Goal: Task Accomplishment & Management: Manage account settings

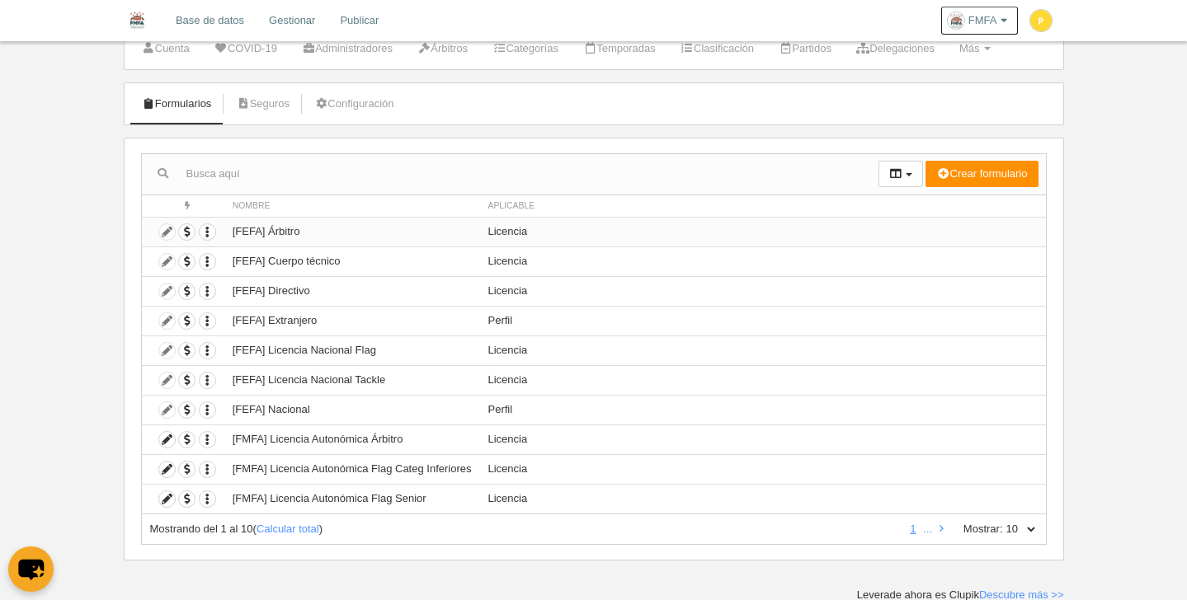
scroll to position [57, 0]
click at [208, 233] on icon "button" at bounding box center [208, 231] width 16 height 16
click at [699, 339] on td "Licencia" at bounding box center [763, 349] width 566 height 30
click at [308, 526] on link "Calcular total" at bounding box center [287, 527] width 63 height 12
click at [1032, 530] on select "10 25 50 100 500" at bounding box center [1020, 527] width 35 height 15
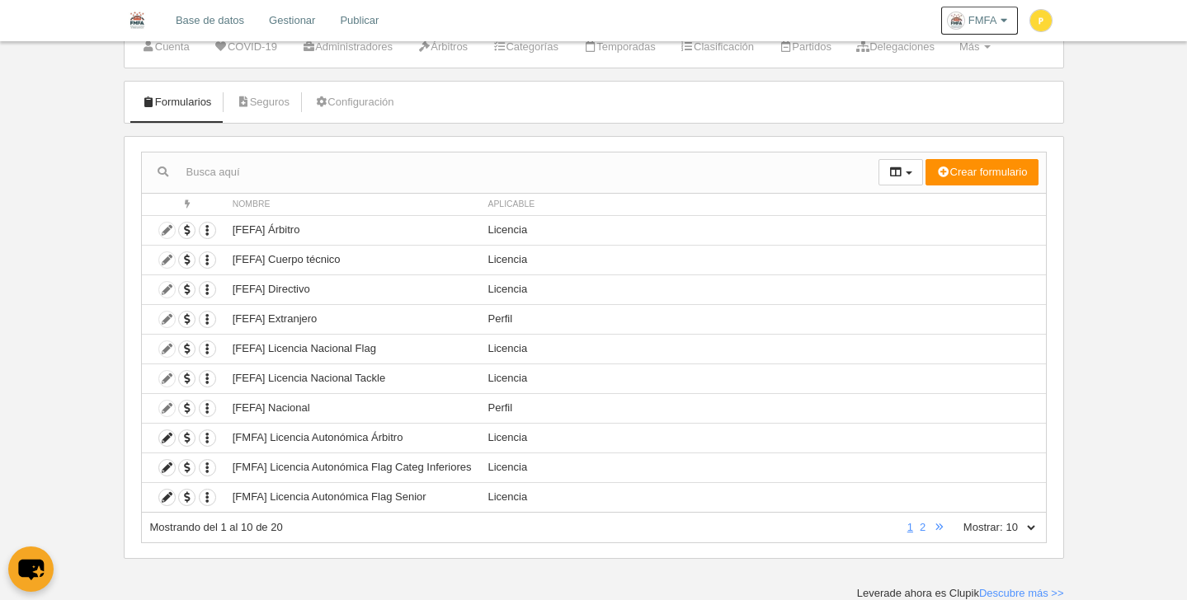
select select "50"
click at [1003, 520] on select "10 25 50 100 500" at bounding box center [1020, 527] width 35 height 15
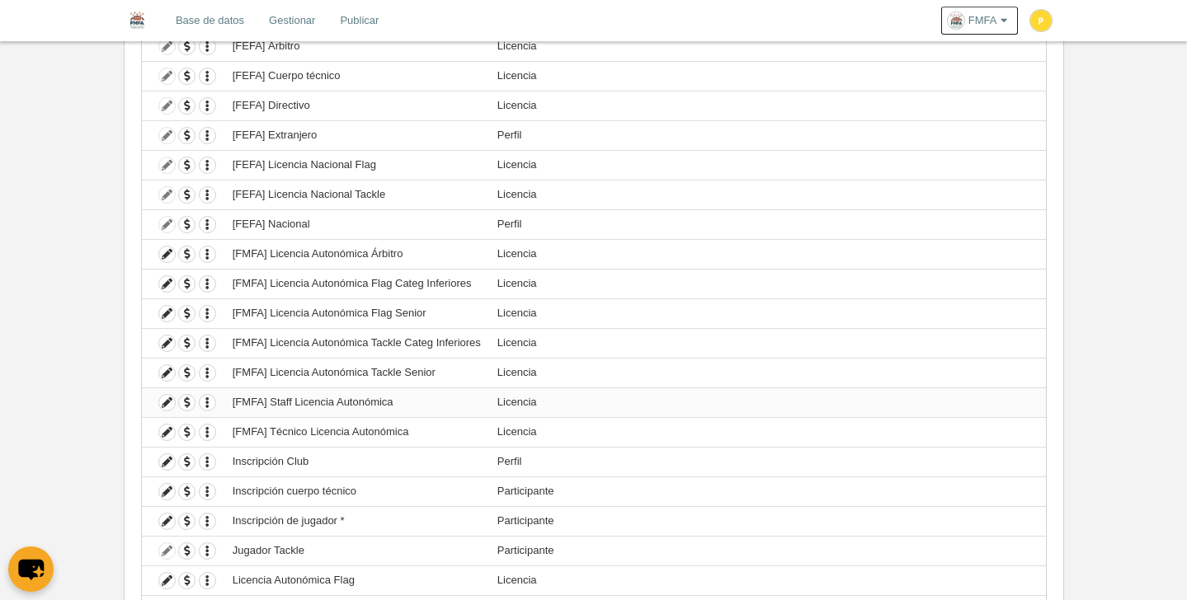
scroll to position [240, 0]
drag, startPoint x: 233, startPoint y: 373, endPoint x: 444, endPoint y: 378, distance: 211.1
click at [444, 378] on td "[FMFA] Licencia Autonómica Tackle Senior" at bounding box center [356, 374] width 265 height 30
copy td "[FMFA] Licencia Autonómica Tackle Senior"
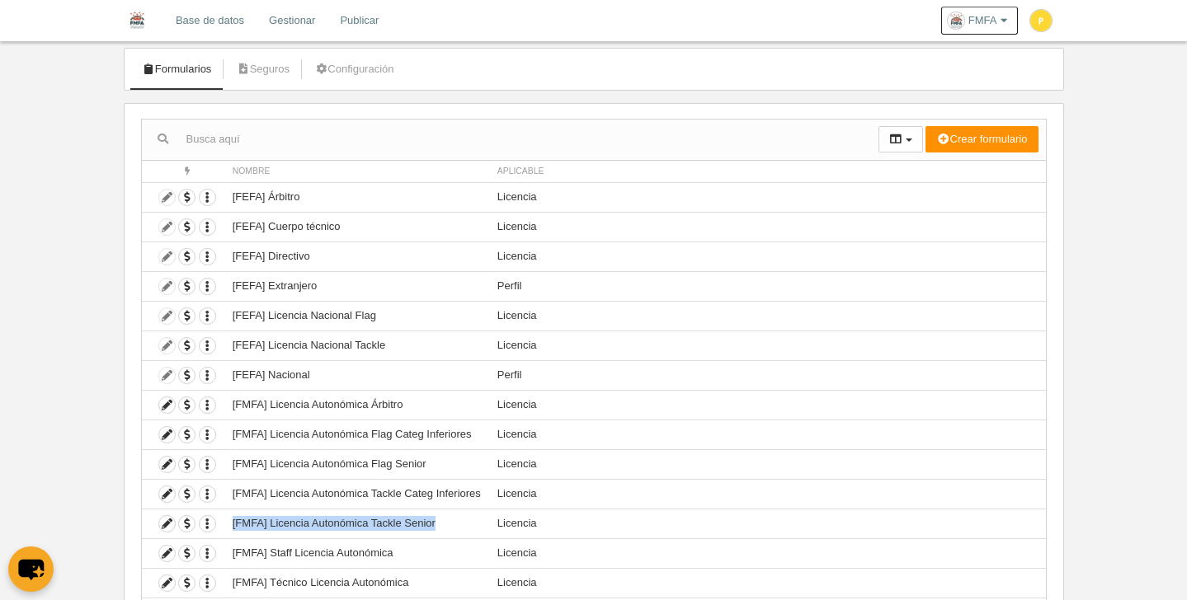
scroll to position [0, 0]
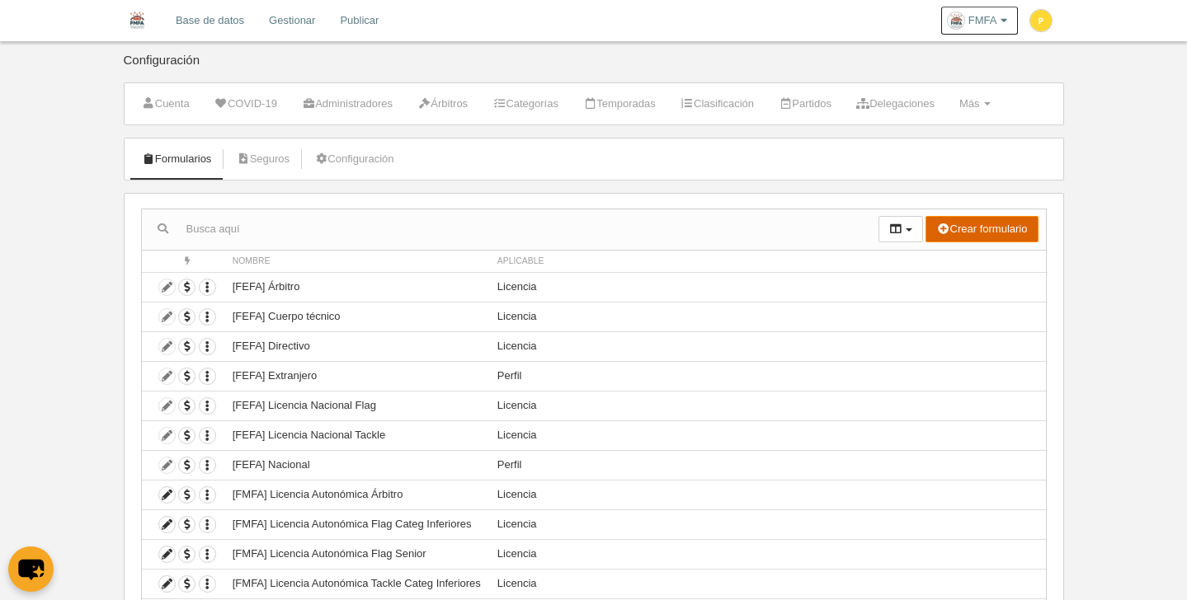
click at [999, 226] on button "Crear formulario" at bounding box center [981, 229] width 112 height 26
click at [961, 261] on span "Perfil" at bounding box center [942, 262] width 38 height 12
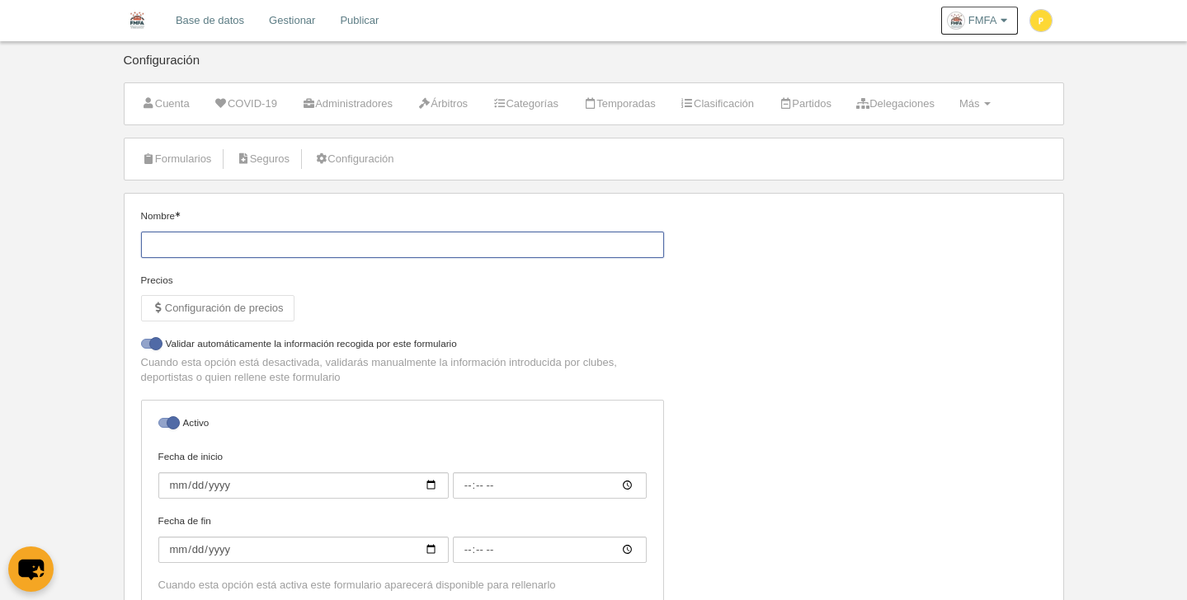
click at [308, 250] on input "Nombre" at bounding box center [402, 245] width 523 height 26
paste input "[FMFA] Licencia Autonómica Tackle Senior"
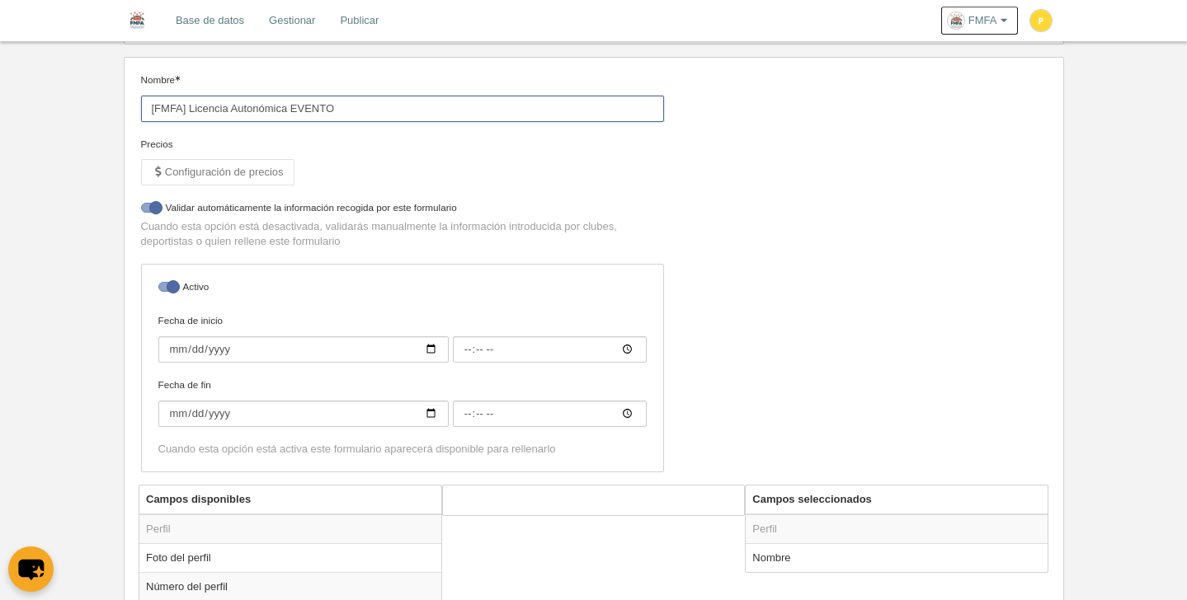
scroll to position [137, 0]
type input "[FMFA] Licencia Autonómica EVENTO"
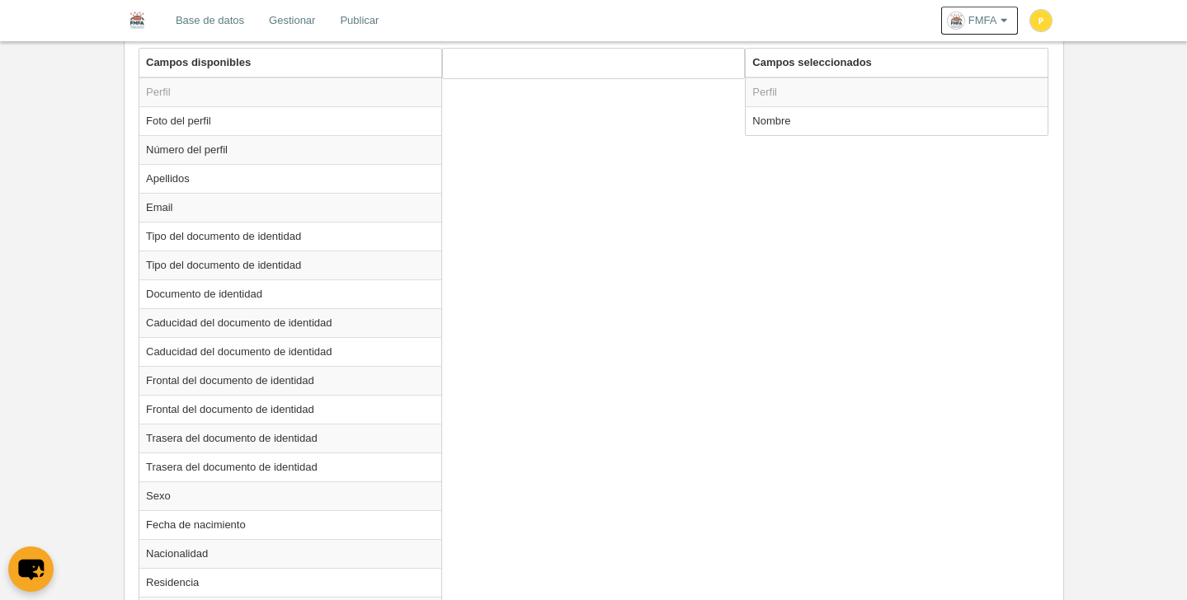
scroll to position [502, 0]
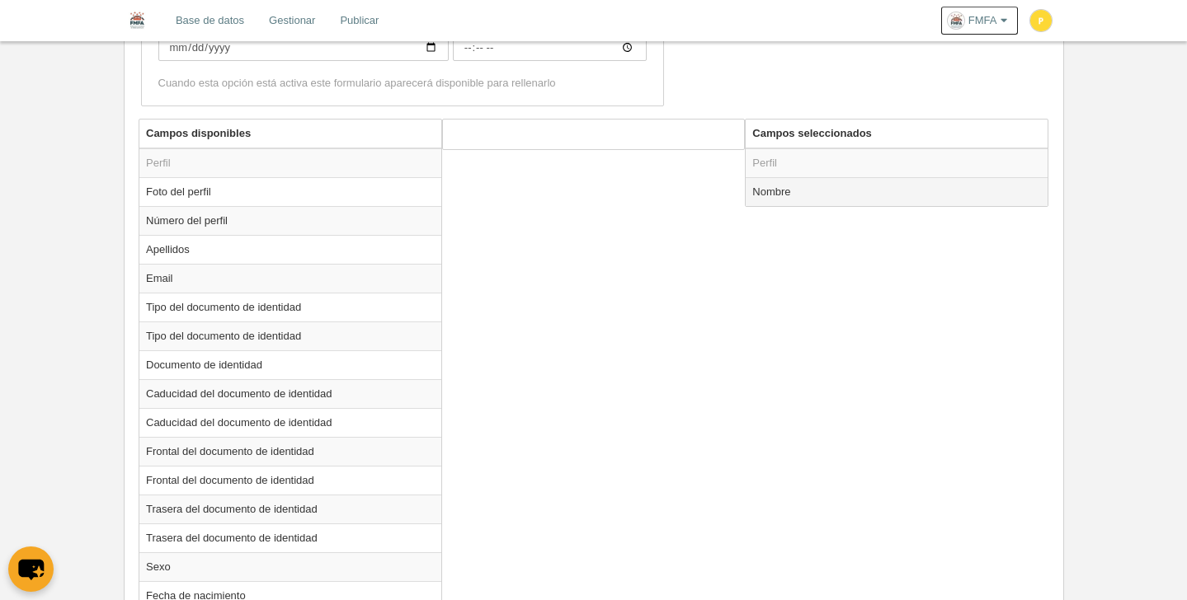
click at [777, 198] on td "Nombre" at bounding box center [896, 191] width 302 height 29
radio input "true"
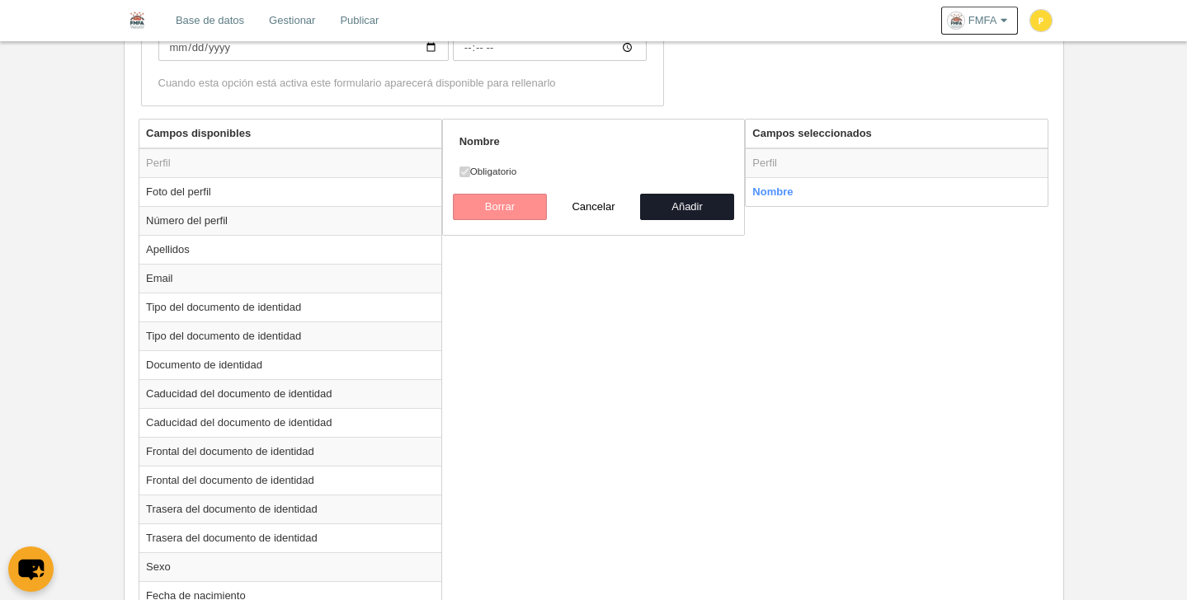
click at [485, 176] on label "Obligatorio" at bounding box center [593, 171] width 269 height 15
click at [858, 280] on div "Campos disponibles Perfil Foto del perfil Número del perfil Apellidos Email Tip…" at bounding box center [593, 588] width 918 height 938
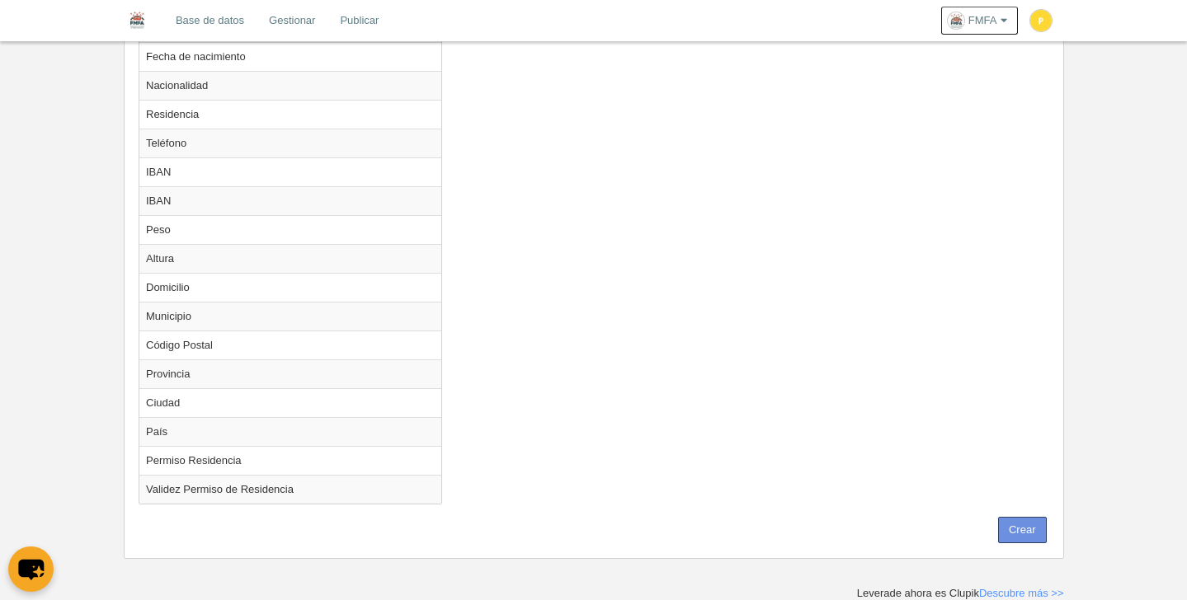
click at [1017, 527] on button "Crear" at bounding box center [1022, 530] width 49 height 26
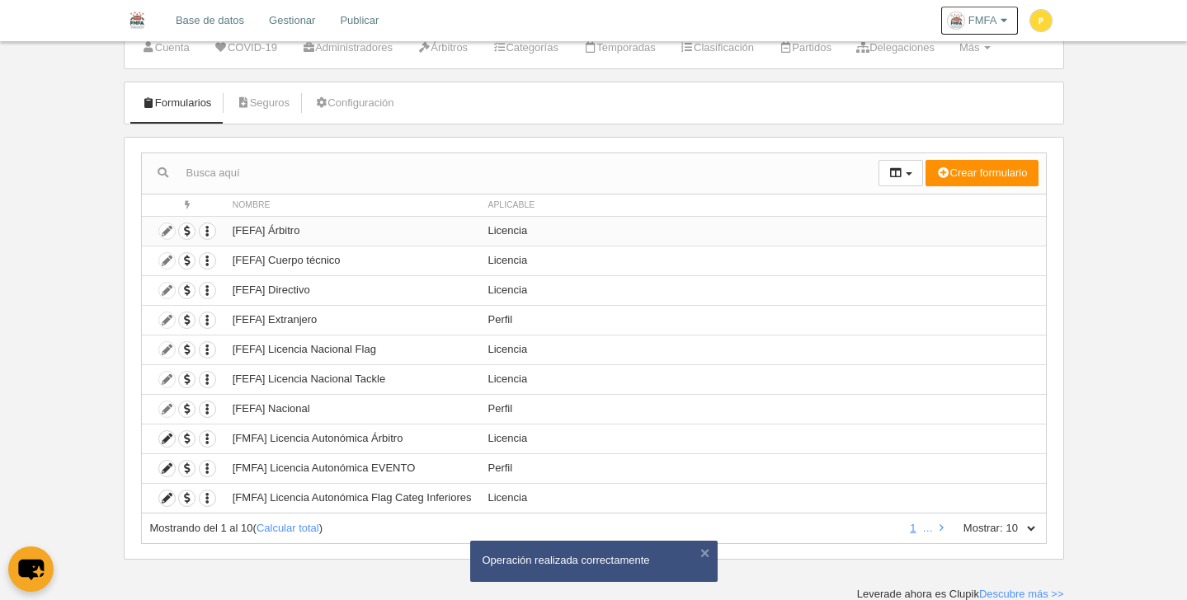
scroll to position [57, 0]
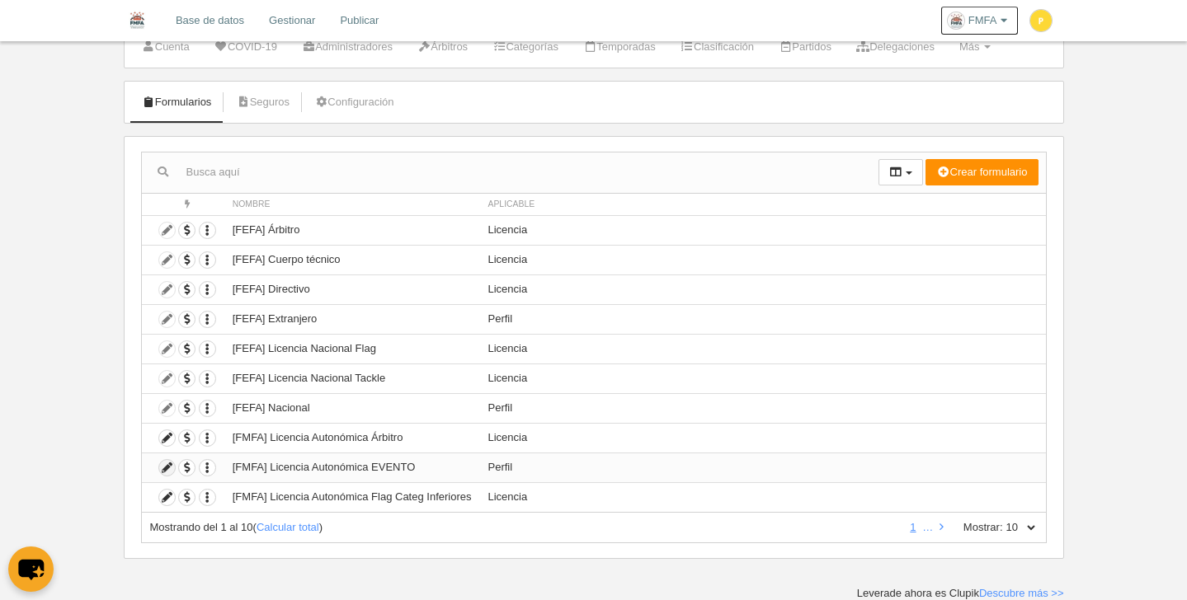
click at [167, 469] on icon at bounding box center [167, 468] width 16 height 16
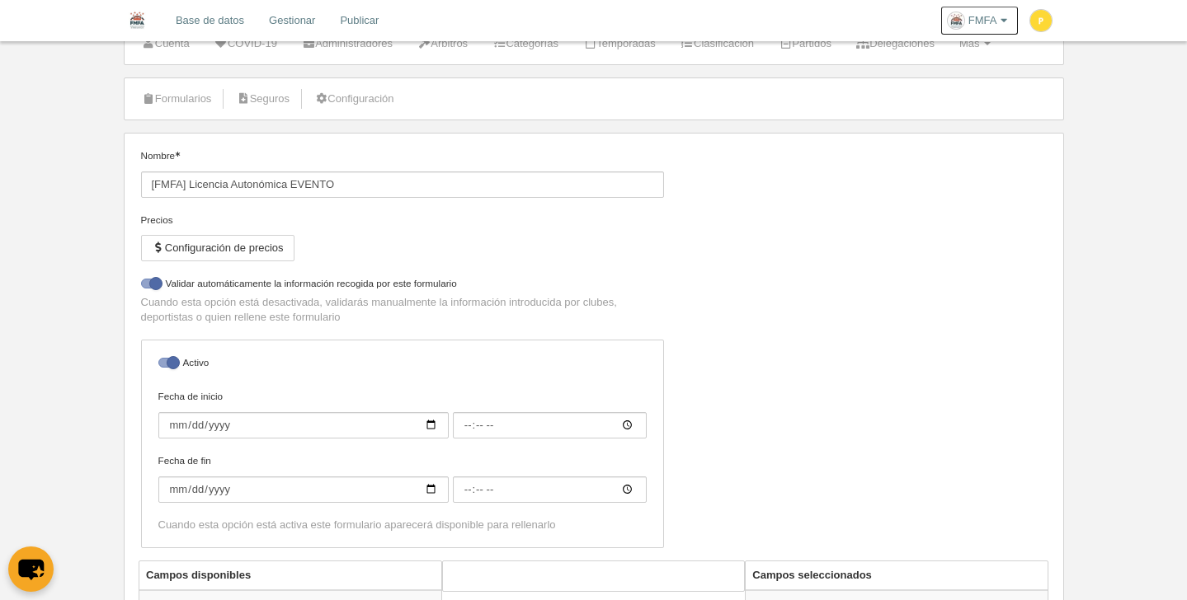
scroll to position [60, 0]
click at [238, 259] on button "Configuración de precios" at bounding box center [217, 248] width 153 height 26
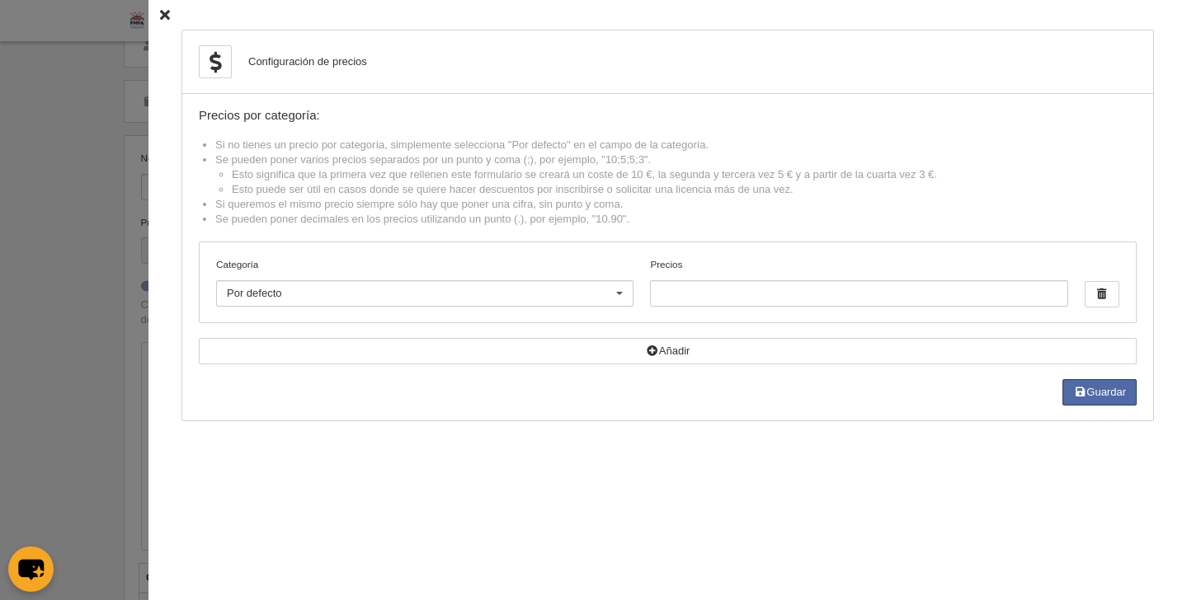
scroll to position [57, 0]
click at [444, 261] on label "Categoría" at bounding box center [424, 264] width 417 height 15
click at [227, 286] on input "Categoría" at bounding box center [227, 293] width 0 height 15
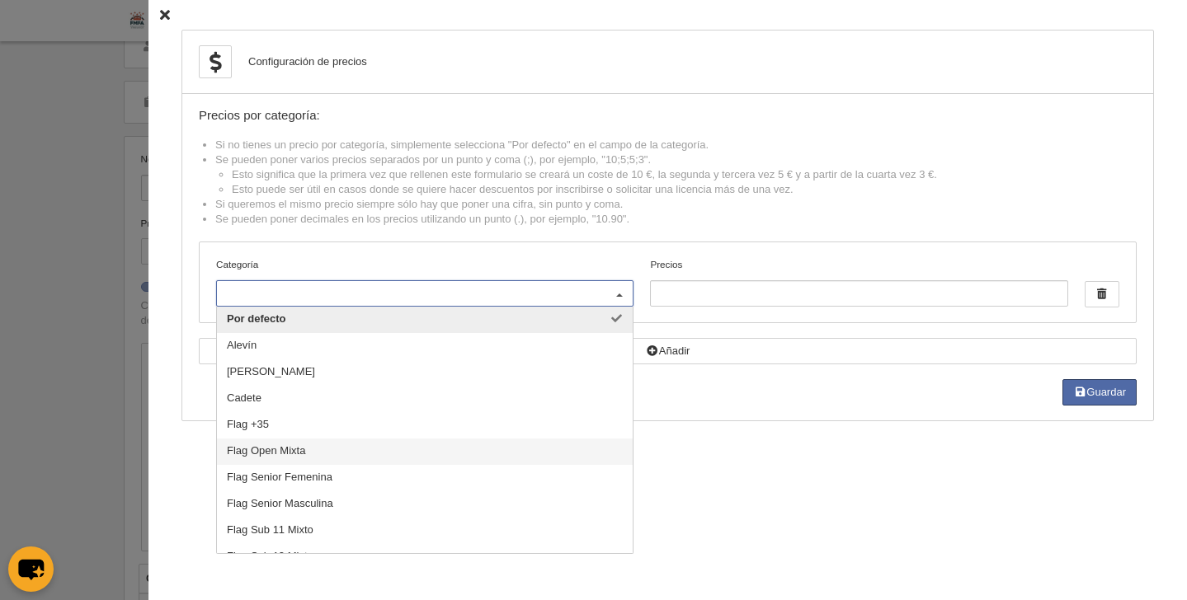
scroll to position [28, 0]
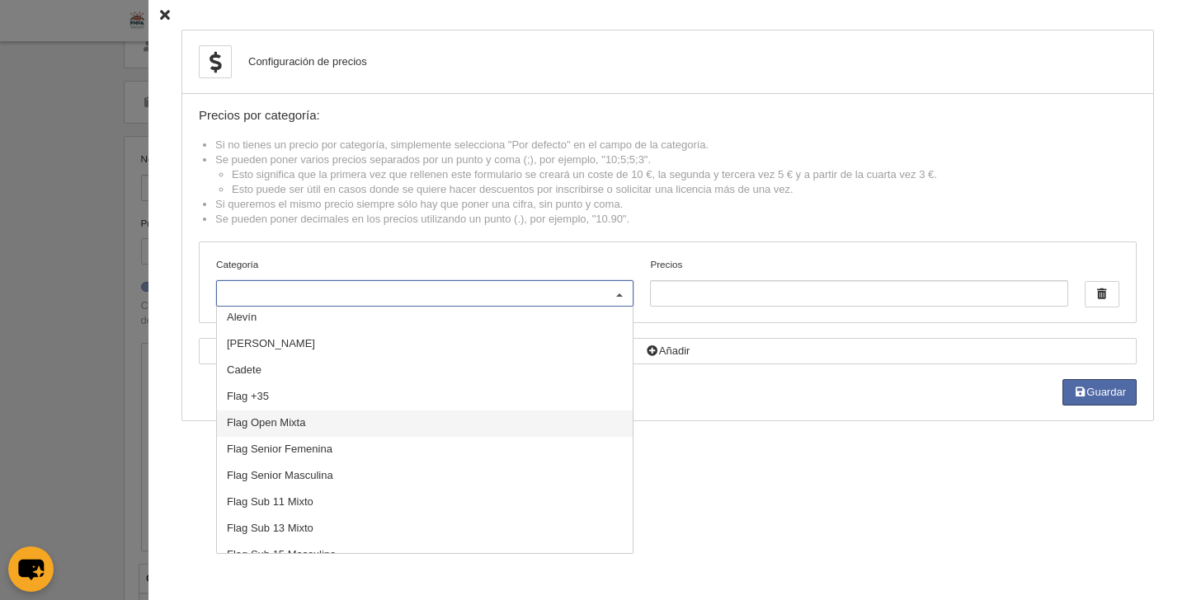
click at [293, 427] on span "Flag Open Mixta" at bounding box center [425, 424] width 416 height 26
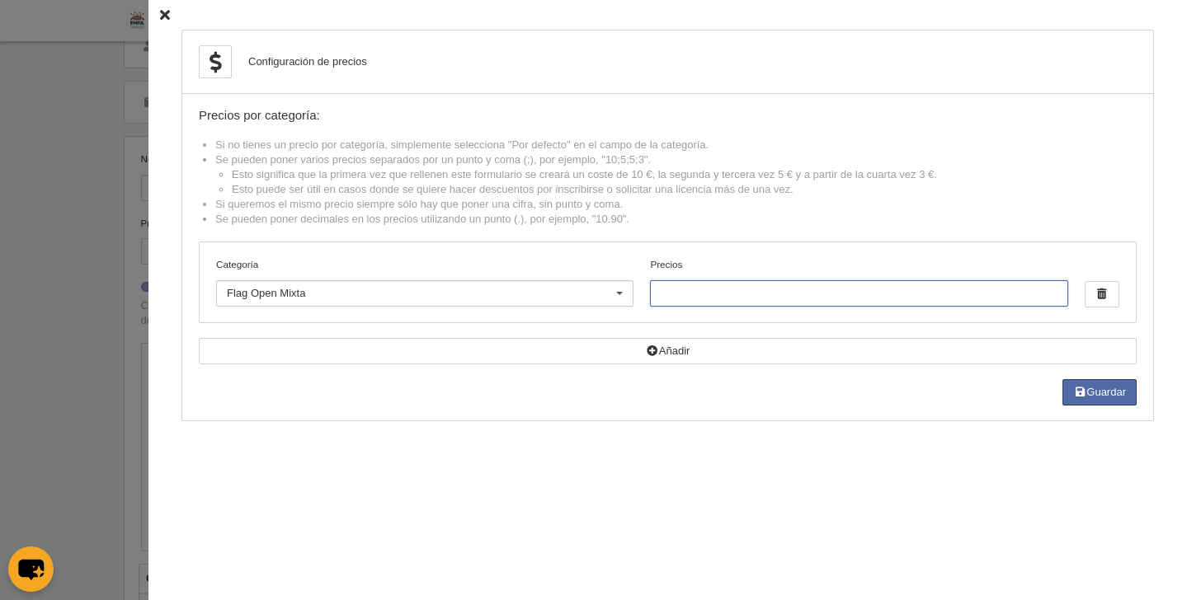
click at [845, 300] on input "Precios" at bounding box center [858, 293] width 417 height 26
type input "11.40"
click at [720, 214] on li "Se pueden poner decimales en los precios utilizando un punto (.), por ejemplo, …" at bounding box center [675, 219] width 921 height 15
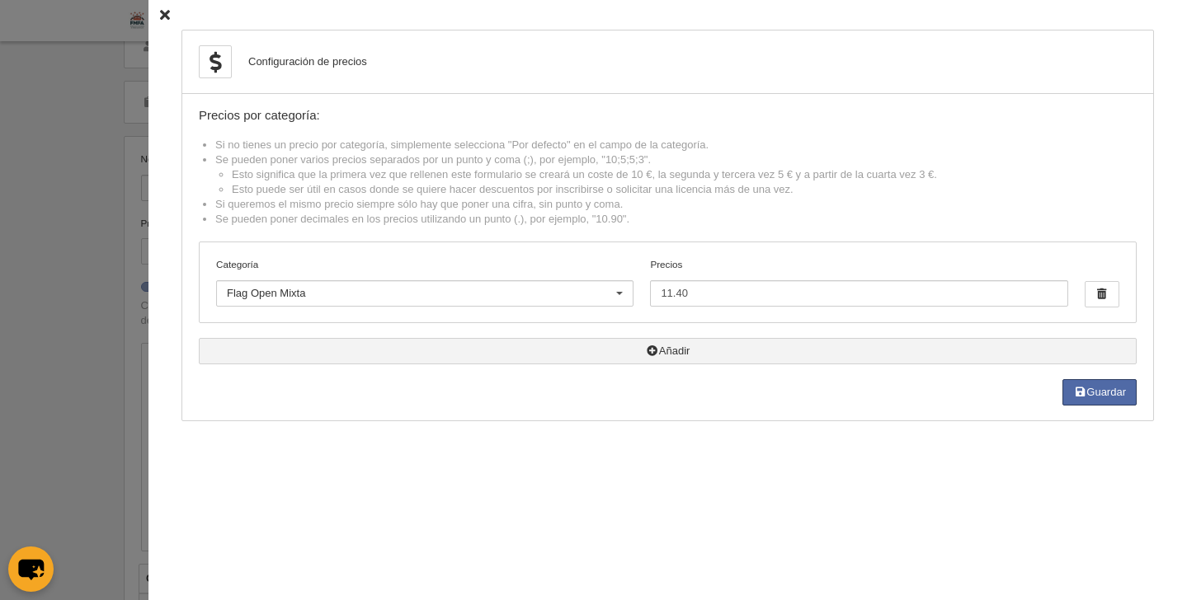
click at [677, 345] on button "Añadir" at bounding box center [668, 351] width 938 height 26
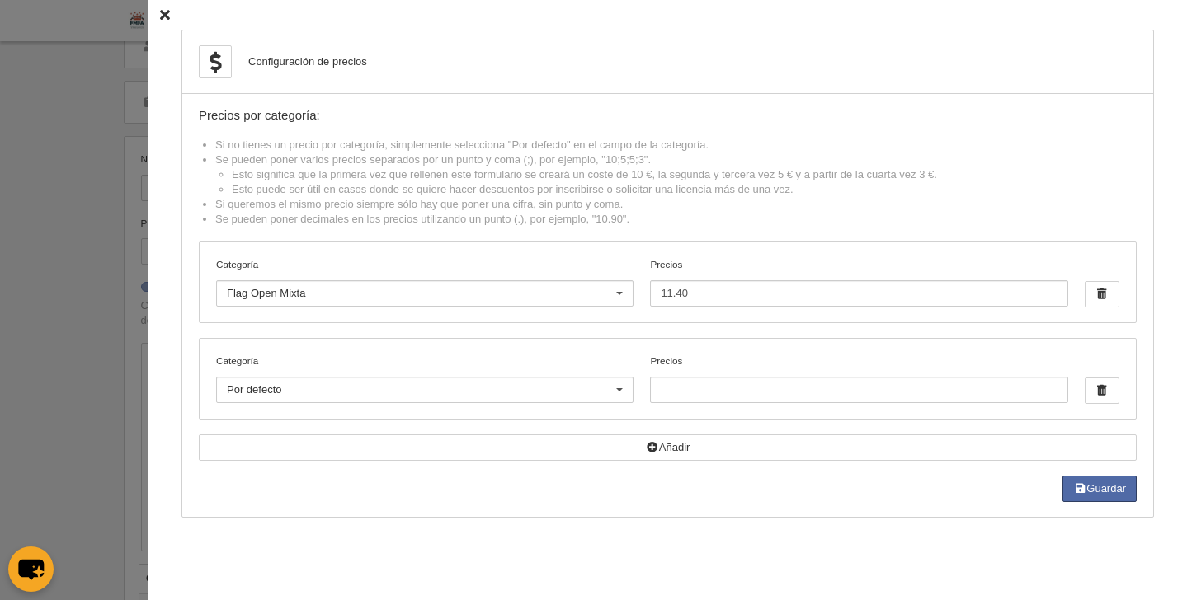
click at [791, 222] on li "Se pueden poner decimales en los precios utilizando un punto (.), por ejemplo, …" at bounding box center [675, 219] width 921 height 15
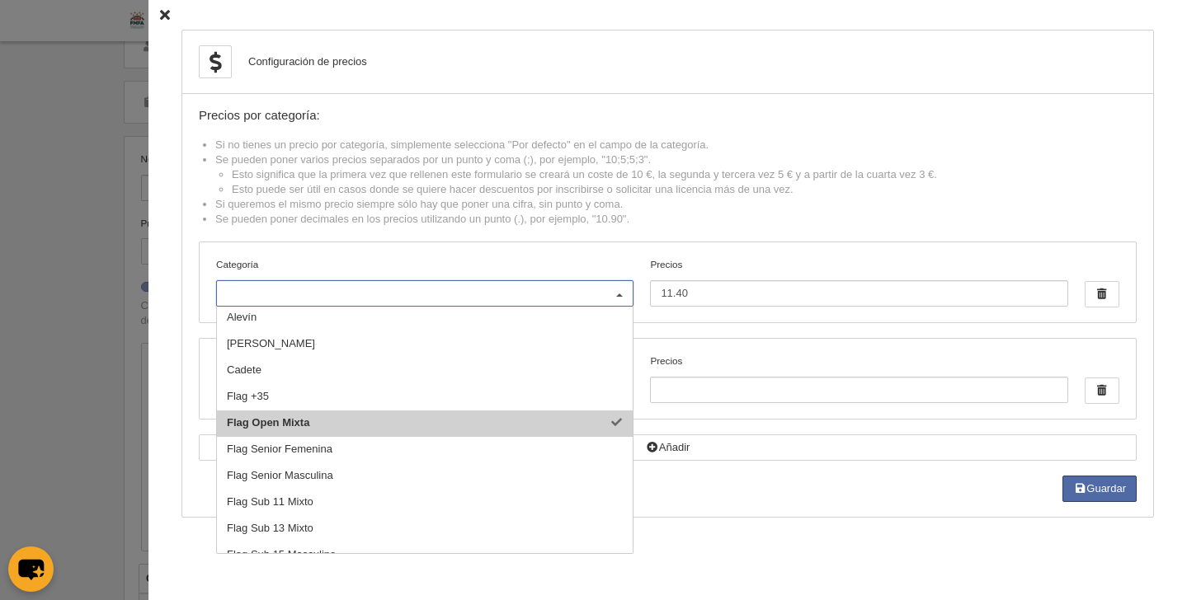
scroll to position [23, 0]
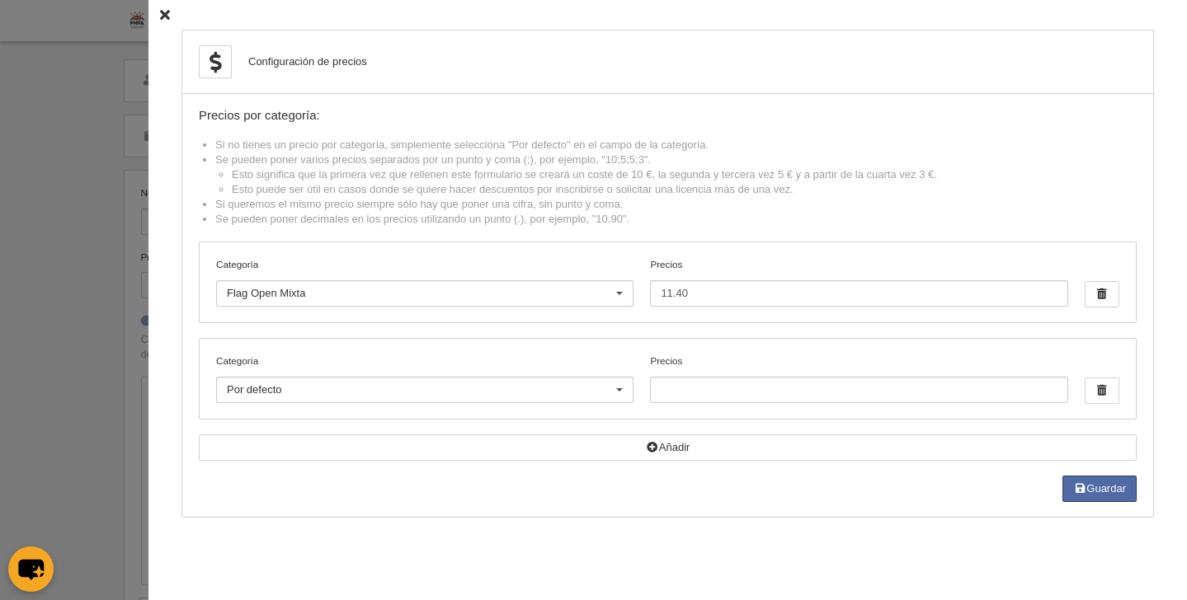
click at [735, 529] on div "Configuración de precios Precios por categoría: Si no tienes un precio por cate…" at bounding box center [667, 300] width 1038 height 600
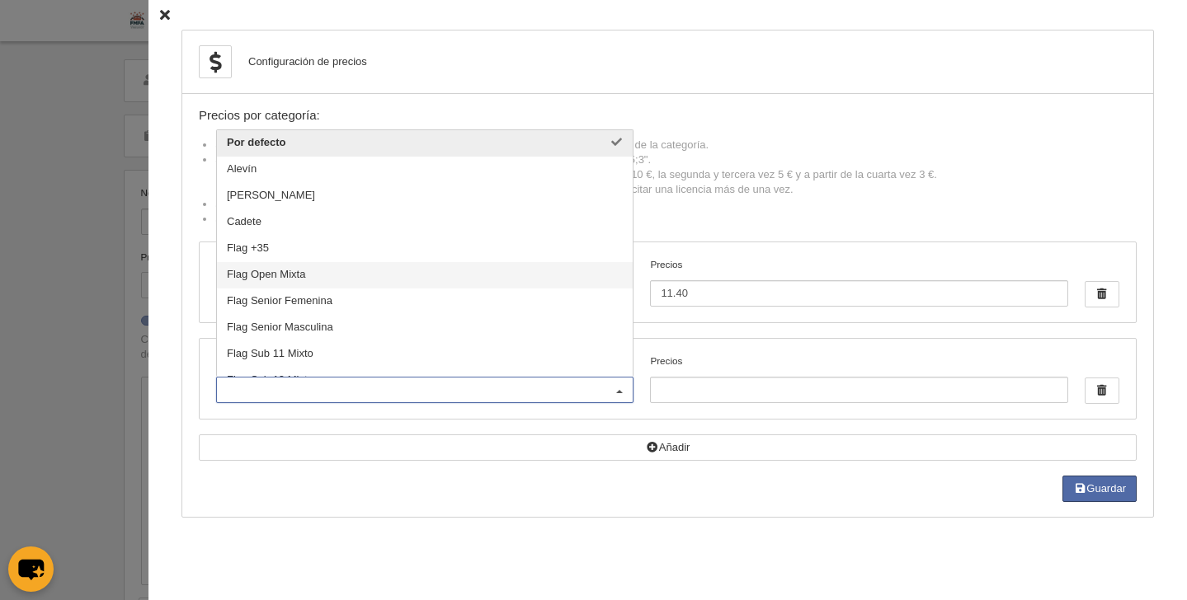
drag, startPoint x: 309, startPoint y: 383, endPoint x: 195, endPoint y: 377, distance: 114.0
drag, startPoint x: 735, startPoint y: 426, endPoint x: 836, endPoint y: 411, distance: 101.8
click at [738, 425] on div "Precios por categoría: Si no tienes un precio por categoría, simplemente selecc…" at bounding box center [668, 305] width 938 height 393
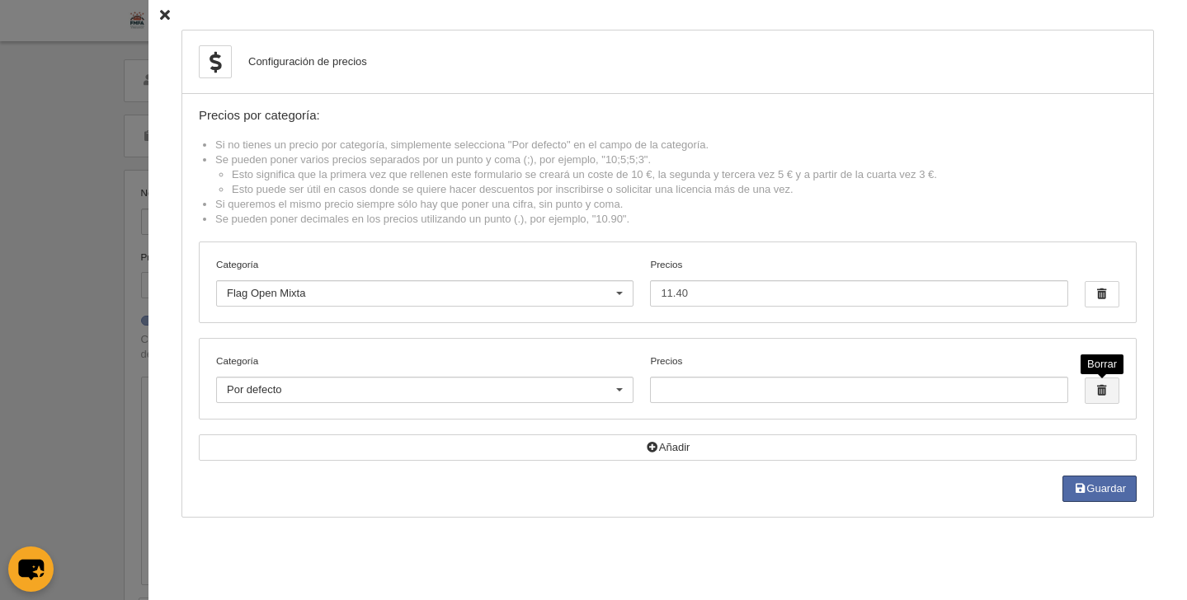
click at [1106, 393] on span "button" at bounding box center [1101, 390] width 33 height 25
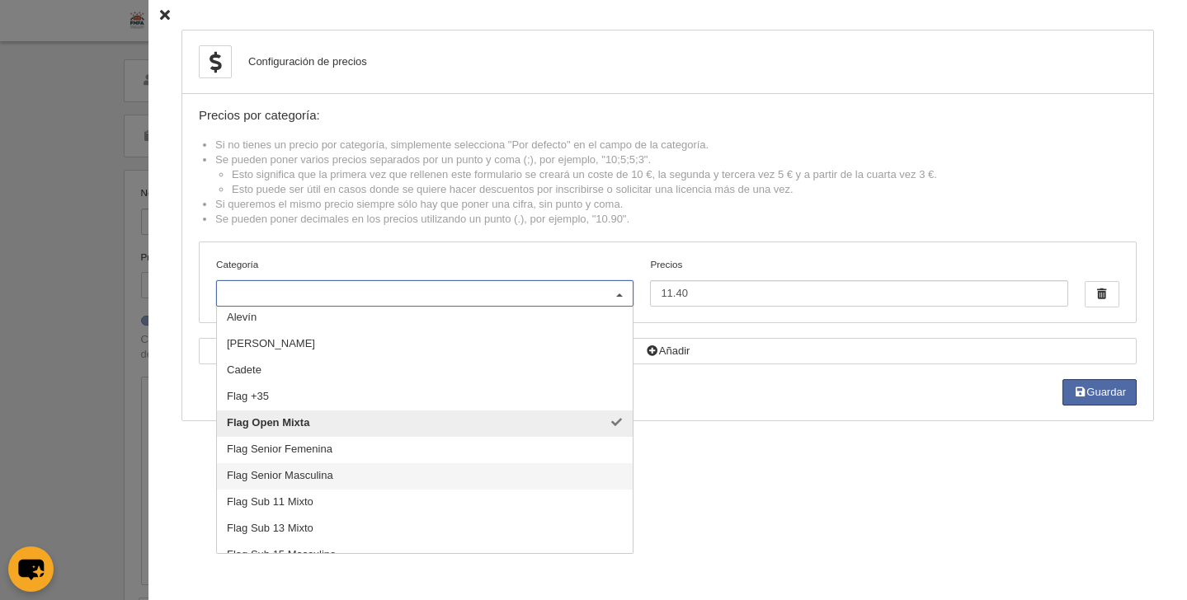
drag, startPoint x: 304, startPoint y: 280, endPoint x: 237, endPoint y: 282, distance: 66.8
click at [184, 283] on div "Configuración de precios Precios por categoría: Si no tienes un precio por cate…" at bounding box center [667, 226] width 972 height 392
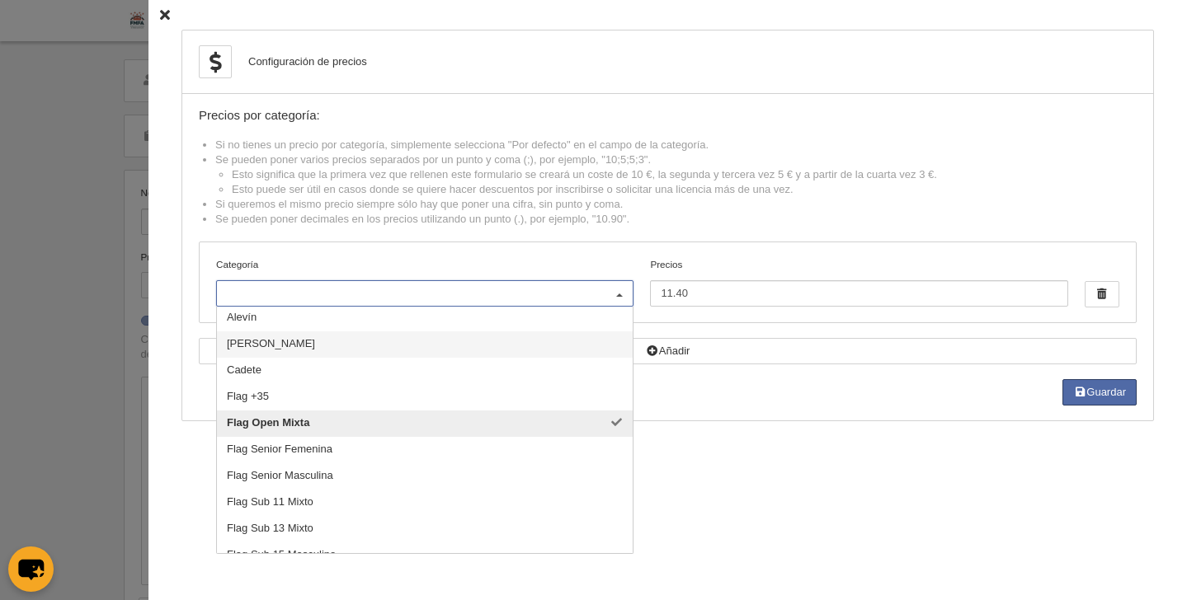
scroll to position [0, 0]
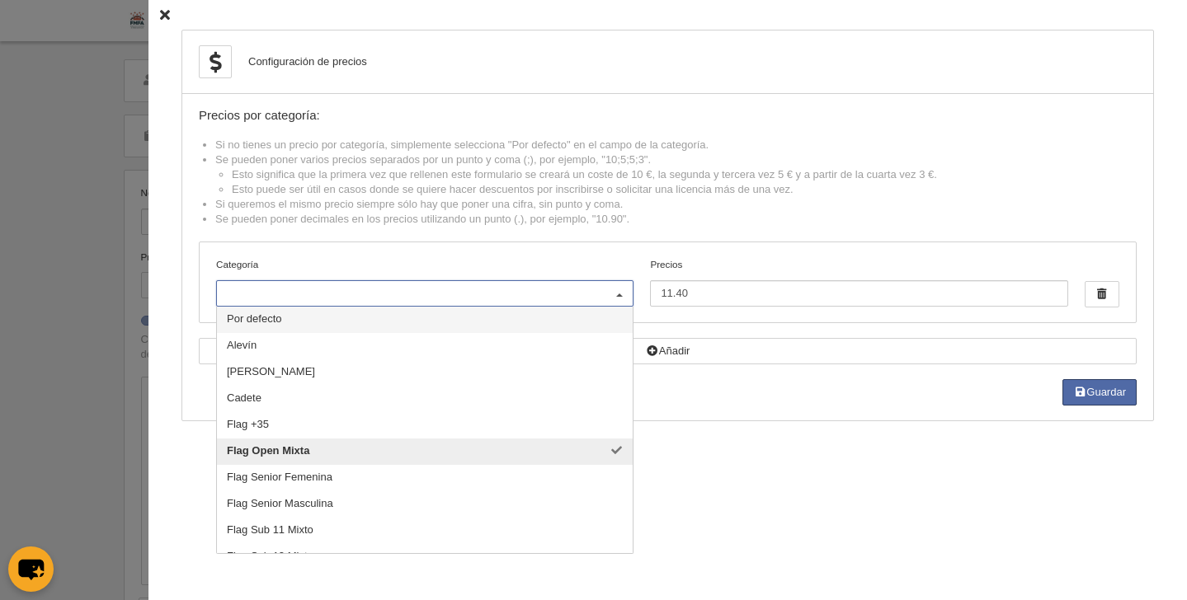
click at [271, 317] on span "Por defecto" at bounding box center [425, 320] width 416 height 26
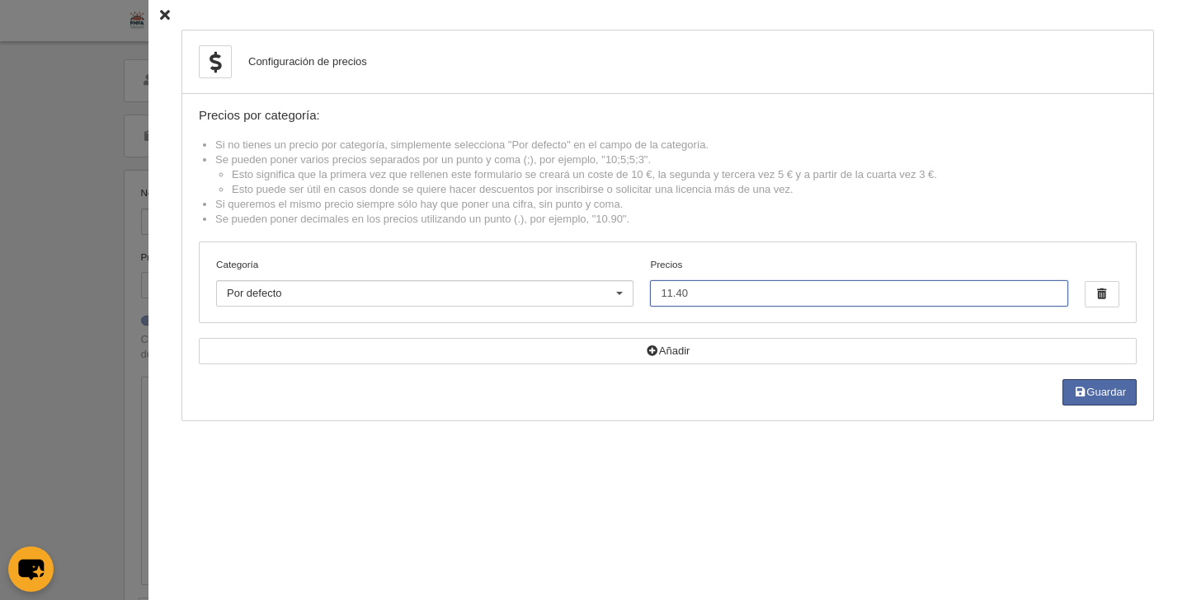
click at [739, 300] on input "11.40" at bounding box center [858, 293] width 417 height 26
drag, startPoint x: 738, startPoint y: 298, endPoint x: 651, endPoint y: 286, distance: 88.3
click at [651, 286] on input "11.40" at bounding box center [858, 293] width 417 height 26
drag, startPoint x: 758, startPoint y: 416, endPoint x: 772, endPoint y: 406, distance: 17.2
click at [759, 416] on div "Configuración de precios Precios por categoría: Si no tienes un precio por cate…" at bounding box center [667, 226] width 972 height 392
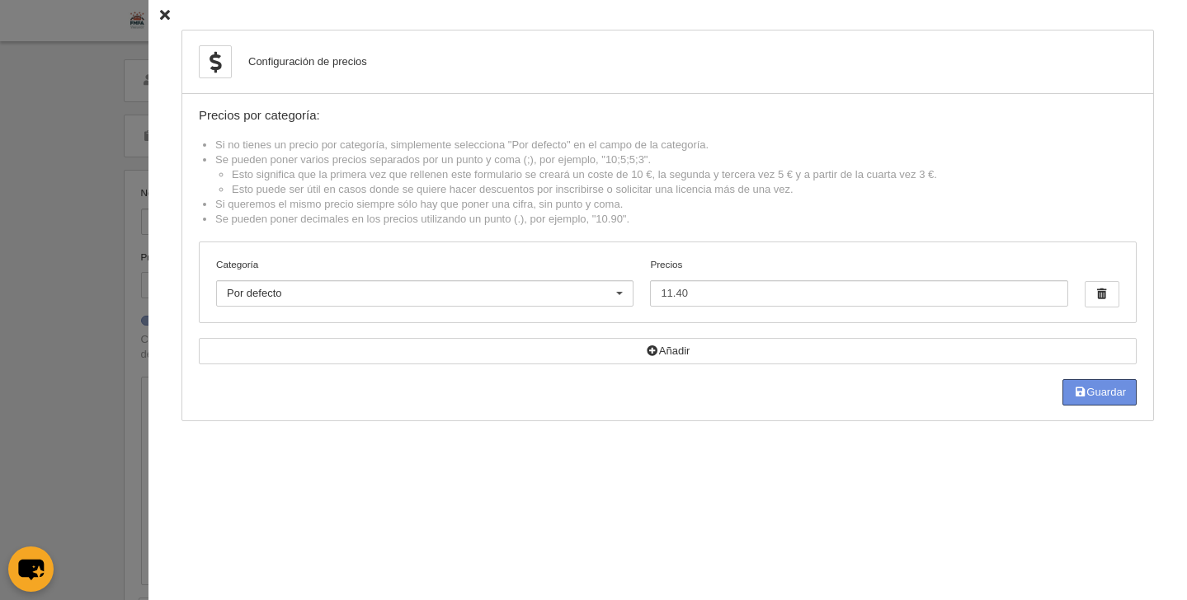
click at [1091, 393] on button "Guardar" at bounding box center [1099, 392] width 74 height 26
type input "11.4"
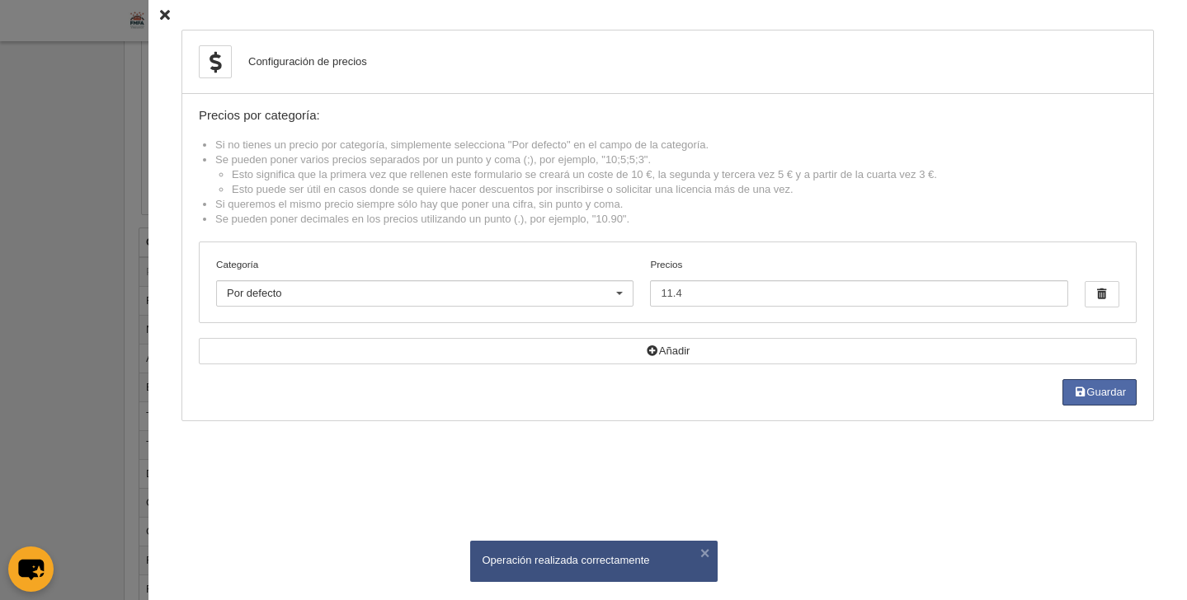
scroll to position [113, 0]
click at [160, 14] on icon at bounding box center [165, 15] width 10 height 11
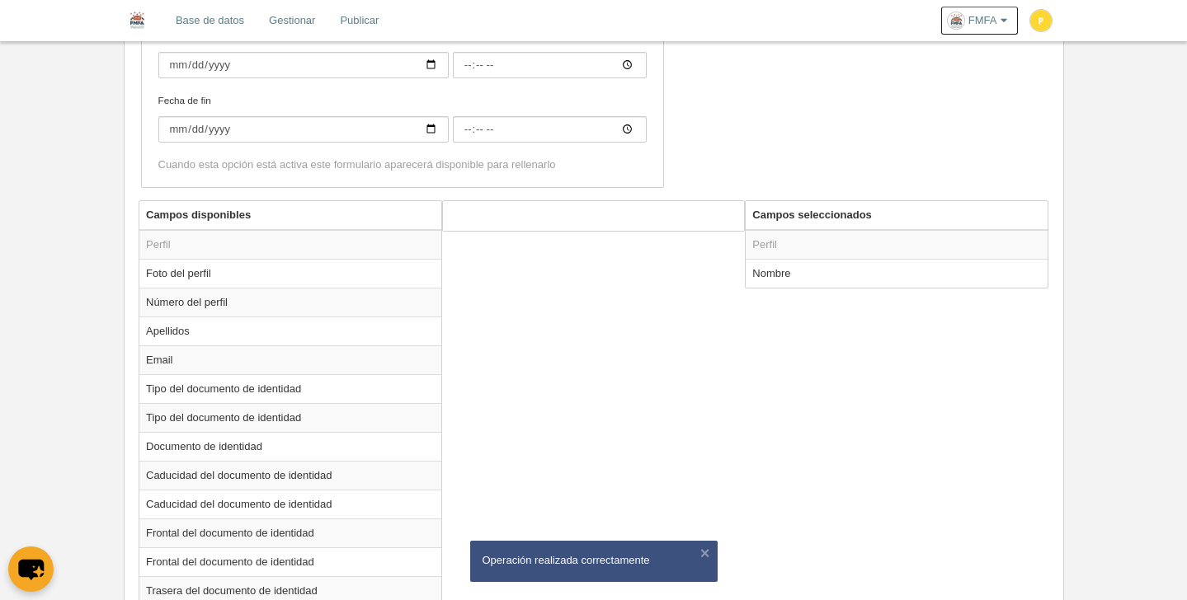
scroll to position [421, 0]
click at [778, 282] on td "Nombre" at bounding box center [896, 272] width 302 height 29
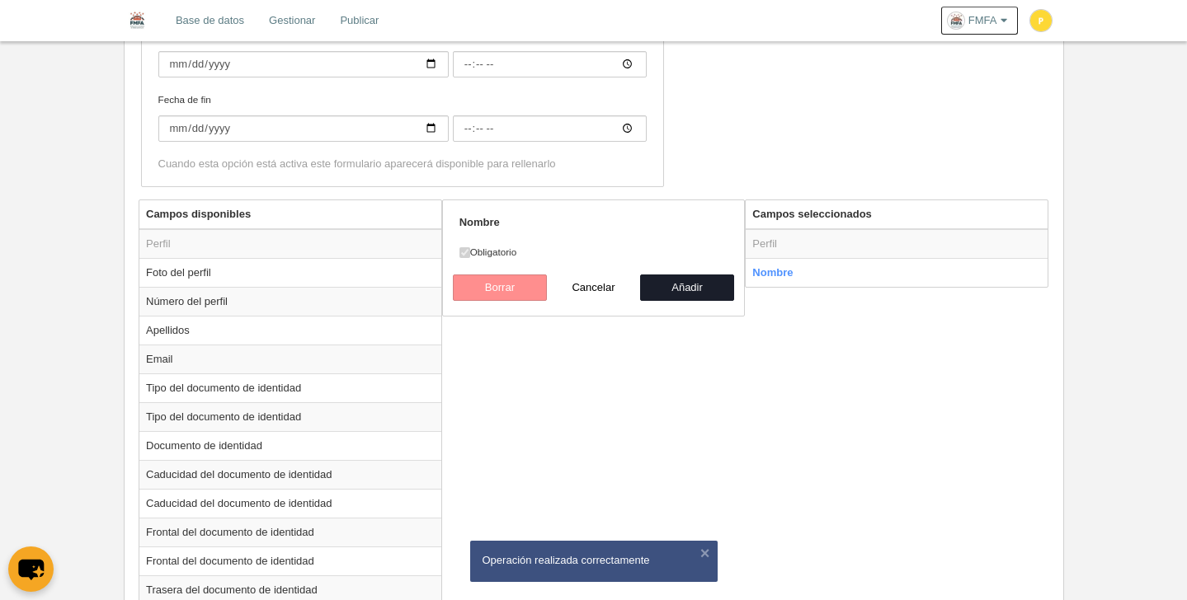
click at [497, 252] on label "Obligatorio" at bounding box center [593, 252] width 269 height 15
click at [699, 290] on button "Añadir" at bounding box center [687, 288] width 94 height 26
radio input "false"
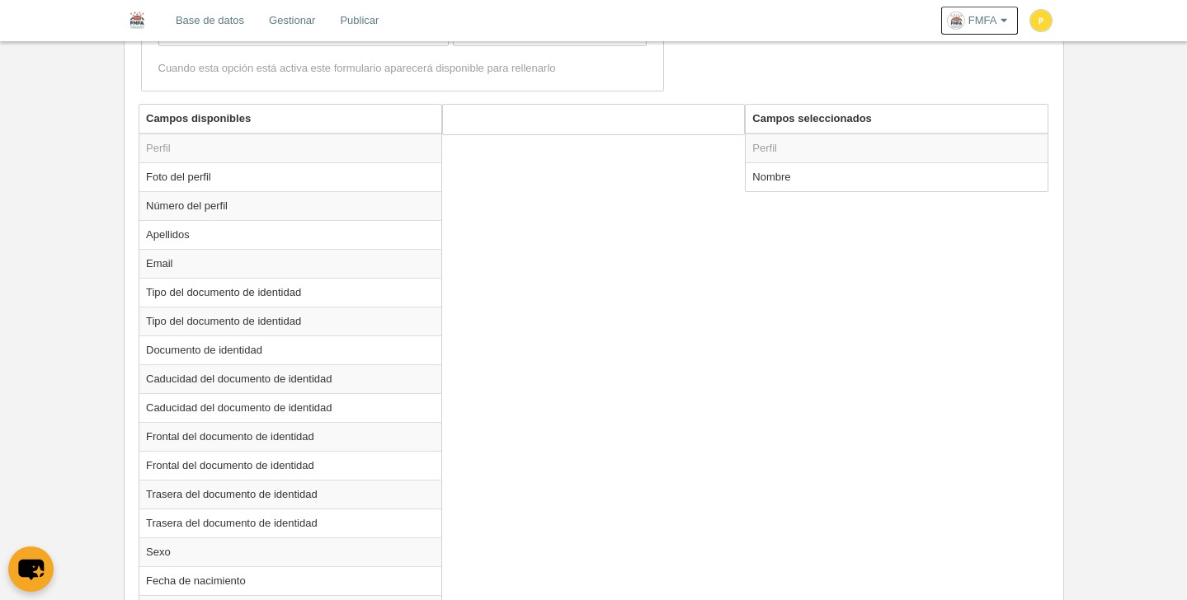
scroll to position [0, 0]
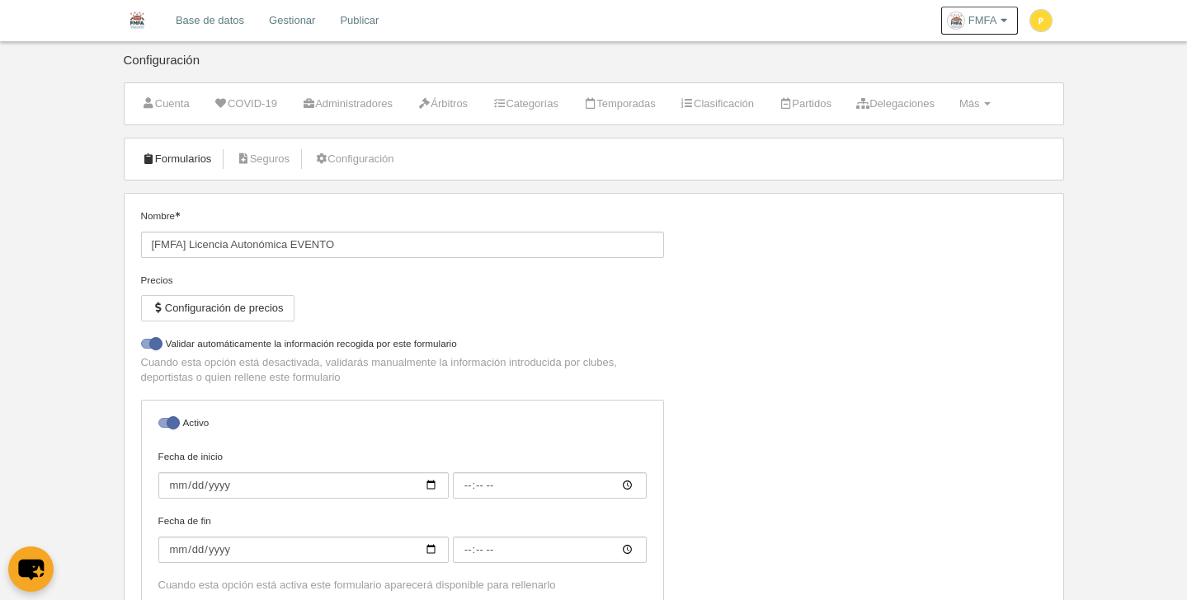
click at [193, 159] on link "Formularios" at bounding box center [177, 159] width 88 height 25
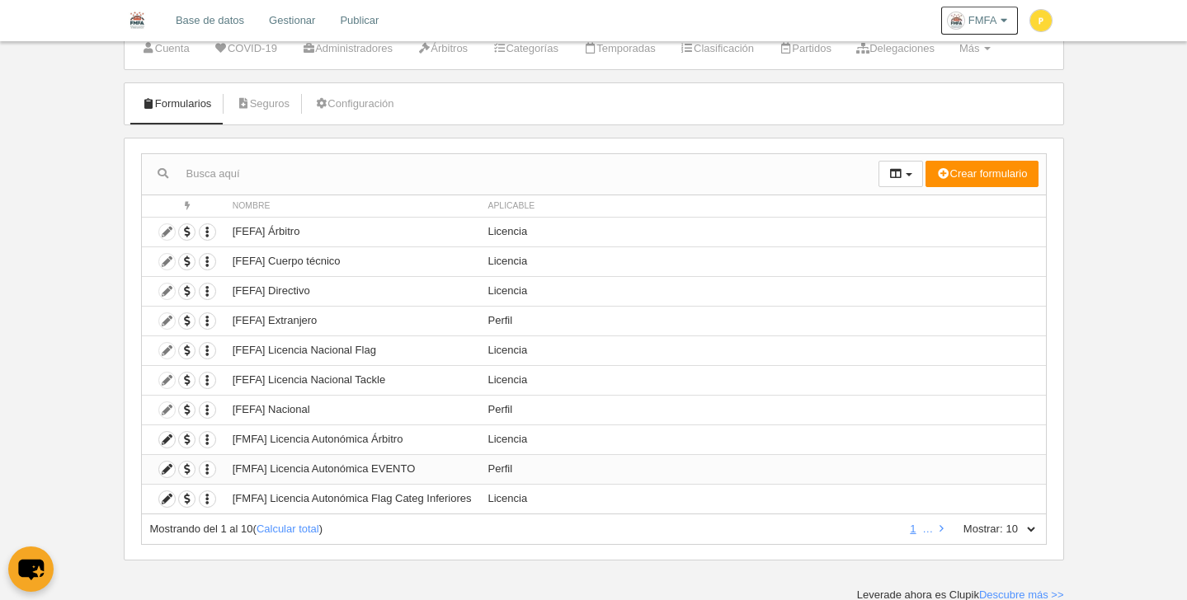
scroll to position [57, 0]
click at [167, 437] on icon at bounding box center [167, 438] width 16 height 16
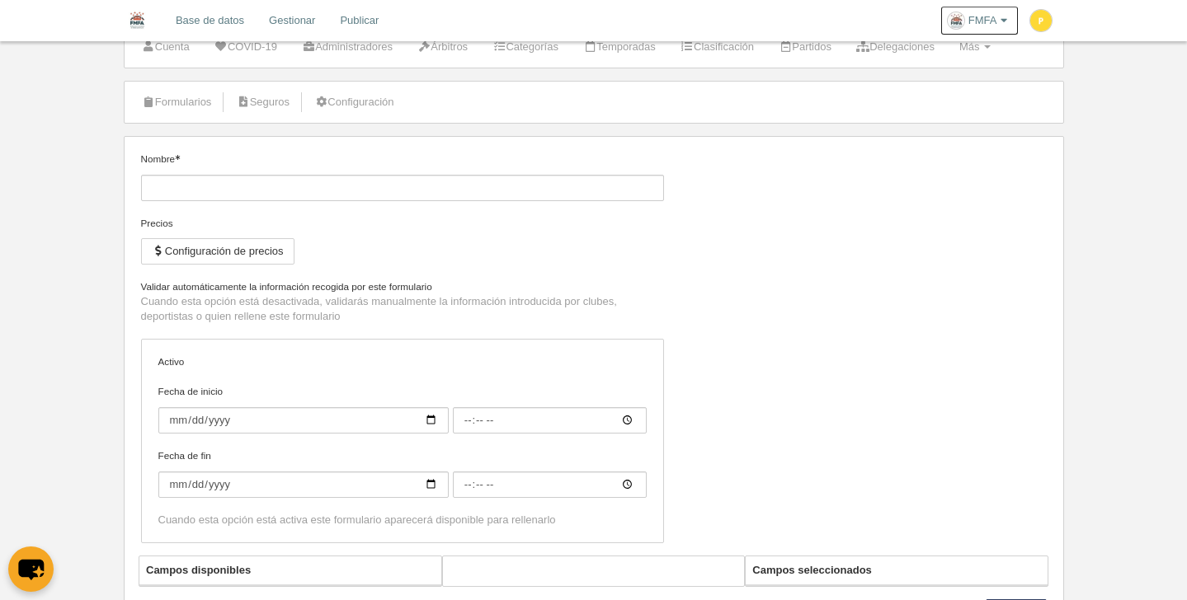
type input "[FMFA] Licencia Autonómica Árbitro"
checkbox input "true"
select select "selected"
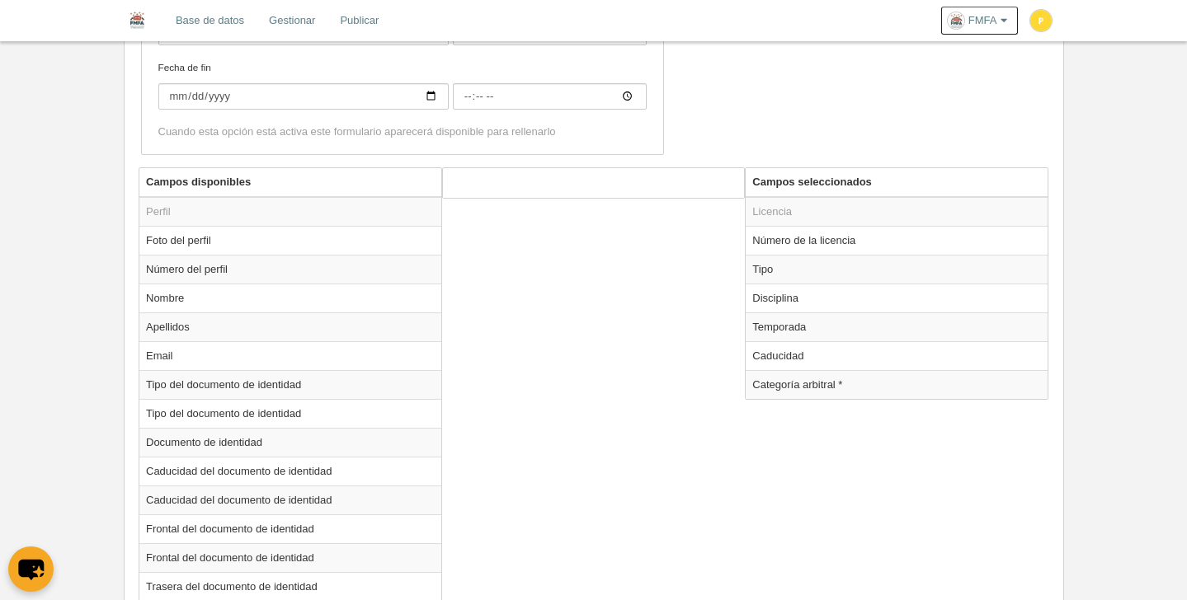
scroll to position [517, 0]
click at [779, 215] on td "Licencia" at bounding box center [896, 213] width 302 height 30
click at [790, 235] on td "Número de la licencia" at bounding box center [896, 241] width 302 height 29
radio input "true"
select select "300"
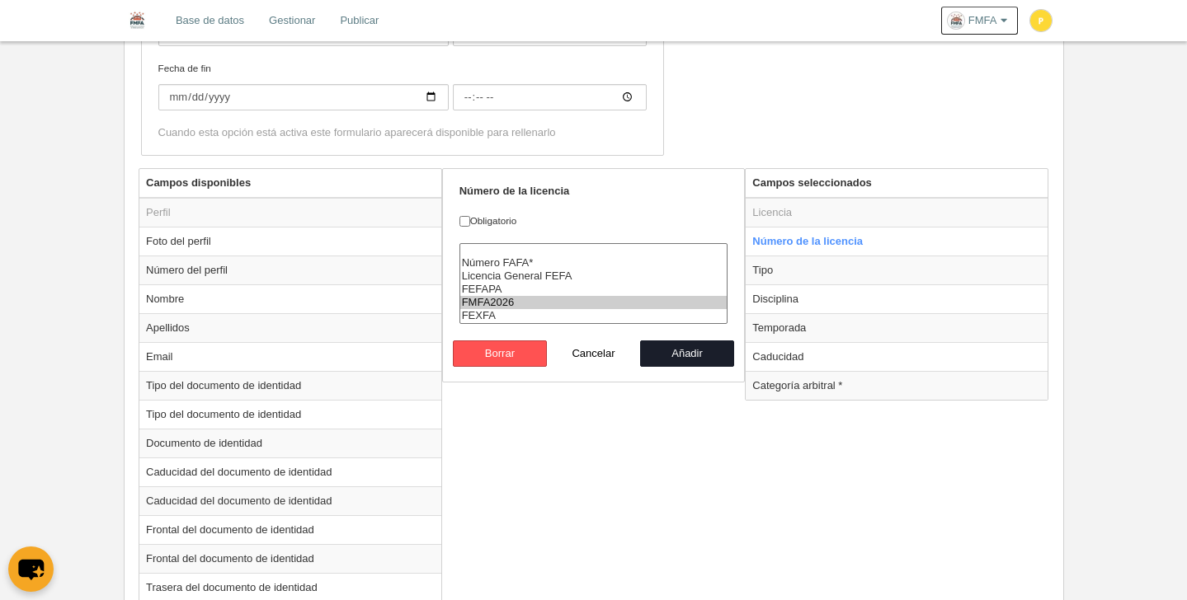
click at [657, 192] on form "Número de la licencia Obligatorio Número FAFA* Licencia General FEFA FEFAPA FMF…" at bounding box center [593, 275] width 269 height 183
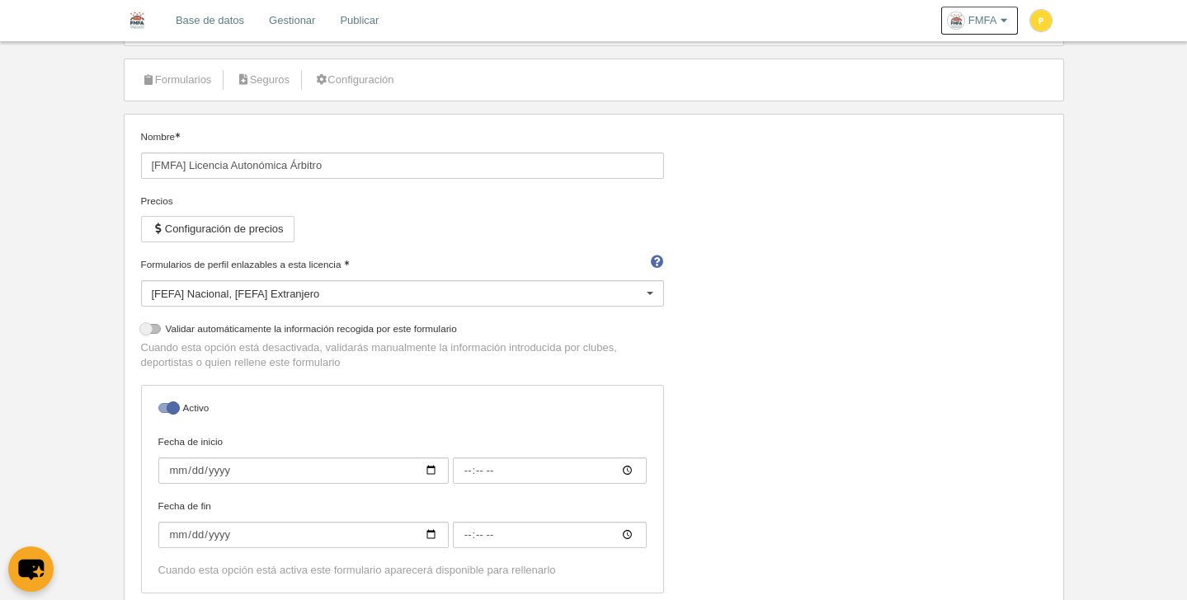
scroll to position [0, 0]
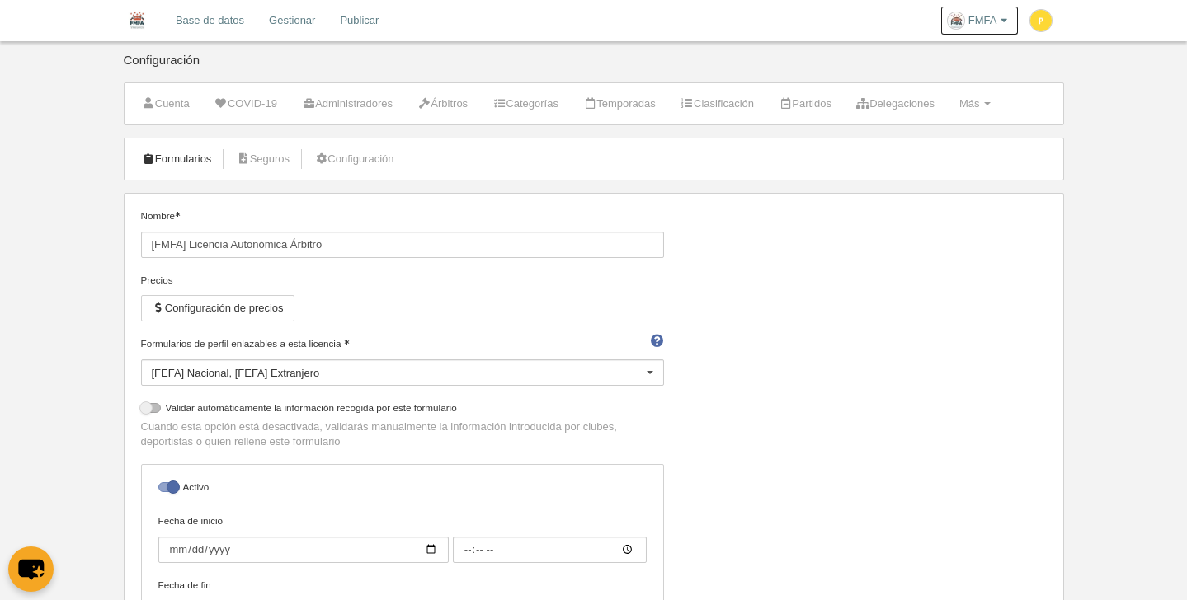
click at [179, 150] on link "Formularios" at bounding box center [177, 159] width 88 height 25
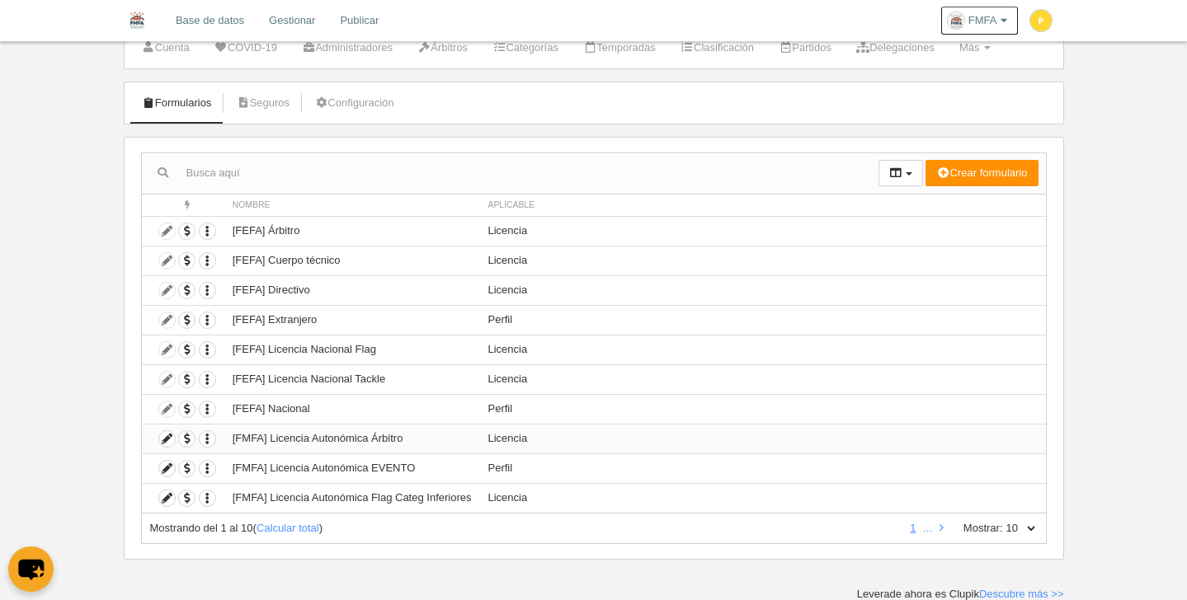
scroll to position [57, 0]
click at [168, 472] on icon at bounding box center [167, 468] width 16 height 16
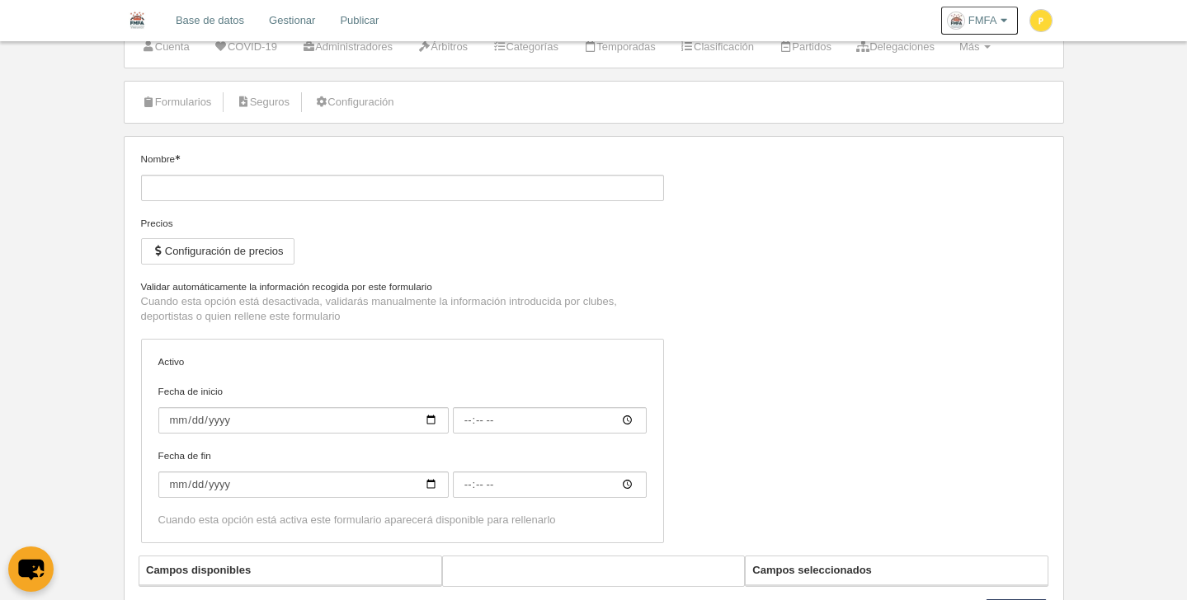
type input "[FMFA] Licencia Autonómica EVENTO"
checkbox input "true"
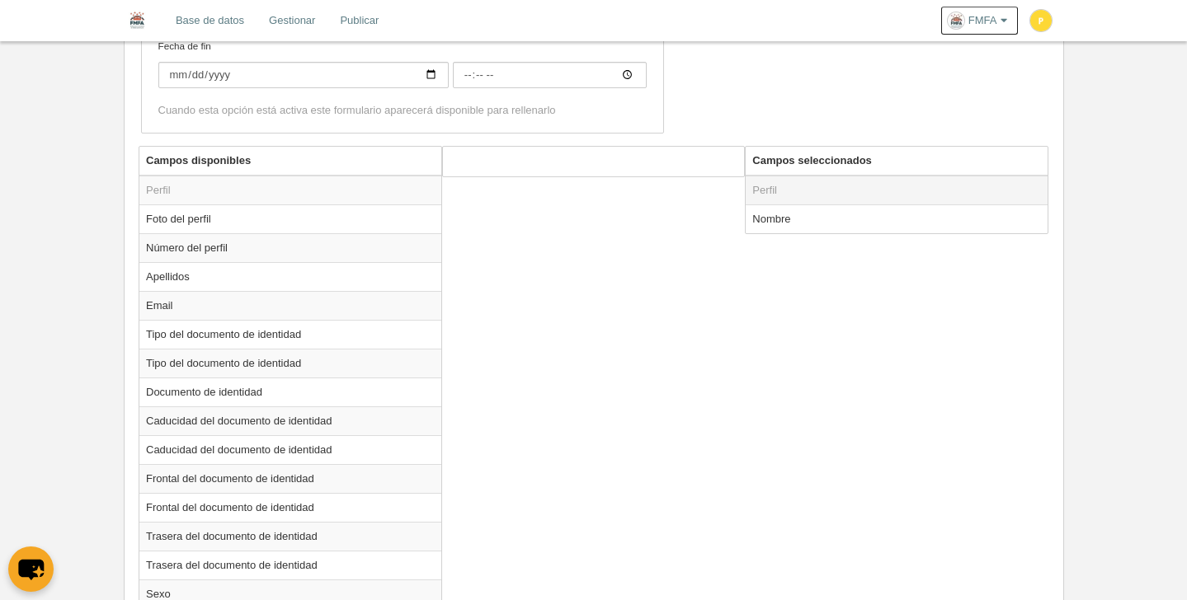
scroll to position [357, 0]
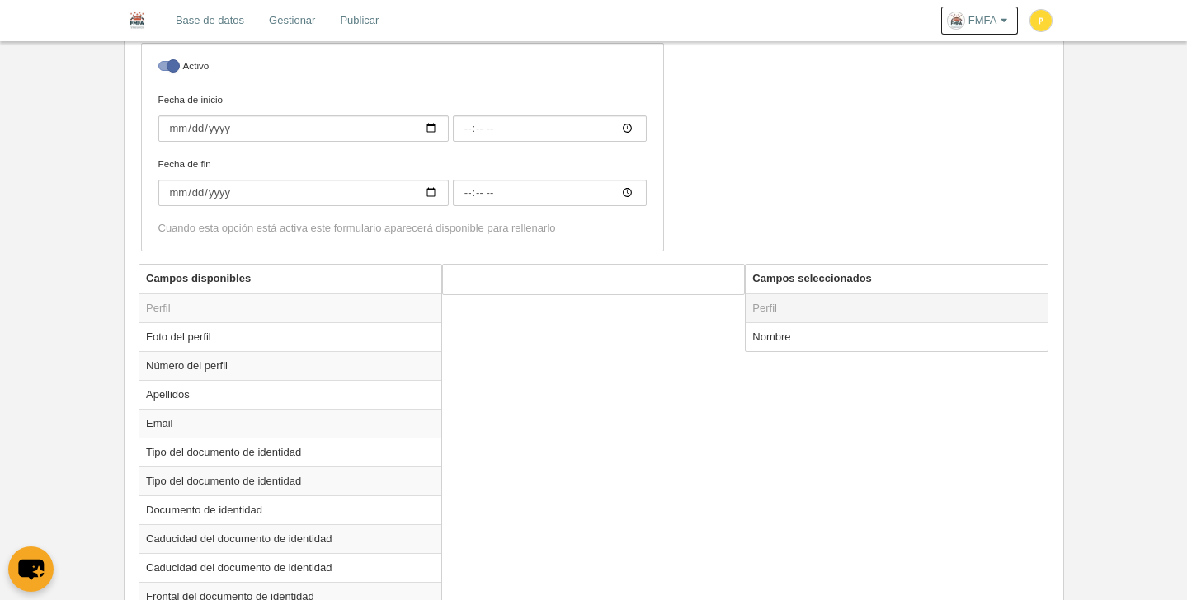
click at [779, 310] on td "Perfil" at bounding box center [896, 309] width 302 height 30
click at [779, 309] on td "Perfil" at bounding box center [896, 309] width 302 height 30
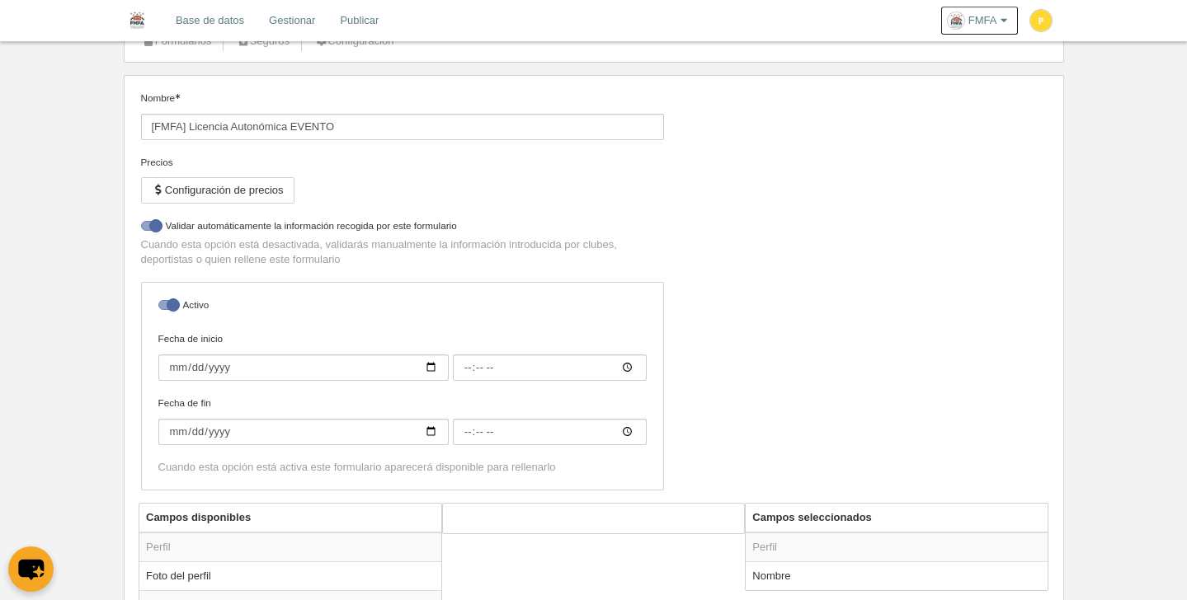
scroll to position [0, 0]
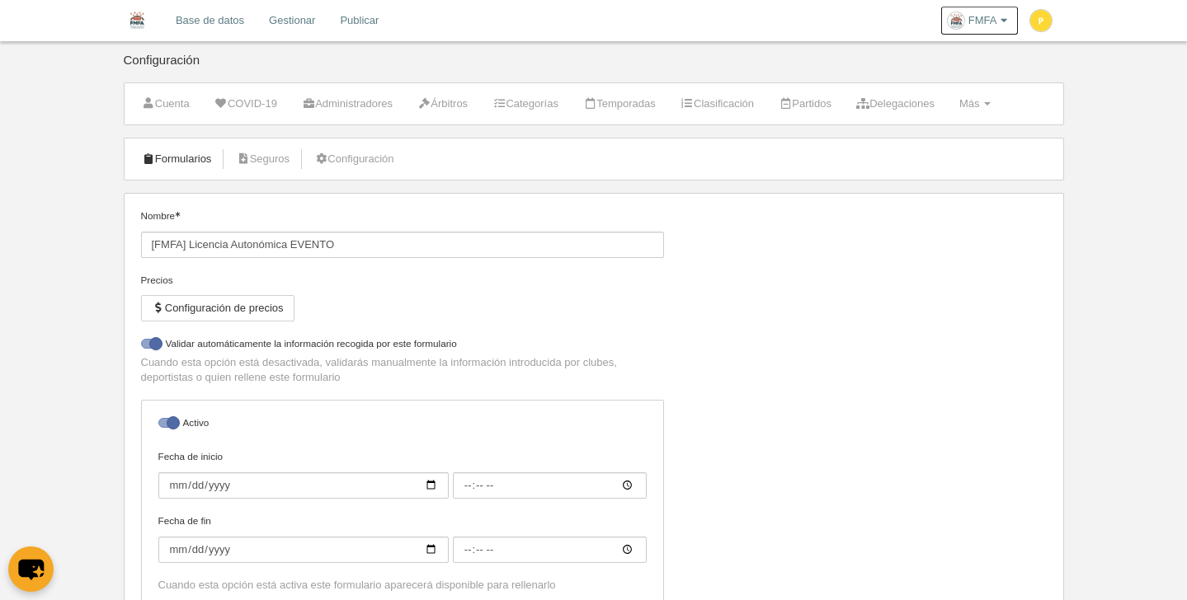
click at [186, 157] on link "Formularios" at bounding box center [177, 159] width 88 height 25
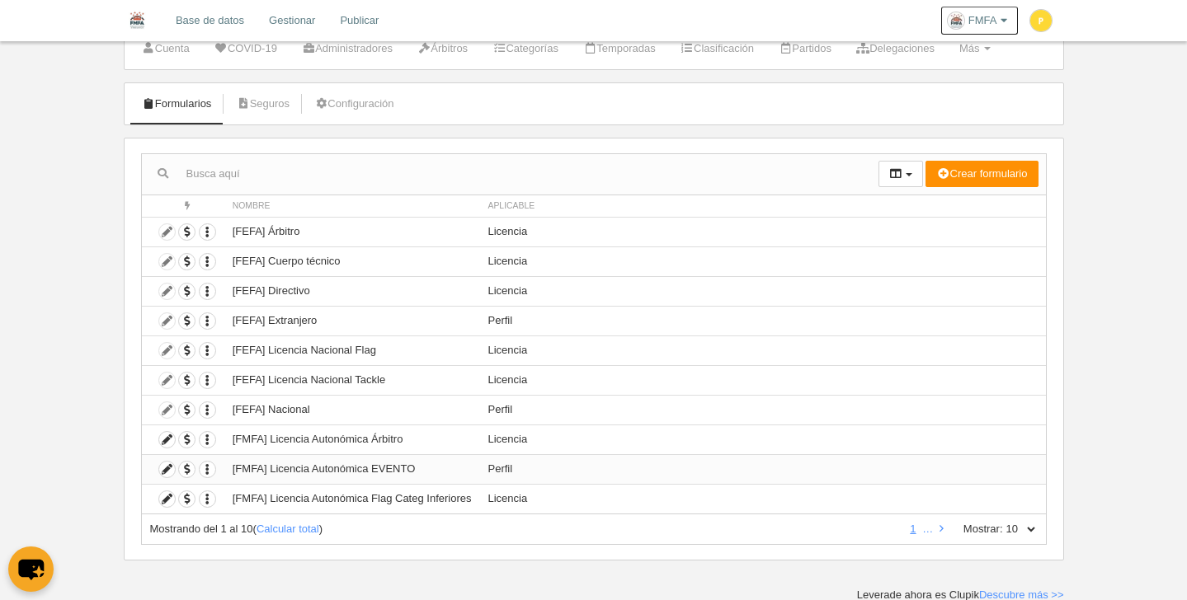
scroll to position [57, 0]
click at [214, 465] on icon "button" at bounding box center [208, 468] width 16 height 16
click at [258, 523] on button "Borrar formulario" at bounding box center [267, 522] width 103 height 15
click at [148, 466] on td "Duplicar formulario Borrar formulario" at bounding box center [183, 468] width 82 height 30
click at [327, 468] on td "[FMFA] Licencia Autonómica EVENTO" at bounding box center [352, 468] width 256 height 30
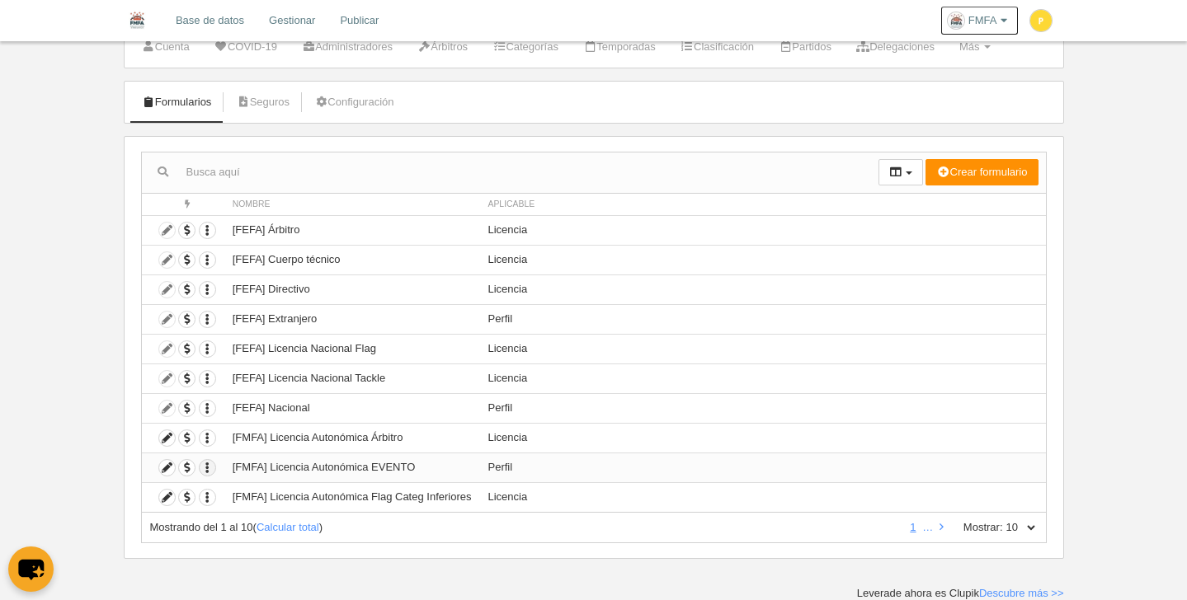
click at [209, 466] on icon "button" at bounding box center [208, 468] width 16 height 16
click at [261, 525] on button "Borrar formulario" at bounding box center [267, 522] width 103 height 15
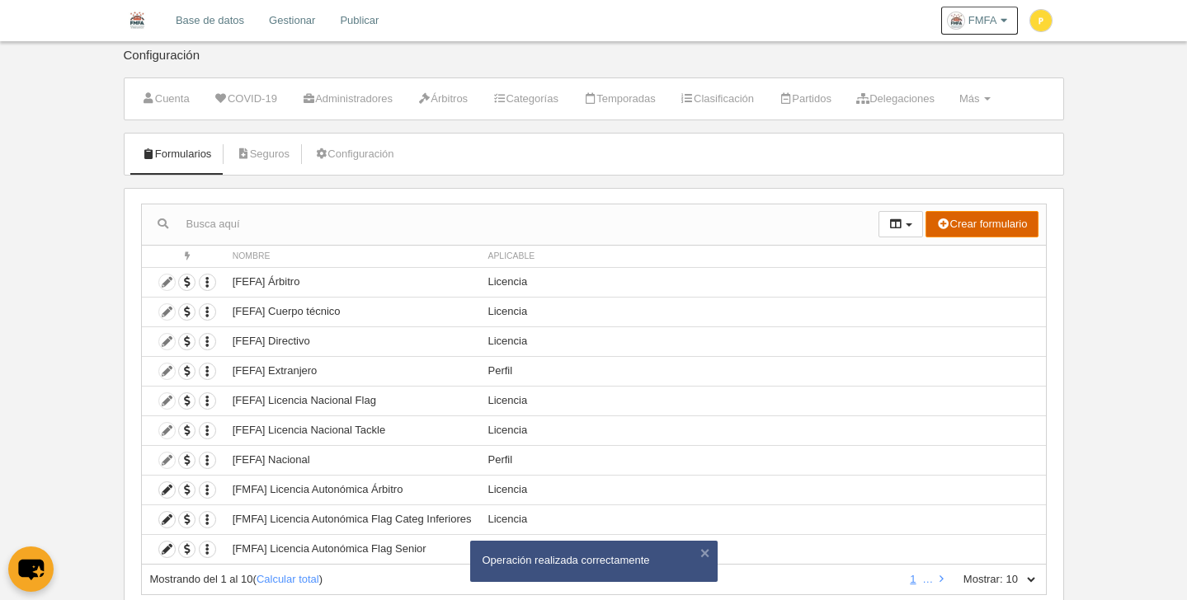
scroll to position [0, 0]
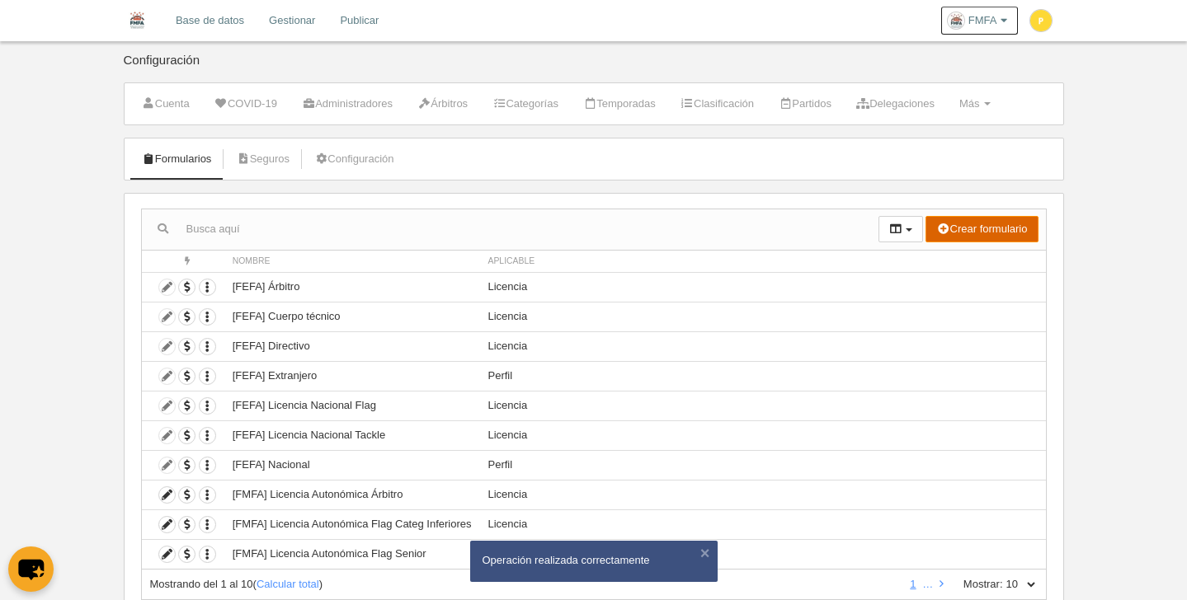
click at [962, 232] on button "Crear formulario" at bounding box center [981, 229] width 112 height 26
click at [965, 292] on span "Licencia" at bounding box center [949, 288] width 53 height 12
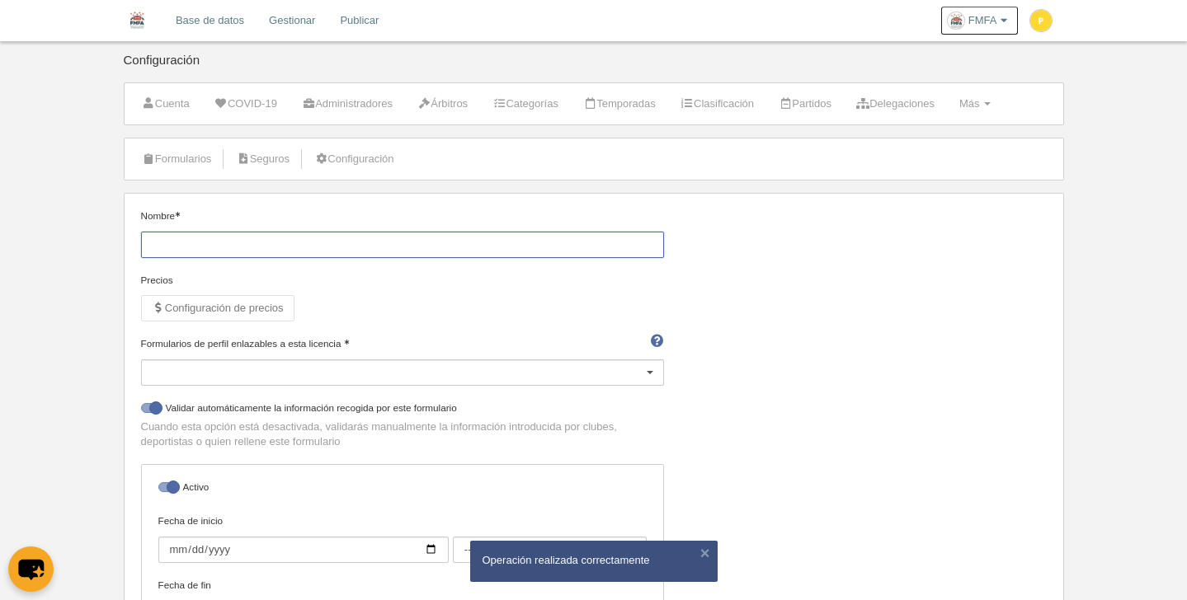
click at [222, 255] on input "Nombre" at bounding box center [402, 245] width 523 height 26
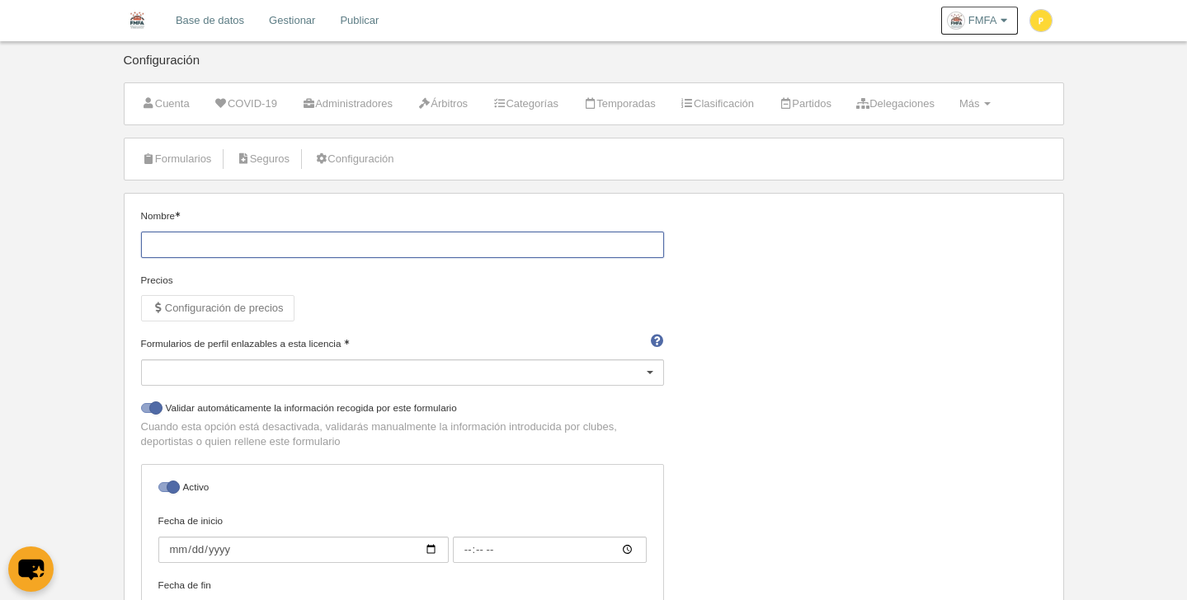
paste input "[FMFA] Licencia Autonómica Tackle Senior"
click at [389, 253] on input "[FMFA] Licencia Autonómica Tackle Senior" at bounding box center [402, 245] width 523 height 26
type input "[FMFA] Licencia Autonómica EVENTO"
click at [526, 317] on div "Precios Configuración de precios" at bounding box center [402, 304] width 523 height 63
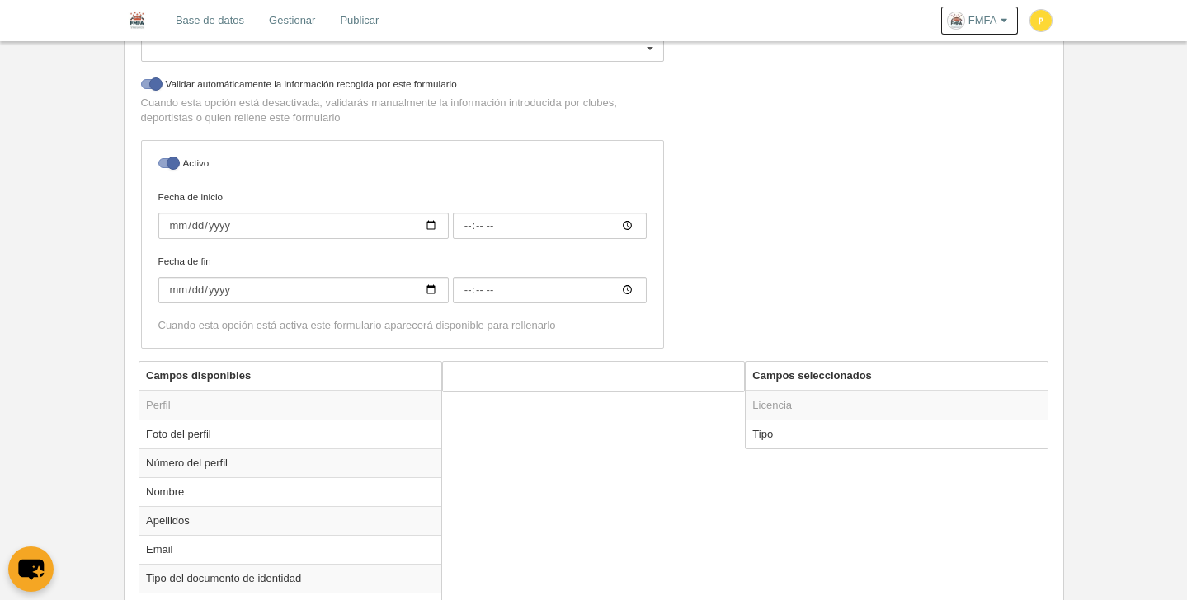
scroll to position [325, 0]
click at [764, 435] on td "Tipo" at bounding box center [896, 433] width 302 height 29
radio input "true"
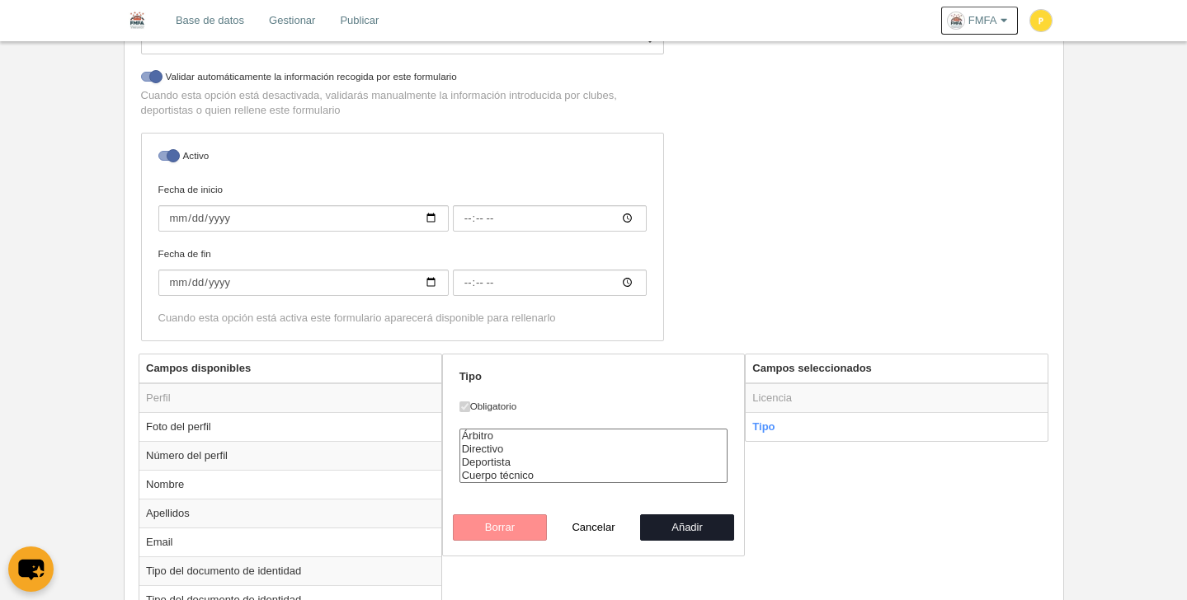
scroll to position [331, 0]
click at [558, 443] on option "Directivo" at bounding box center [593, 449] width 267 height 13
click at [534, 433] on option "Árbitro" at bounding box center [593, 436] width 267 height 13
drag, startPoint x: 521, startPoint y: 461, endPoint x: 519, endPoint y: 469, distance: 8.4
click at [521, 461] on option "Deportista" at bounding box center [593, 462] width 267 height 13
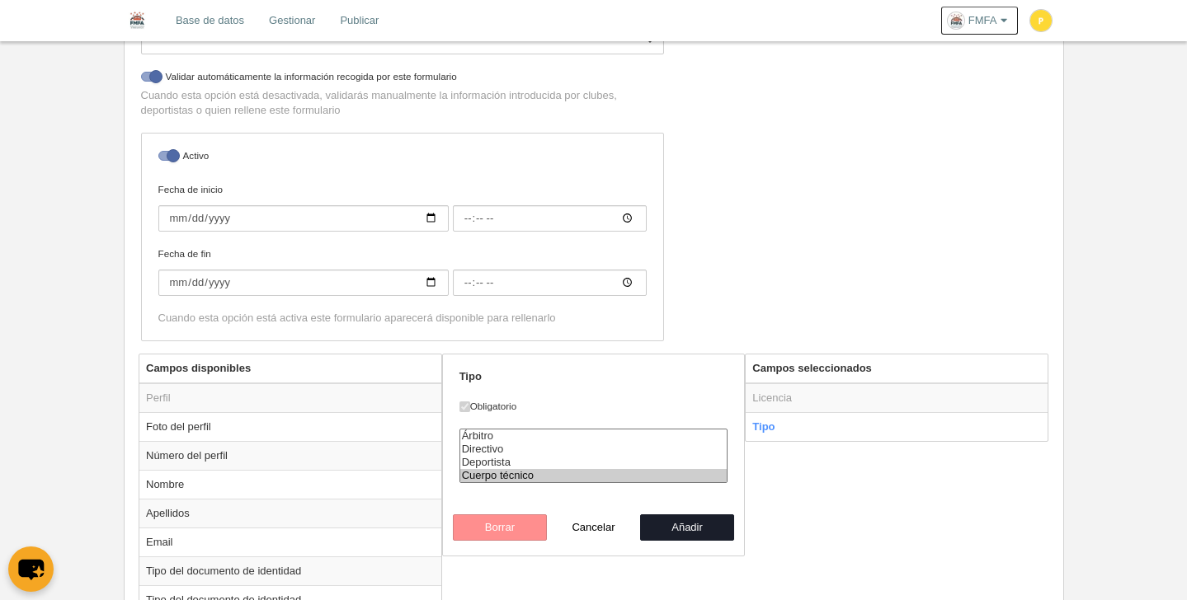
click at [519, 475] on option "Cuerpo técnico" at bounding box center [593, 475] width 267 height 13
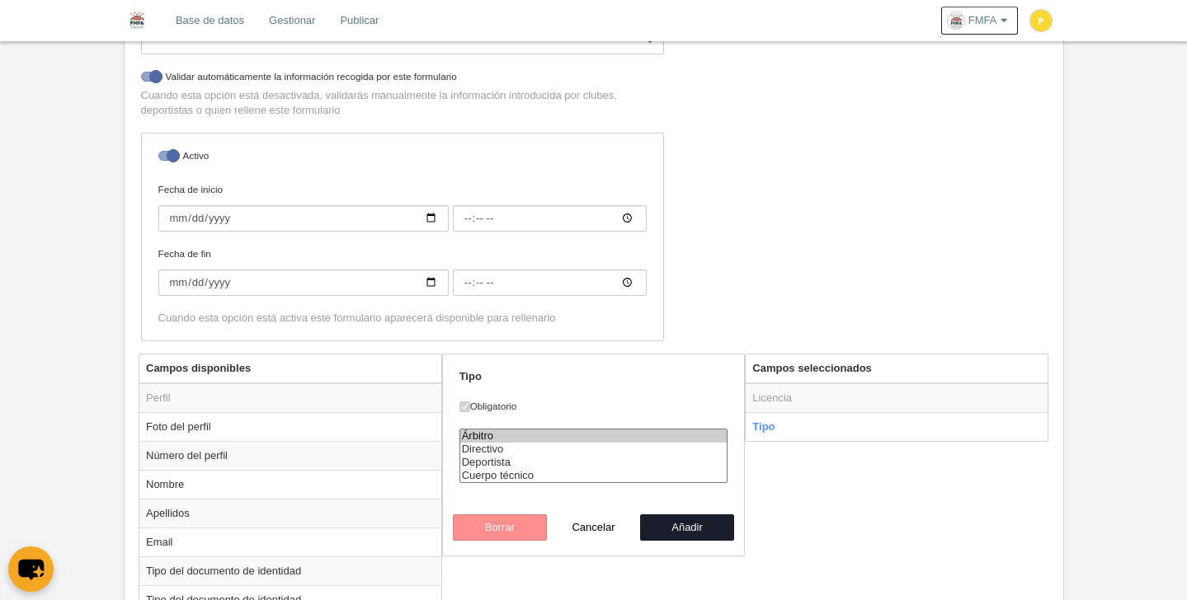
click at [503, 435] on option "Árbitro" at bounding box center [593, 436] width 267 height 13
click at [505, 449] on option "Directivo" at bounding box center [593, 449] width 267 height 13
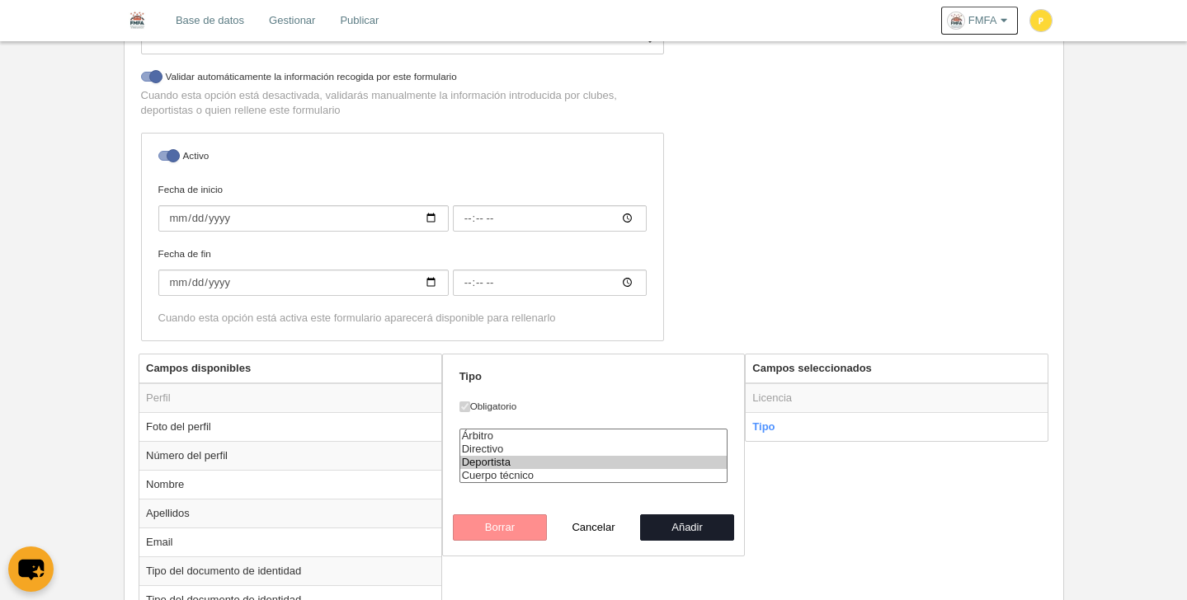
click at [510, 462] on option "Deportista" at bounding box center [593, 462] width 267 height 13
click at [579, 446] on option "Directivo" at bounding box center [593, 449] width 267 height 13
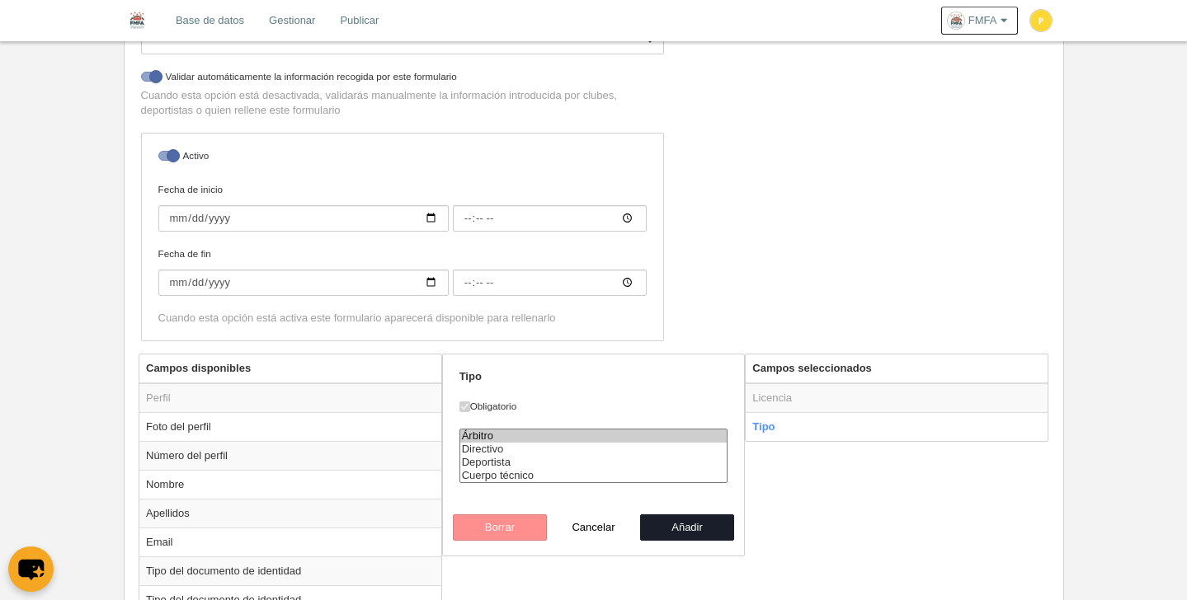
select select "referee"
click at [688, 526] on button "Añadir" at bounding box center [687, 528] width 94 height 26
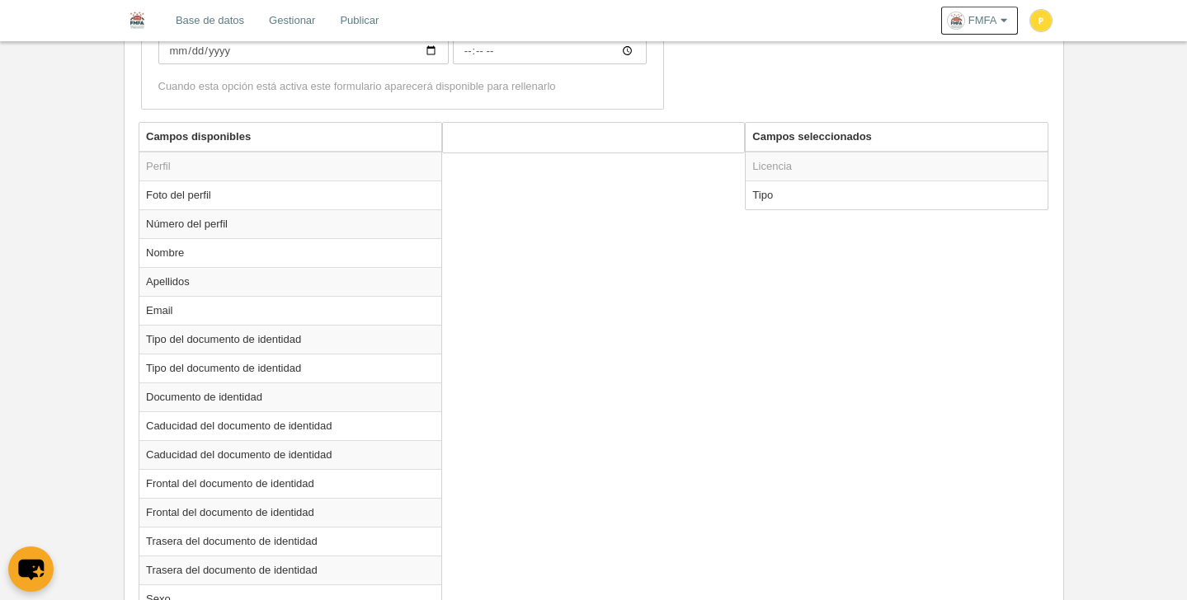
scroll to position [495, 0]
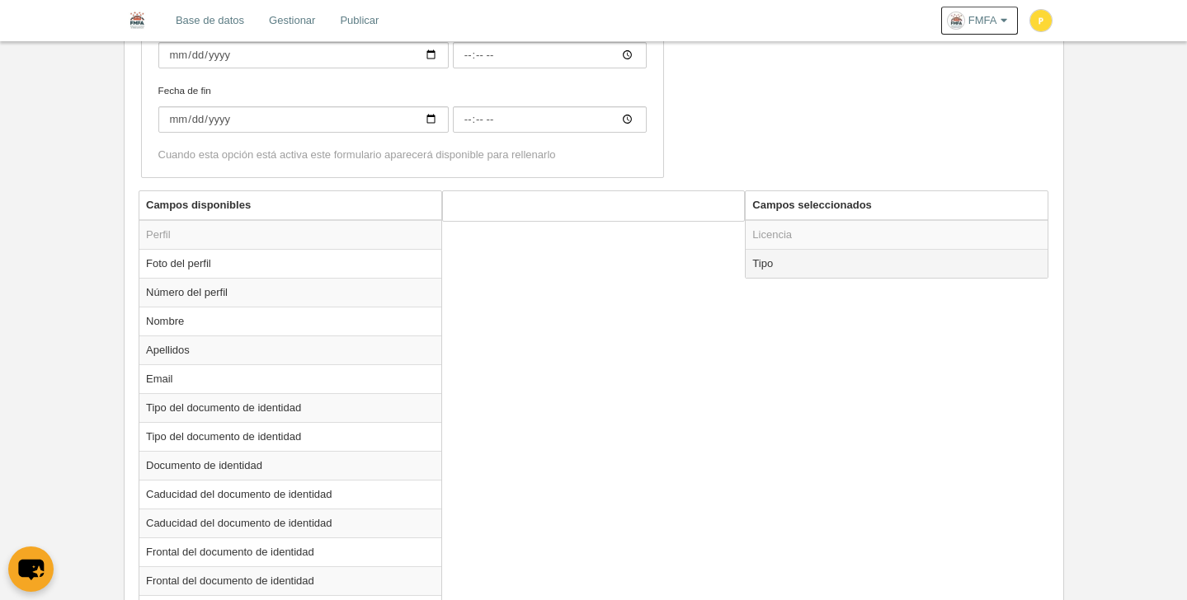
click at [781, 258] on td "Tipo" at bounding box center [896, 263] width 302 height 29
radio input "true"
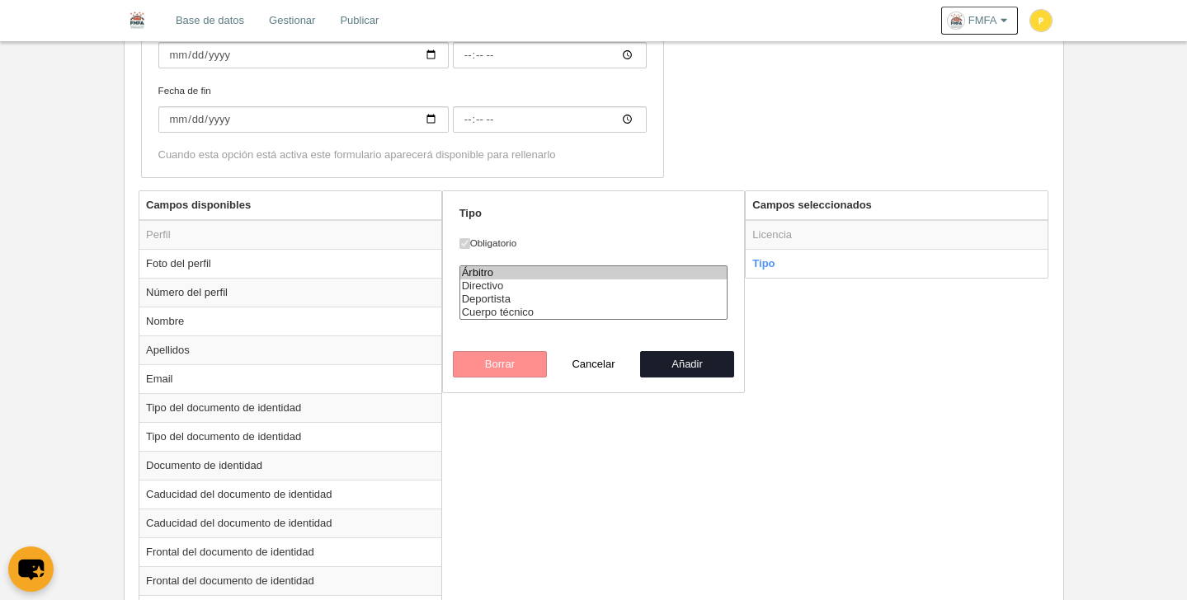
drag, startPoint x: 685, startPoint y: 482, endPoint x: 703, endPoint y: 443, distance: 43.5
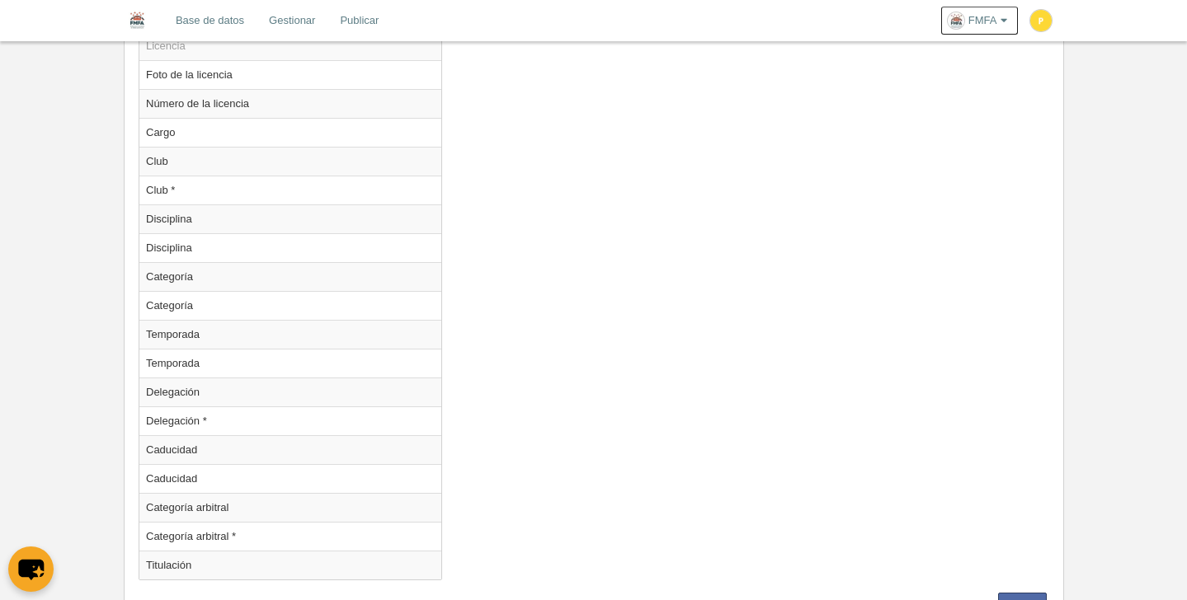
scroll to position [1684, 0]
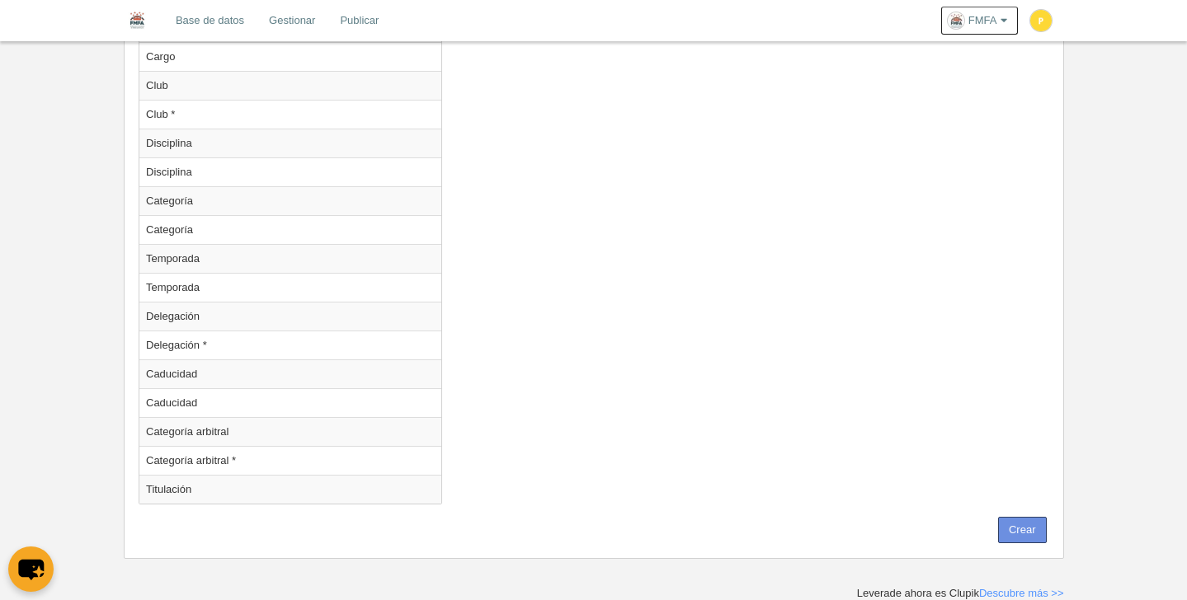
click at [1035, 533] on button "Crear" at bounding box center [1022, 530] width 49 height 26
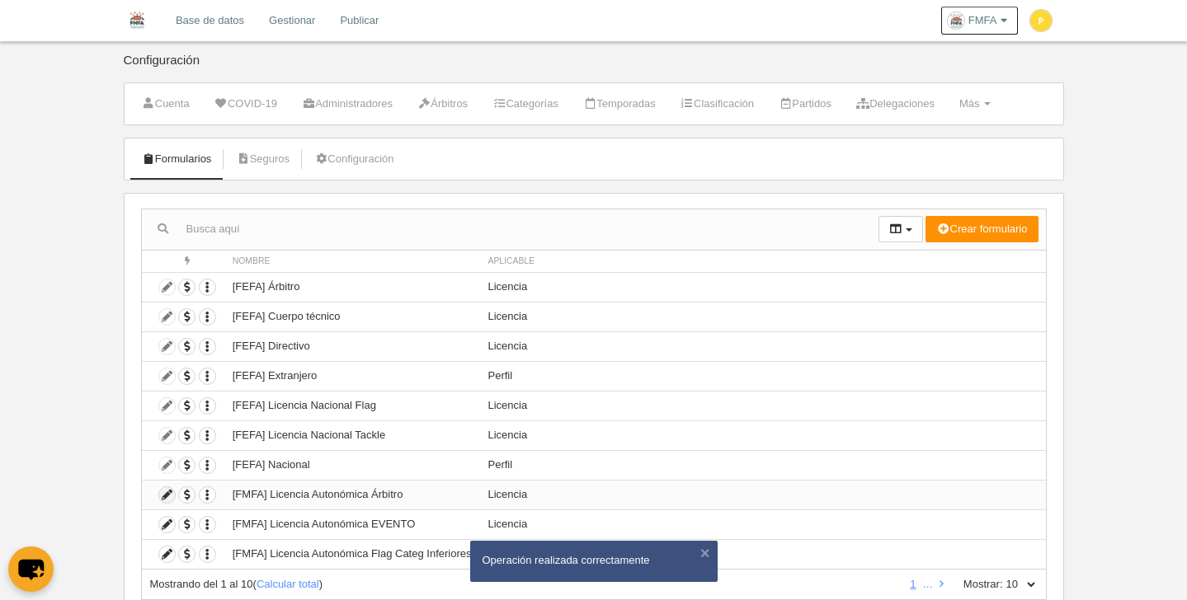
click at [167, 495] on icon at bounding box center [167, 495] width 16 height 16
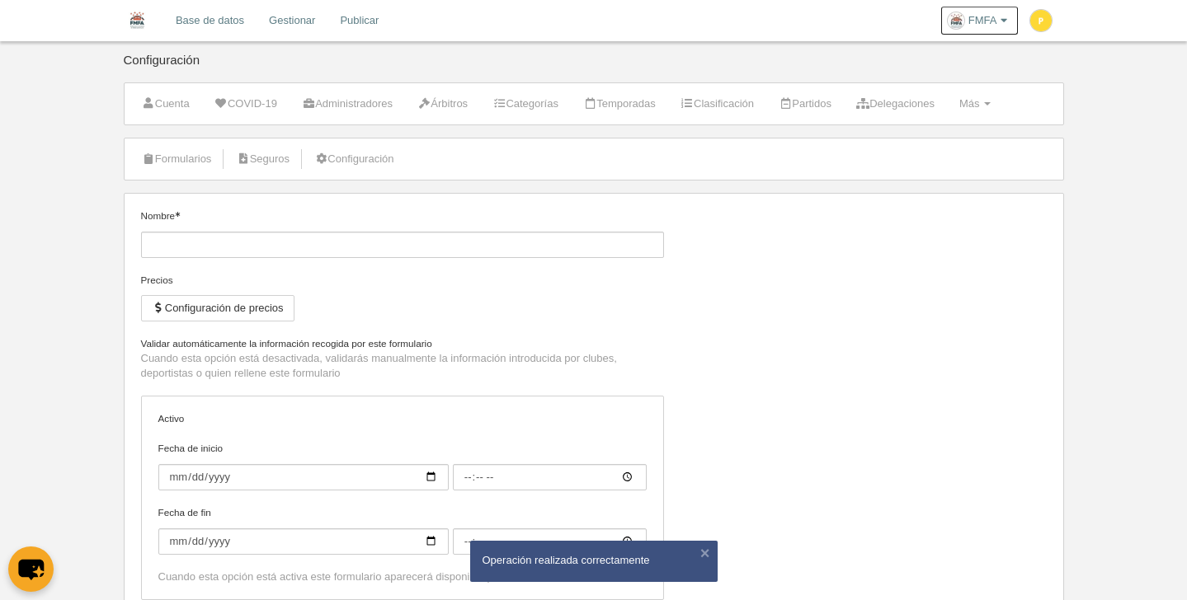
type input "[FMFA] Licencia Autonómica Árbitro"
checkbox input "true"
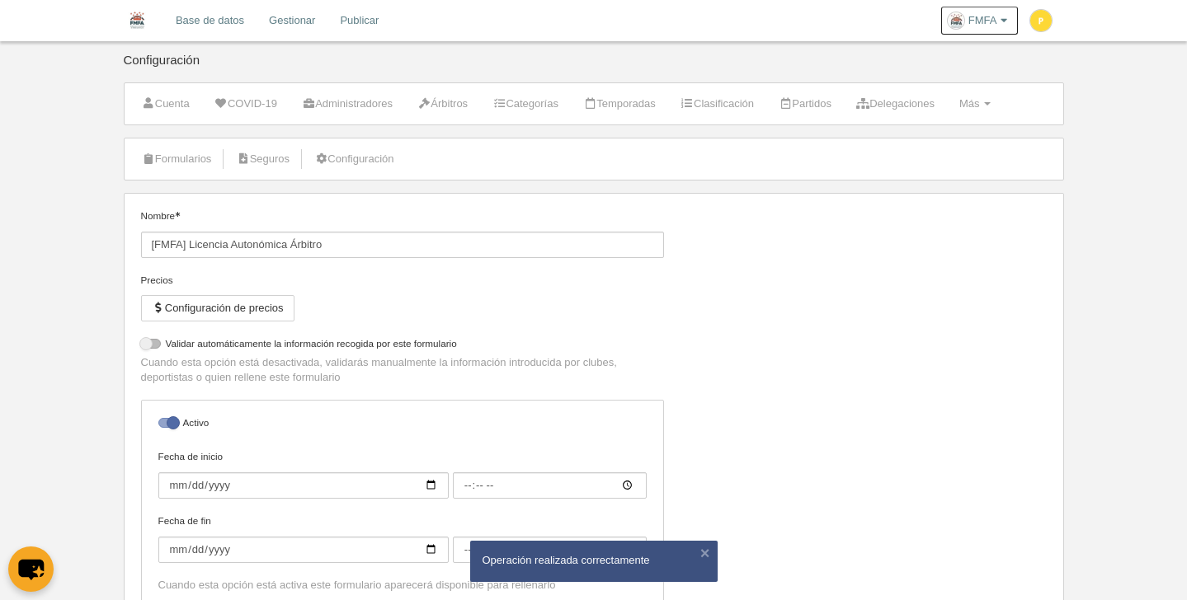
select select "selected"
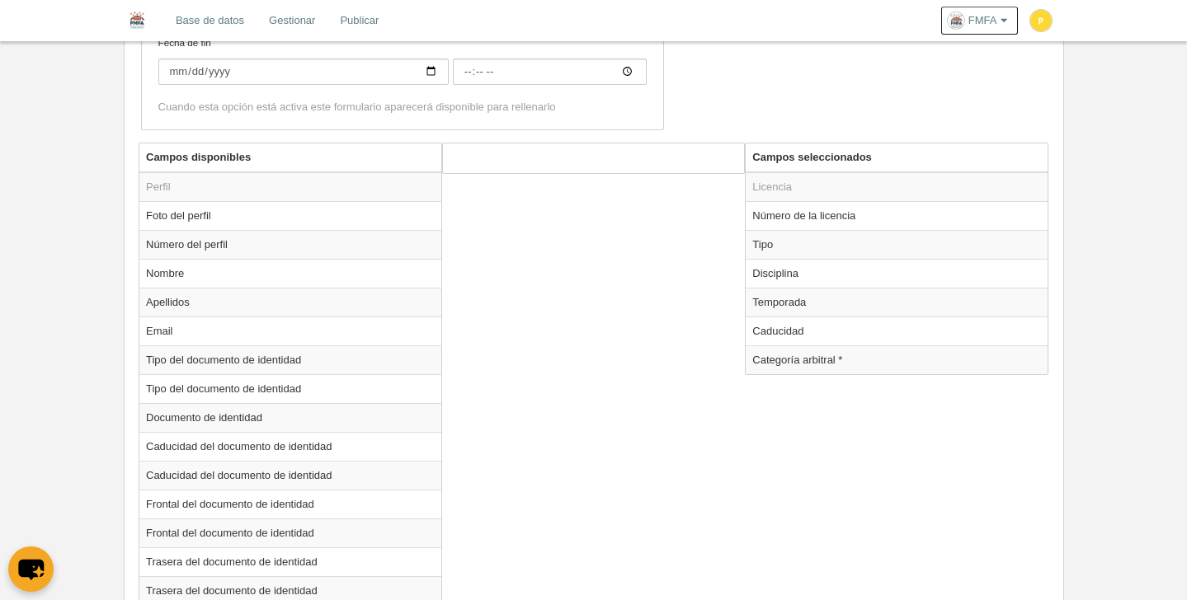
scroll to position [475, 0]
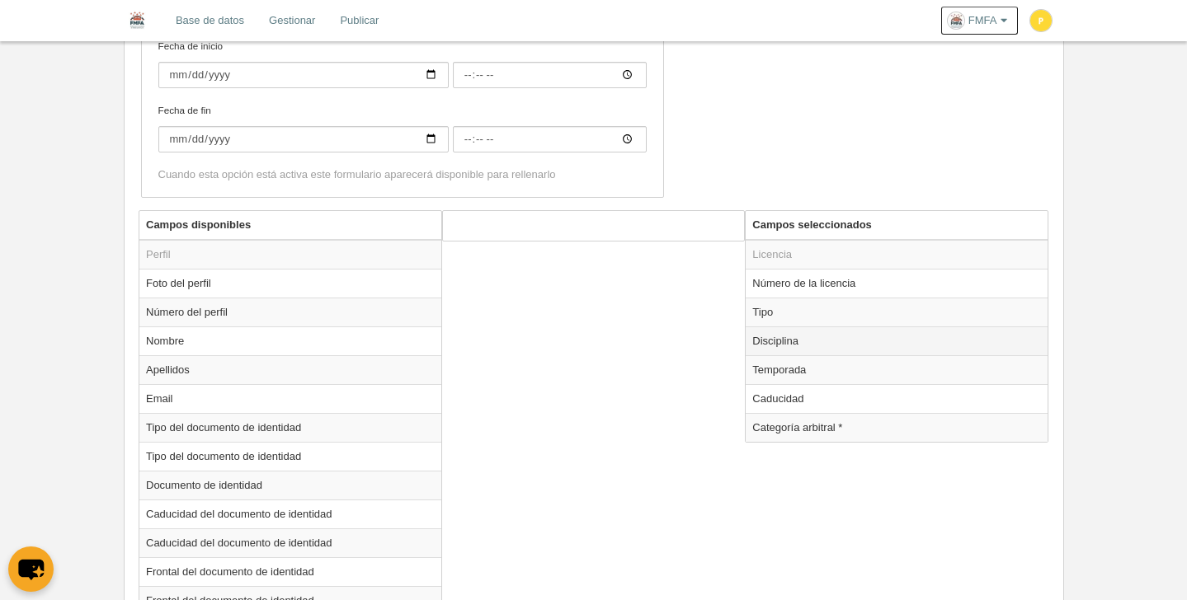
click at [770, 352] on td "Disciplina" at bounding box center [896, 341] width 302 height 29
radio input "true"
select select
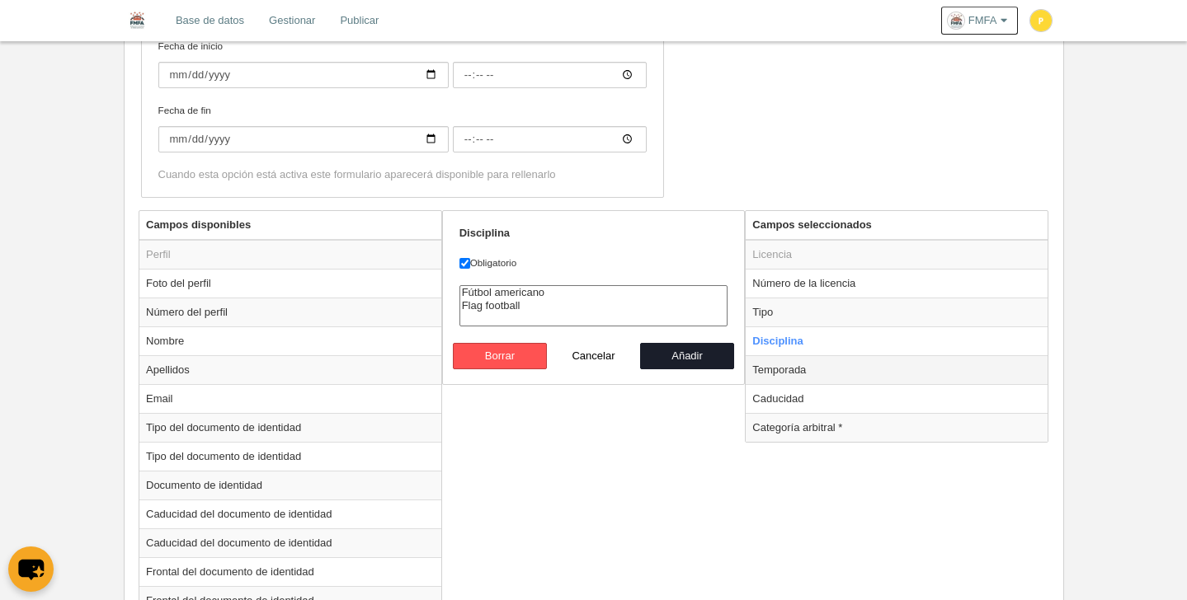
click at [813, 378] on td "Temporada" at bounding box center [896, 369] width 302 height 29
radio input "false"
radio input "true"
select select "8371"
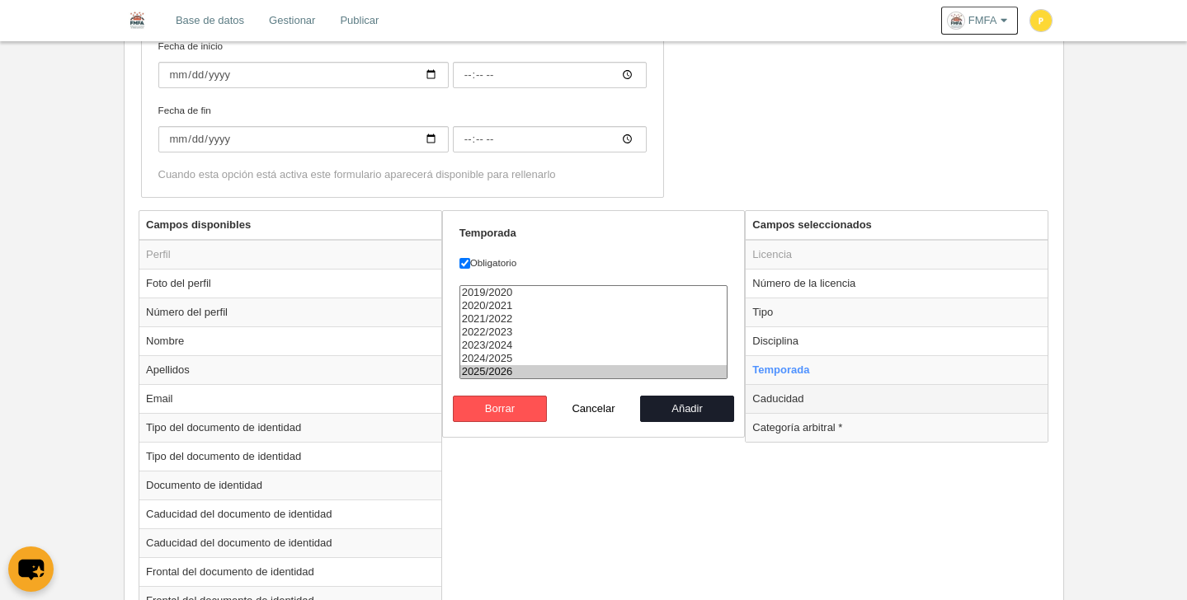
click at [829, 405] on td "Caducidad" at bounding box center [896, 398] width 302 height 29
radio input "false"
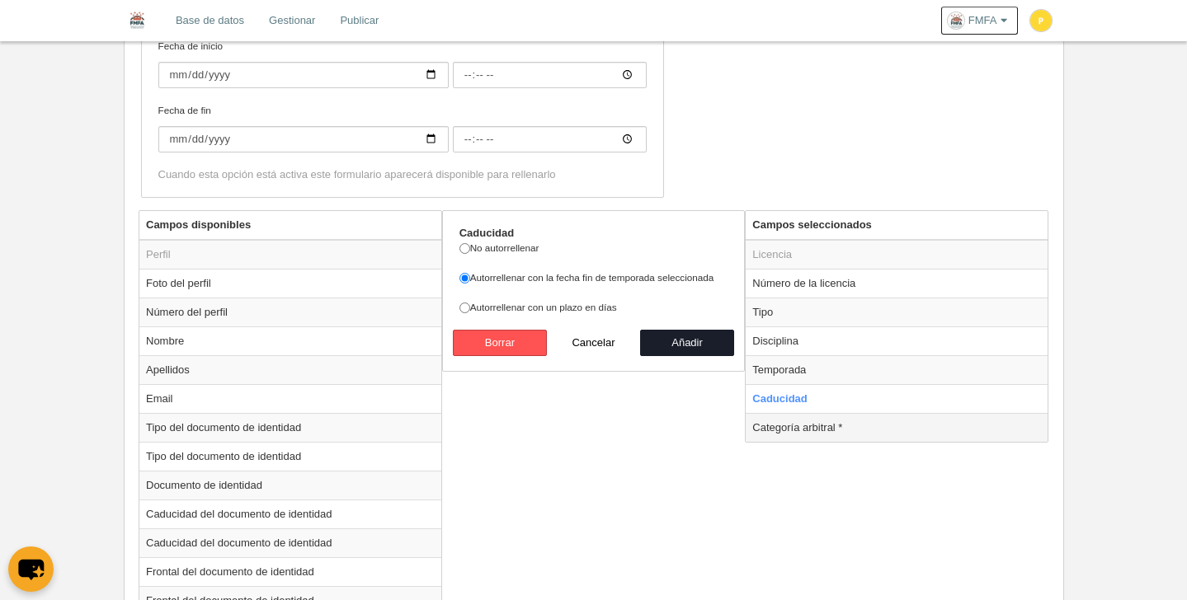
click at [822, 431] on td "Categoría arbitral *" at bounding box center [896, 427] width 302 height 29
radio input "false"
radio input "true"
select select
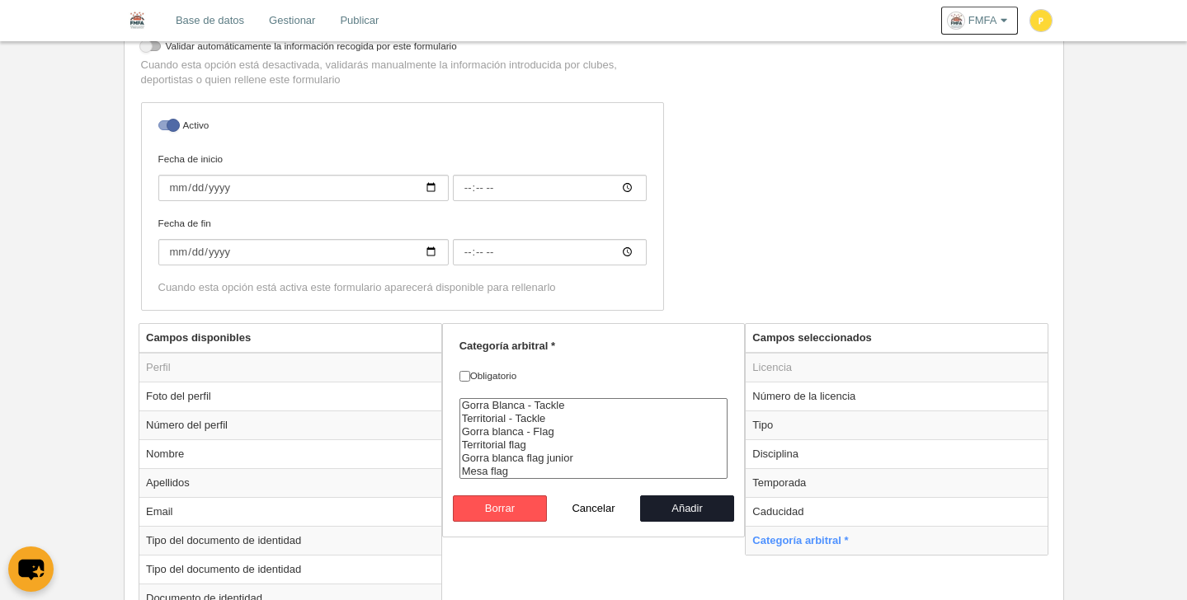
scroll to position [0, 0]
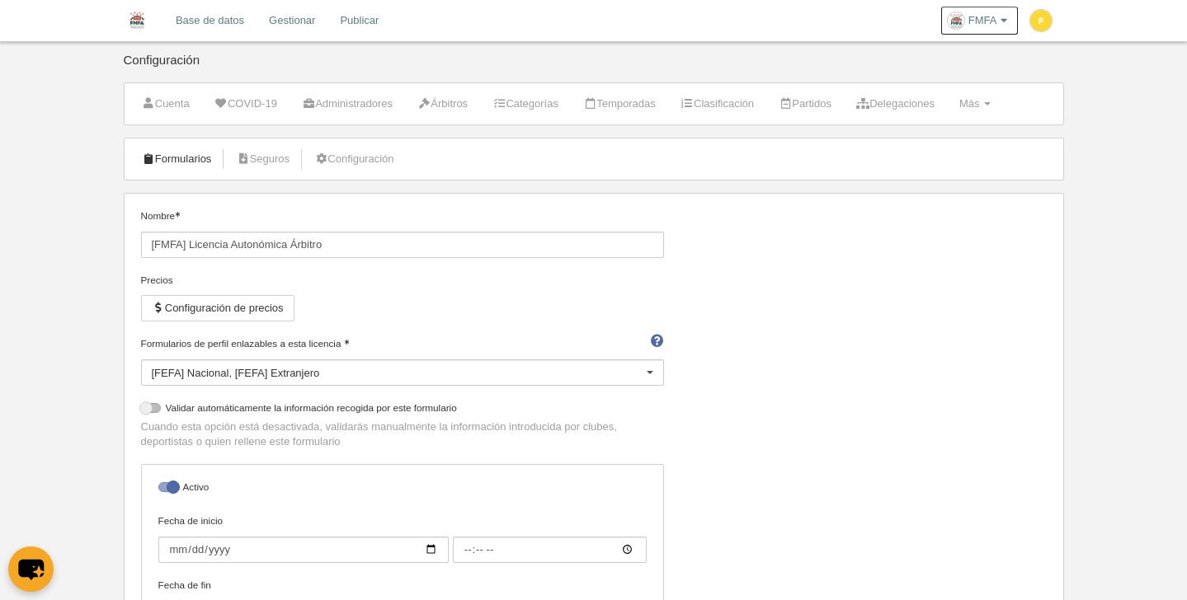
click at [192, 166] on link "Formularios" at bounding box center [177, 159] width 88 height 25
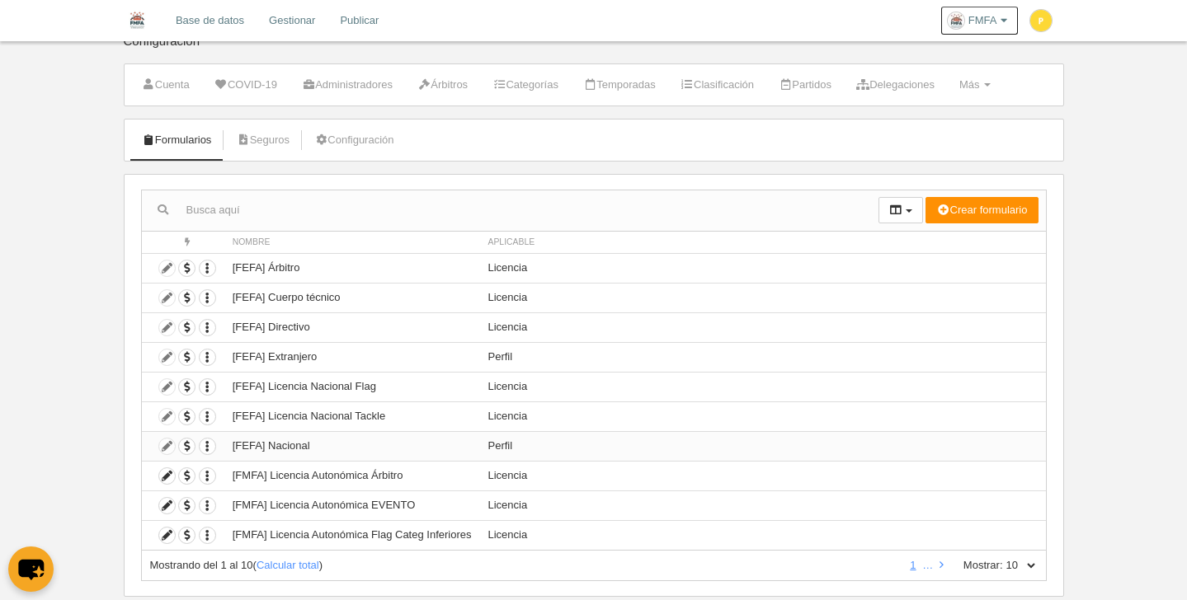
scroll to position [57, 0]
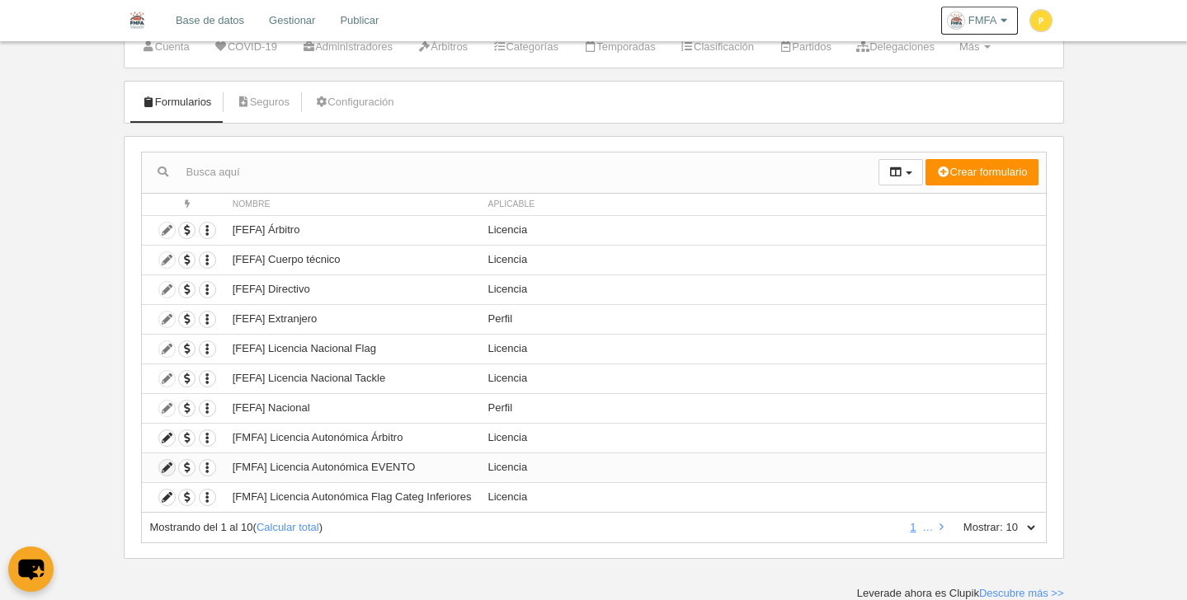
click at [167, 469] on icon at bounding box center [167, 468] width 16 height 16
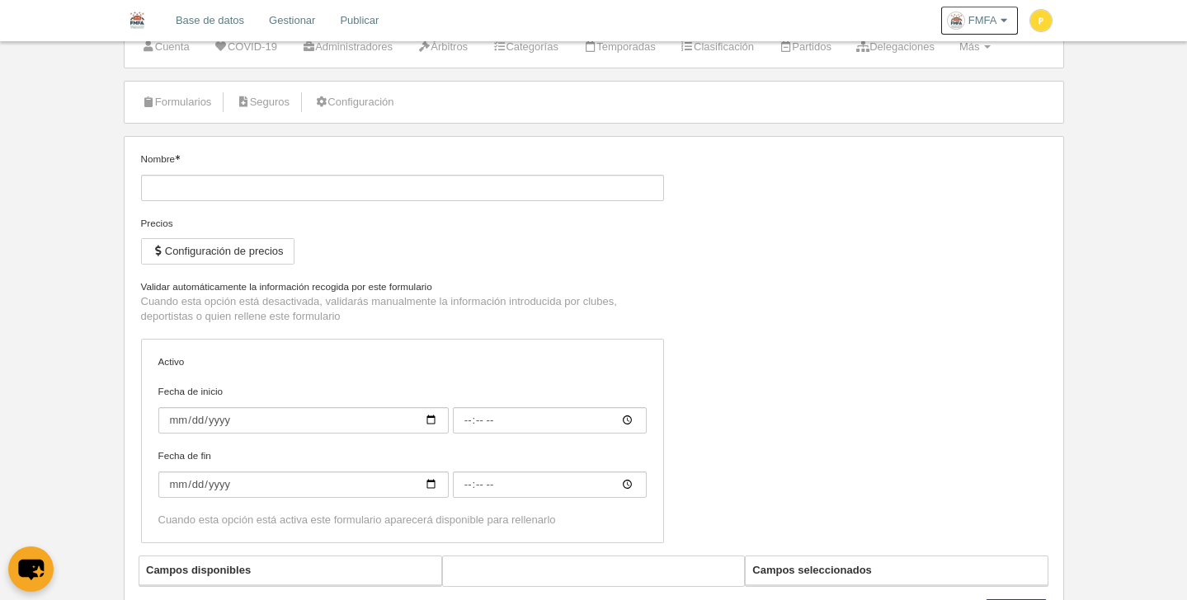
type input "[FMFA] Licencia Autonómica EVENTO"
checkbox input "true"
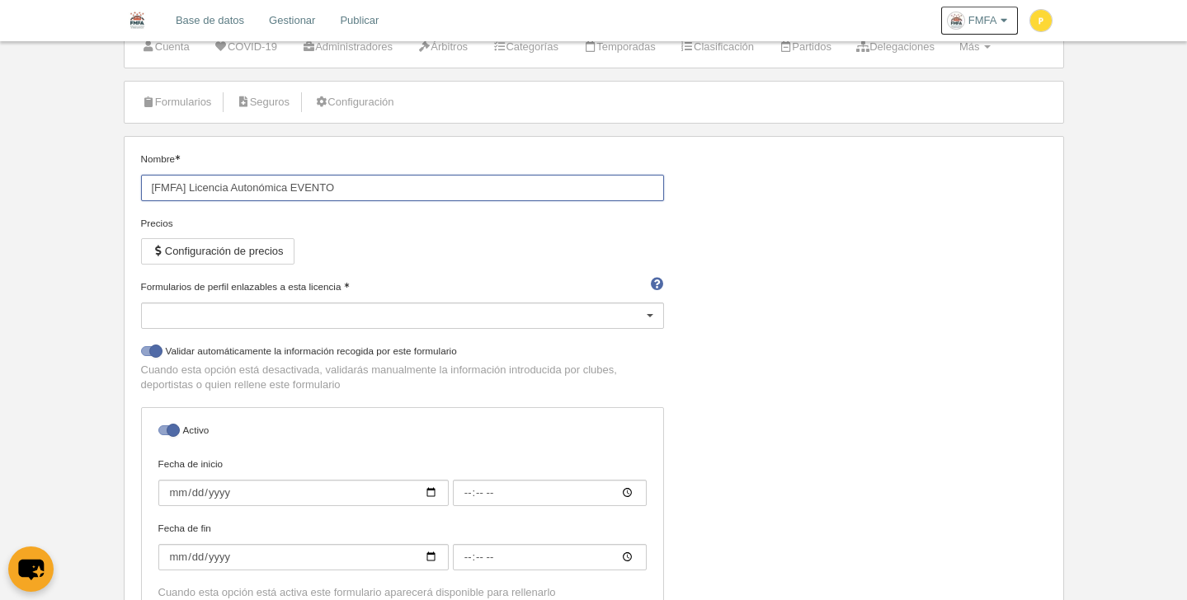
drag, startPoint x: 286, startPoint y: 188, endPoint x: 305, endPoint y: 240, distance: 55.3
click at [286, 188] on input "[FMFA] Licencia Autonómica EVENTO" at bounding box center [402, 188] width 523 height 26
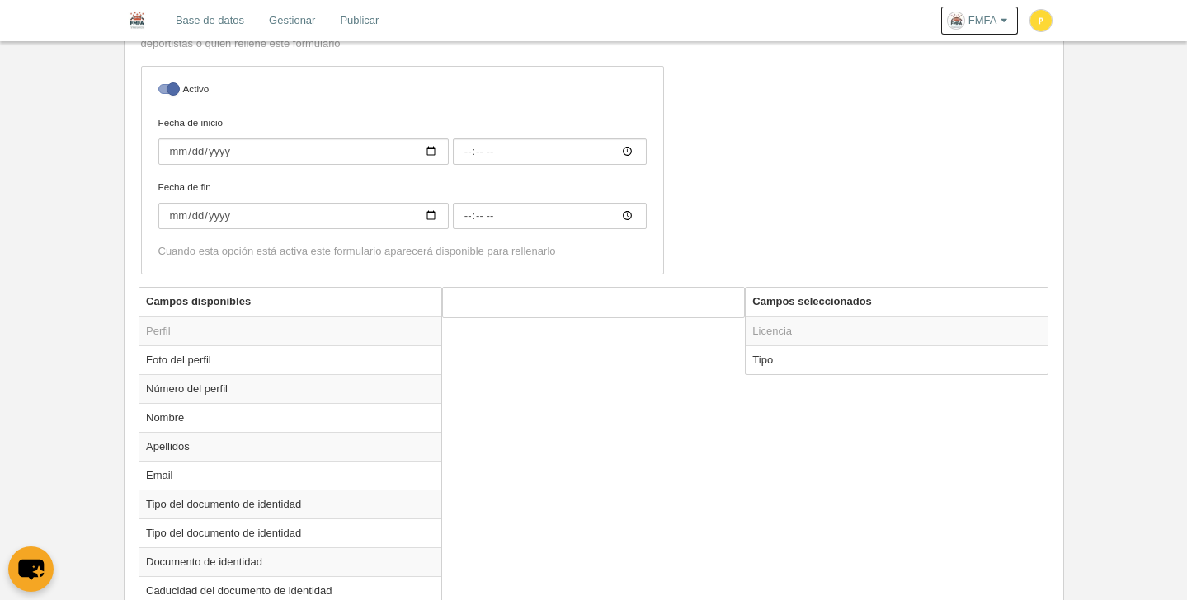
scroll to position [425, 0]
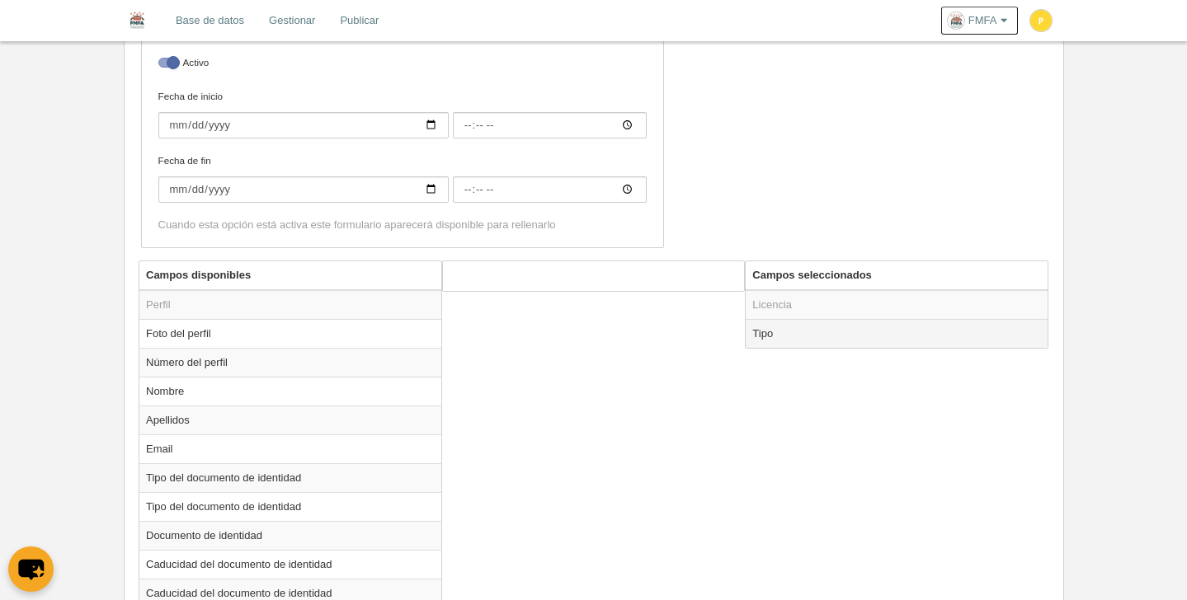
type input "[FMFA] Licencia EVENTO"
click at [759, 336] on td "Tipo" at bounding box center [896, 333] width 302 height 29
radio input "true"
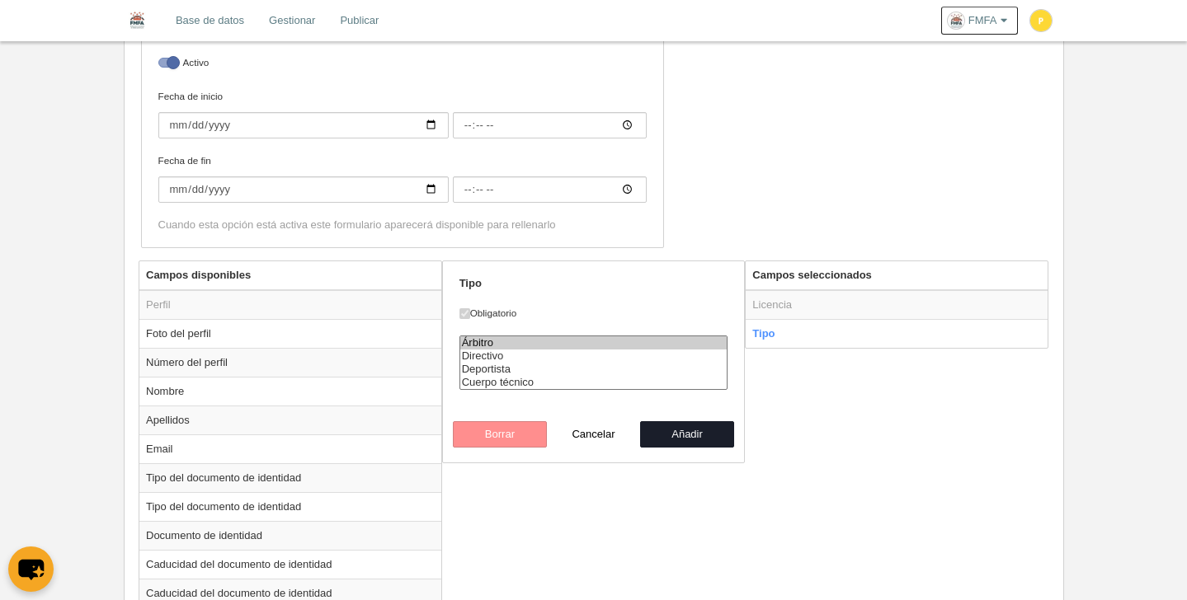
drag, startPoint x: 486, startPoint y: 588, endPoint x: 495, endPoint y: 566, distance: 23.3
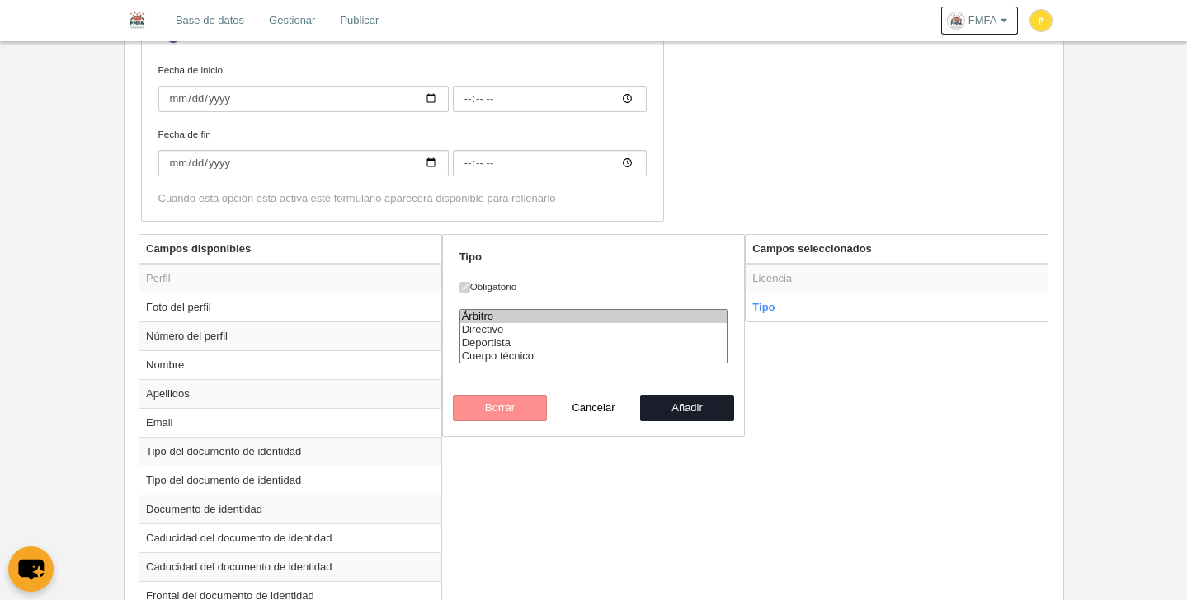
click at [506, 415] on div "Borrar Cancelar Añadir" at bounding box center [593, 408] width 281 height 26
click at [506, 411] on div "Borrar Cancelar Añadir" at bounding box center [593, 408] width 281 height 26
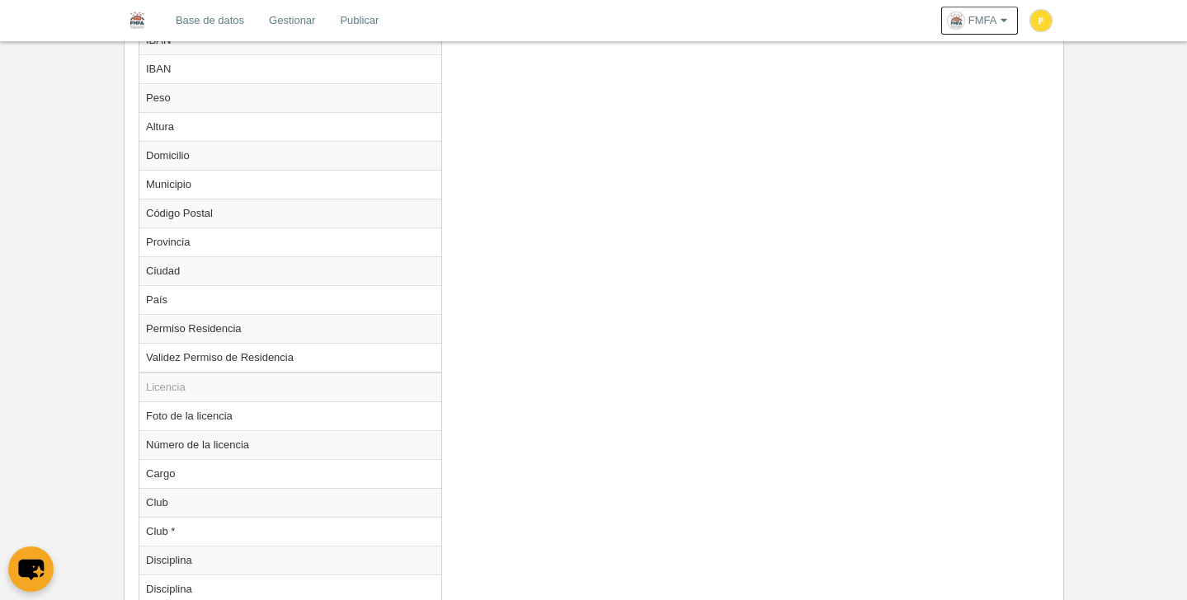
scroll to position [1365, 0]
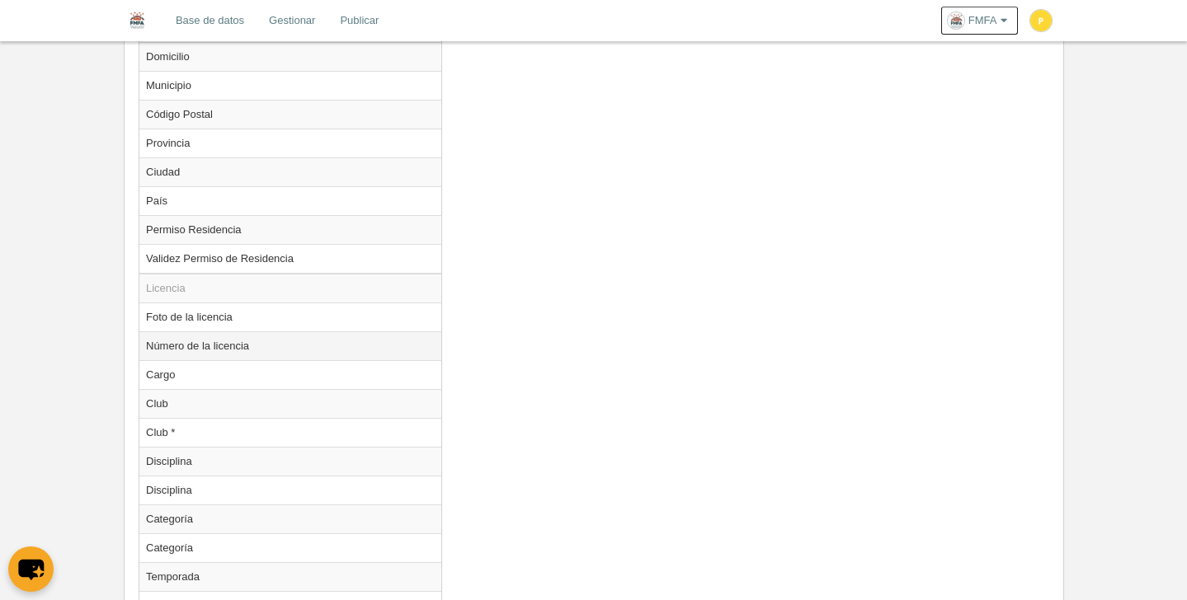
click at [251, 349] on td "Número de la licencia" at bounding box center [290, 345] width 302 height 29
radio input "true"
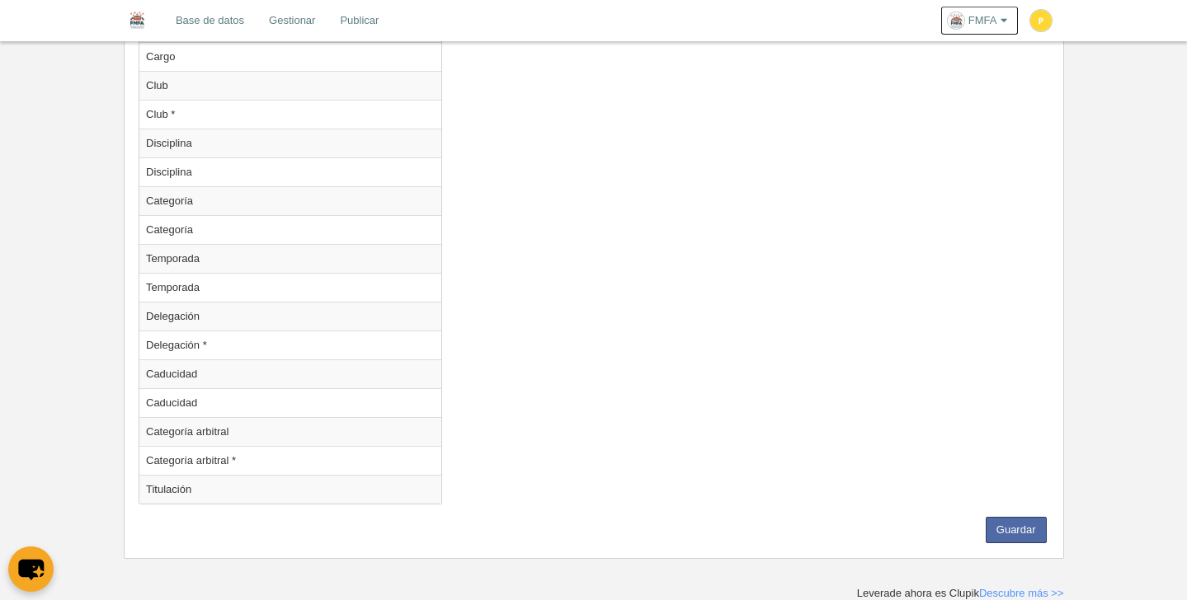
scroll to position [1363, 0]
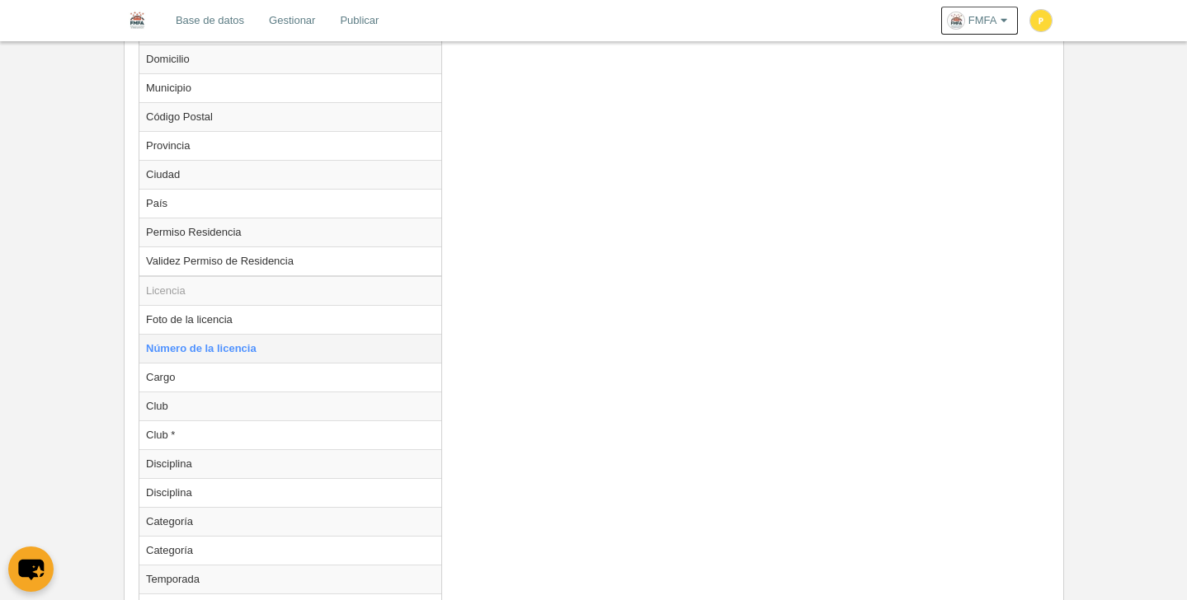
click at [257, 350] on td "Número de la licencia" at bounding box center [290, 348] width 302 height 29
drag, startPoint x: 413, startPoint y: 338, endPoint x: 863, endPoint y: 228, distance: 463.4
click at [863, 228] on div "Campos disponibles Perfil Foto del perfil Número del perfil Nombre Apellidos Em…" at bounding box center [593, 80] width 918 height 1516
click at [858, 246] on div "Campos disponibles Perfil Foto del perfil Número del perfil Nombre Apellidos Em…" at bounding box center [593, 80] width 918 height 1516
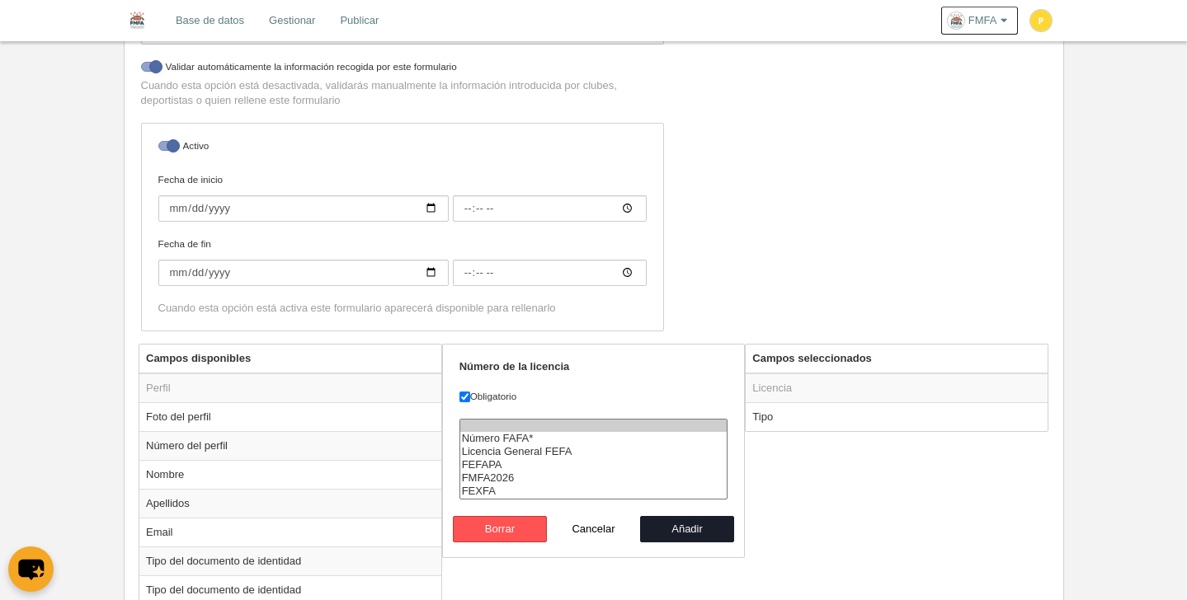
scroll to position [491, 0]
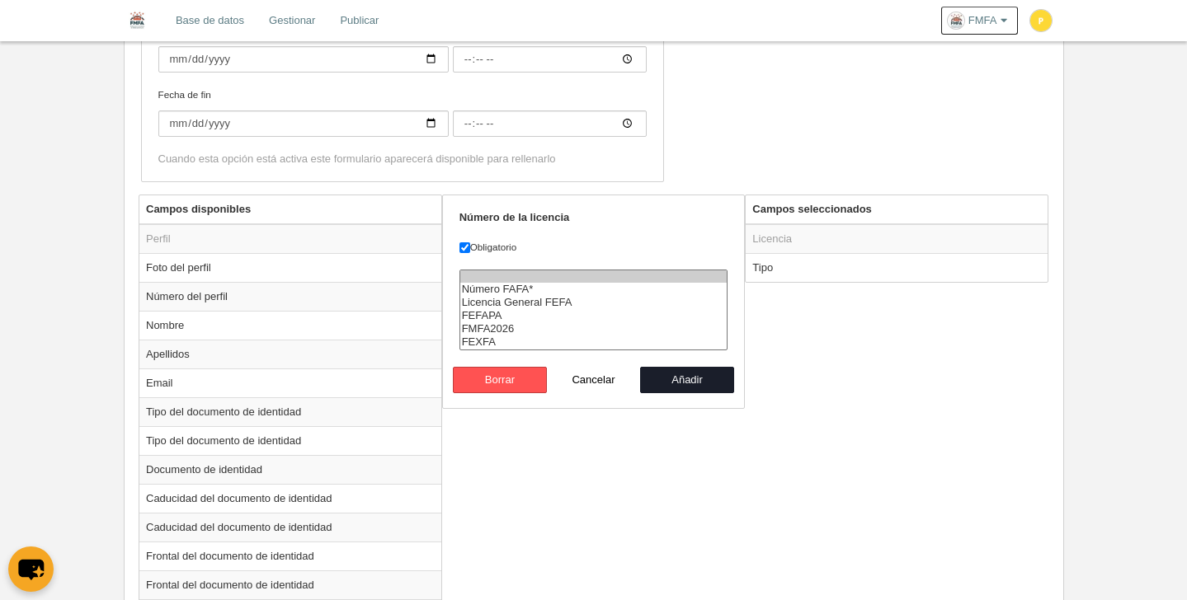
select select "300"
click at [493, 328] on option "FMFA2026" at bounding box center [593, 328] width 267 height 13
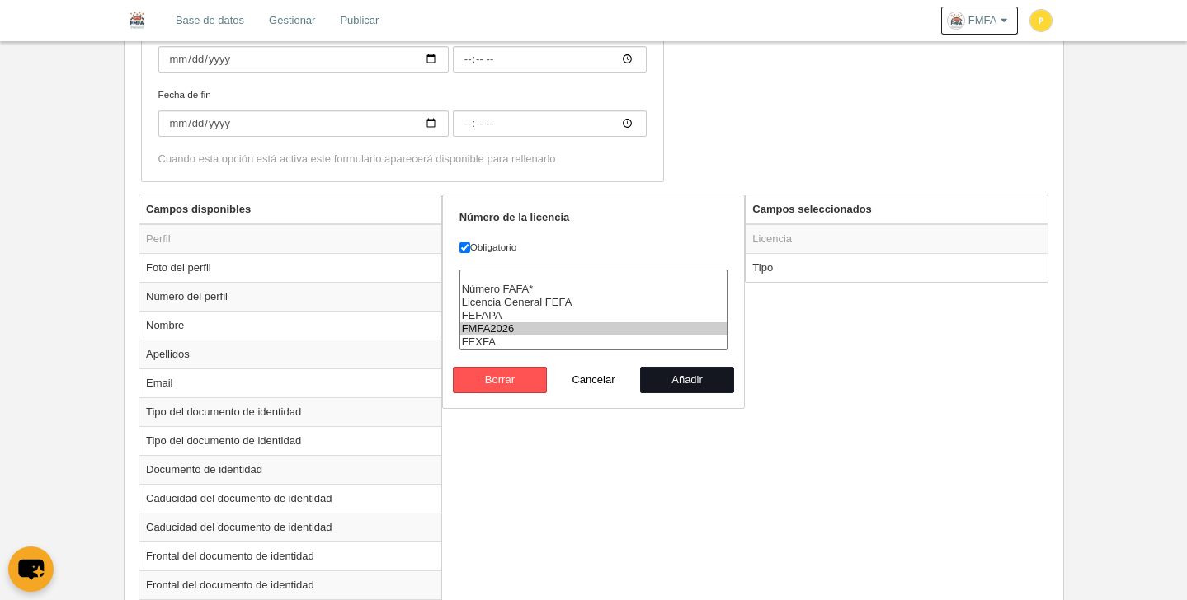
drag, startPoint x: 698, startPoint y: 379, endPoint x: 705, endPoint y: 374, distance: 8.8
click at [698, 379] on button "Añadir" at bounding box center [687, 380] width 94 height 26
radio input "false"
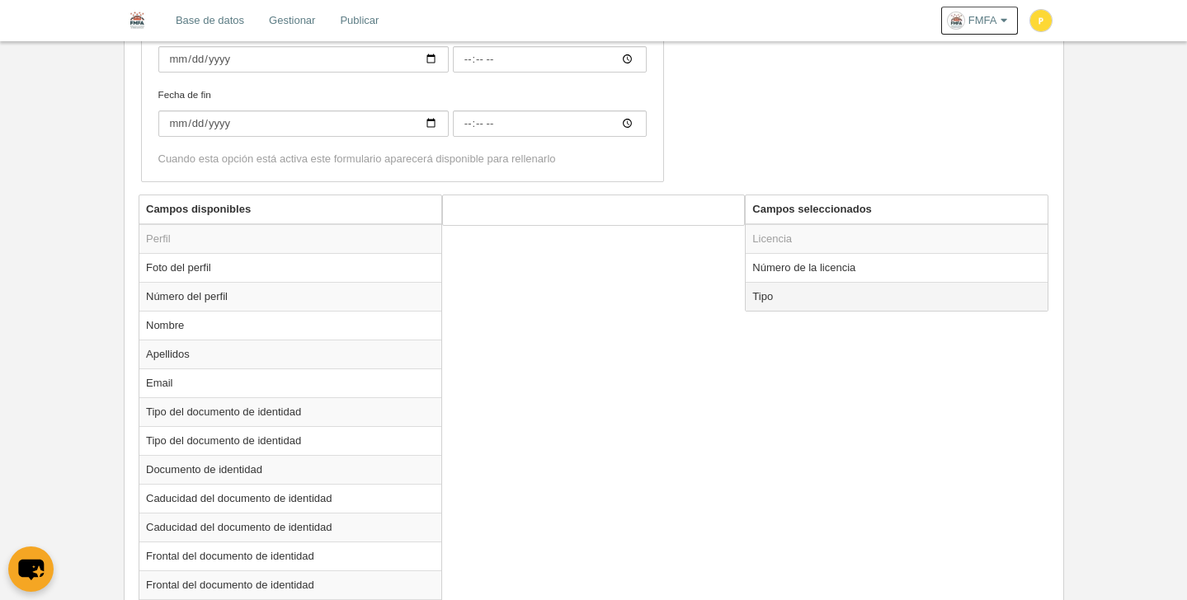
click at [772, 298] on td "Tipo" at bounding box center [896, 296] width 302 height 29
radio input "true"
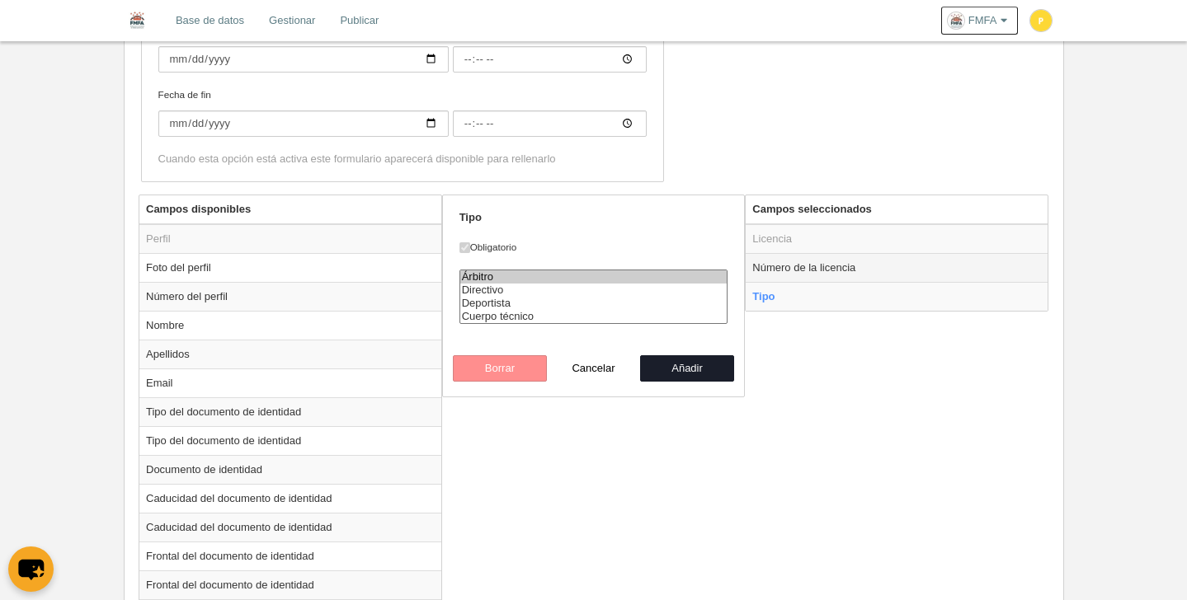
click at [778, 273] on td "Número de la licencia" at bounding box center [896, 267] width 302 height 29
radio input "true"
select select "300"
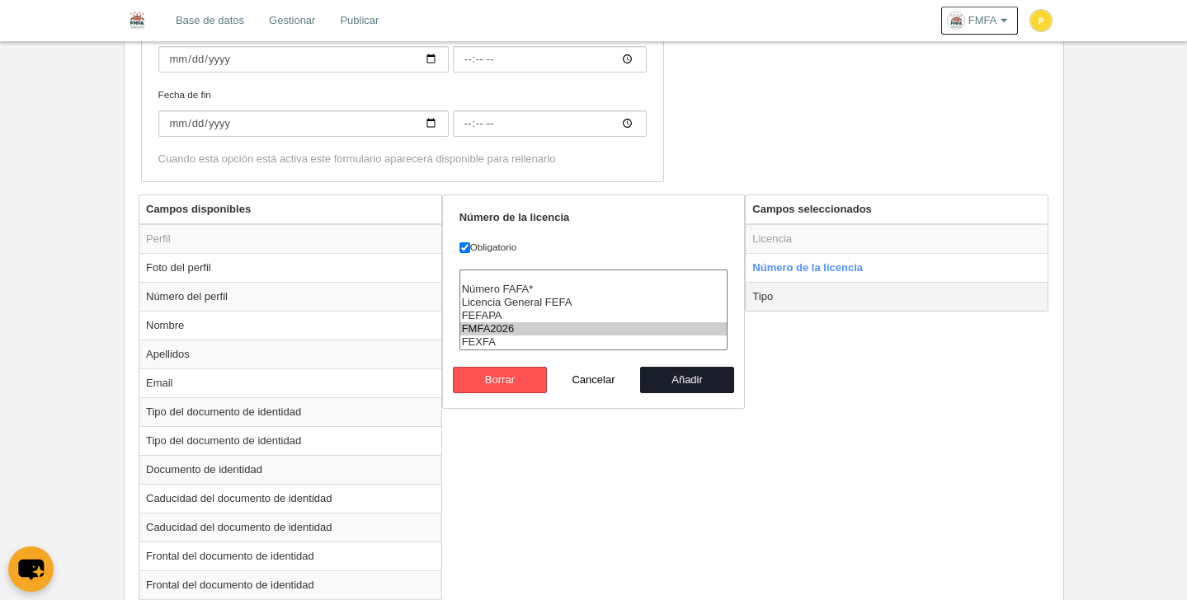
click at [789, 294] on td "Tipo" at bounding box center [896, 296] width 302 height 29
radio input "false"
radio input "true"
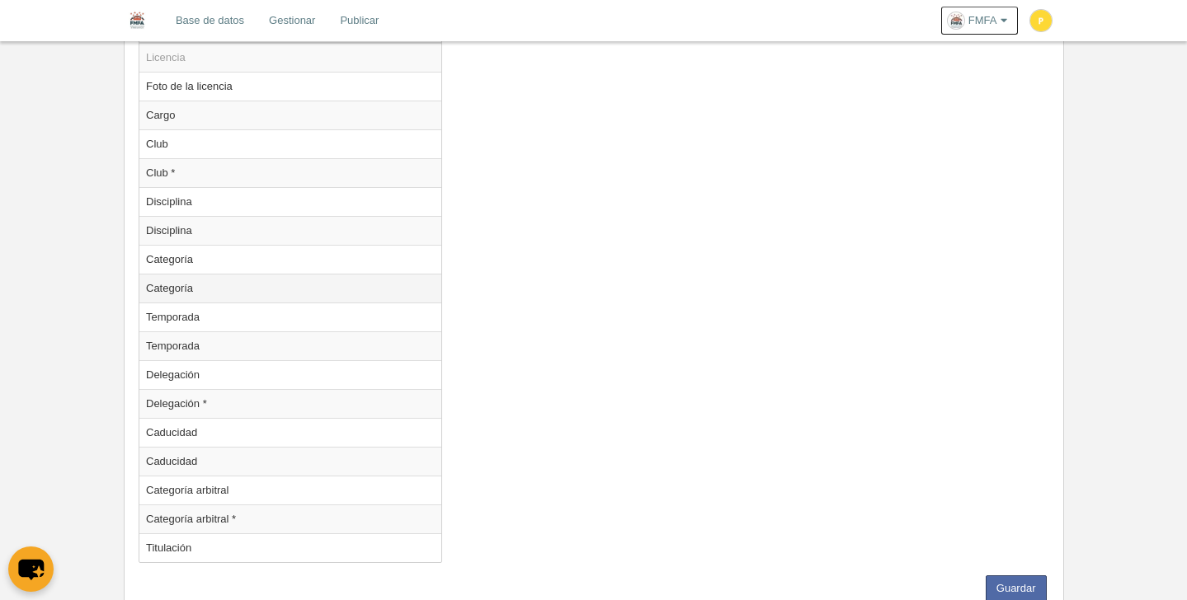
scroll to position [1581, 0]
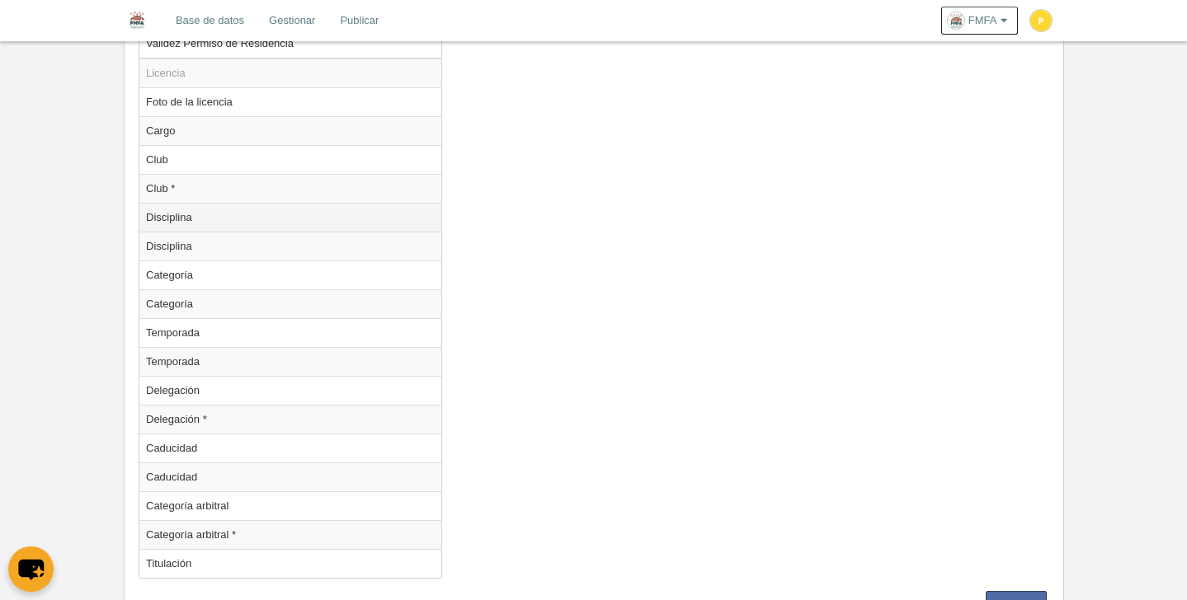
click at [183, 220] on td "Disciplina" at bounding box center [290, 217] width 302 height 29
radio input "true"
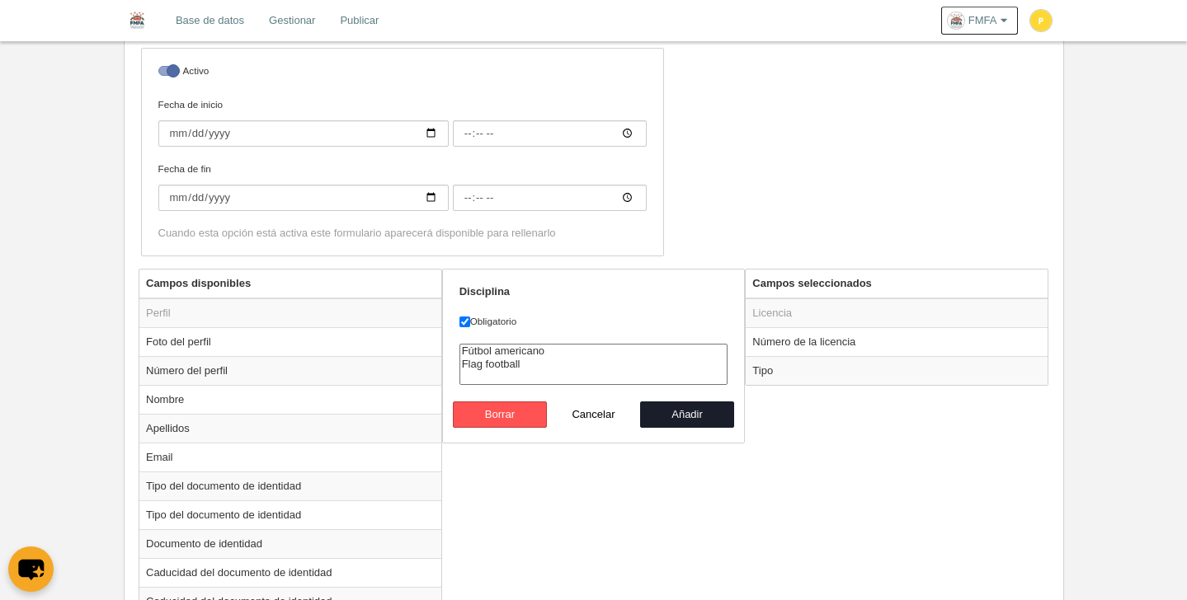
scroll to position [322, 0]
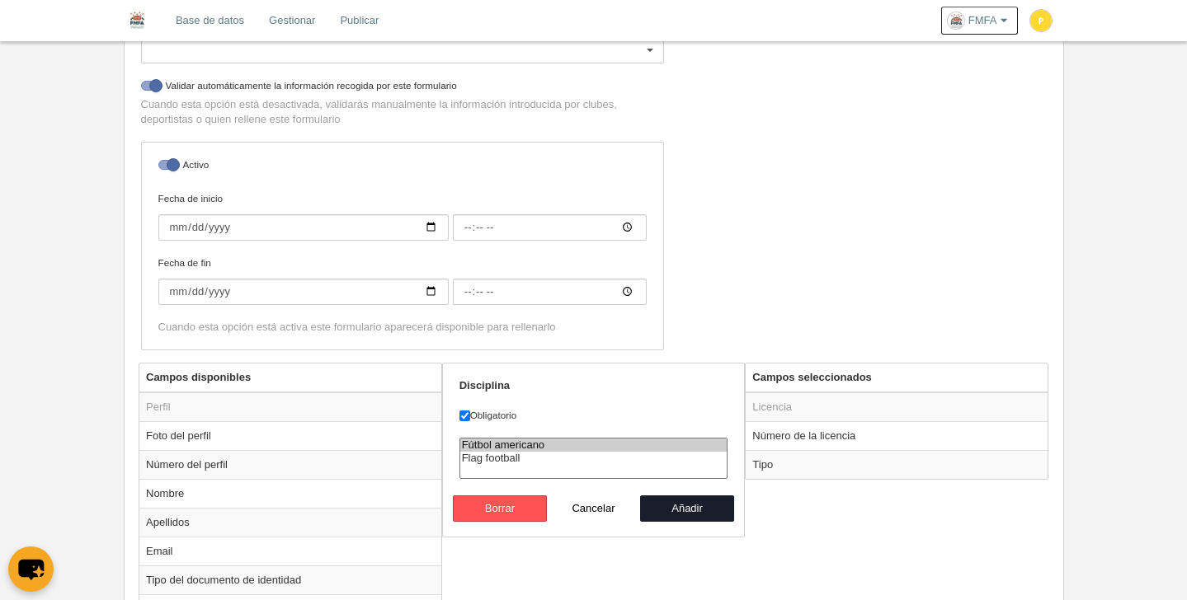
click at [510, 448] on option "Fútbol americano" at bounding box center [593, 445] width 267 height 13
select select "49"
click at [512, 459] on option "Flag football" at bounding box center [593, 458] width 267 height 13
drag, startPoint x: 704, startPoint y: 511, endPoint x: 726, endPoint y: 503, distance: 23.7
click at [704, 510] on button "Añadir" at bounding box center [687, 509] width 94 height 26
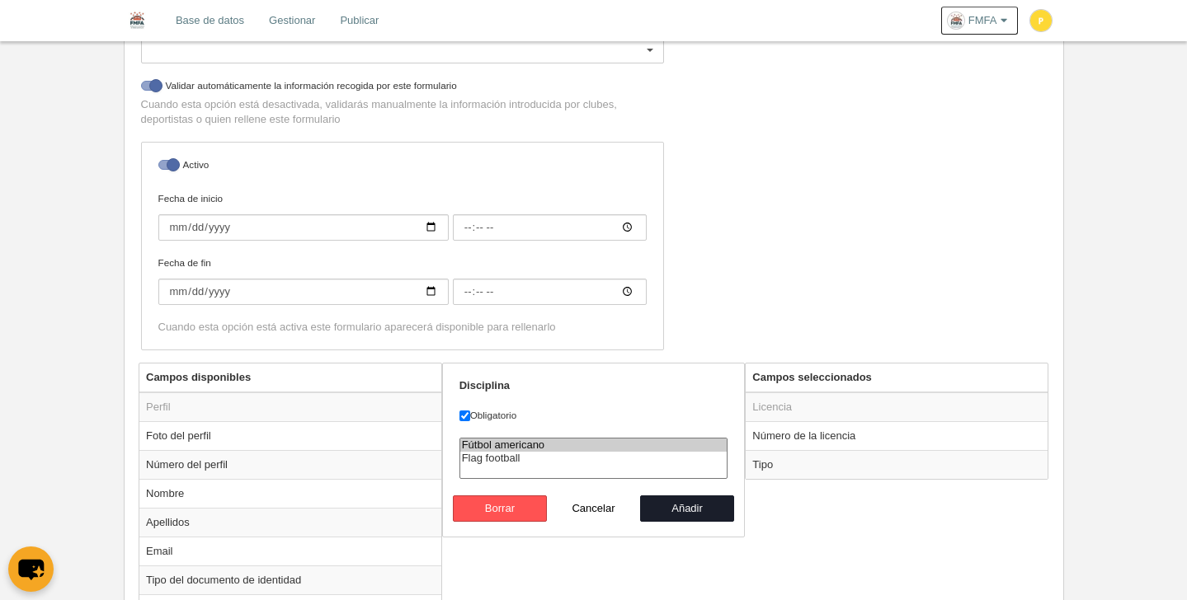
radio input "false"
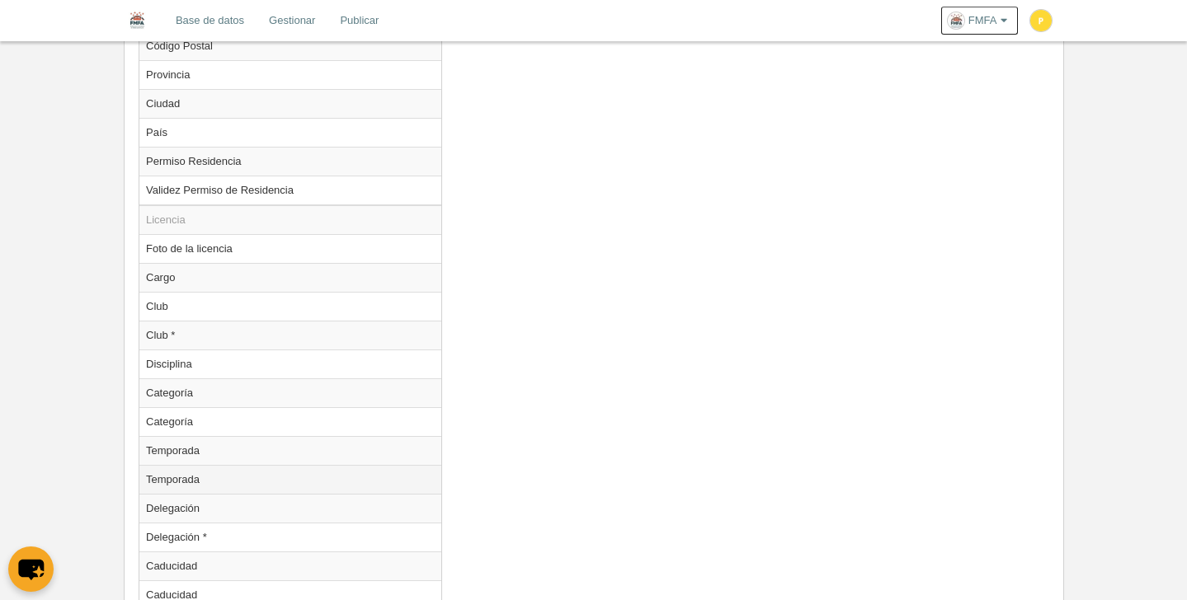
scroll to position [1434, 0]
click at [188, 454] on td "Temporada" at bounding box center [290, 450] width 302 height 29
radio input "true"
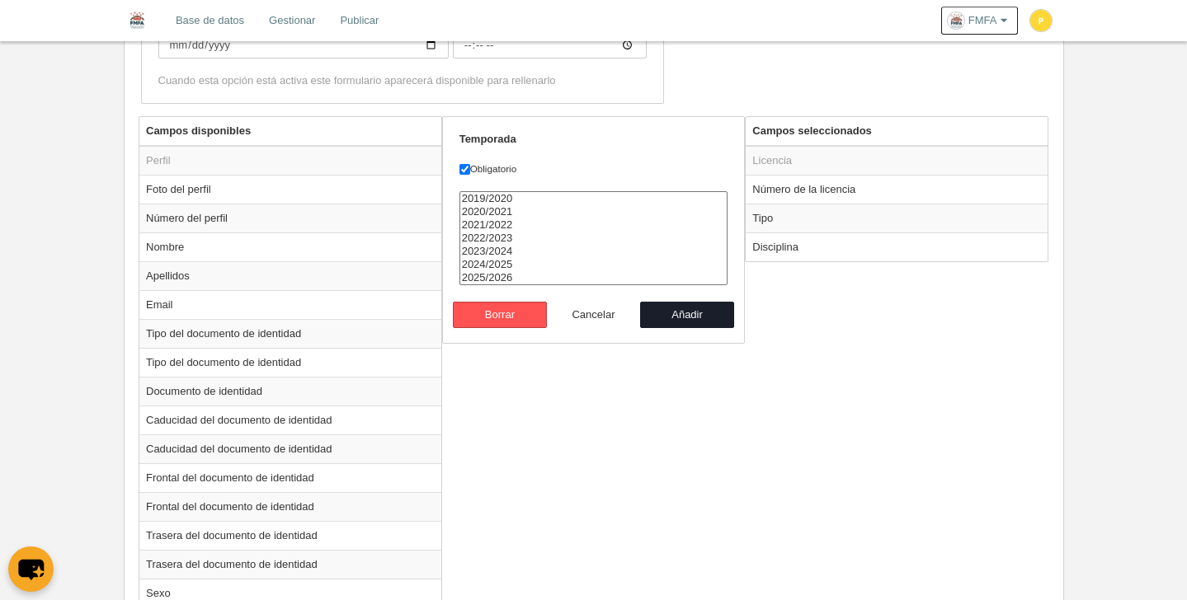
scroll to position [551, 0]
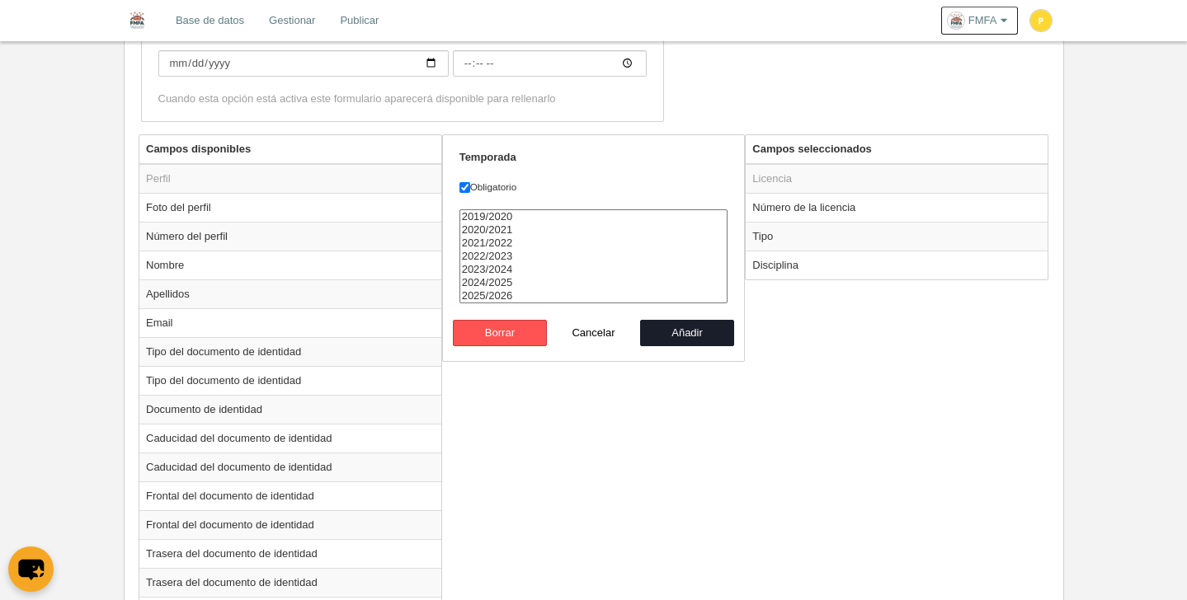
select select "8371"
click at [510, 294] on option "2025/2026" at bounding box center [593, 295] width 267 height 13
click at [702, 337] on button "Añadir" at bounding box center [687, 333] width 94 height 26
radio input "false"
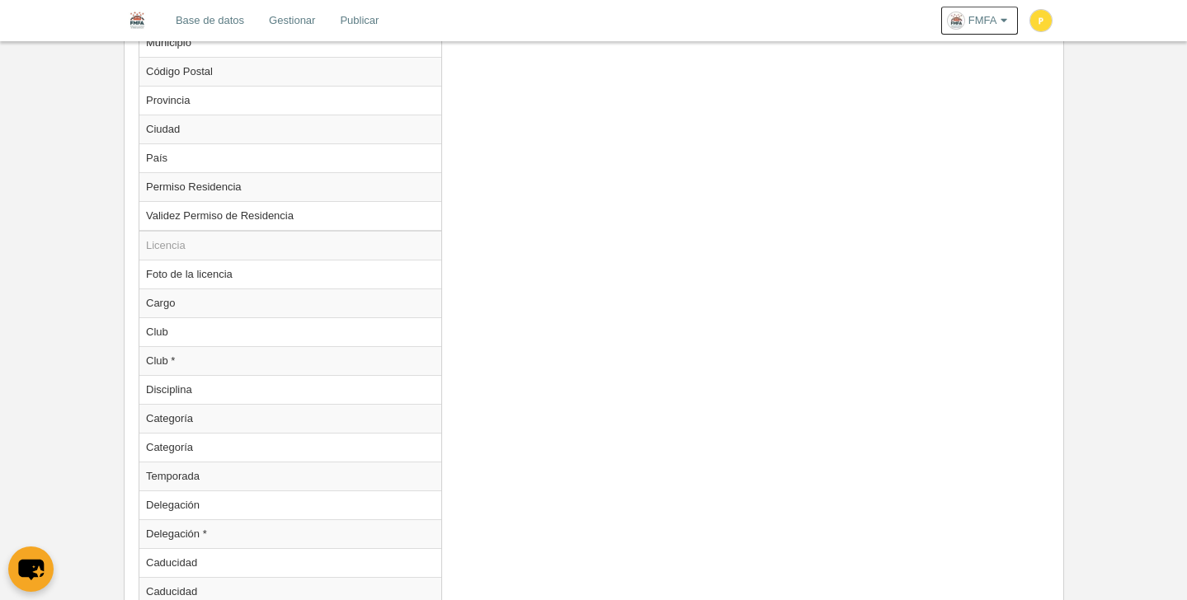
scroll to position [1597, 0]
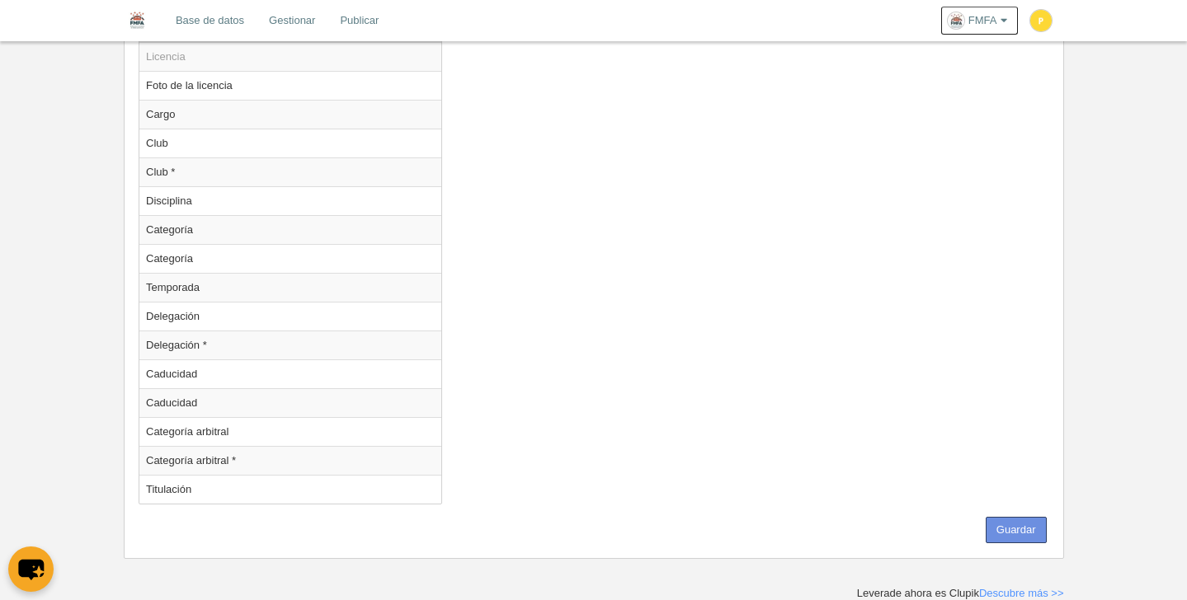
drag, startPoint x: 1016, startPoint y: 521, endPoint x: 1007, endPoint y: 515, distance: 10.8
click at [1016, 521] on button "Guardar" at bounding box center [1015, 530] width 61 height 26
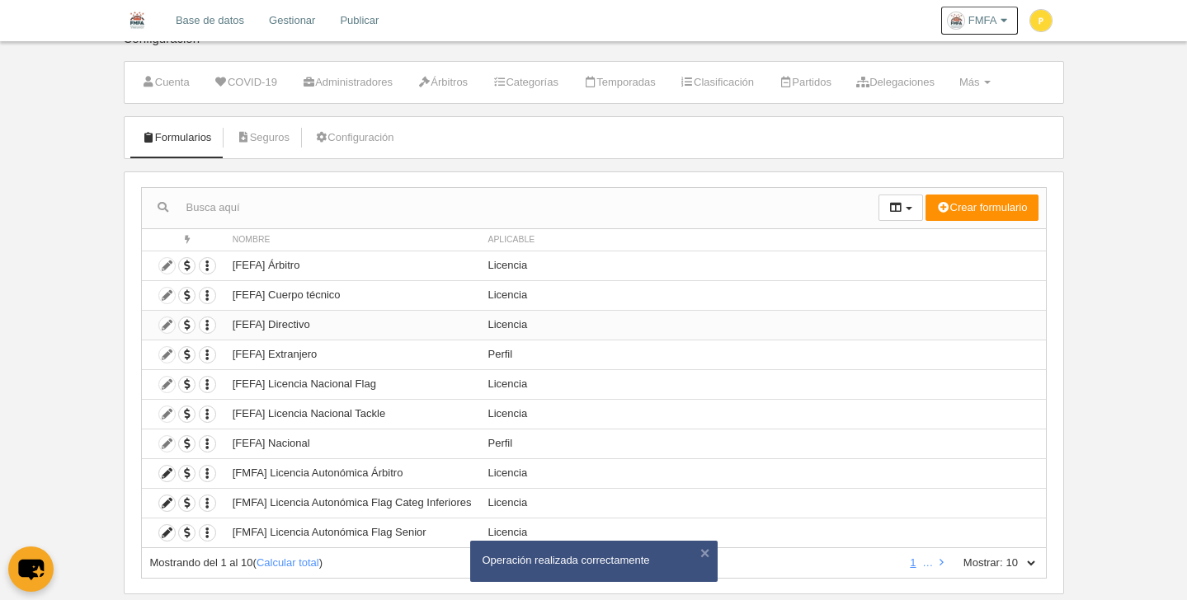
scroll to position [57, 0]
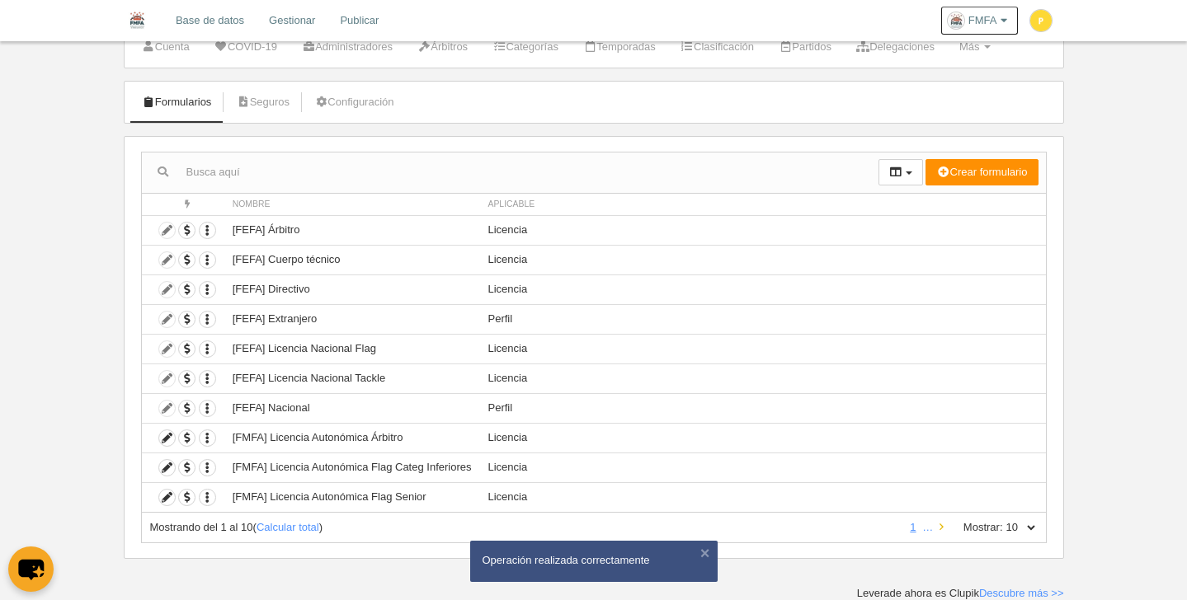
click at [940, 530] on icon at bounding box center [941, 527] width 4 height 11
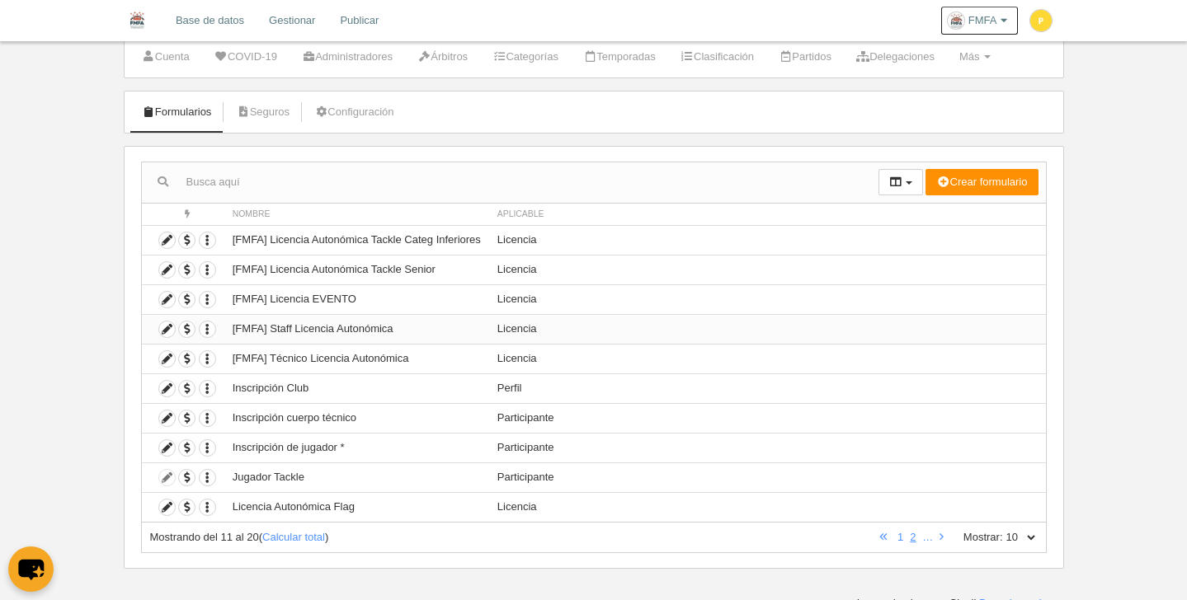
scroll to position [33, 0]
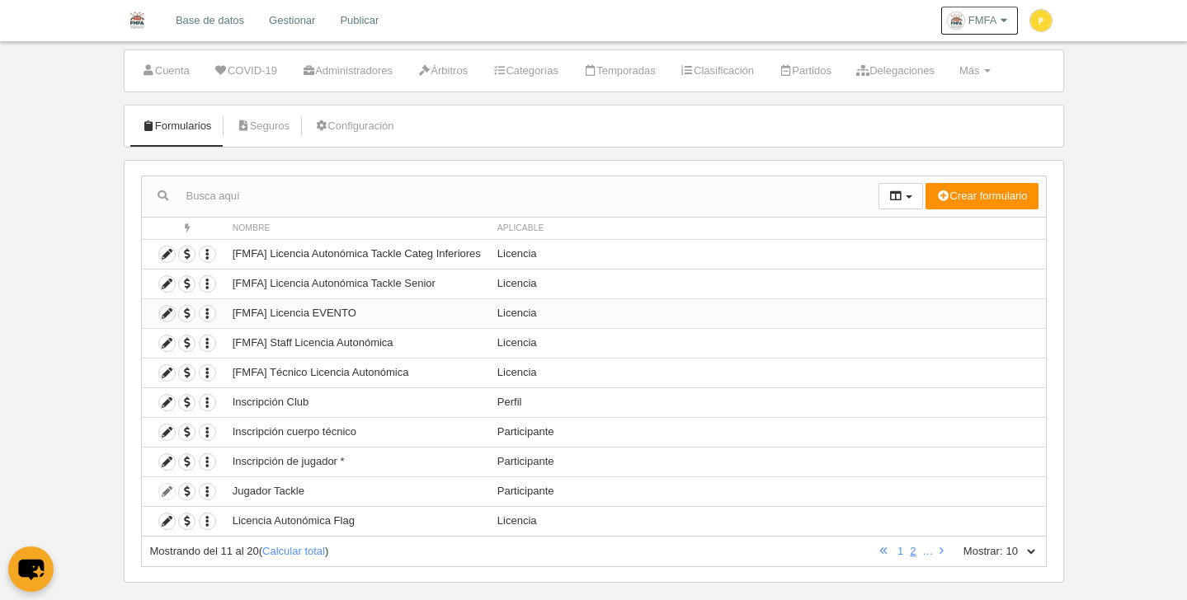
click at [168, 316] on icon at bounding box center [167, 314] width 16 height 16
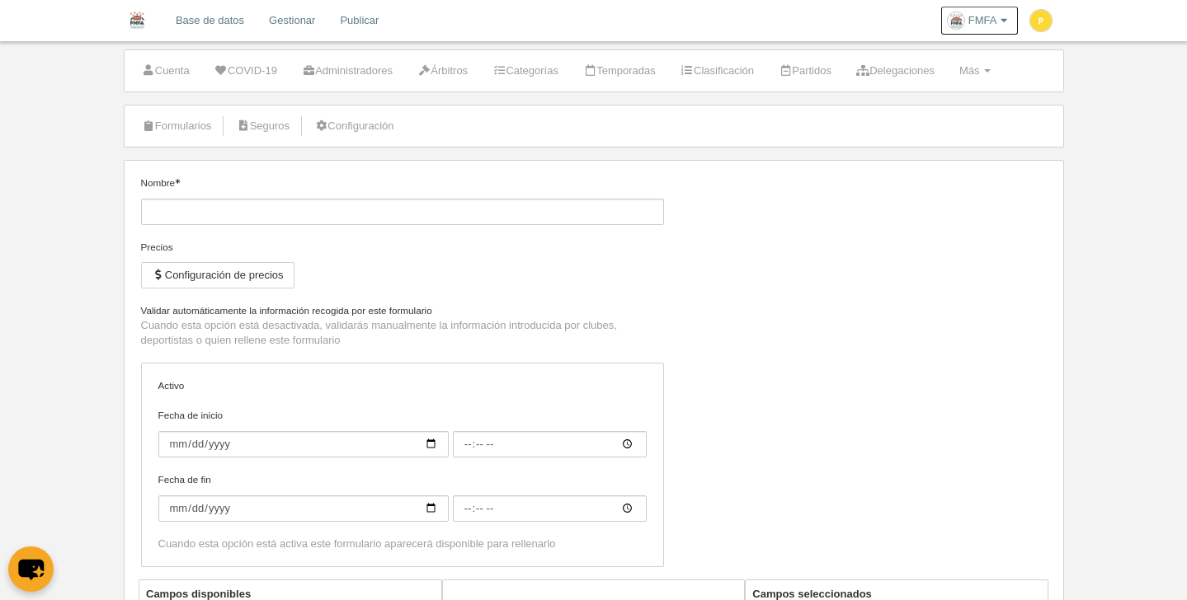
type input "[FMFA] Licencia EVENTO"
checkbox input "true"
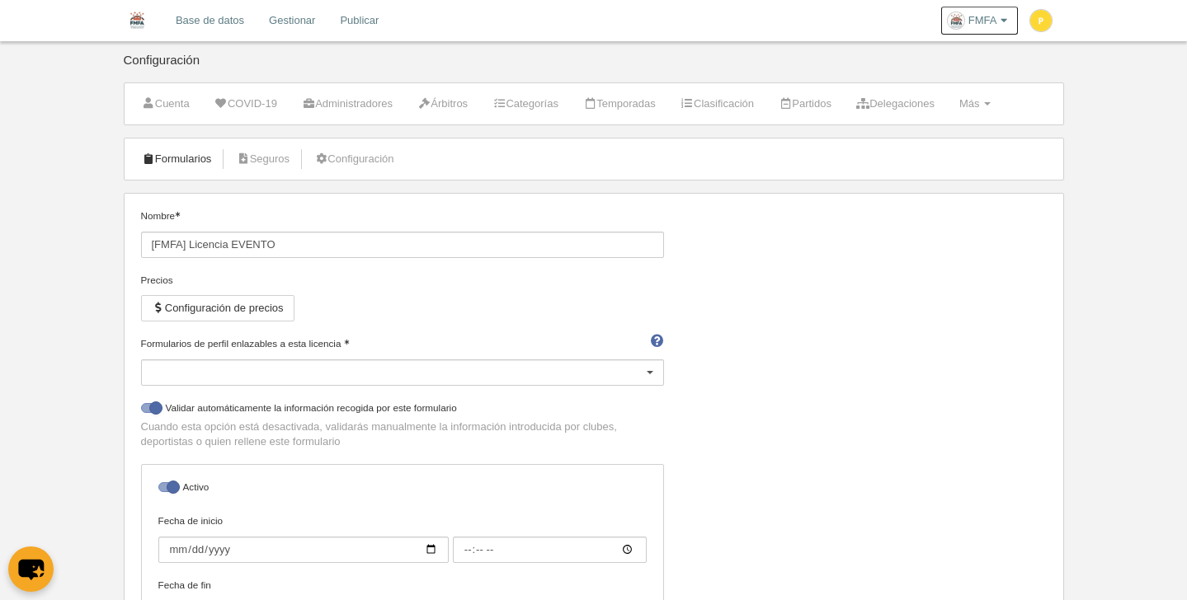
click at [164, 157] on link "Formularios" at bounding box center [177, 159] width 88 height 25
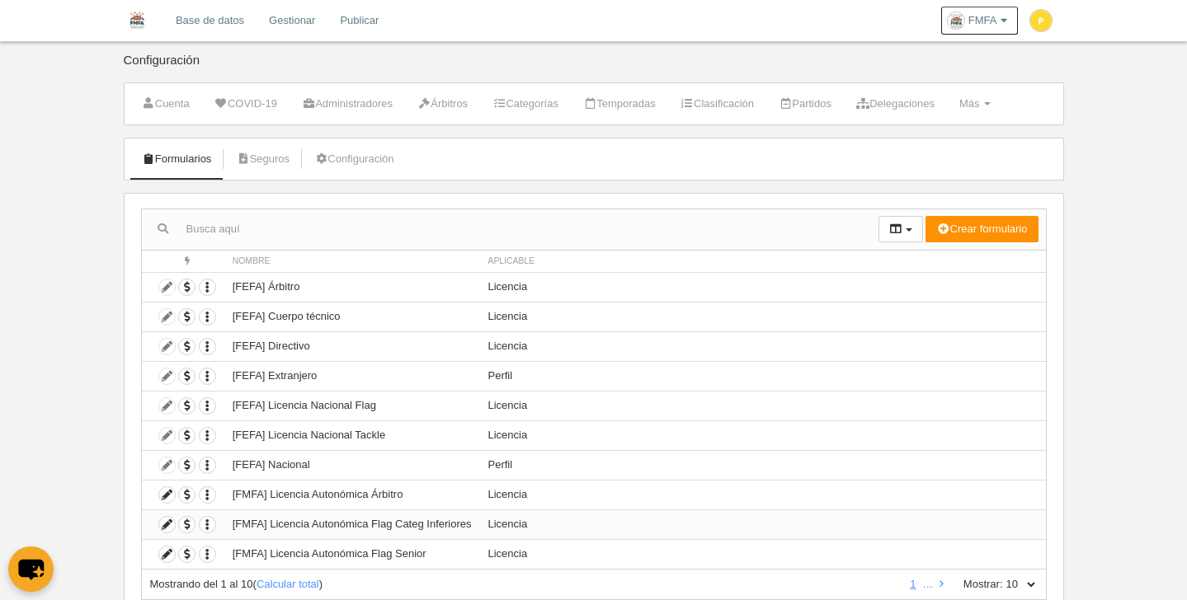
click at [362, 529] on td "[FMFA] Licencia Autonómica Flag Categ Inferiores" at bounding box center [352, 525] width 256 height 30
click at [167, 524] on icon at bounding box center [167, 525] width 16 height 16
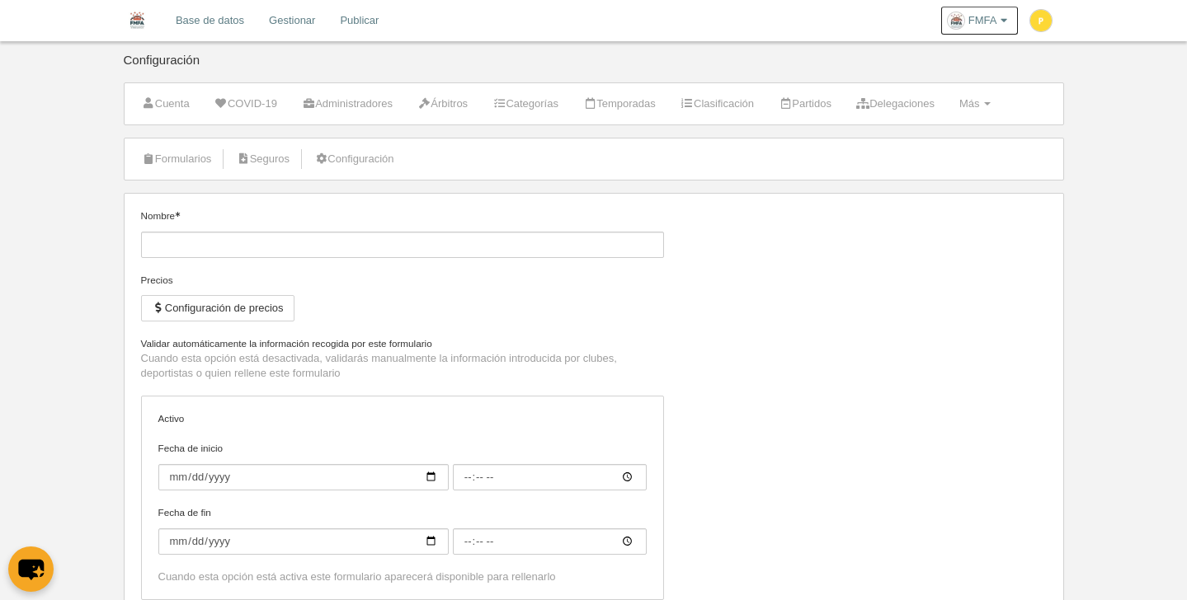
type input "[FMFA] Licencia Autonómica Flag Categ Inferiores"
checkbox input "true"
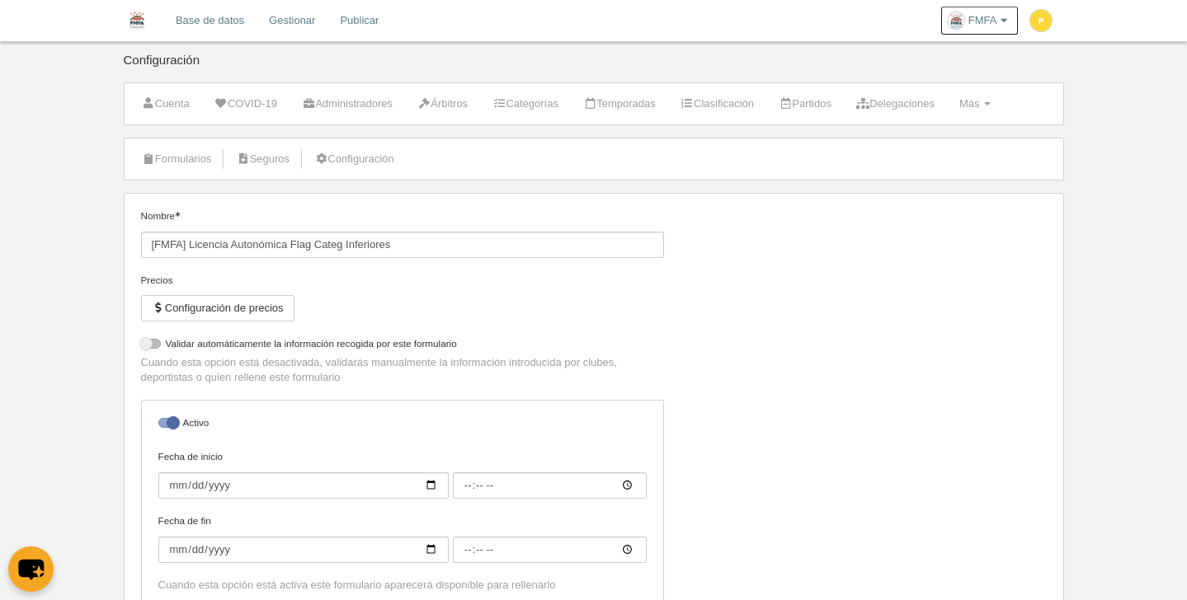
select select "selected"
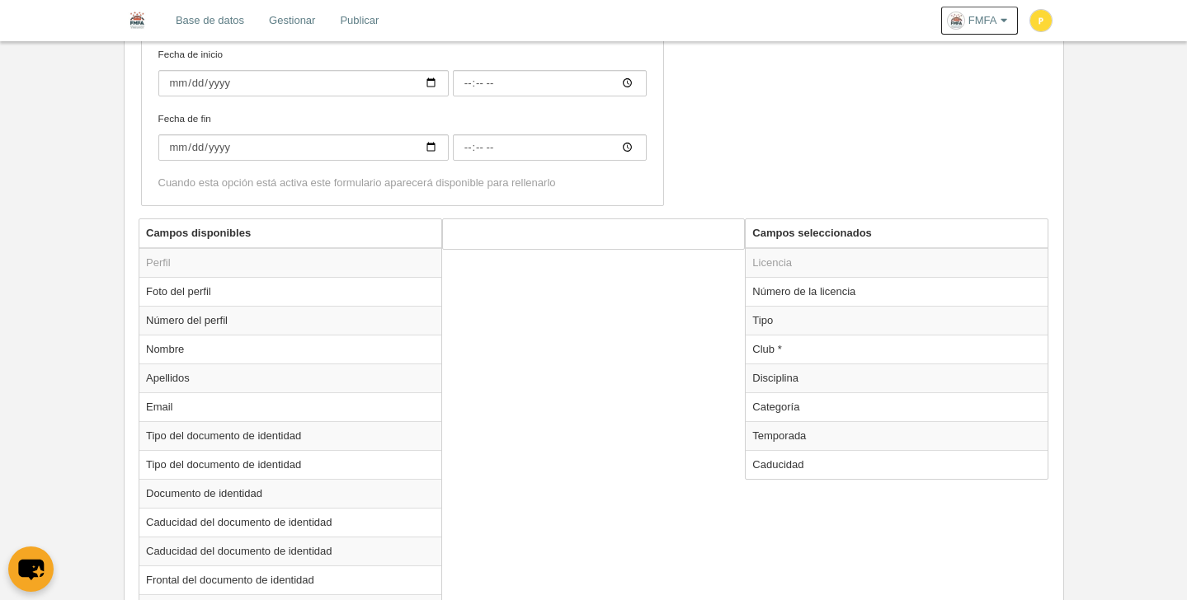
scroll to position [468, 0]
click at [824, 291] on td "Número de la licencia" at bounding box center [896, 290] width 302 height 29
radio input "true"
select select "300"
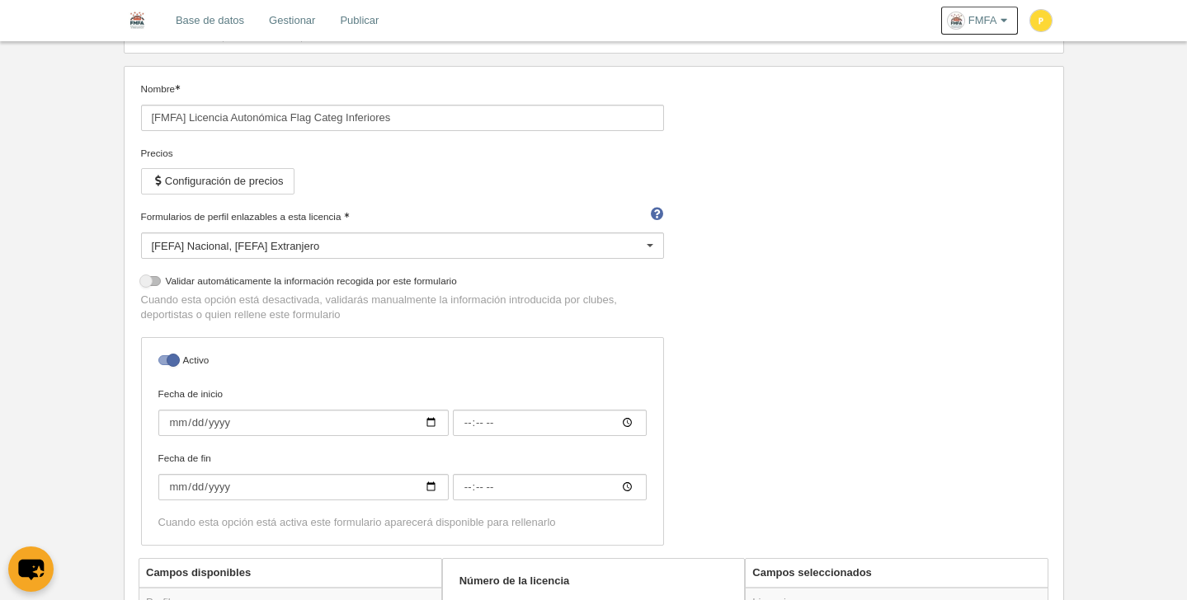
scroll to position [0, 0]
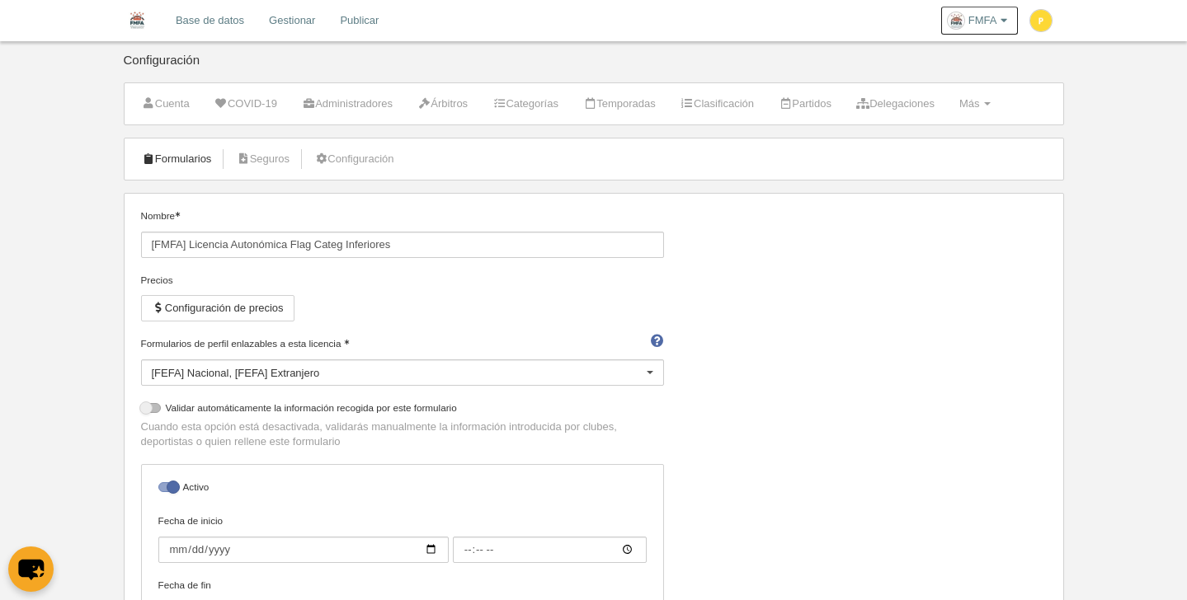
click at [182, 157] on link "Formularios" at bounding box center [177, 159] width 88 height 25
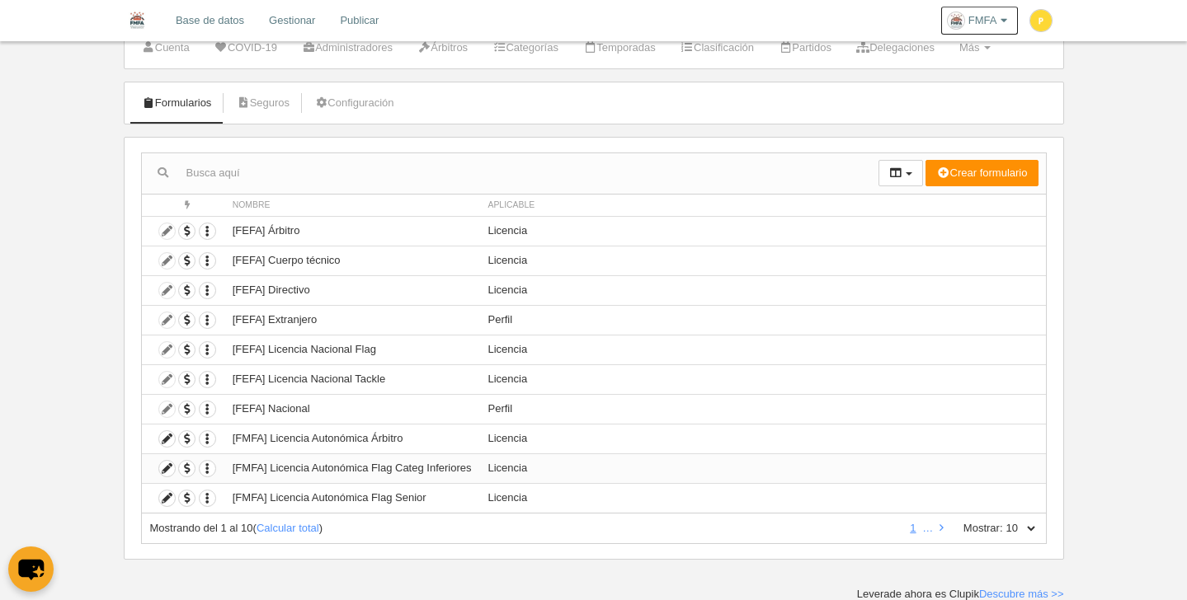
scroll to position [57, 0]
click at [942, 529] on icon at bounding box center [941, 527] width 4 height 11
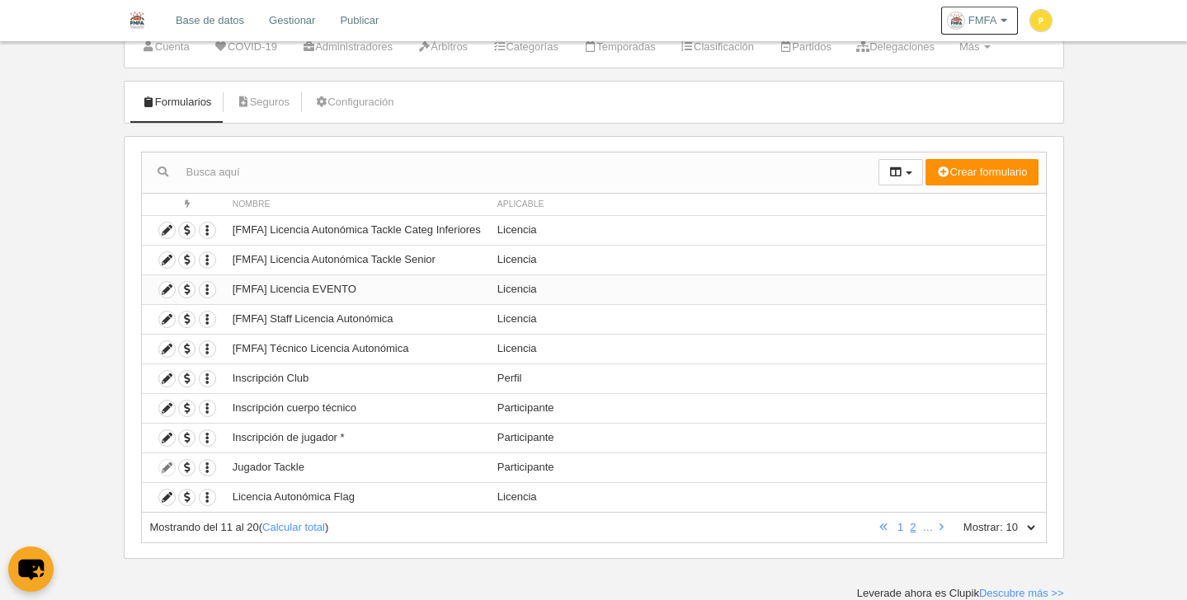
click at [317, 293] on td "[FMFA] Licencia EVENTO" at bounding box center [356, 290] width 265 height 30
click at [167, 292] on icon at bounding box center [167, 290] width 16 height 16
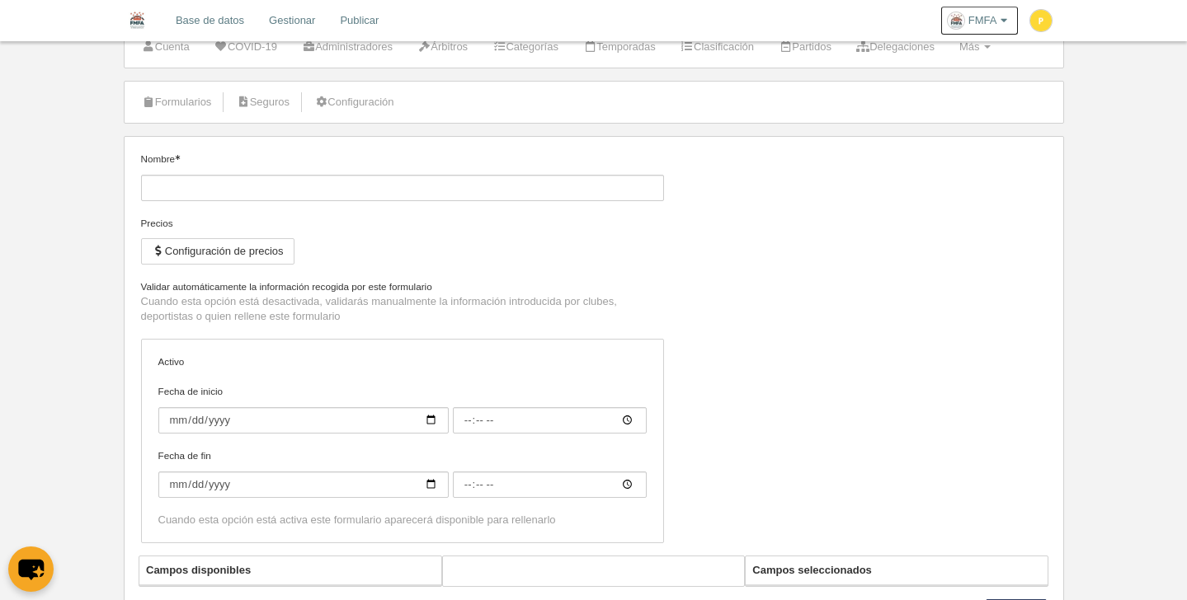
type input "[FMFA] Licencia EVENTO"
checkbox input "true"
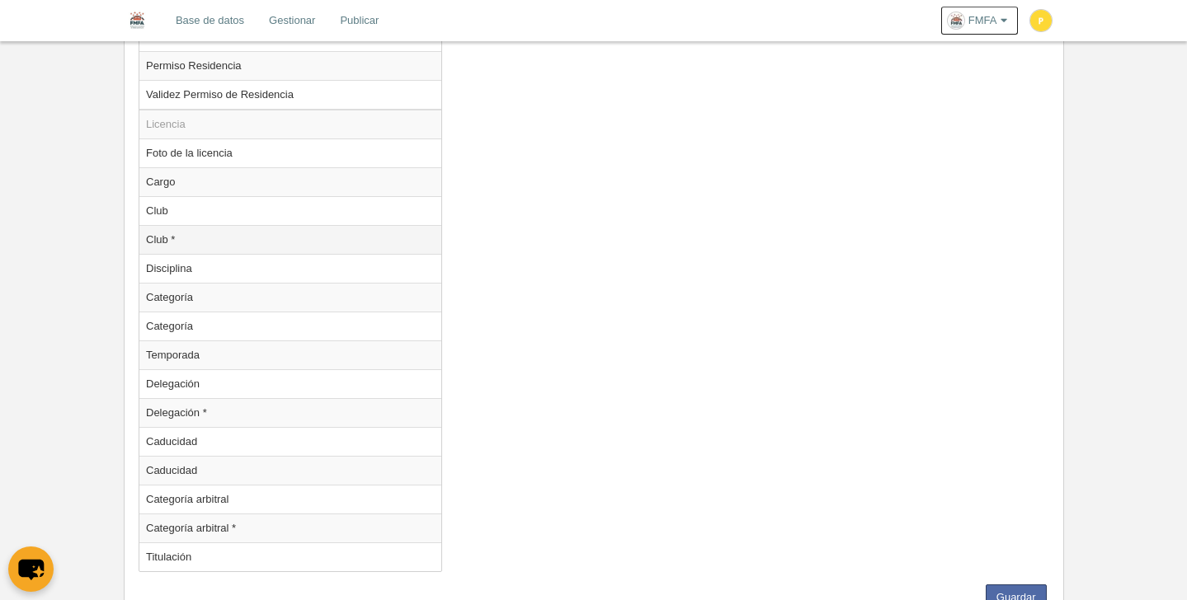
scroll to position [1459, 0]
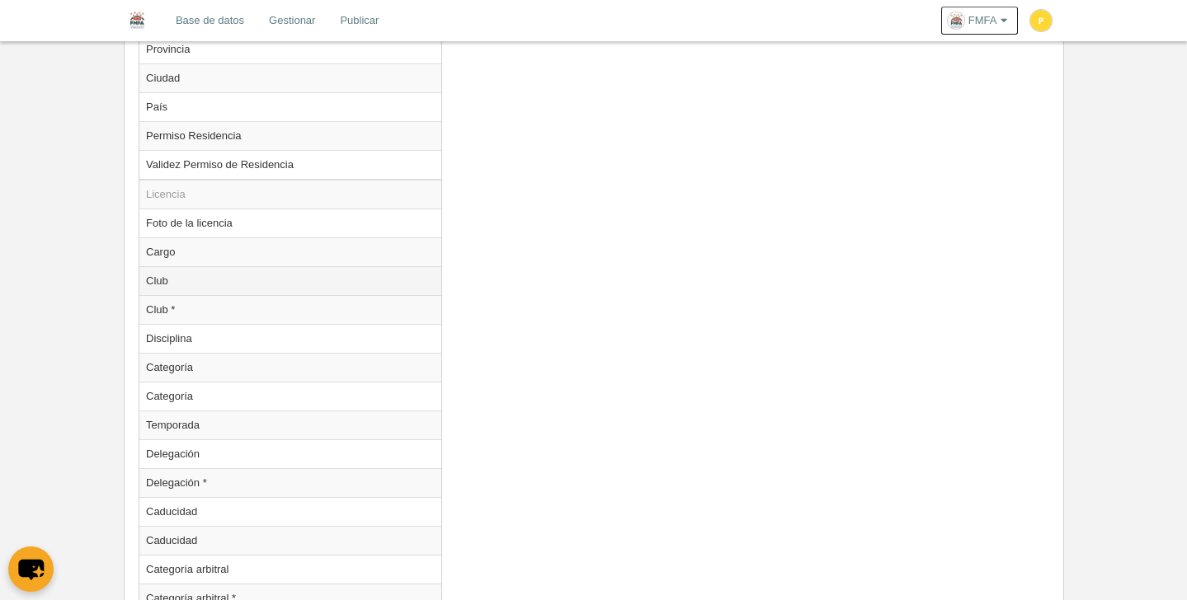
click at [267, 269] on td "Club" at bounding box center [290, 280] width 302 height 29
radio input "true"
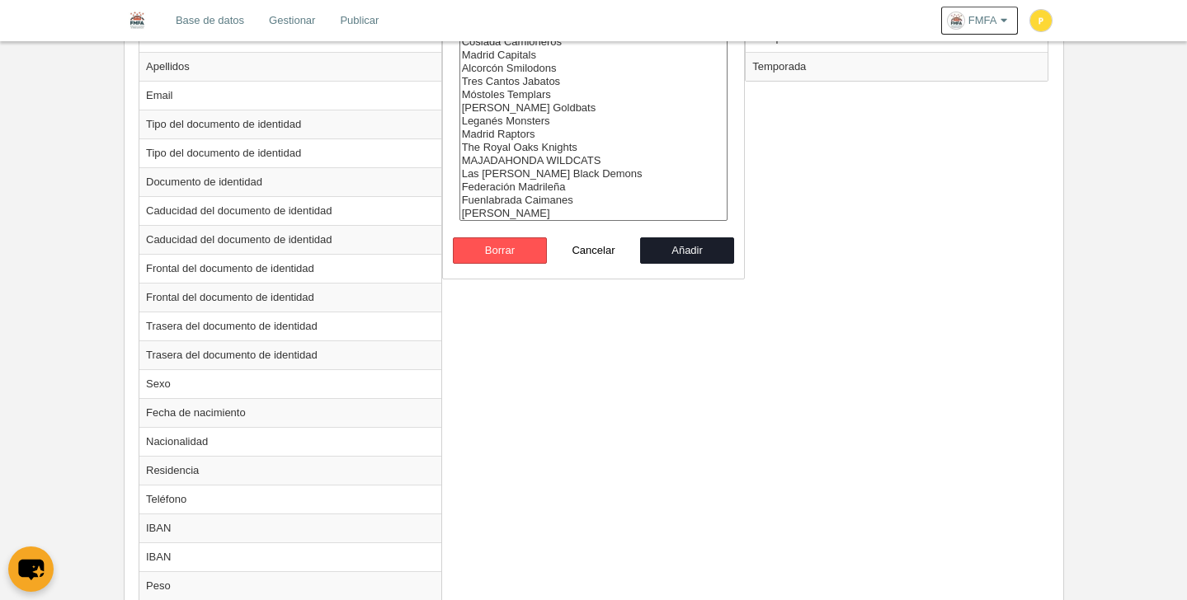
scroll to position [443, 0]
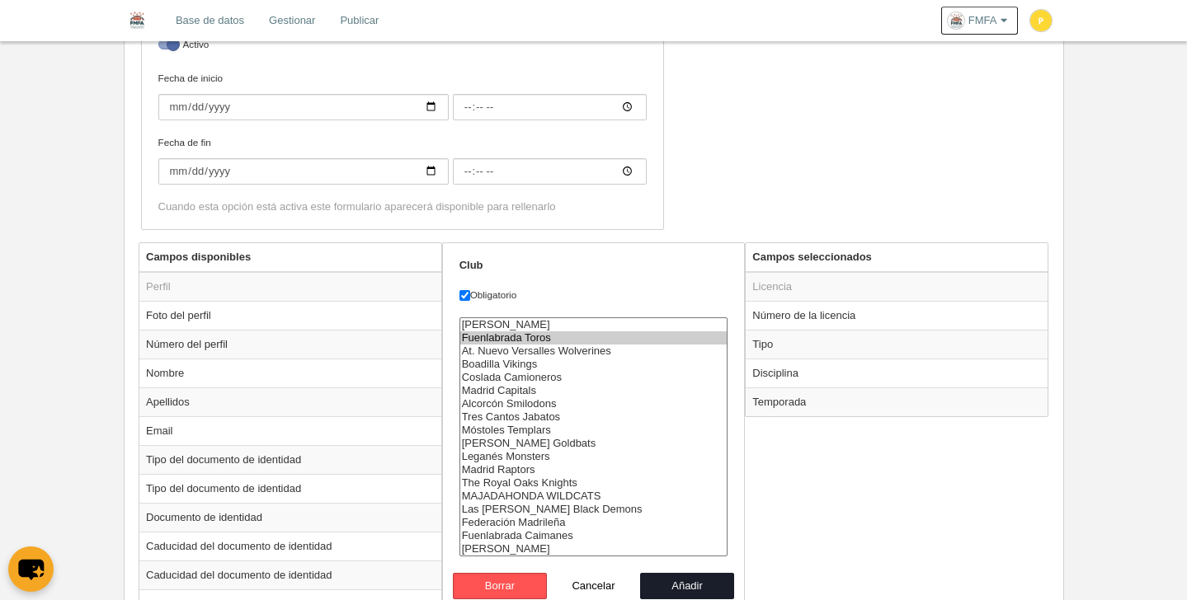
click at [586, 332] on option "Fuenlabrada Toros" at bounding box center [593, 337] width 267 height 13
click at [588, 323] on option "[PERSON_NAME]" at bounding box center [593, 324] width 267 height 13
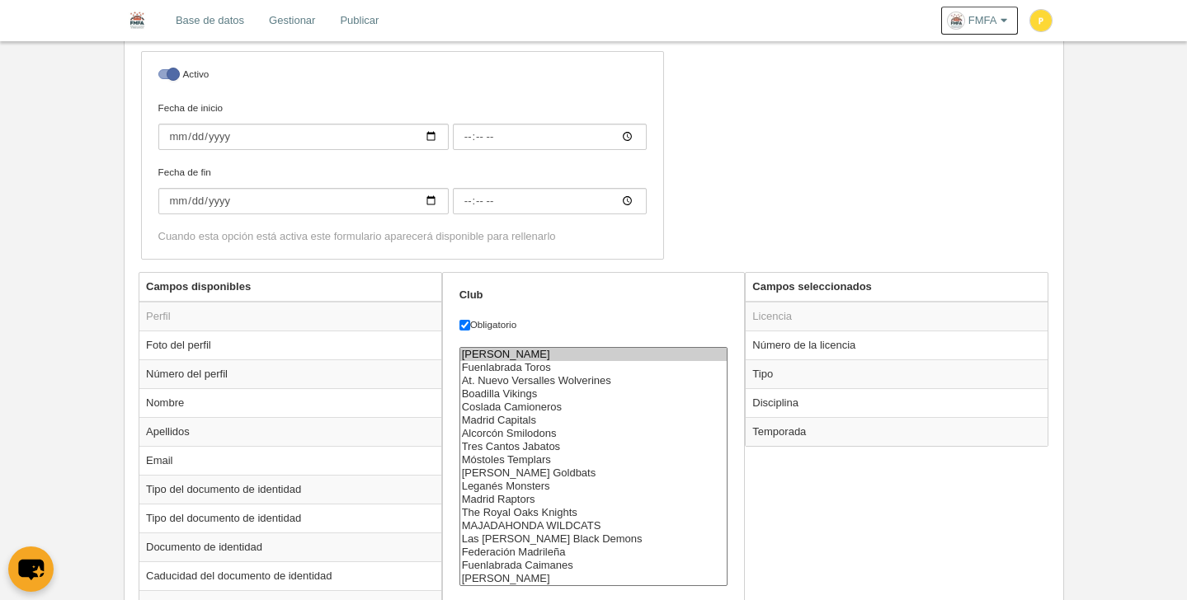
scroll to position [410, 0]
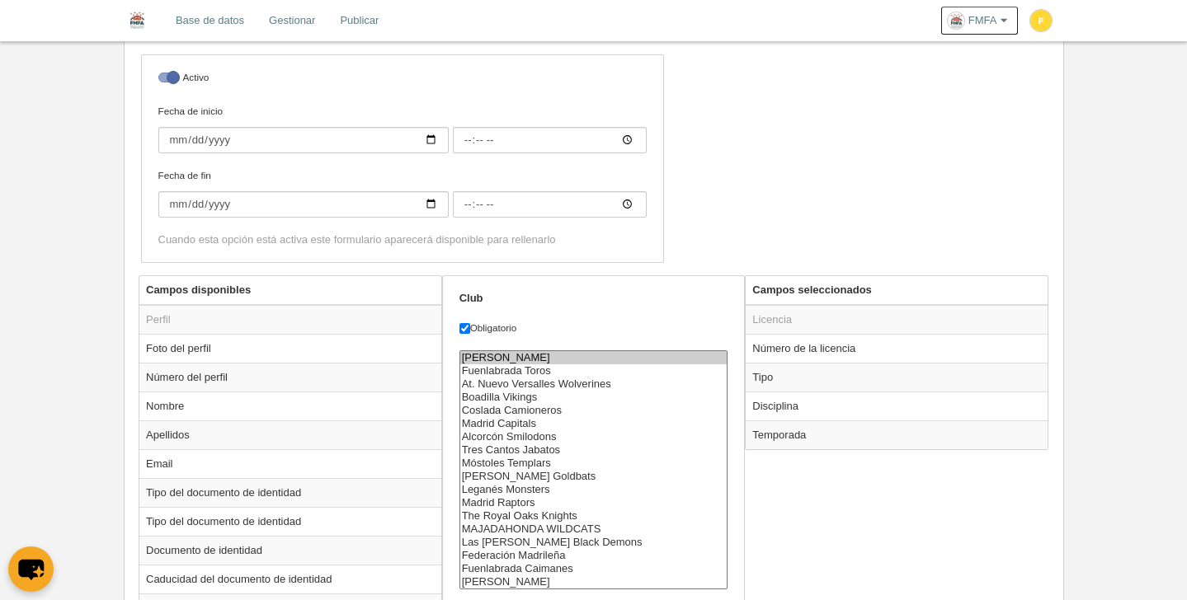
select select "9414974"
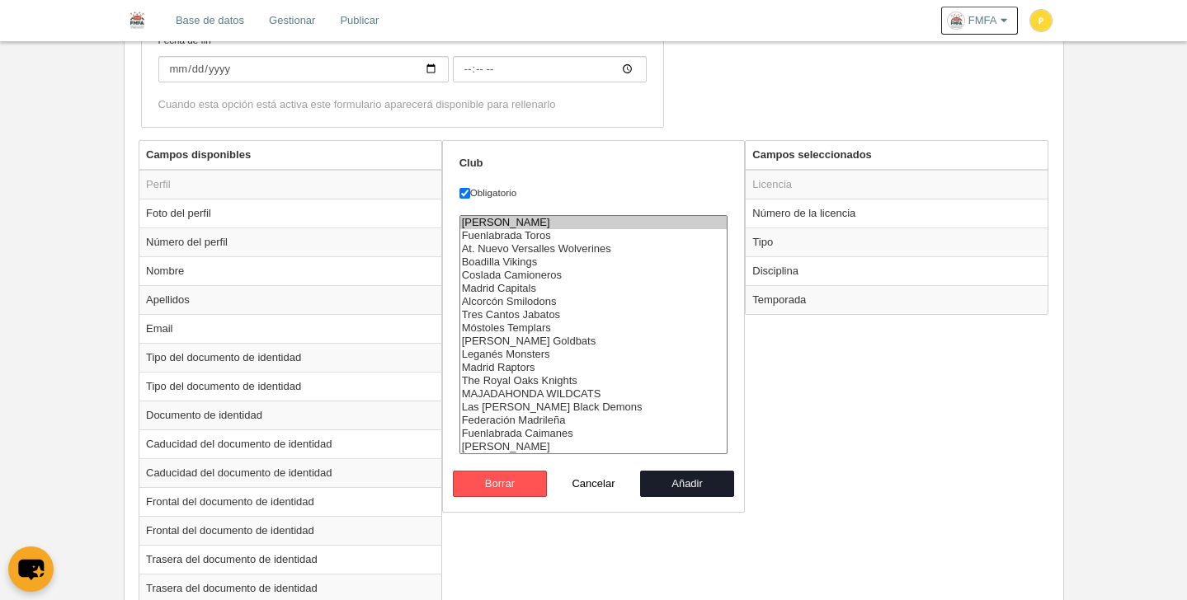
scroll to position [676, 0]
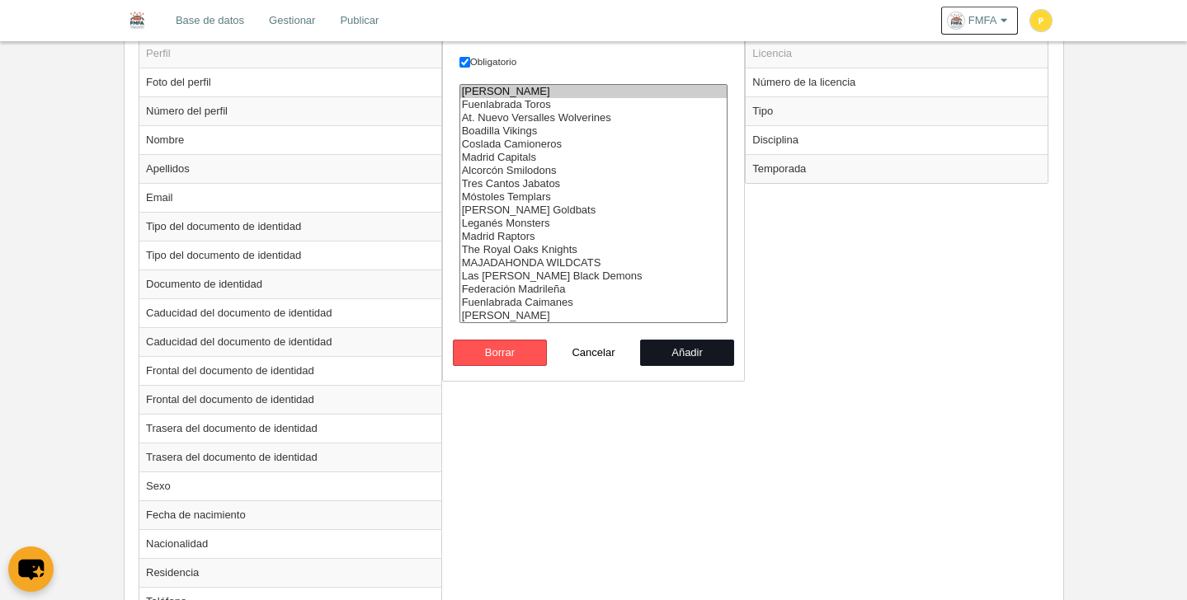
click at [699, 352] on button "Añadir" at bounding box center [687, 353] width 94 height 26
radio input "false"
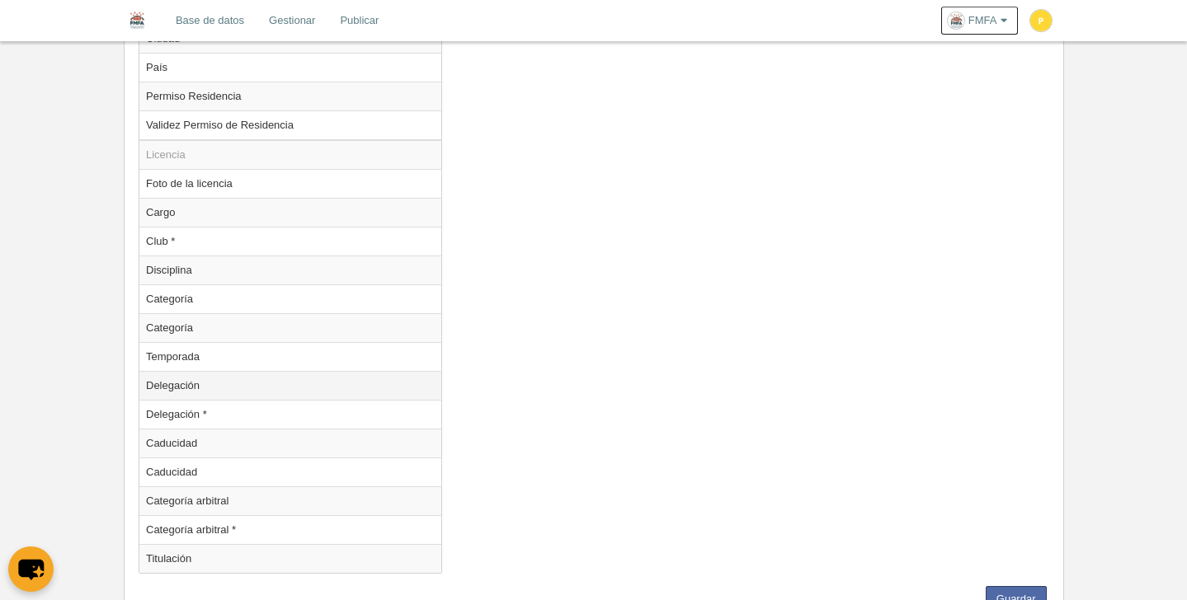
scroll to position [1500, 0]
click at [260, 305] on td "Categoría" at bounding box center [290, 298] width 302 height 29
radio input "true"
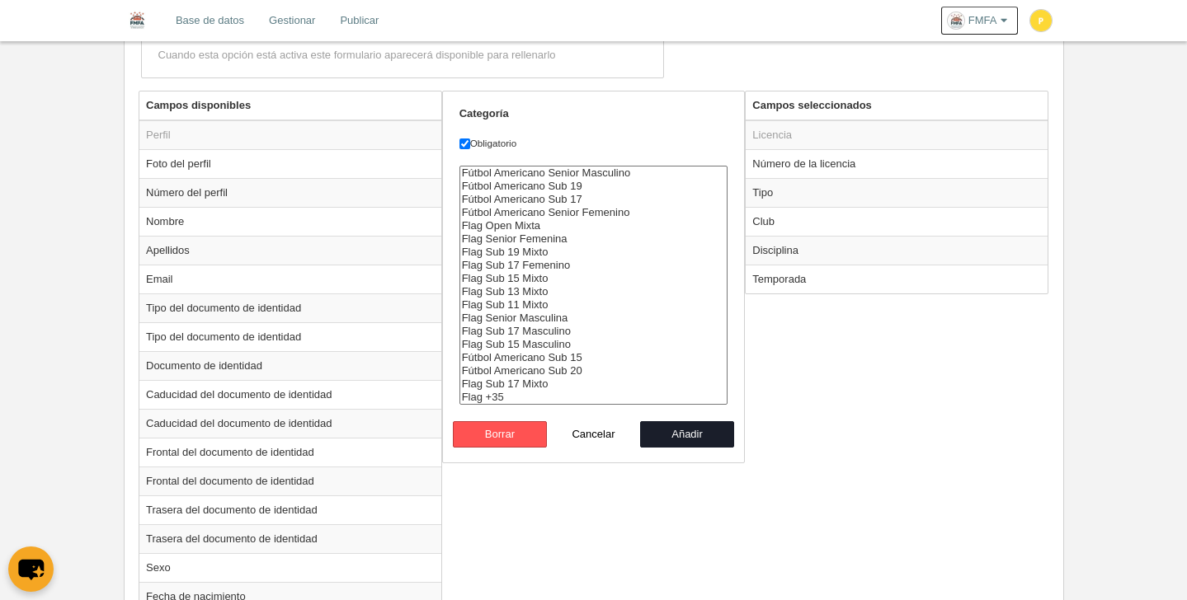
scroll to position [594, 0]
click at [617, 176] on option "Fútbol Americano Senior Masculino" at bounding box center [593, 173] width 267 height 13
select select "6550"
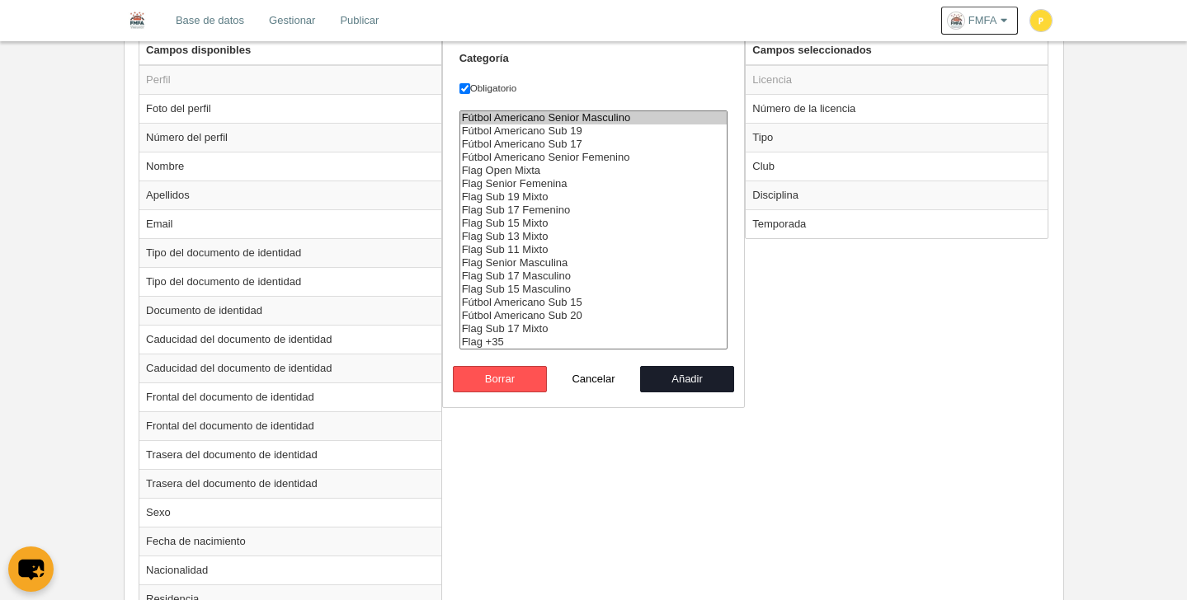
scroll to position [570, 0]
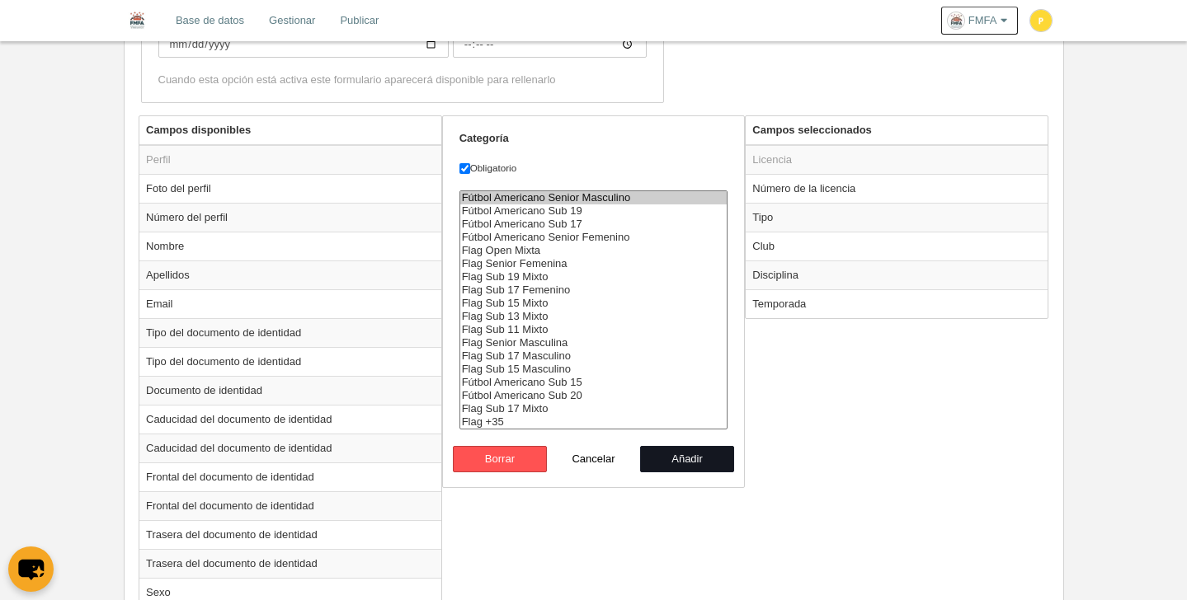
click at [700, 455] on button "Añadir" at bounding box center [687, 459] width 94 height 26
radio input "false"
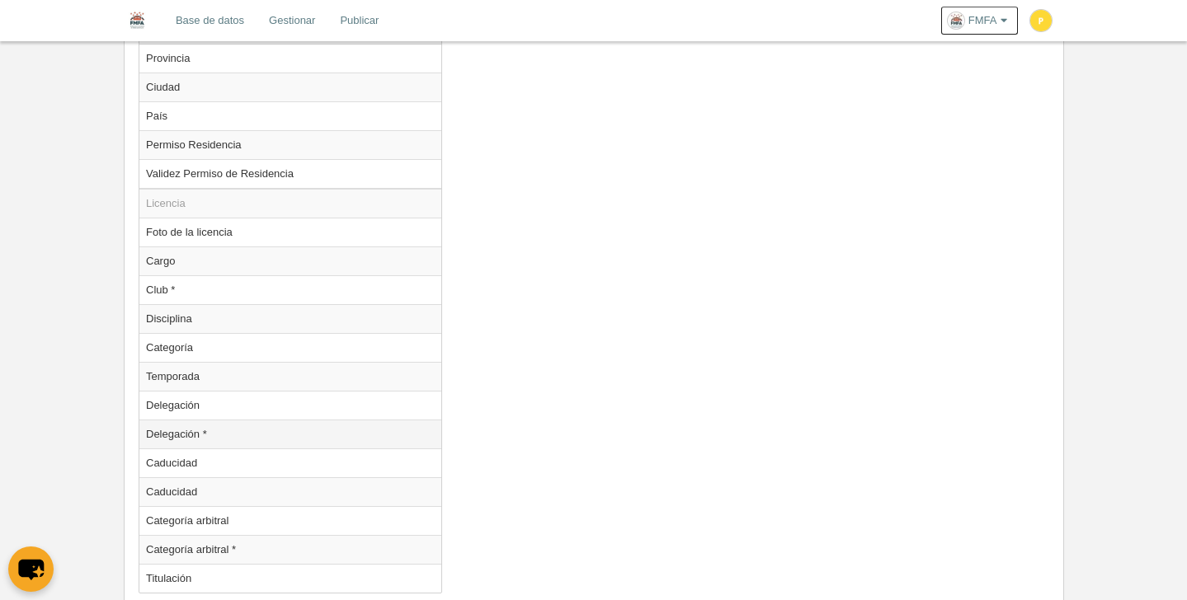
scroll to position [1464, 0]
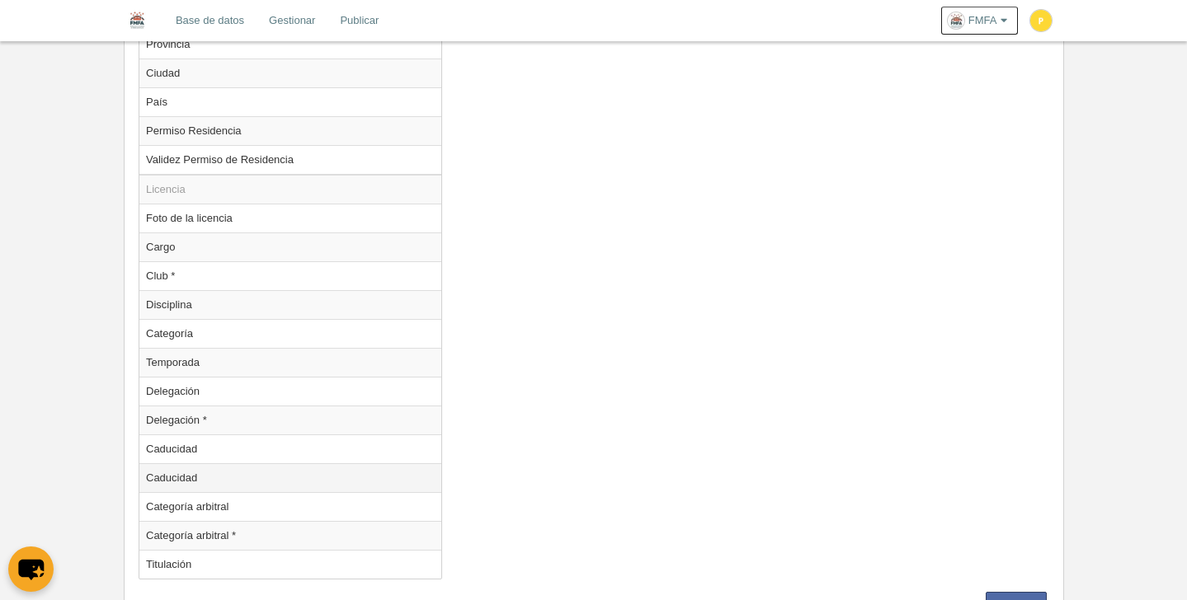
click at [237, 474] on td "Caducidad" at bounding box center [290, 477] width 302 height 29
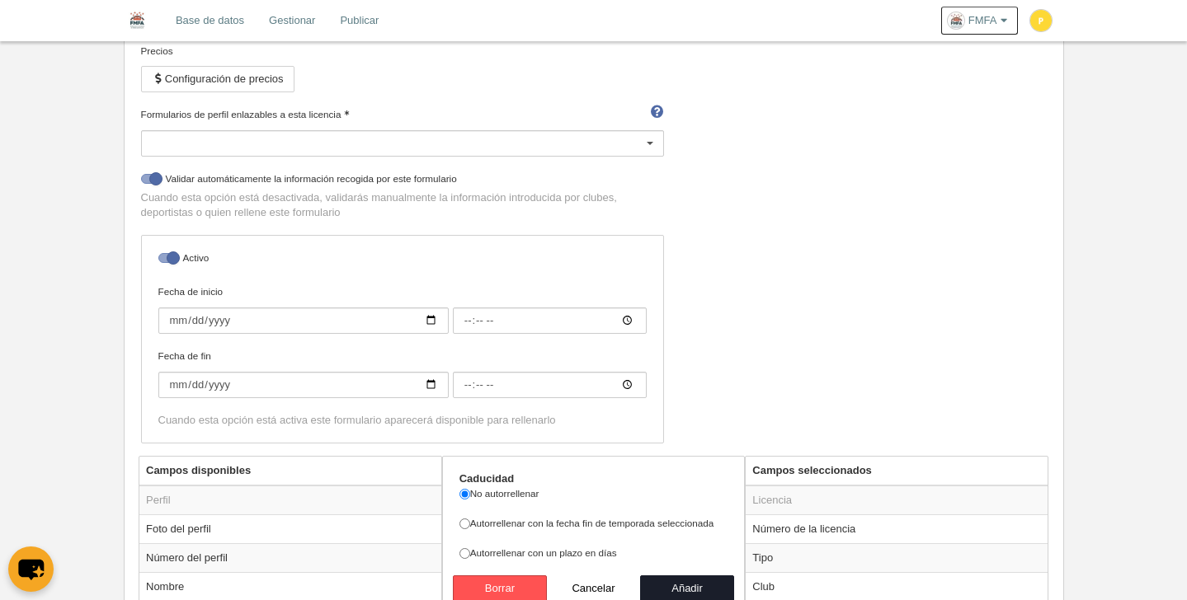
scroll to position [573, 0]
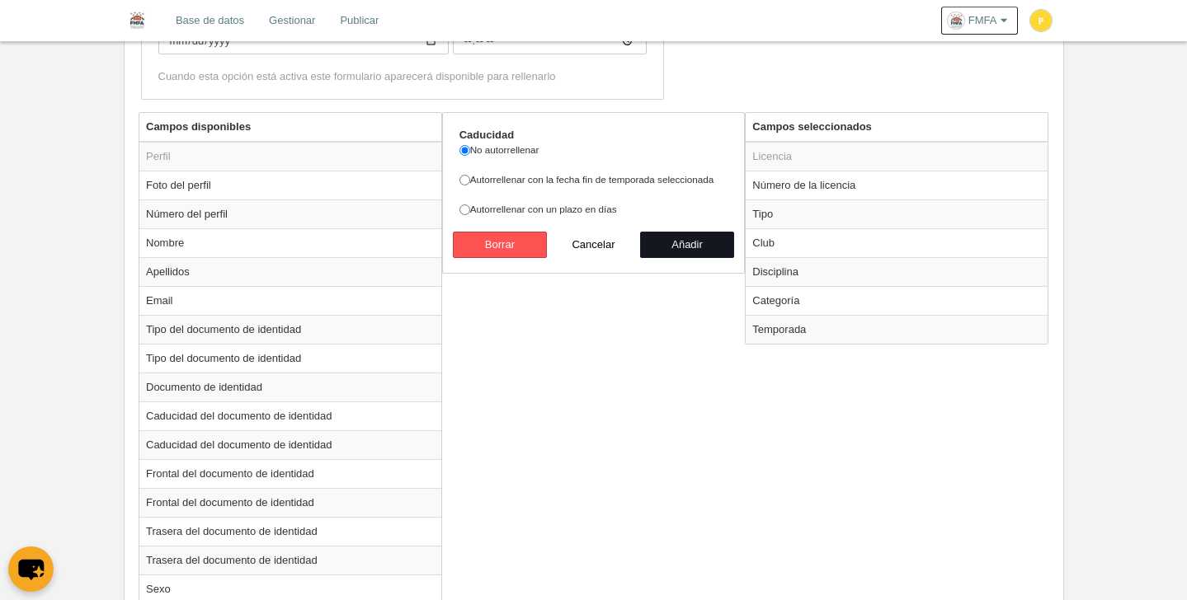
click at [699, 243] on button "Añadir" at bounding box center [687, 245] width 94 height 26
radio input "false"
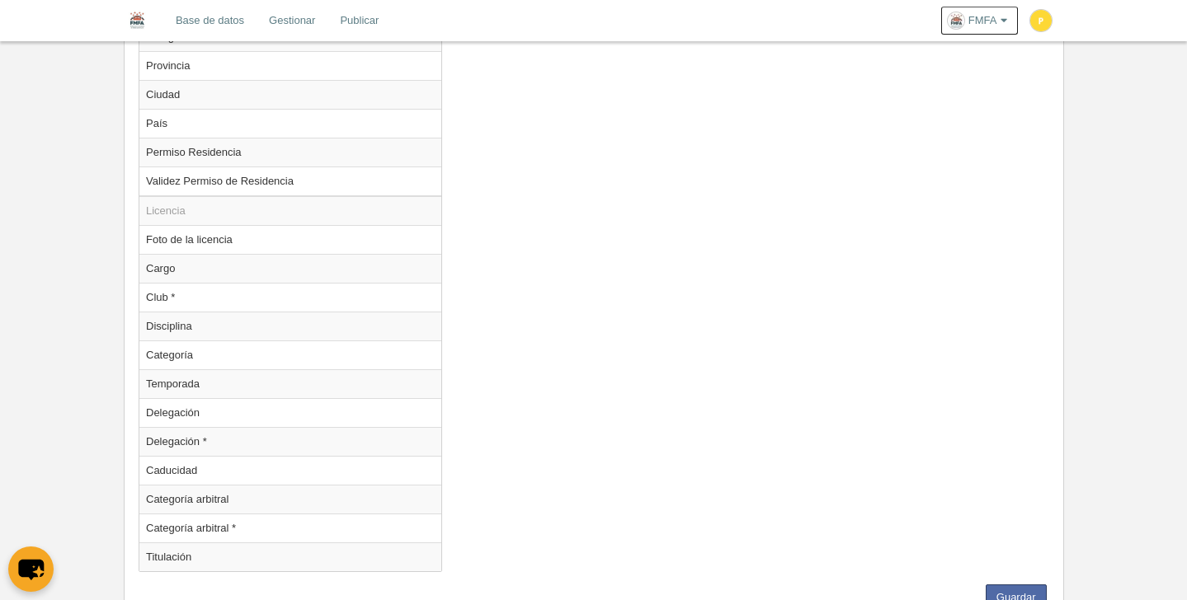
scroll to position [1511, 0]
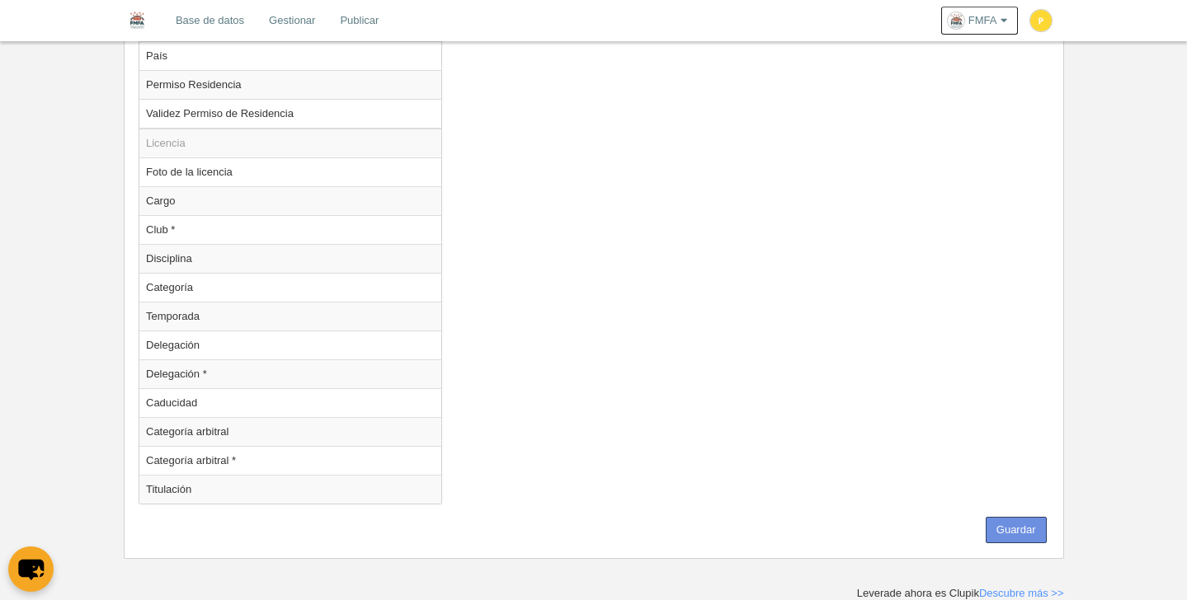
drag, startPoint x: 1011, startPoint y: 525, endPoint x: 972, endPoint y: 488, distance: 53.7
click at [1010, 525] on button "Guardar" at bounding box center [1015, 530] width 61 height 26
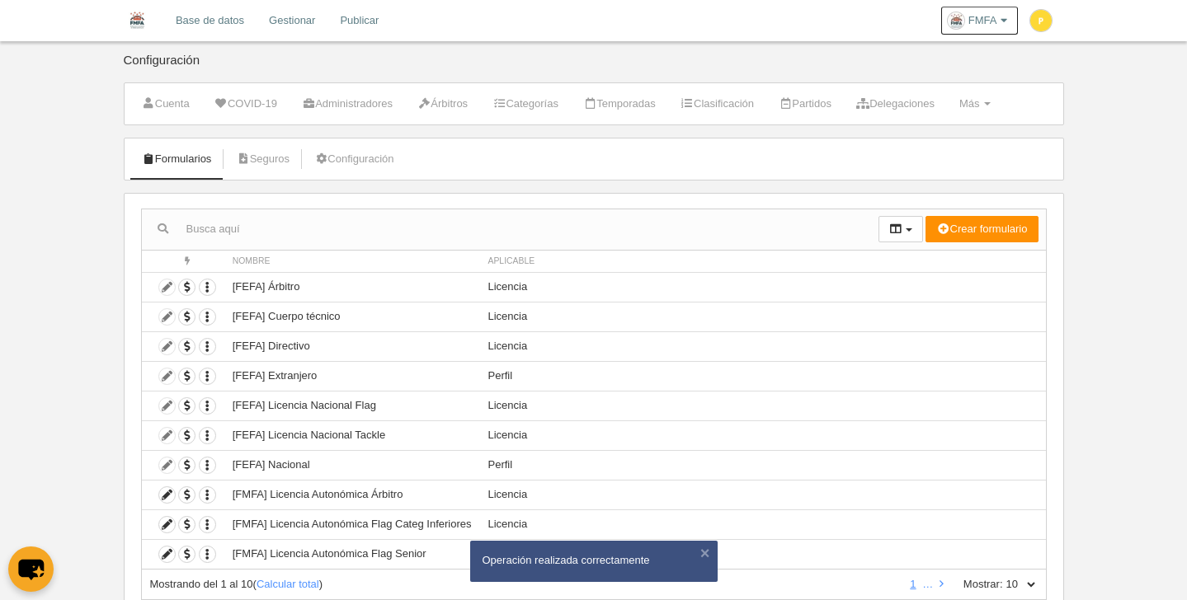
click at [228, 19] on link "Base de datos" at bounding box center [209, 20] width 93 height 41
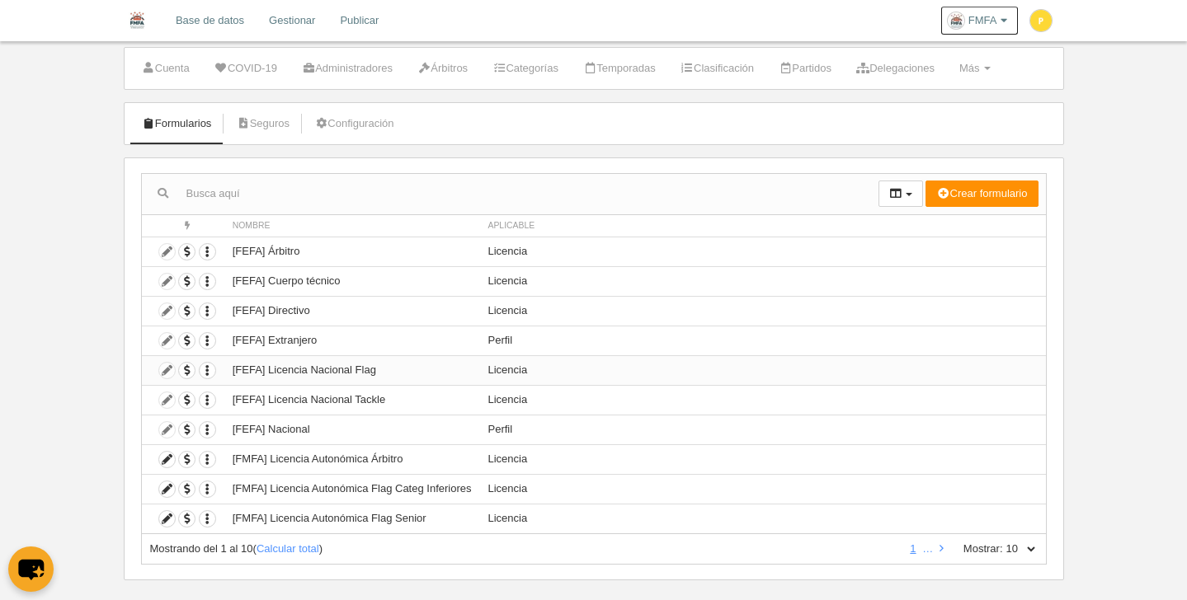
scroll to position [57, 0]
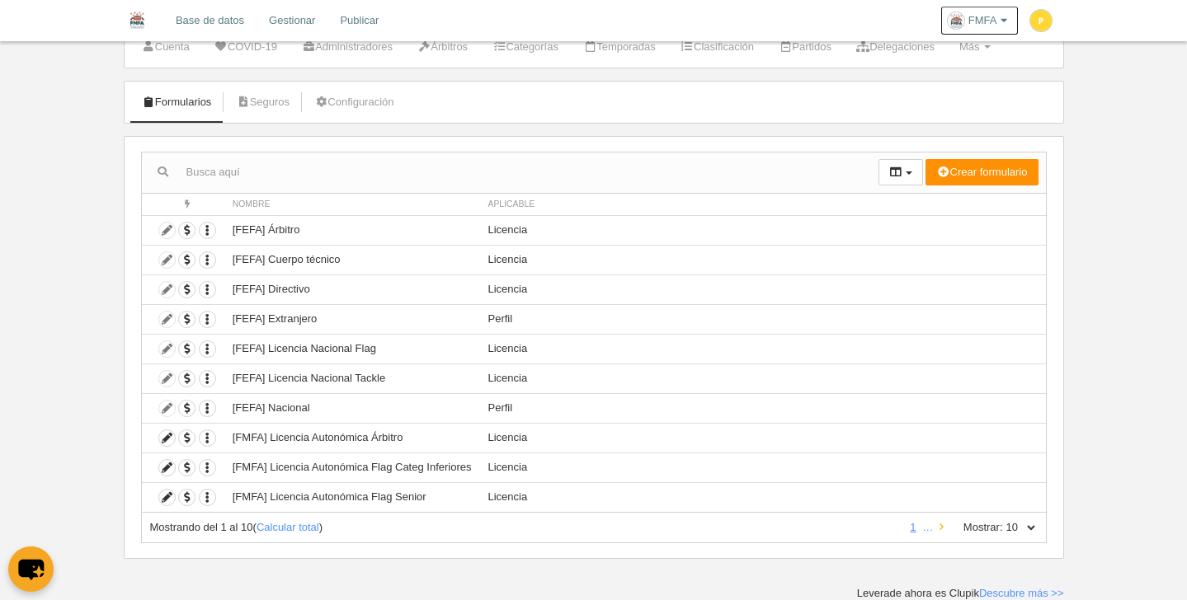
click at [946, 533] on link at bounding box center [941, 527] width 11 height 12
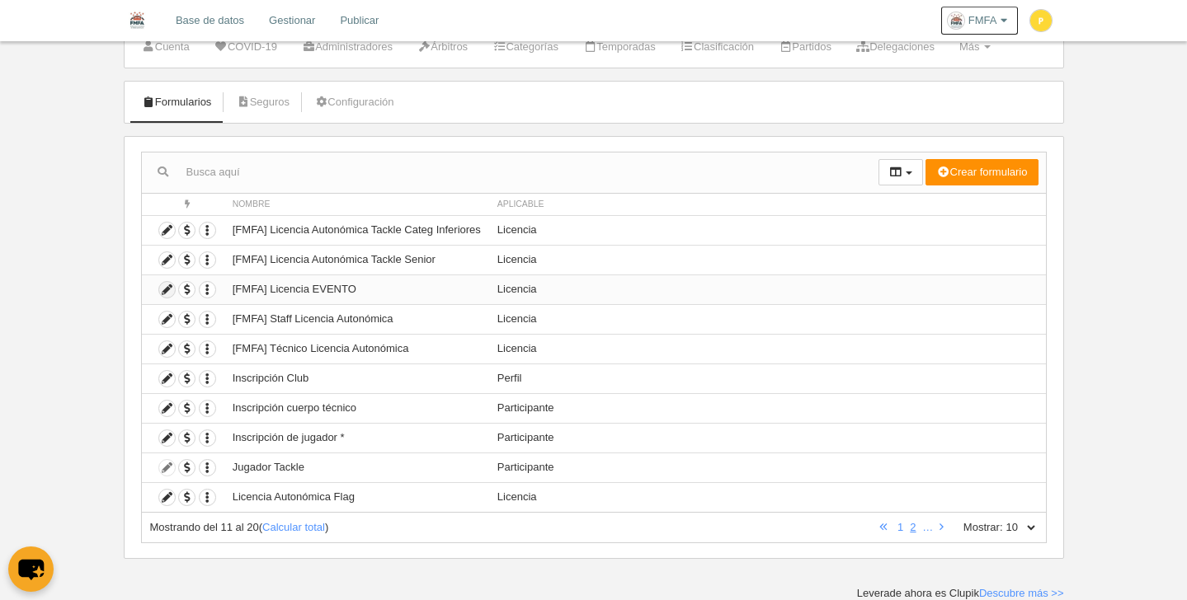
click at [167, 290] on icon at bounding box center [167, 290] width 16 height 16
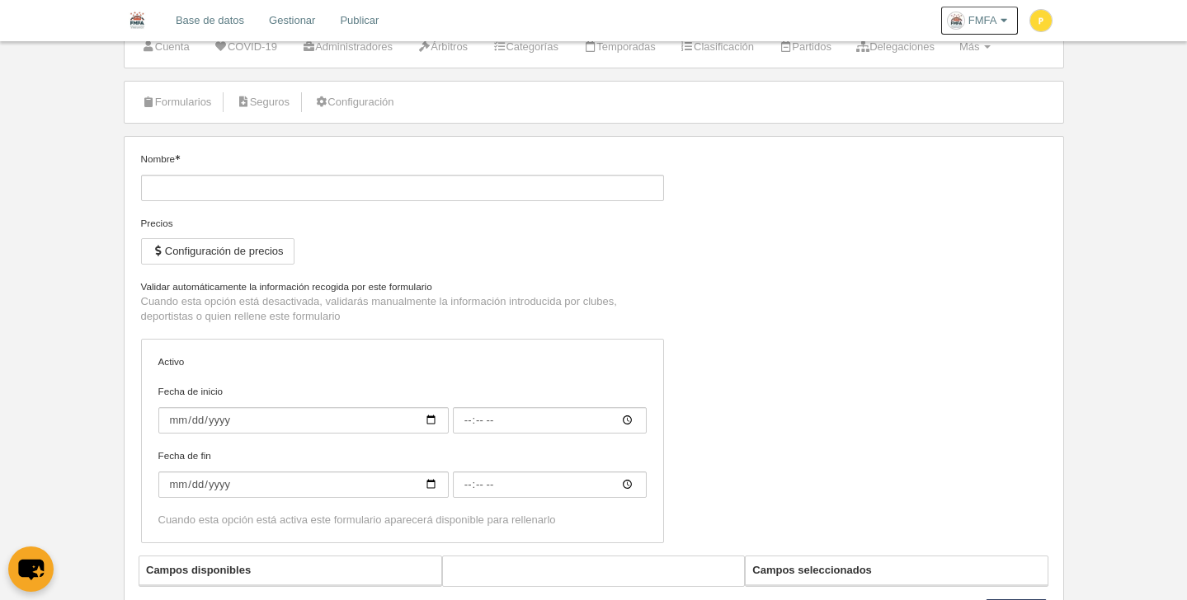
type input "[FMFA] Licencia EVENTO"
checkbox input "true"
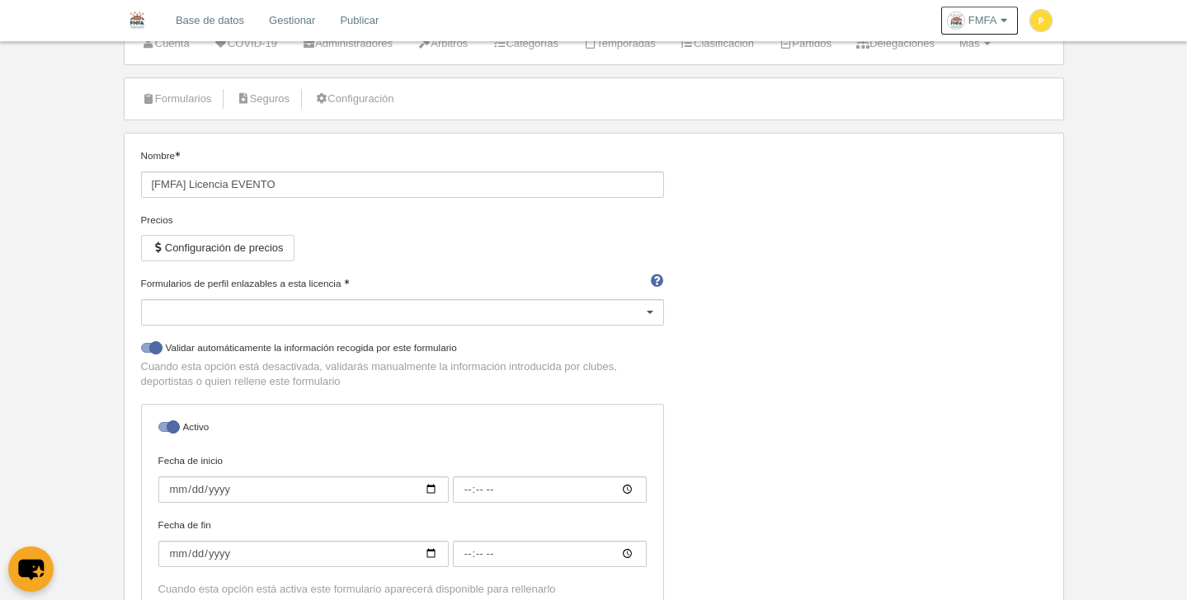
scroll to position [60, 0]
click at [242, 253] on button "Configuración de precios" at bounding box center [217, 248] width 153 height 26
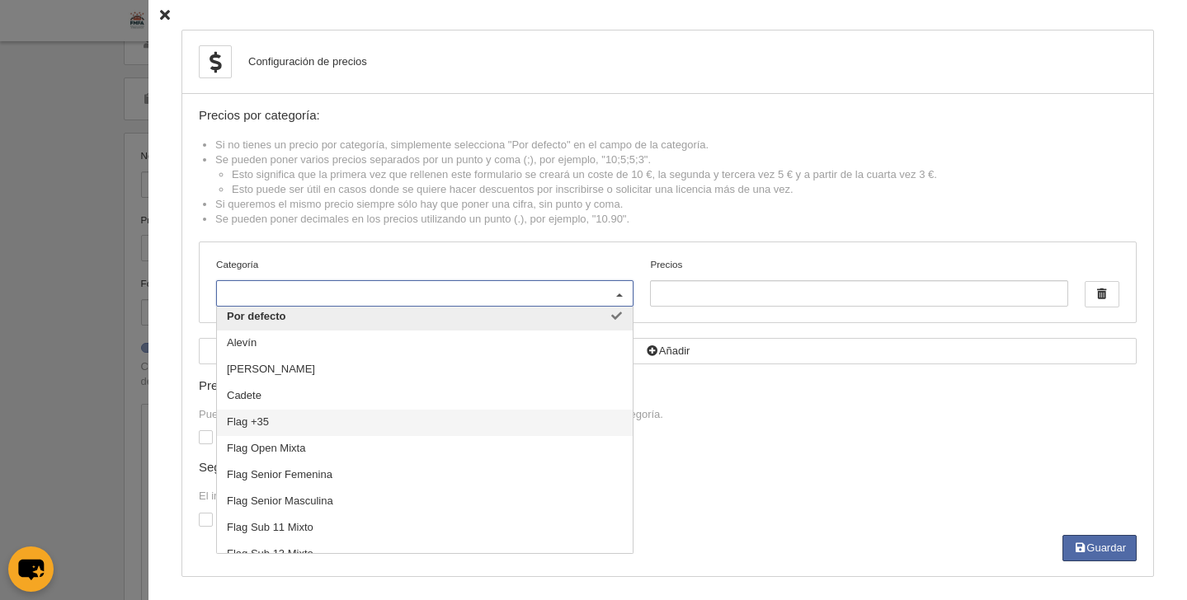
scroll to position [3, 0]
click at [298, 419] on span "Flag +35" at bounding box center [425, 422] width 416 height 26
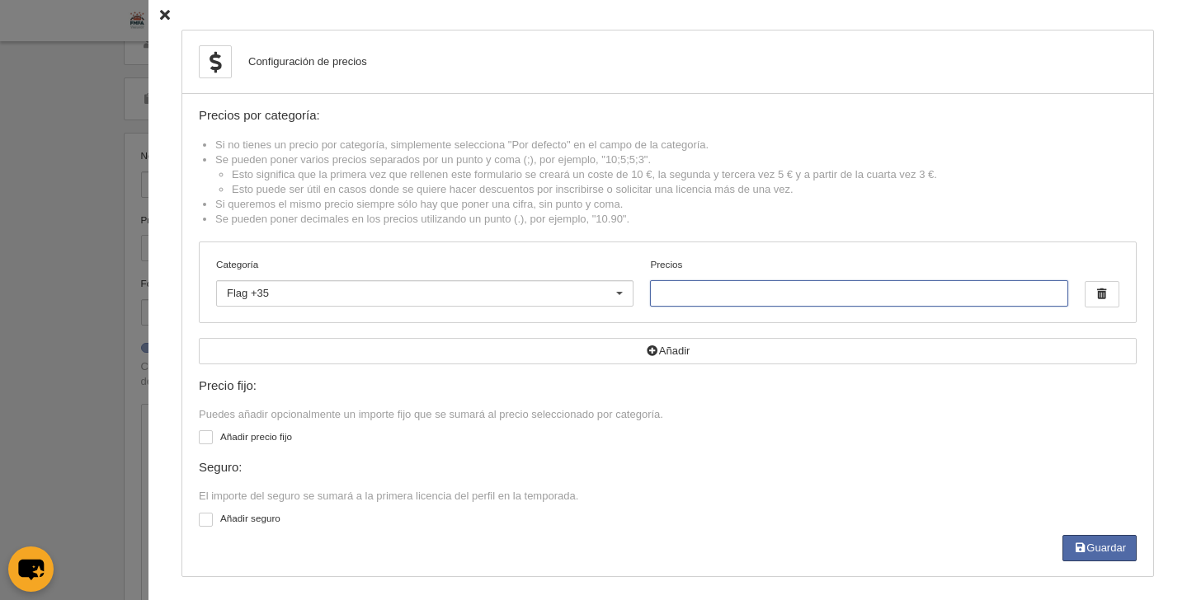
click at [668, 289] on input "Precios" at bounding box center [858, 293] width 417 height 26
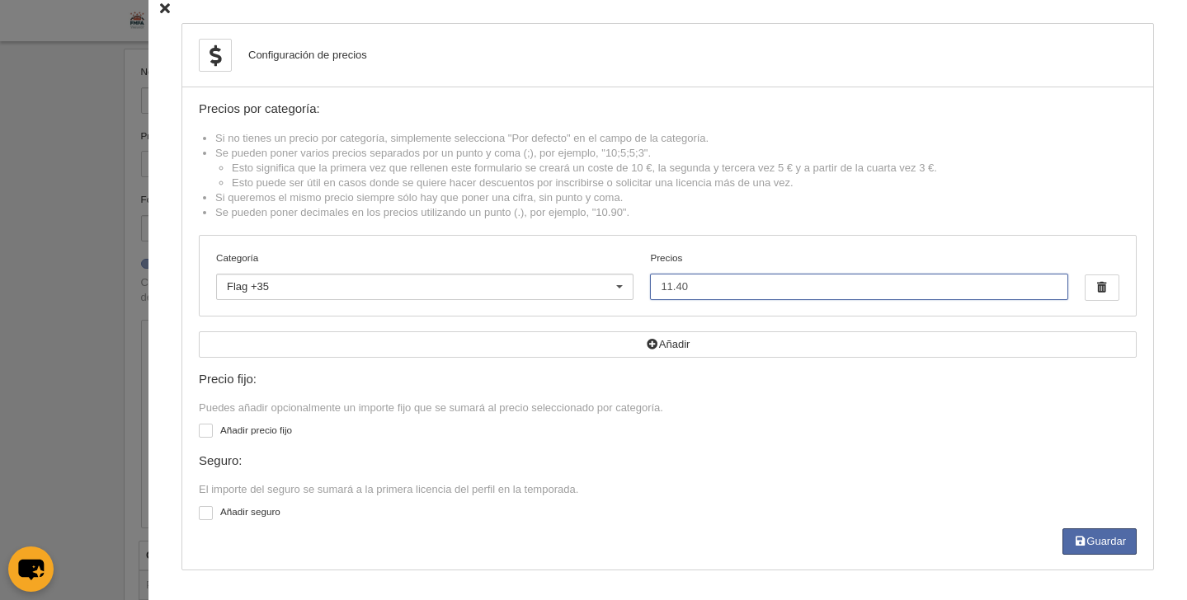
scroll to position [144, 0]
type input "11.40"
click at [199, 429] on div at bounding box center [206, 431] width 14 height 14
click at [200, 429] on input "checkbox" at bounding box center [205, 433] width 11 height 11
checkbox input "true"
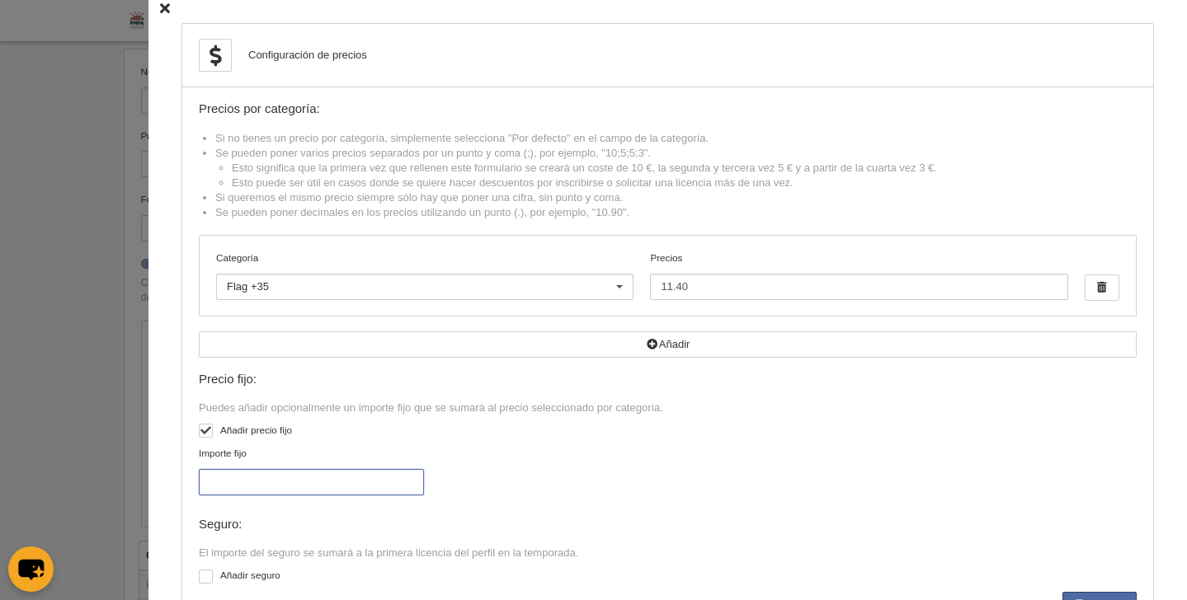
drag, startPoint x: 220, startPoint y: 477, endPoint x: 231, endPoint y: 468, distance: 14.6
click at [220, 477] on input "Importe fijo" at bounding box center [311, 482] width 225 height 26
type input "22"
click at [572, 474] on div "Importe fijo 22" at bounding box center [668, 478] width 950 height 64
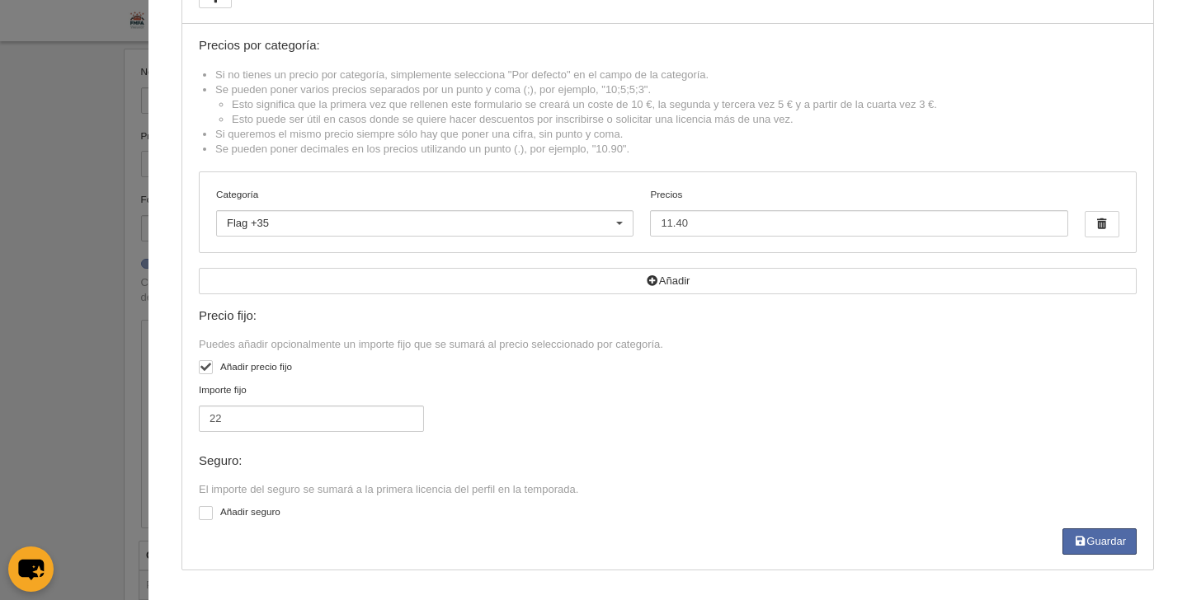
click at [199, 514] on div at bounding box center [206, 513] width 14 height 14
click at [200, 514] on input "checkbox" at bounding box center [205, 515] width 11 height 11
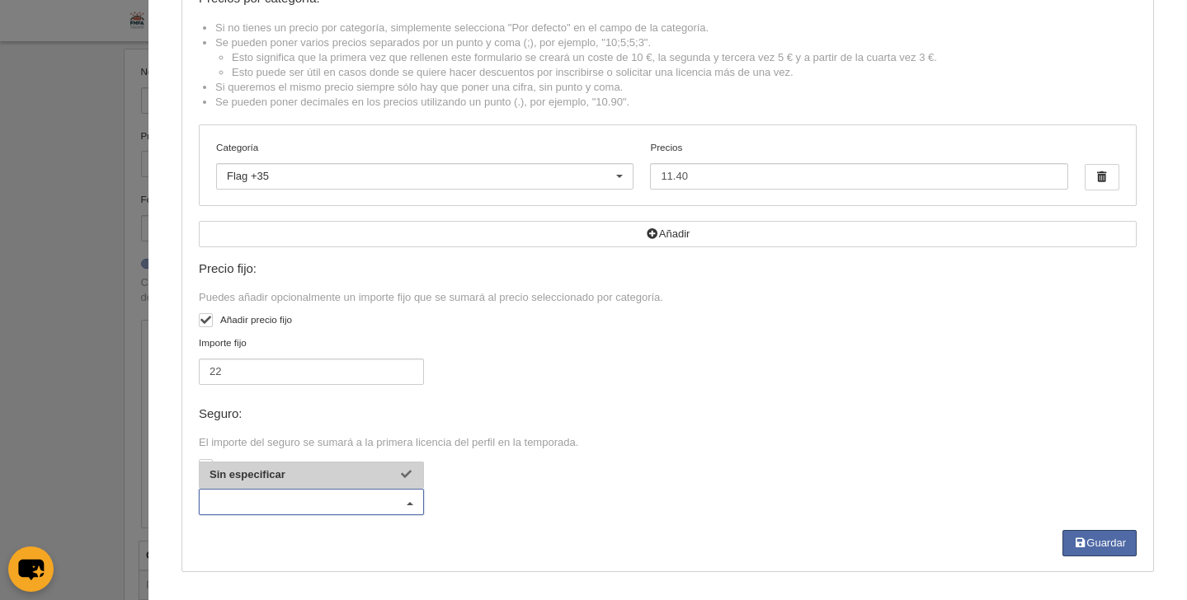
scroll to position [119, 0]
click at [316, 482] on span "Sin especificar" at bounding box center [311, 474] width 223 height 26
click at [200, 464] on div at bounding box center [206, 465] width 14 height 14
click at [200, 464] on input "checkbox" at bounding box center [205, 467] width 11 height 11
checkbox input "false"
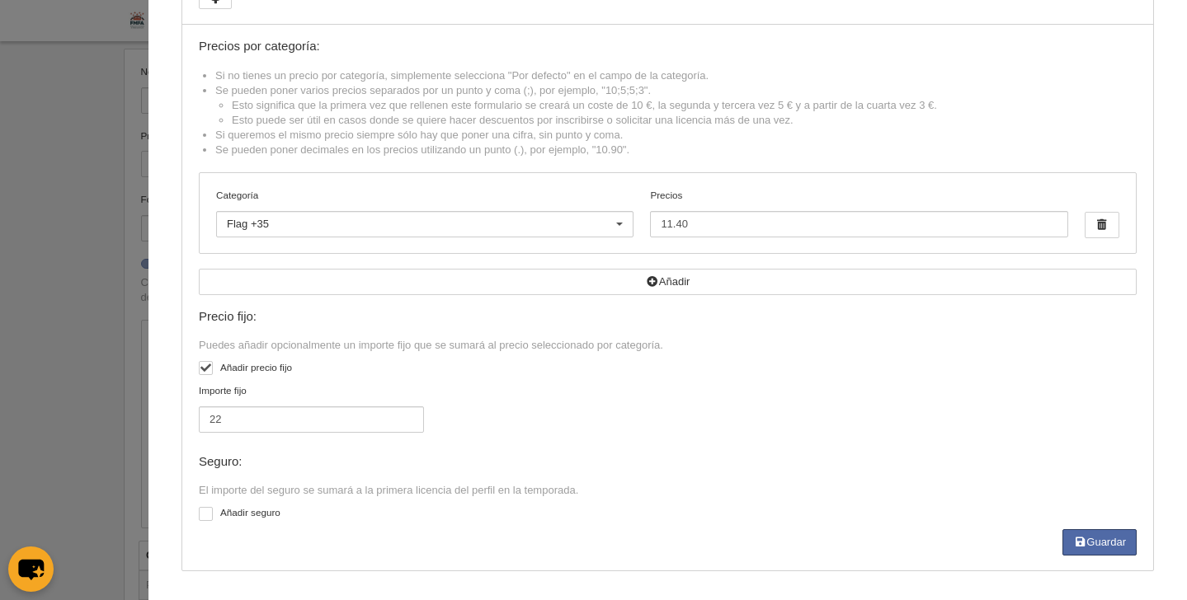
scroll to position [70, 0]
click at [1086, 546] on button "Guardar" at bounding box center [1099, 542] width 74 height 26
type input "11.4"
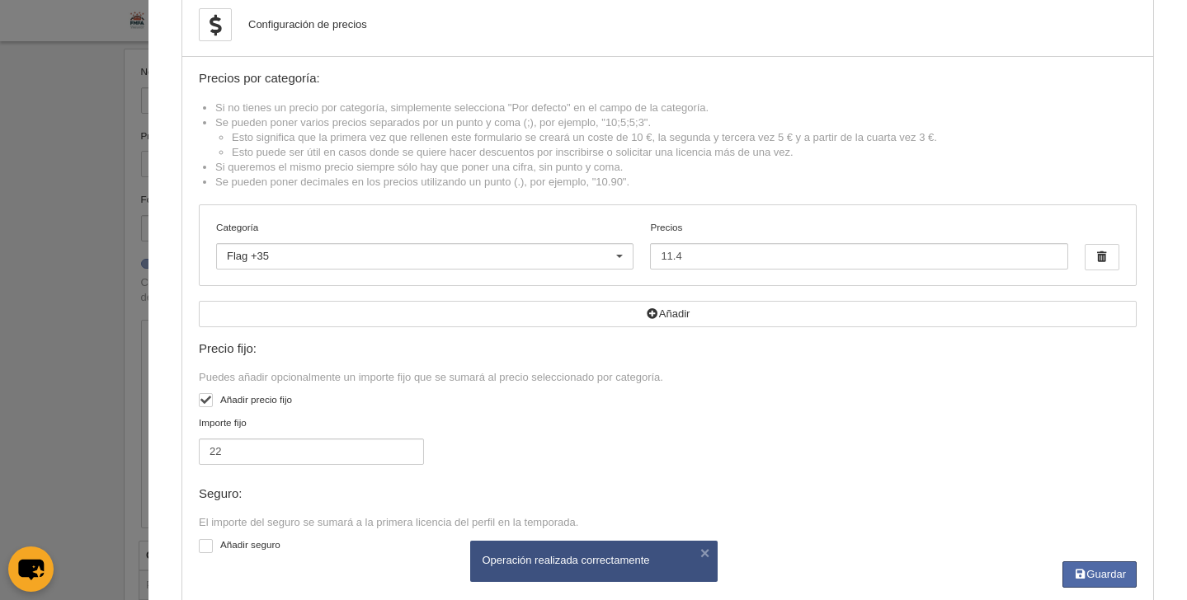
scroll to position [0, 0]
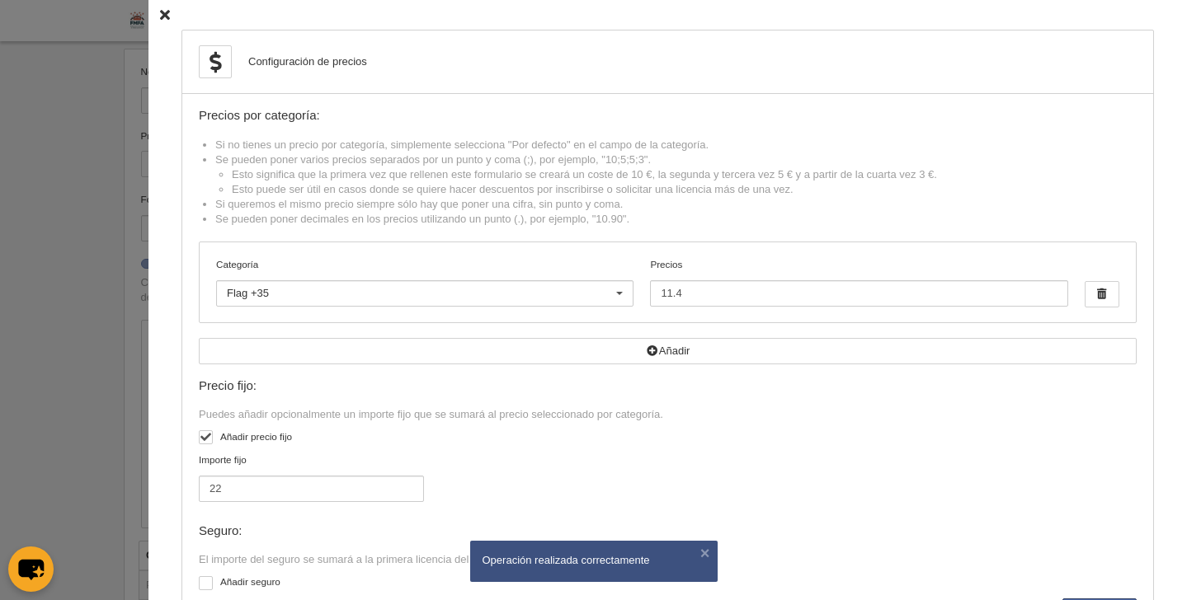
click at [160, 15] on icon at bounding box center [165, 15] width 10 height 11
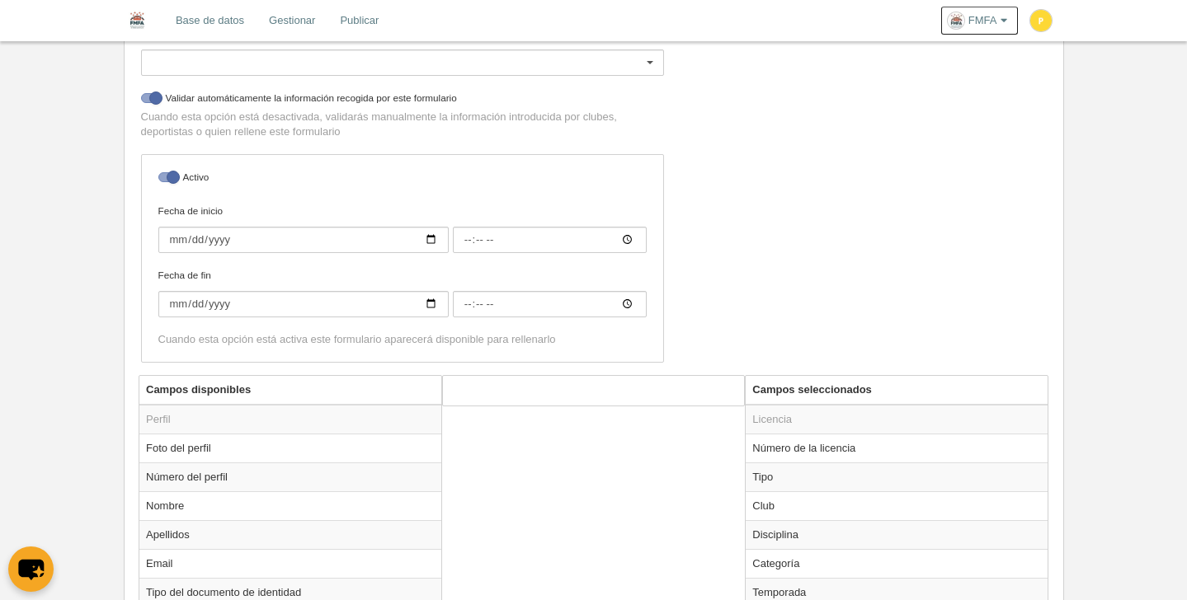
scroll to position [541, 0]
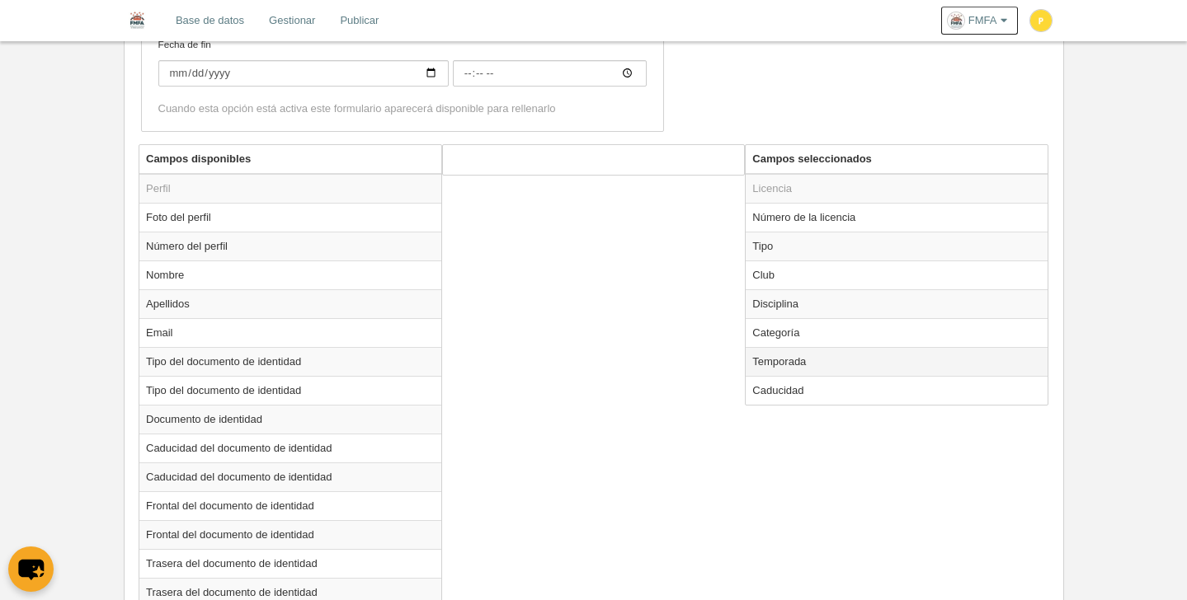
click at [831, 363] on td "Temporada" at bounding box center [896, 361] width 302 height 29
radio input "true"
select select "8371"
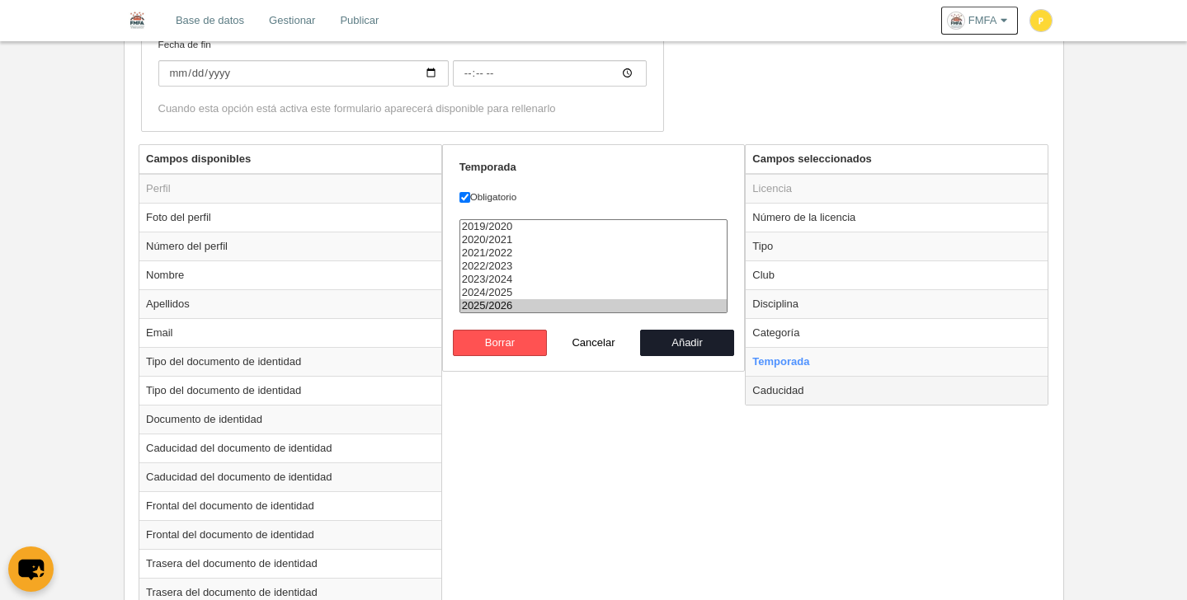
click at [796, 383] on td "Caducidad" at bounding box center [896, 390] width 302 height 29
radio input "false"
radio input "true"
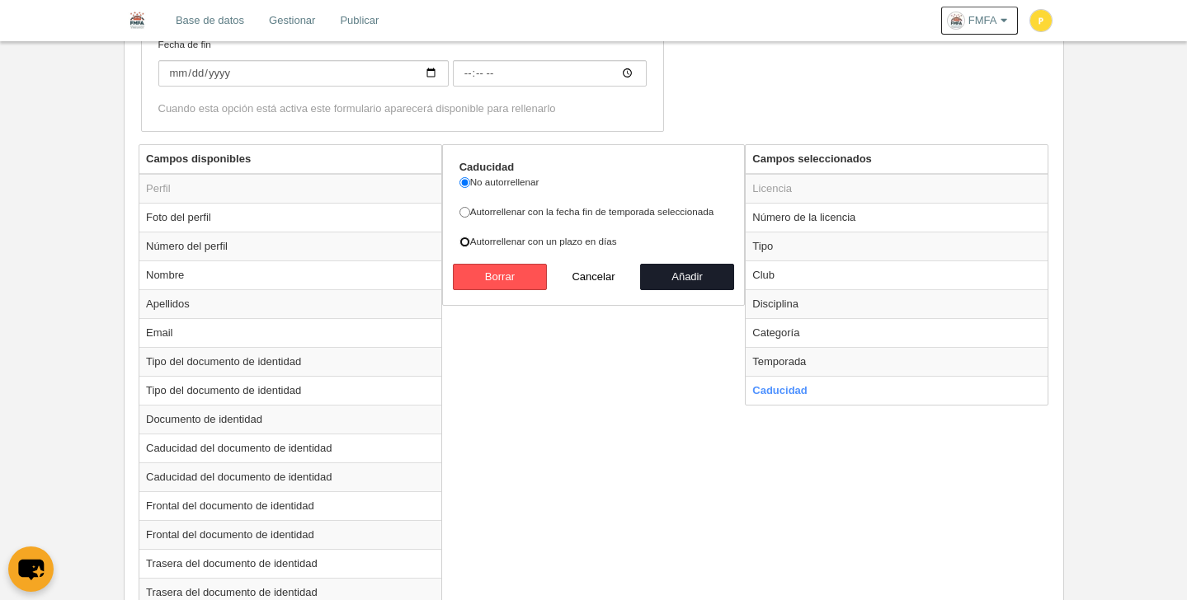
click at [467, 245] on input "Autorrellenar con un plazo en días" at bounding box center [464, 242] width 11 height 11
radio input "true"
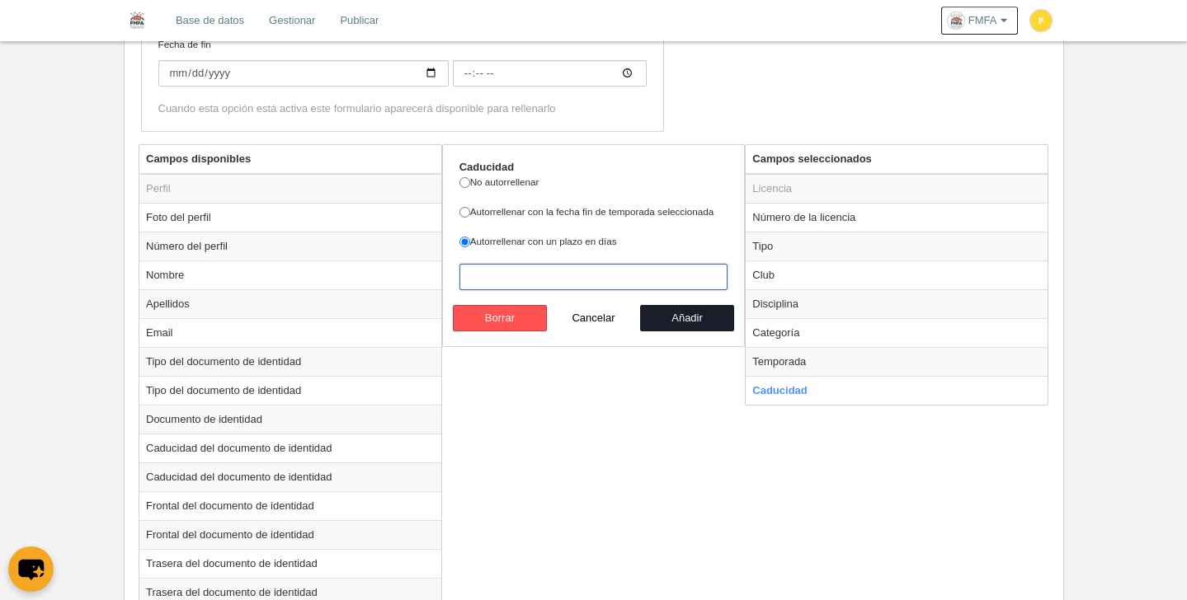
click at [640, 286] on input "number" at bounding box center [593, 277] width 269 height 26
click at [717, 283] on input "number" at bounding box center [593, 277] width 269 height 26
click at [709, 278] on input "0" at bounding box center [593, 277] width 269 height 26
click at [711, 273] on input "1" at bounding box center [593, 277] width 269 height 26
click at [711, 273] on input "2" at bounding box center [593, 277] width 269 height 26
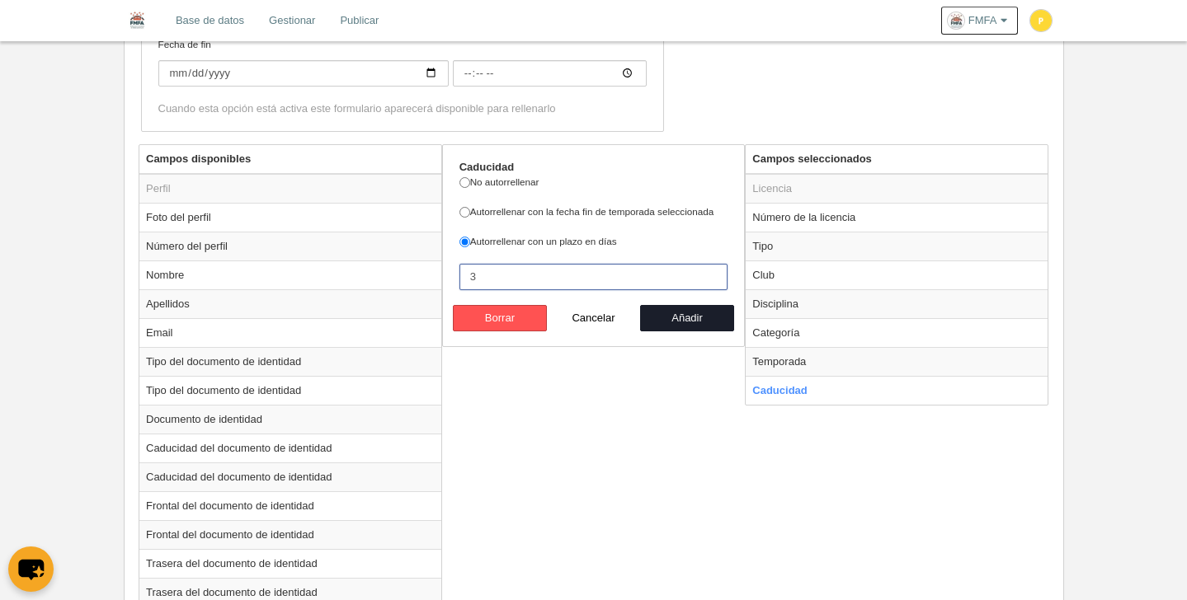
click at [711, 273] on input "3" at bounding box center [593, 277] width 269 height 26
click at [711, 273] on input "4" at bounding box center [593, 277] width 269 height 26
click at [711, 273] on input "5" at bounding box center [593, 277] width 269 height 26
click at [711, 273] on input "6" at bounding box center [593, 277] width 269 height 26
click at [711, 273] on input "7" at bounding box center [593, 277] width 269 height 26
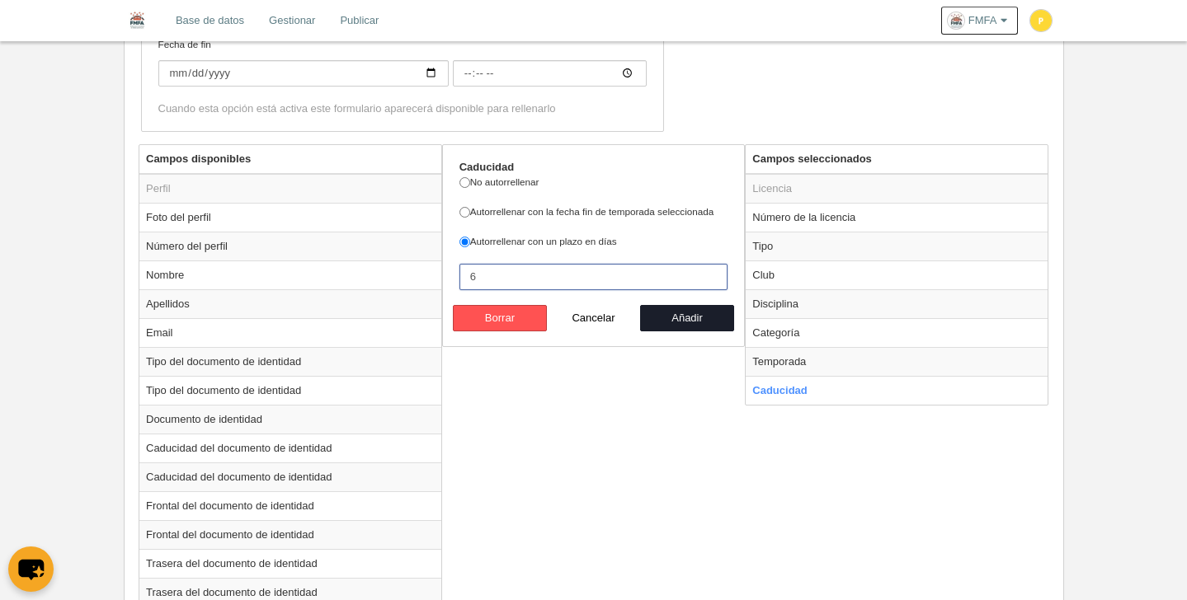
click at [712, 280] on input "6" at bounding box center [593, 277] width 269 height 26
type input "5"
click at [712, 280] on input "5" at bounding box center [593, 277] width 269 height 26
click at [705, 314] on button "Añadir" at bounding box center [687, 318] width 94 height 26
radio input "false"
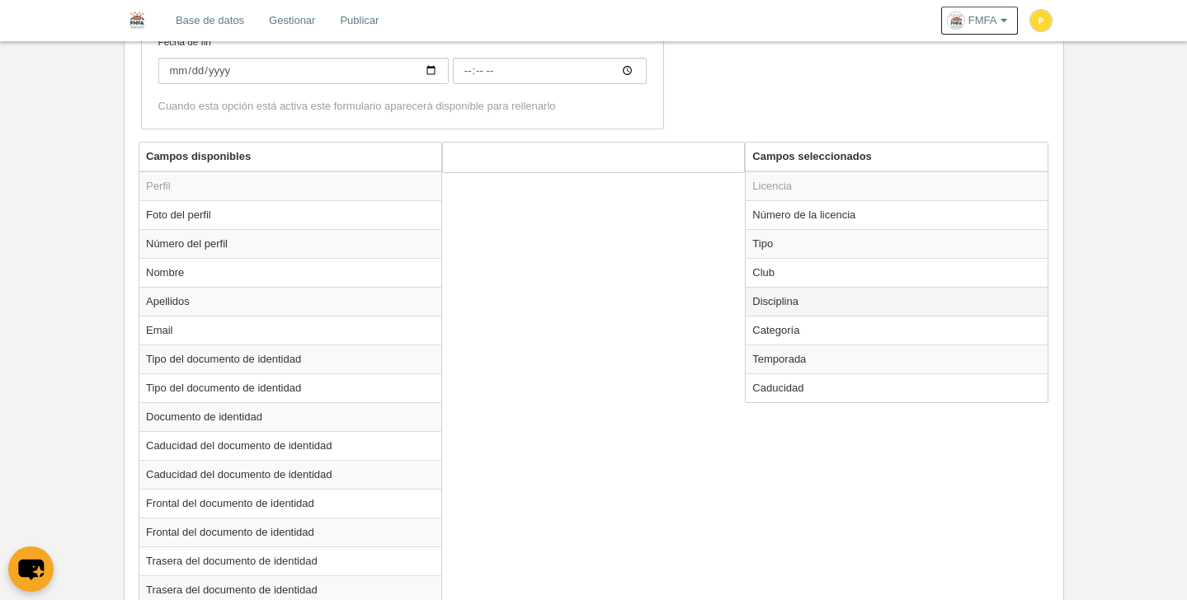
scroll to position [544, 0]
click at [797, 302] on td "Disciplina" at bounding box center [896, 300] width 302 height 29
radio input "true"
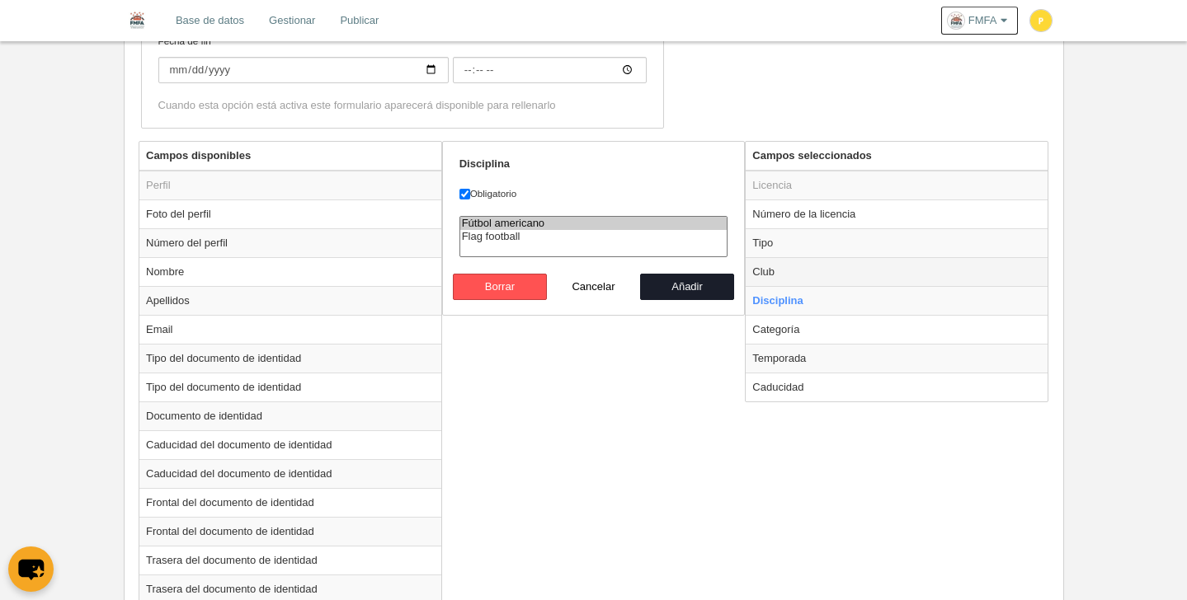
click at [781, 271] on td "Club" at bounding box center [896, 271] width 302 height 29
radio input "true"
select select "9414974"
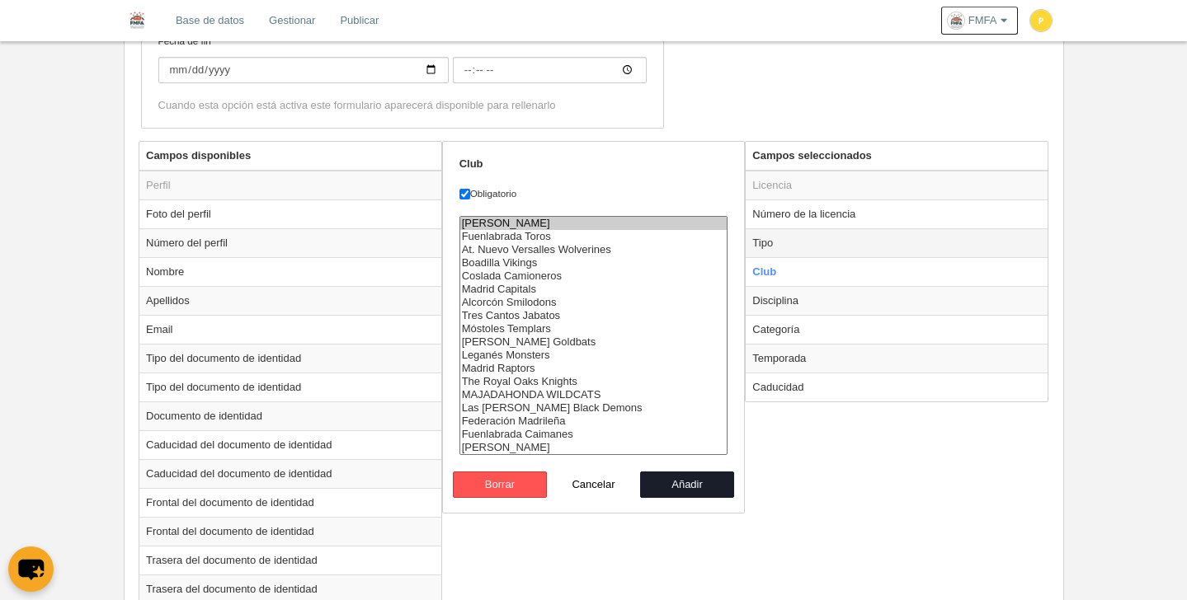
click at [782, 251] on td "Tipo" at bounding box center [896, 242] width 302 height 29
radio input "true"
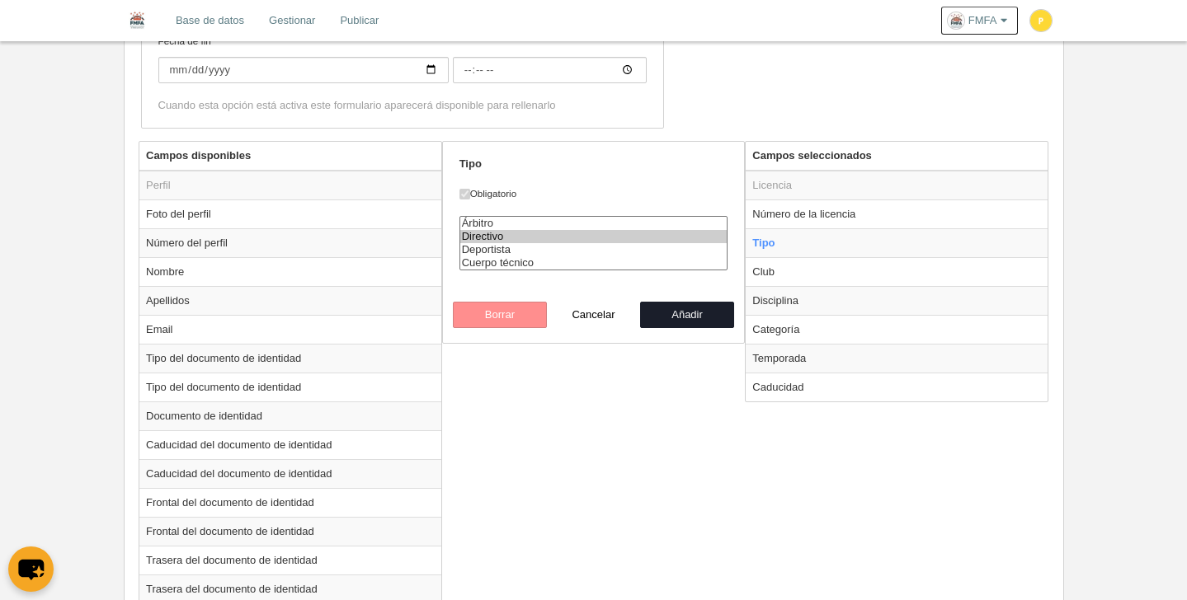
click at [477, 230] on option "Directivo" at bounding box center [593, 236] width 267 height 13
click at [479, 228] on option "Árbitro" at bounding box center [593, 223] width 267 height 13
click at [486, 249] on option "Deportista" at bounding box center [593, 249] width 267 height 13
click at [486, 261] on option "Cuerpo técnico" at bounding box center [593, 262] width 267 height 13
click at [491, 223] on option "Árbitro" at bounding box center [593, 223] width 267 height 13
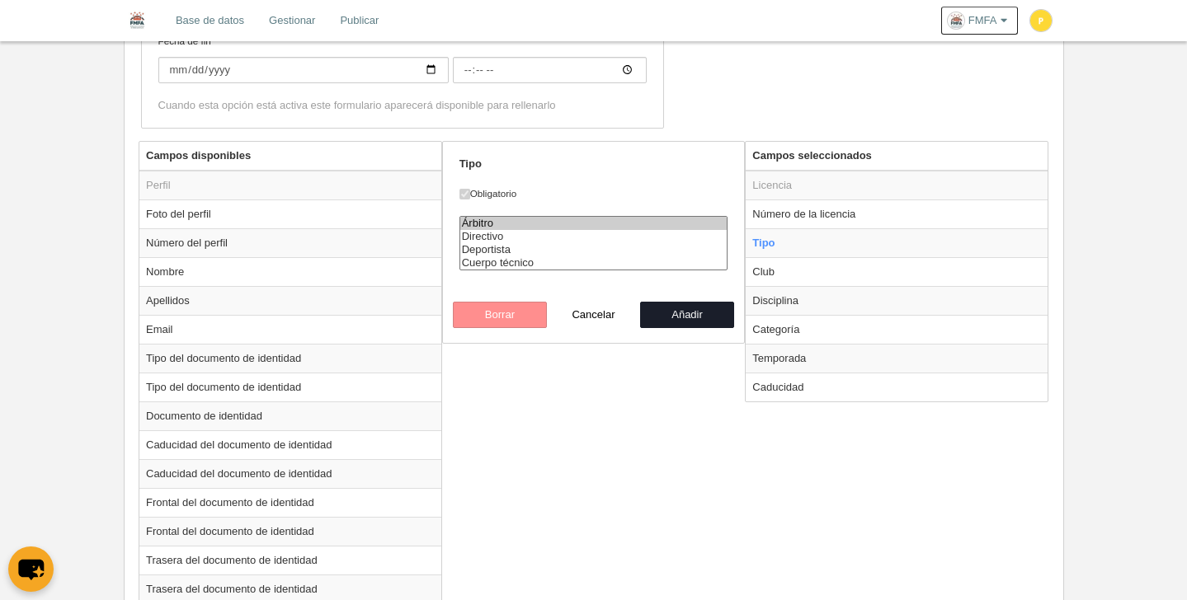
select select "referee"
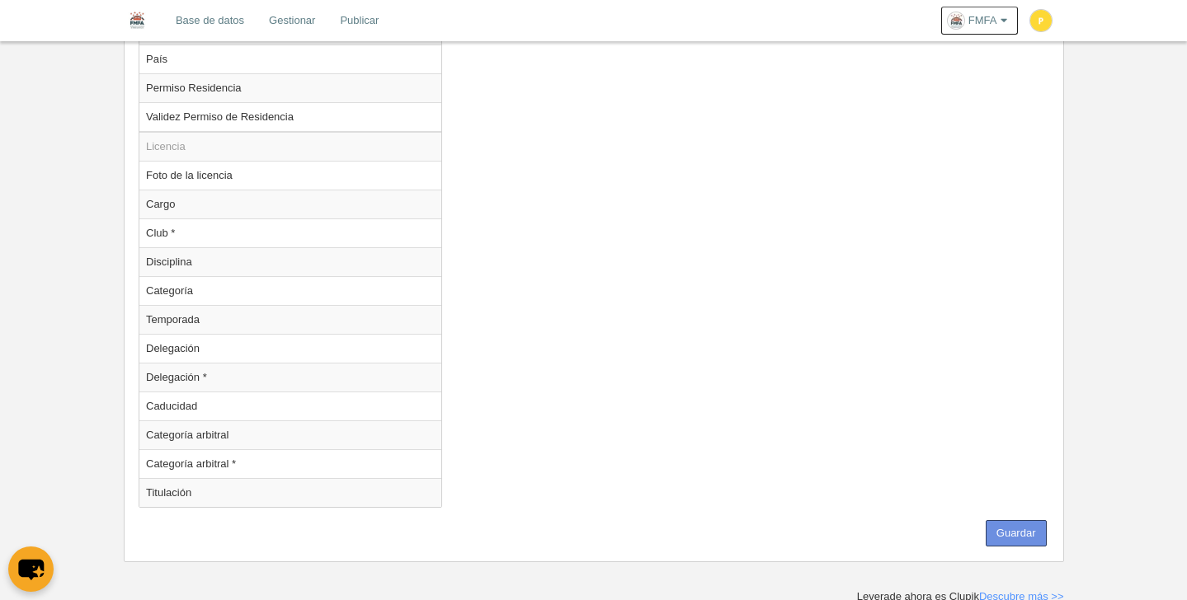
scroll to position [1511, 0]
click at [1006, 529] on button "Guardar" at bounding box center [1015, 530] width 61 height 26
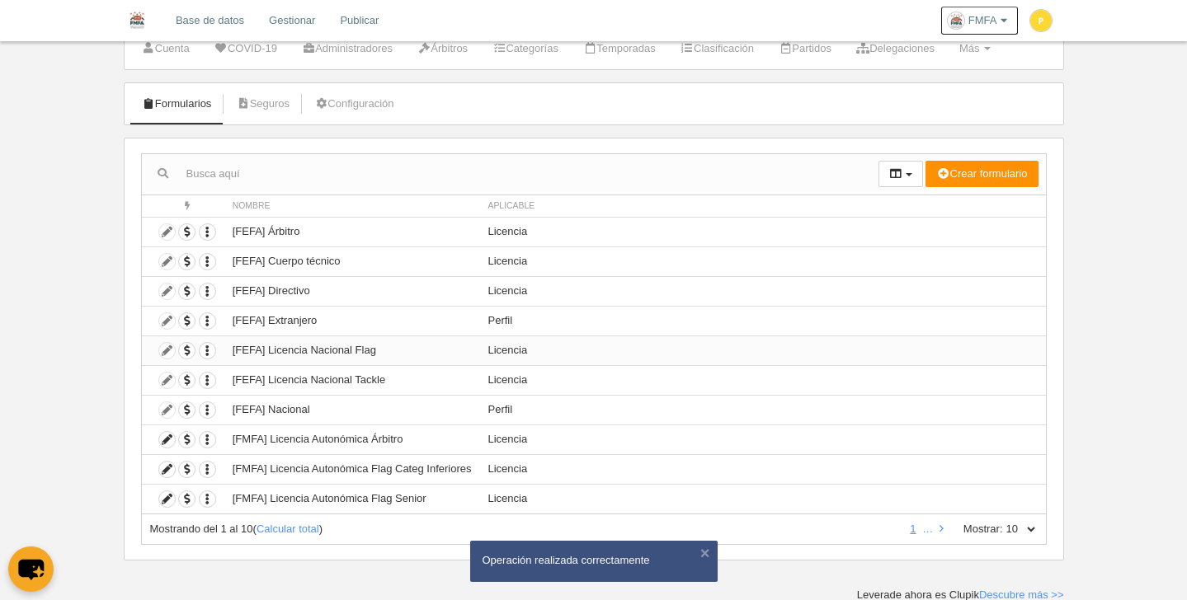
scroll to position [57, 0]
click at [1031, 527] on select "10 25 50 100 500" at bounding box center [1020, 527] width 35 height 15
click at [942, 526] on icon at bounding box center [941, 527] width 4 height 11
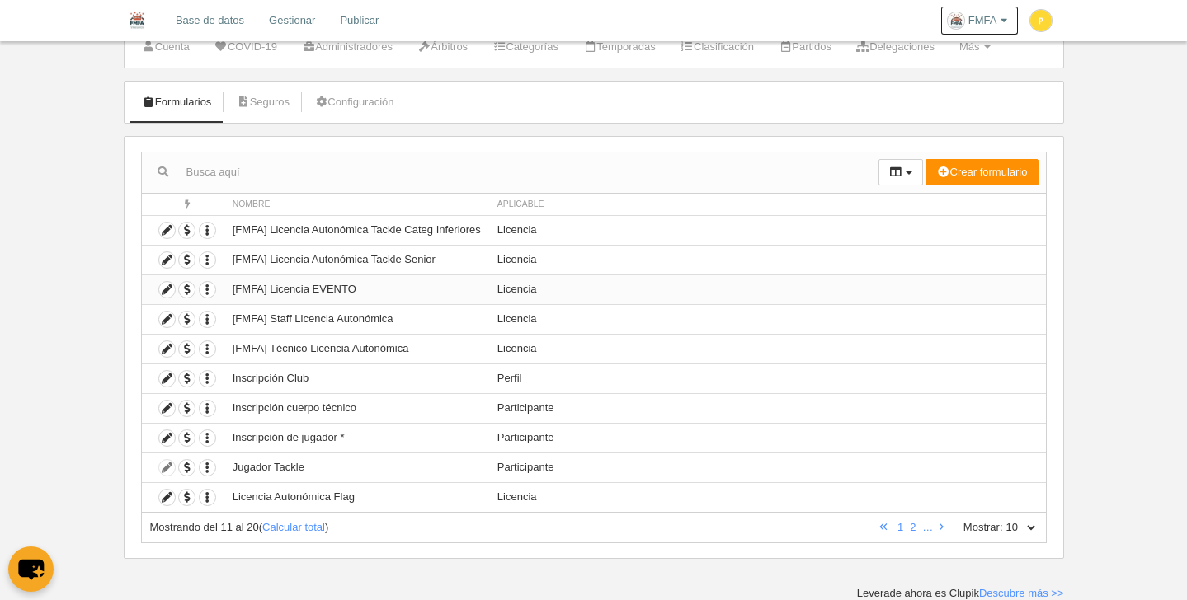
click at [334, 292] on td "[FMFA] Licencia EVENTO" at bounding box center [356, 290] width 265 height 30
click at [167, 291] on icon at bounding box center [167, 290] width 16 height 16
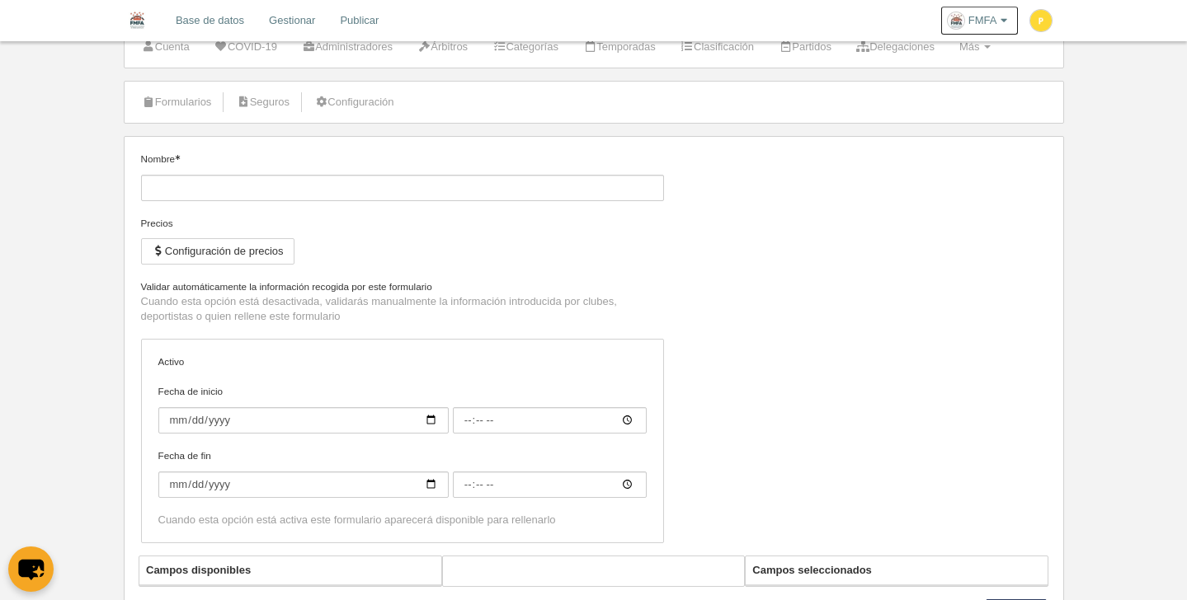
type input "[FMFA] Licencia EVENTO"
checkbox input "true"
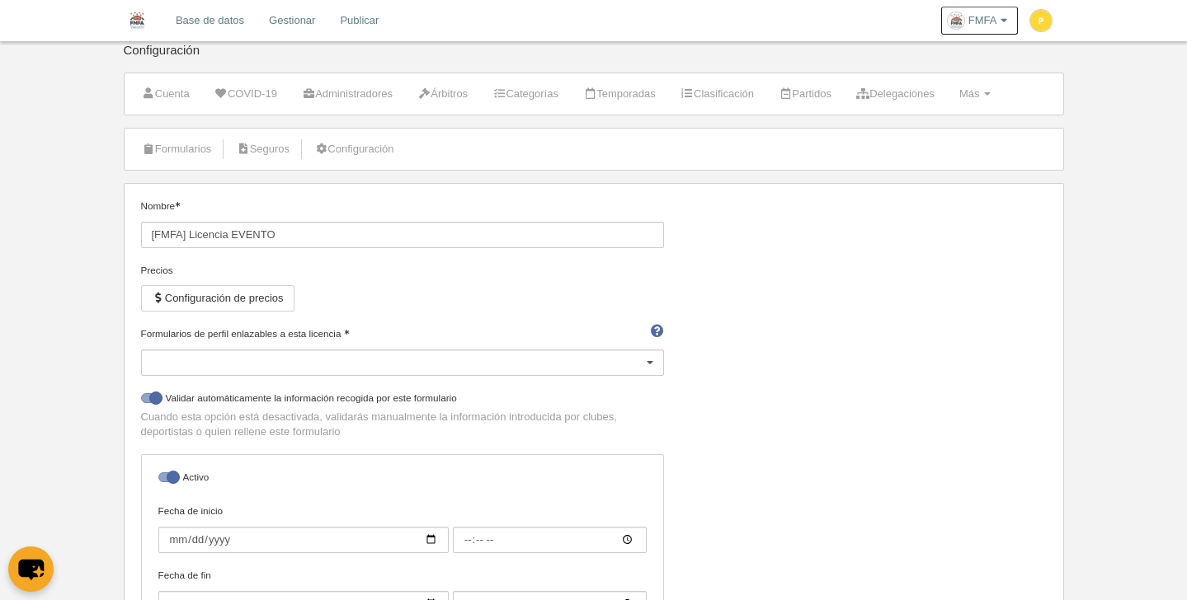
scroll to position [22, 0]
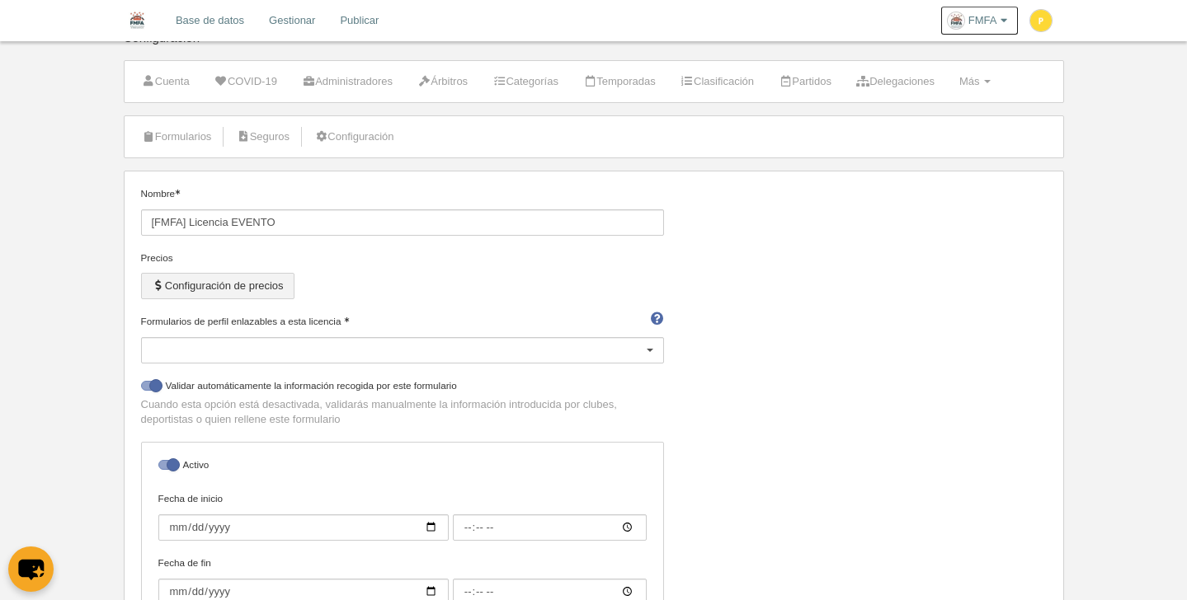
click at [209, 292] on button "Configuración de precios" at bounding box center [217, 286] width 153 height 26
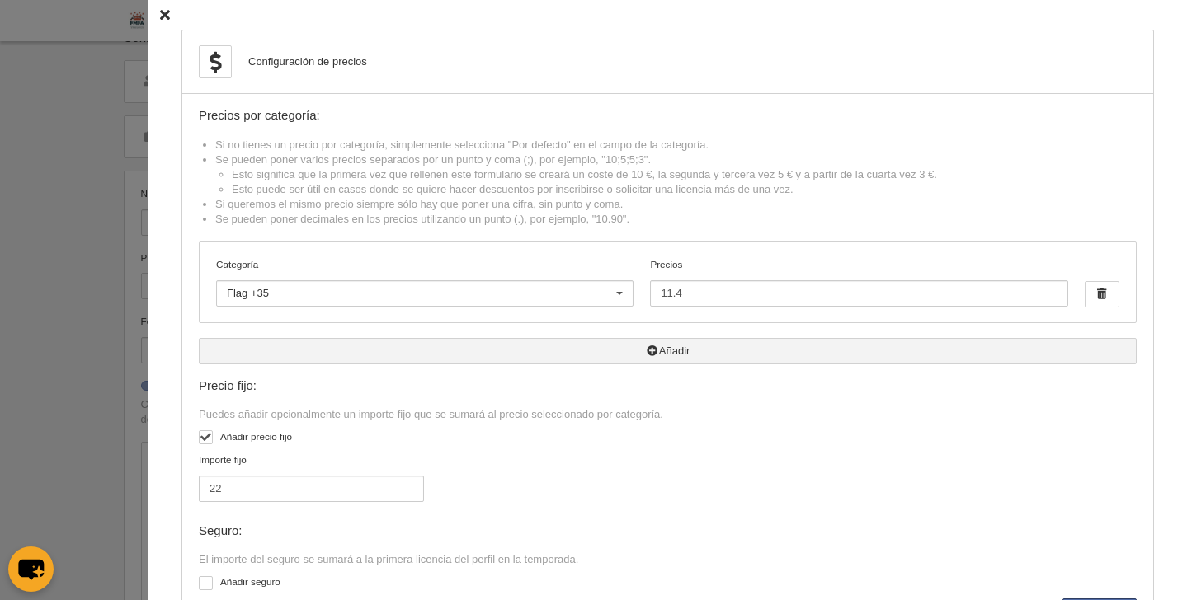
click at [666, 355] on button "Añadir" at bounding box center [668, 351] width 938 height 26
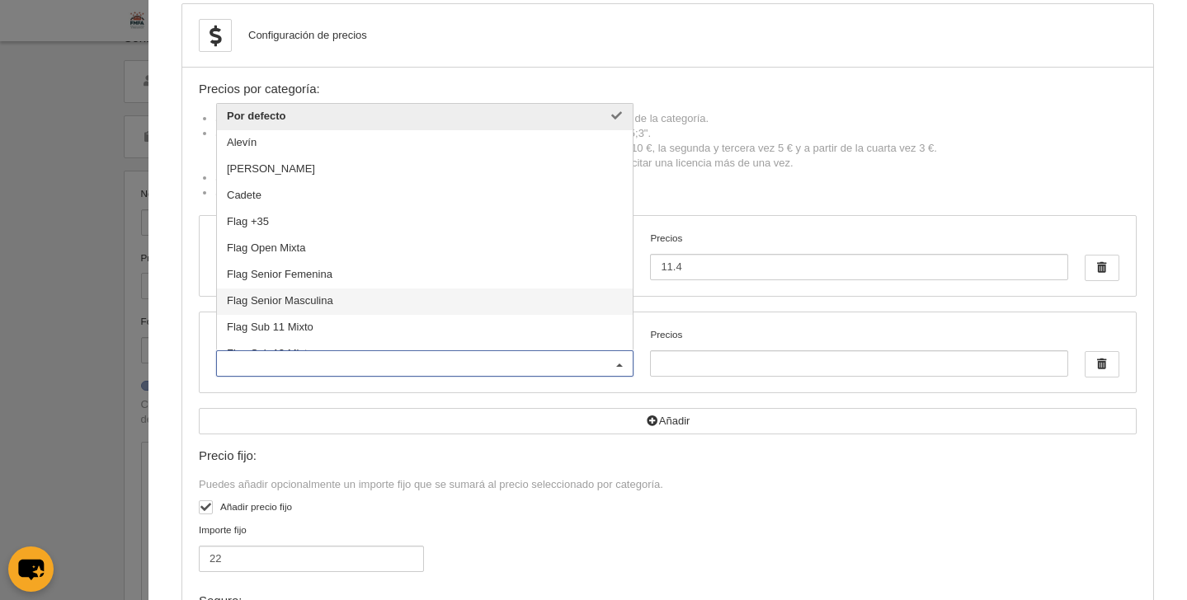
scroll to position [26, 0]
click at [394, 250] on span "Flag Open Mixta" at bounding box center [425, 250] width 416 height 26
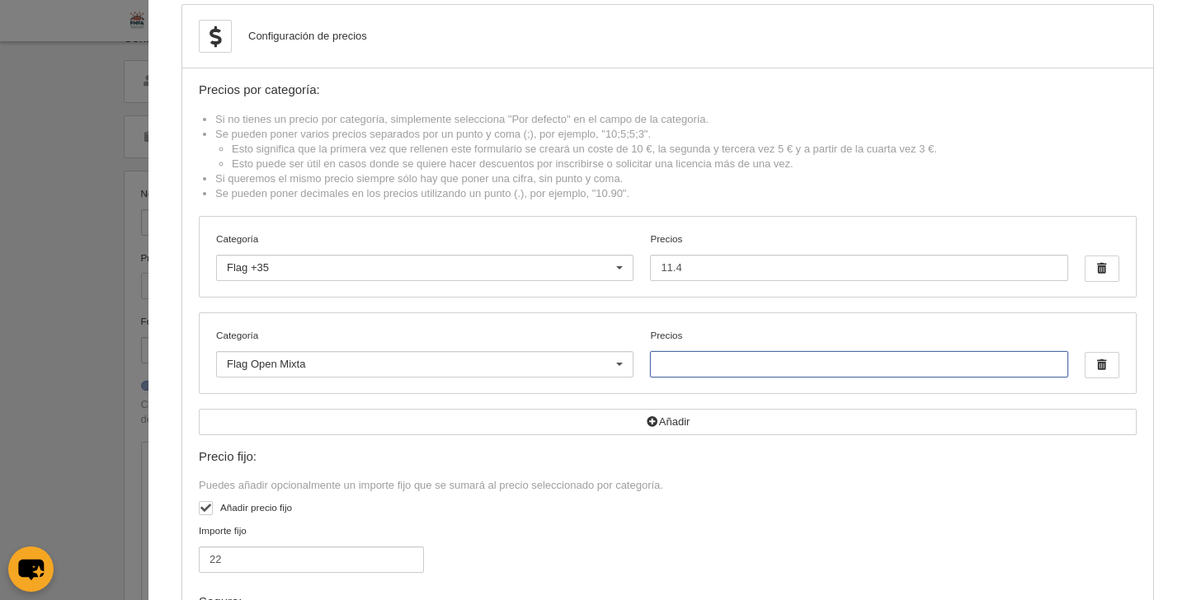
click at [765, 369] on input "Precios" at bounding box center [858, 364] width 417 height 26
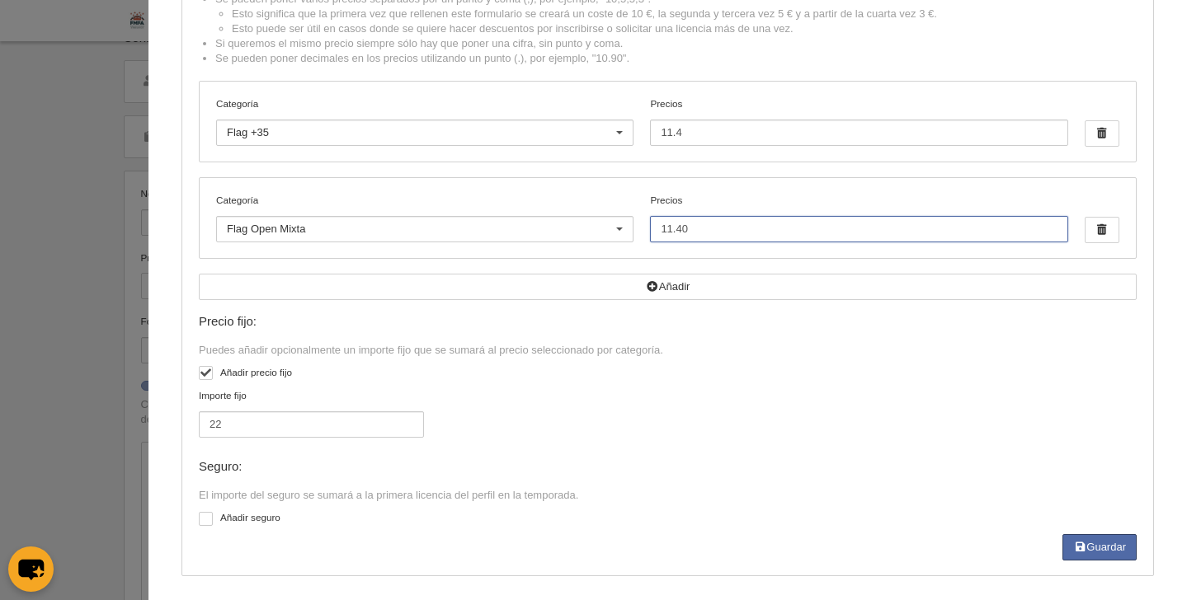
scroll to position [167, 0]
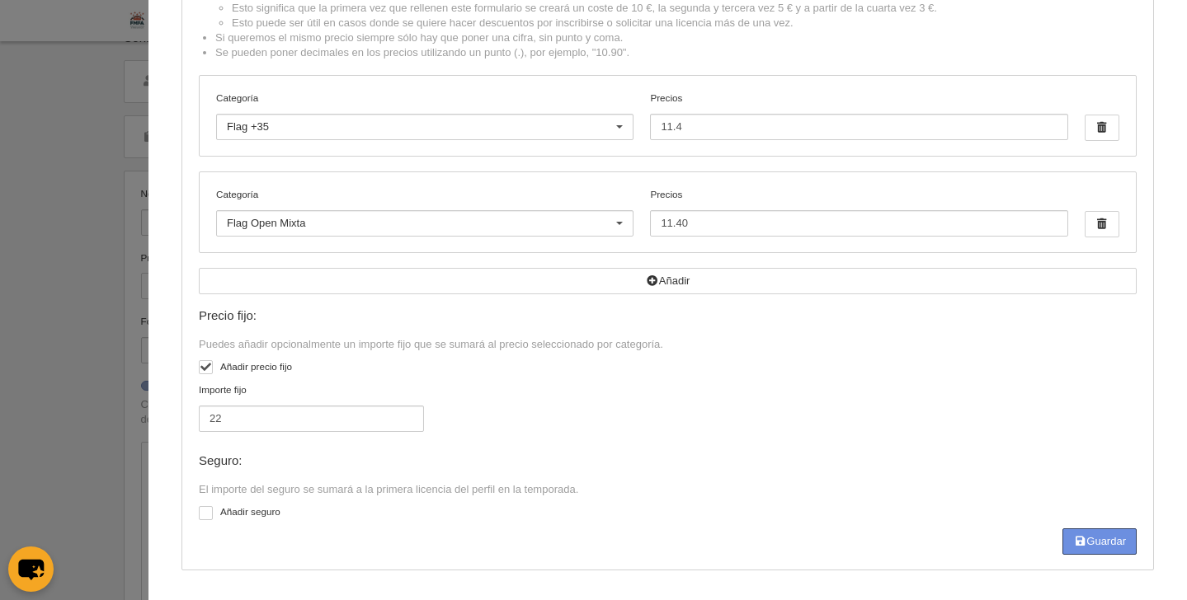
click at [1100, 543] on button "Guardar" at bounding box center [1099, 542] width 74 height 26
type input "11.4"
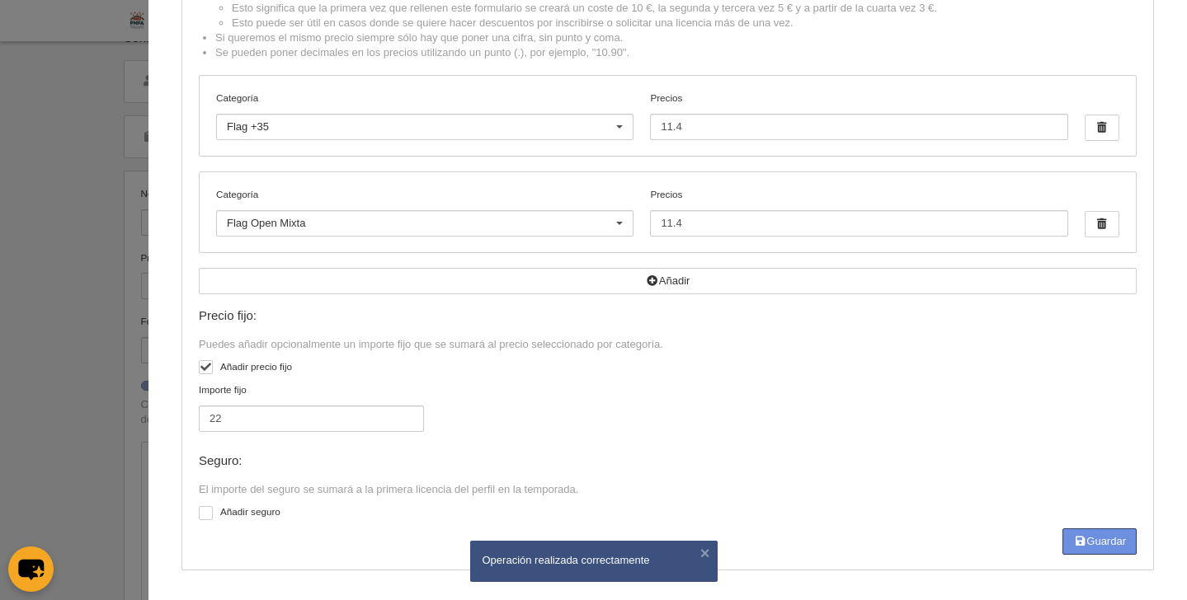
click at [1088, 547] on button "Guardar" at bounding box center [1099, 542] width 74 height 26
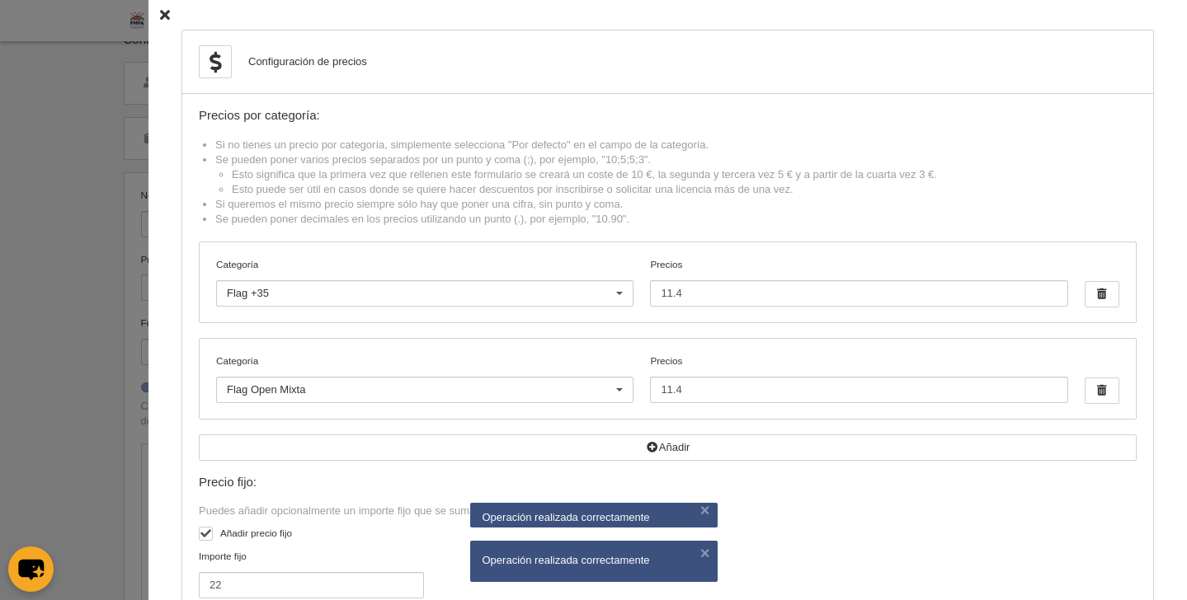
scroll to position [19, 0]
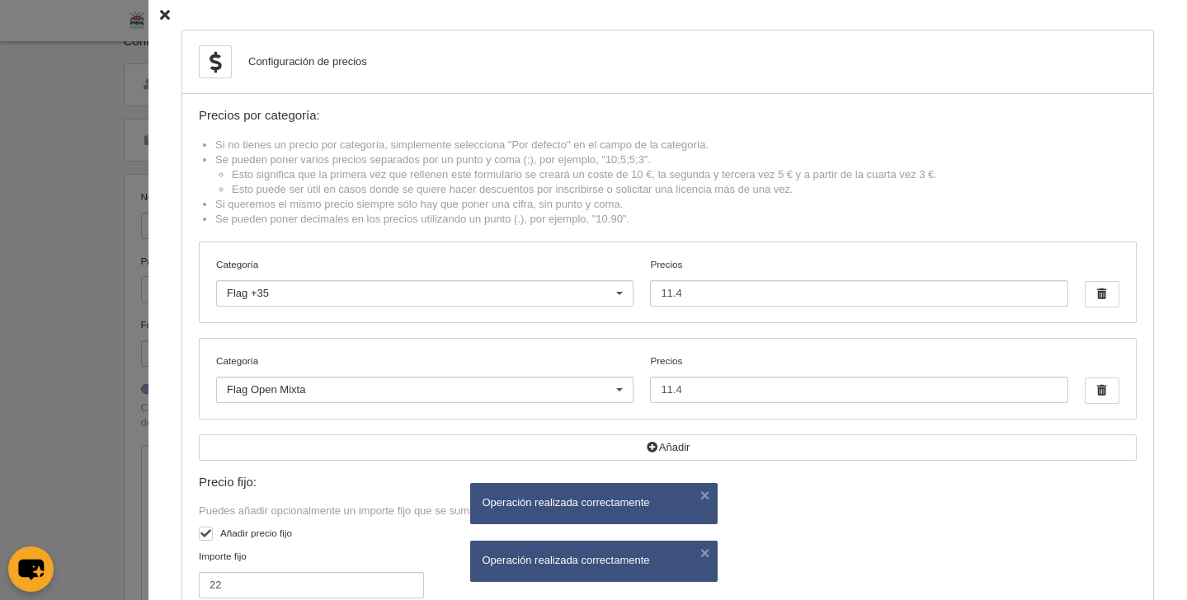
click at [160, 15] on icon at bounding box center [165, 15] width 10 height 11
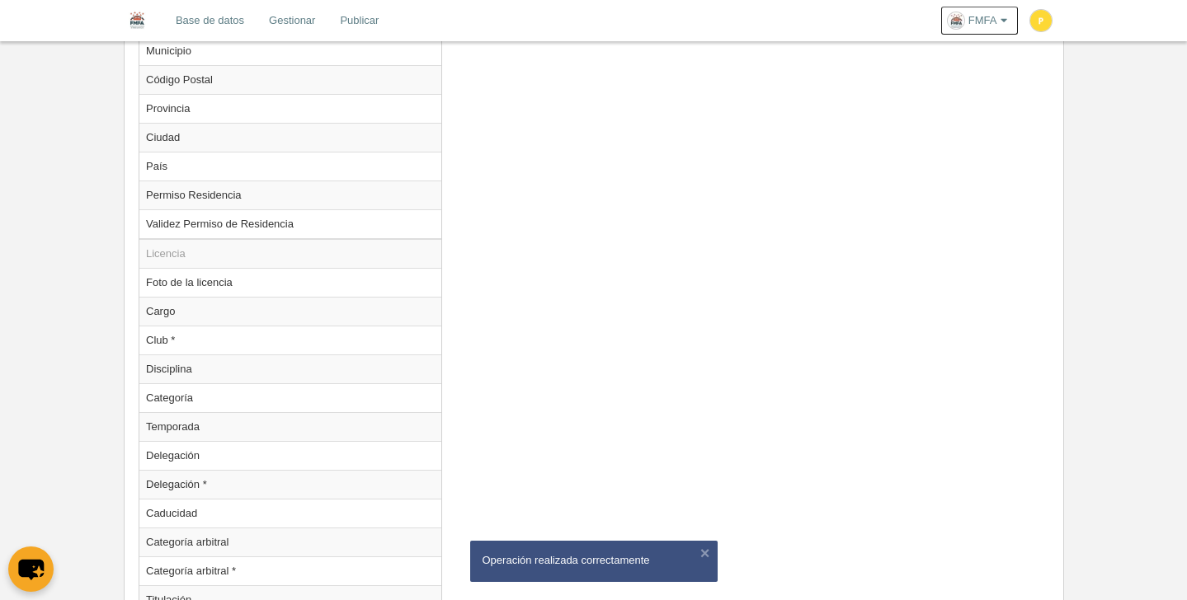
scroll to position [1511, 0]
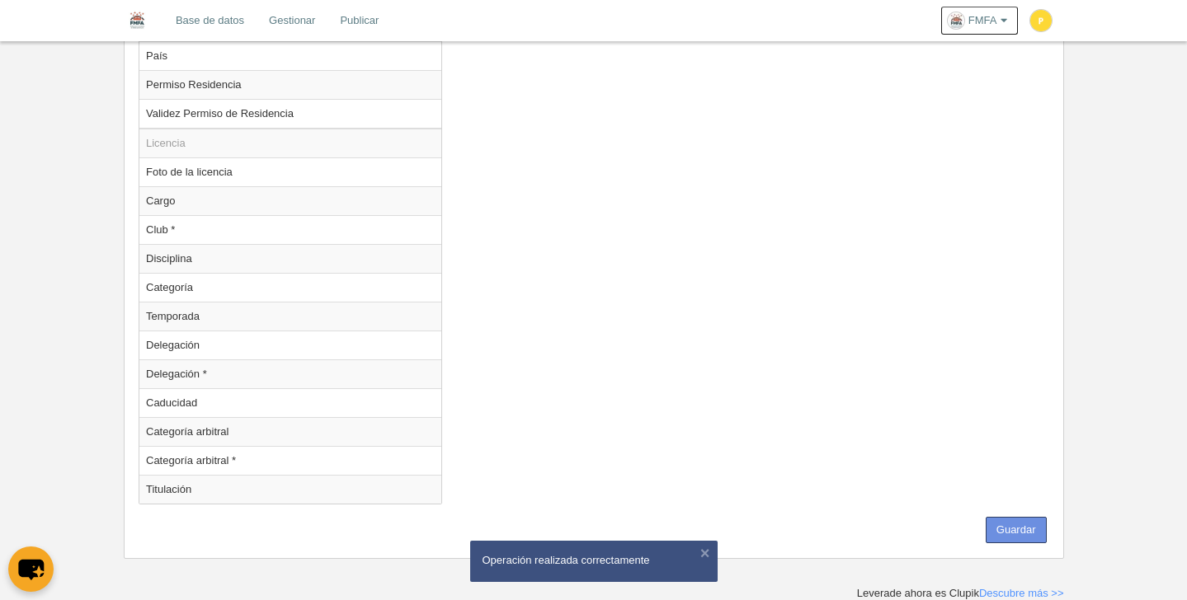
click at [1019, 529] on button "Guardar" at bounding box center [1015, 530] width 61 height 26
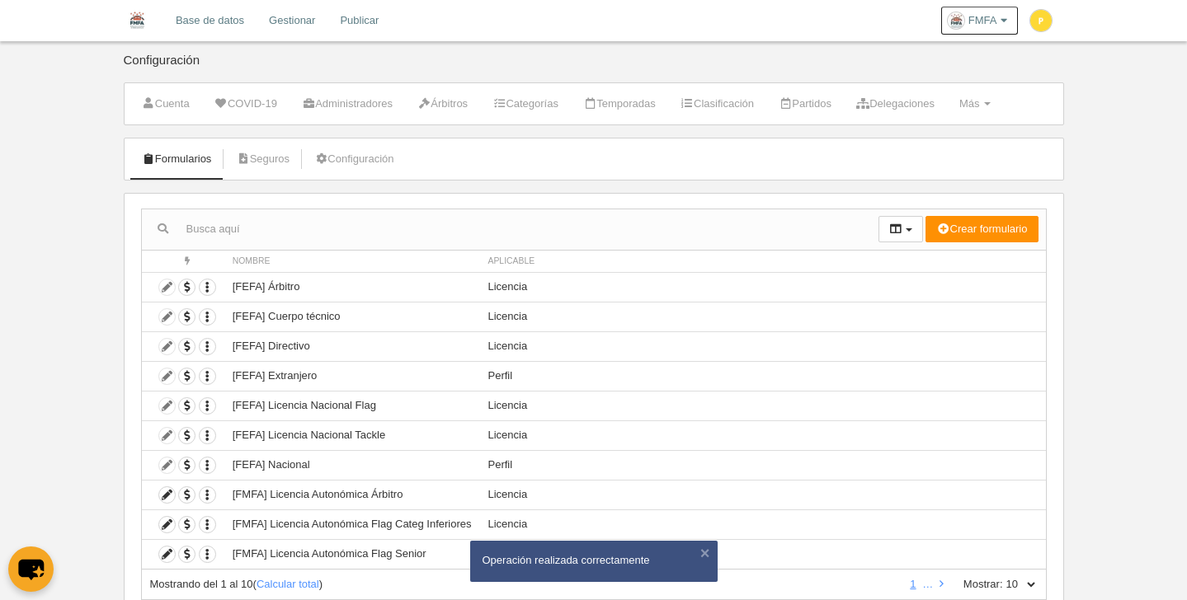
click at [204, 23] on link "Base de datos" at bounding box center [209, 20] width 93 height 41
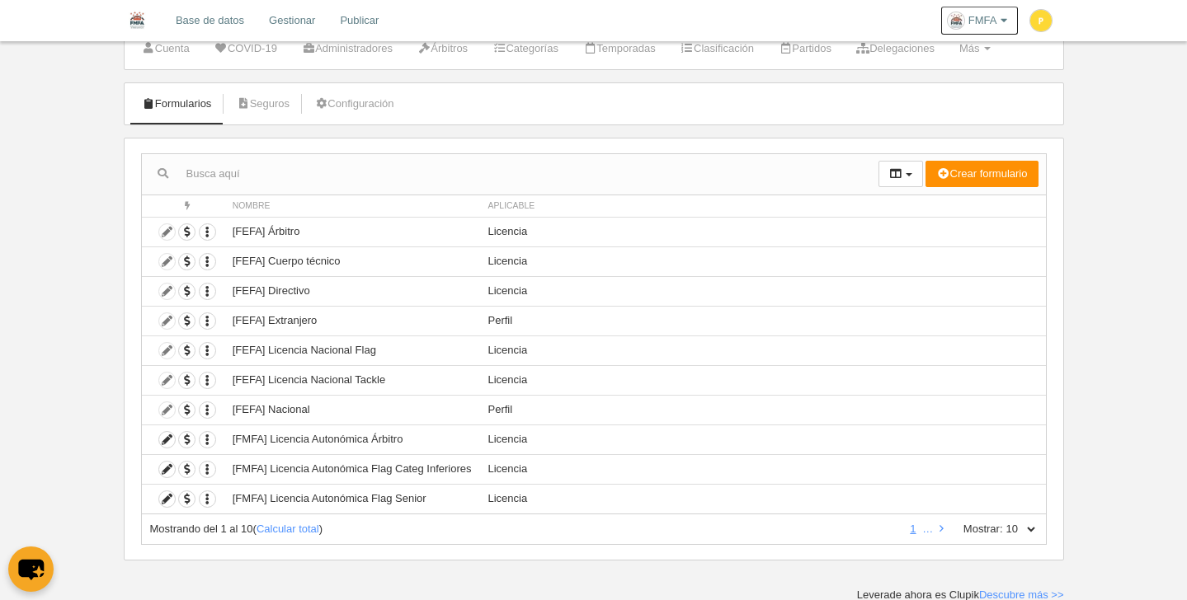
scroll to position [57, 0]
click at [944, 529] on link at bounding box center [941, 527] width 11 height 12
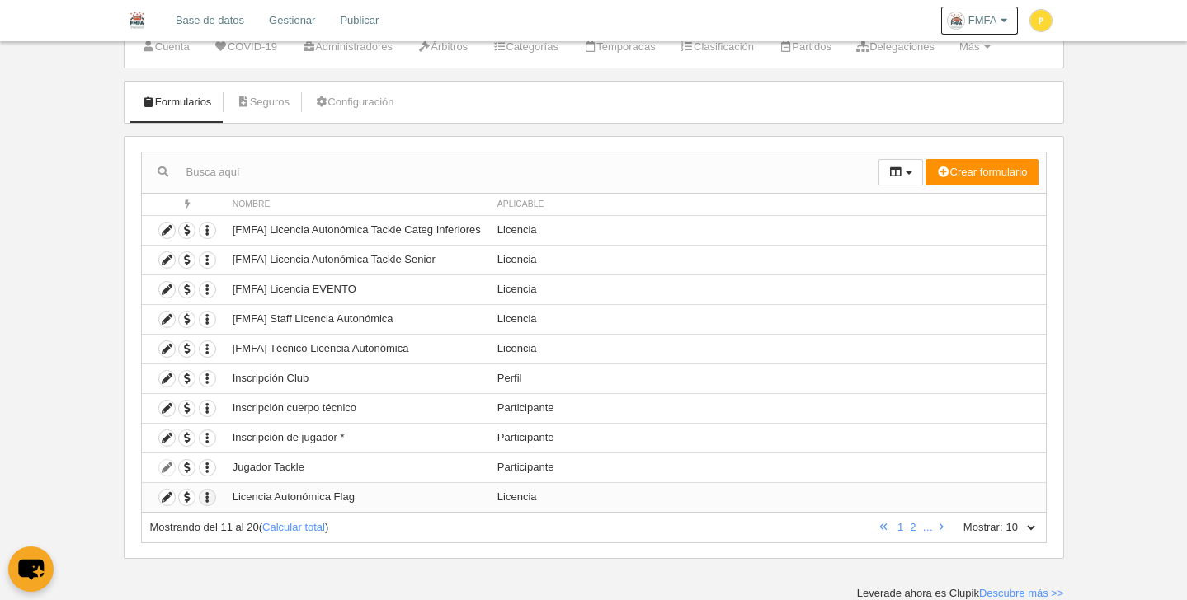
click at [209, 502] on icon "button" at bounding box center [208, 498] width 16 height 16
click at [789, 453] on td "Participante" at bounding box center [767, 468] width 557 height 30
click at [169, 499] on icon at bounding box center [167, 498] width 16 height 16
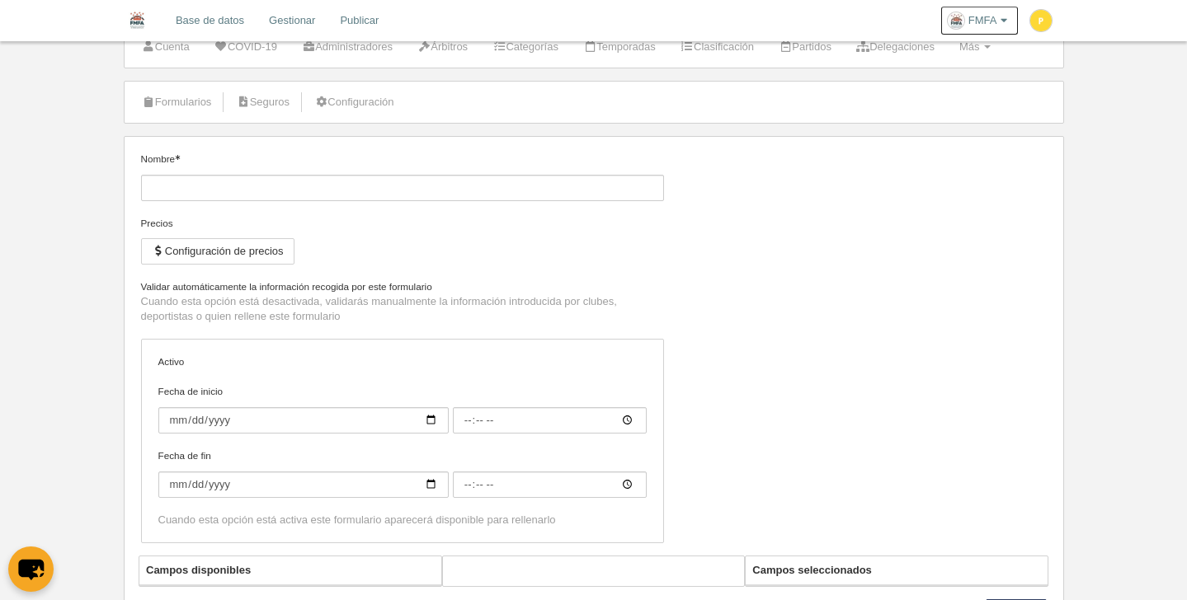
type input "Licencia Autonómica Flag"
checkbox input "true"
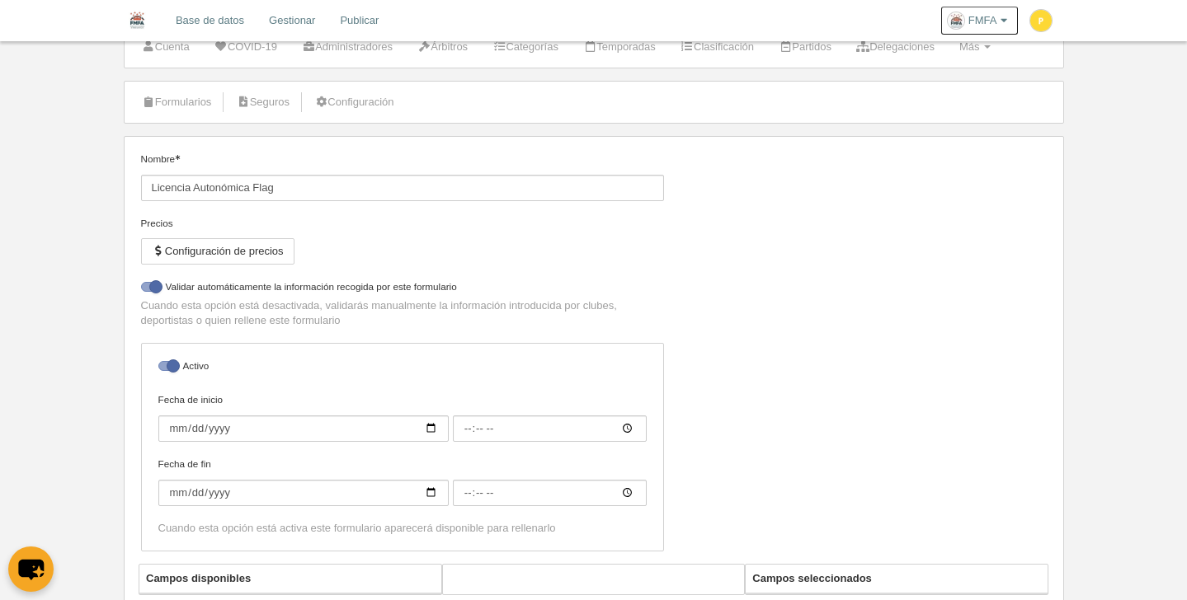
select select "selected"
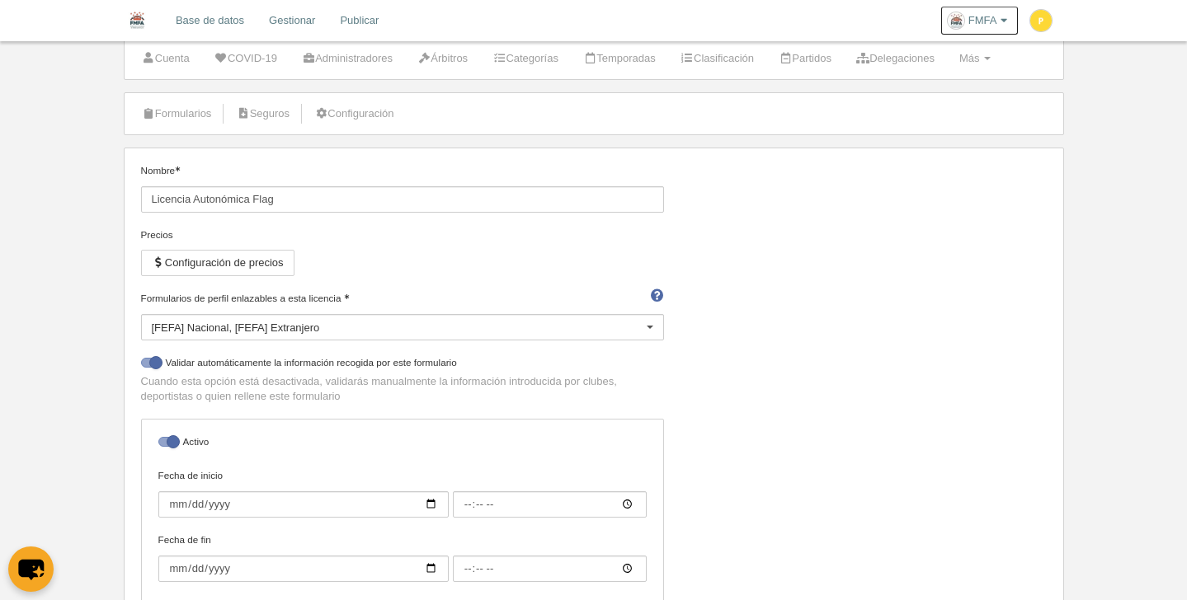
scroll to position [48, 0]
click at [283, 200] on input "Licencia Autonómica Flag" at bounding box center [402, 197] width 523 height 26
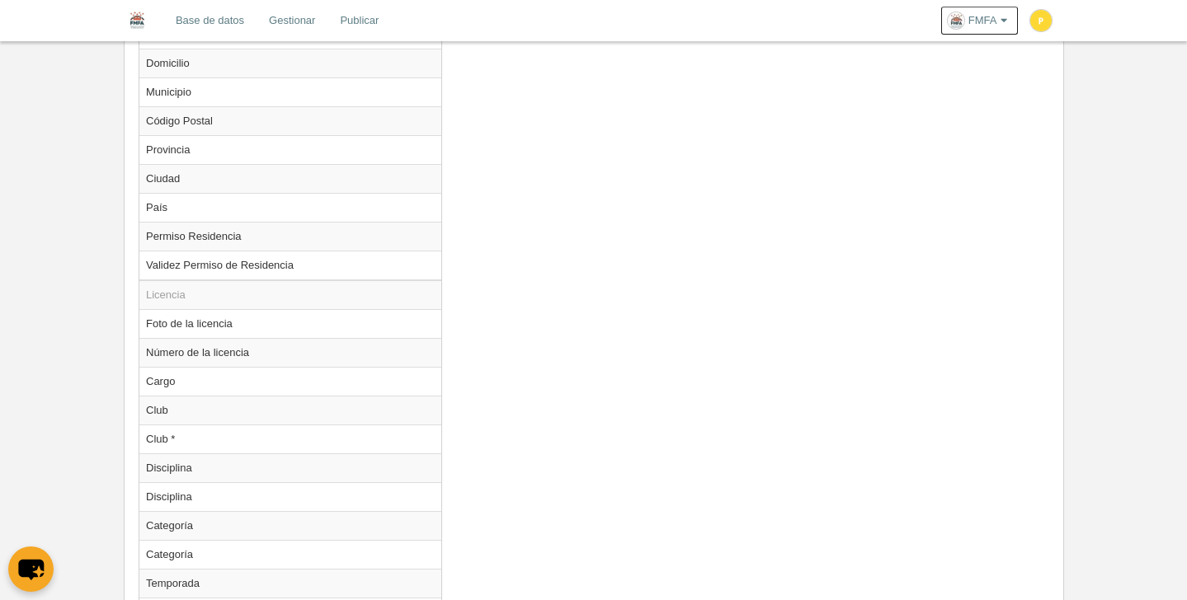
scroll to position [1364, 0]
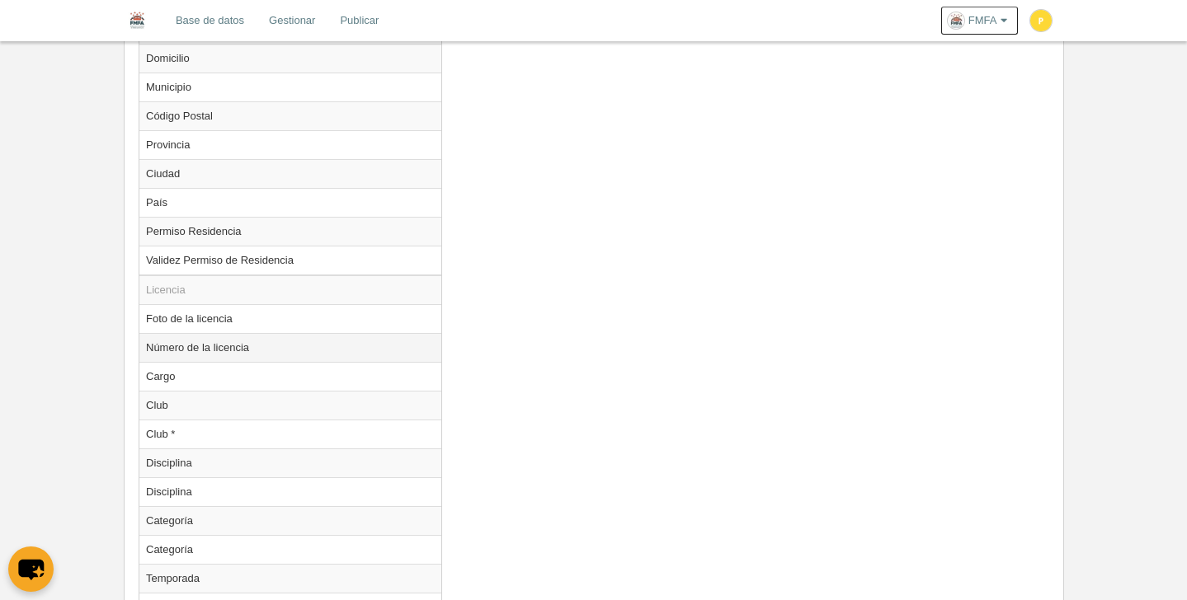
type input "Licencia Autonómica EVENTO"
click at [269, 355] on td "Número de la licencia" at bounding box center [290, 347] width 302 height 29
radio input "true"
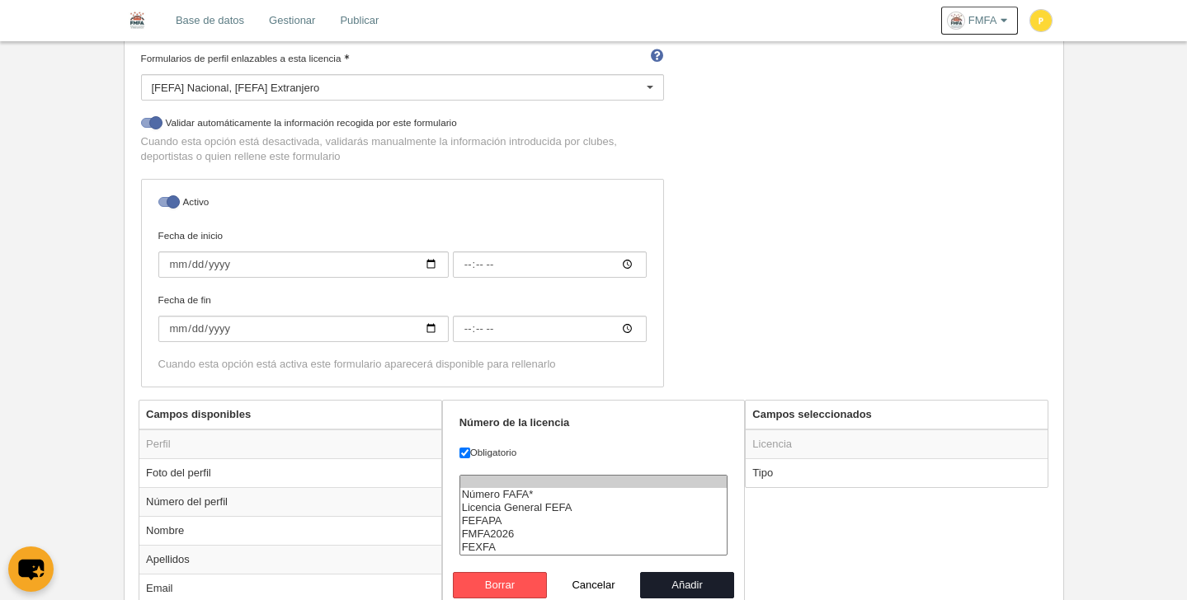
scroll to position [526, 0]
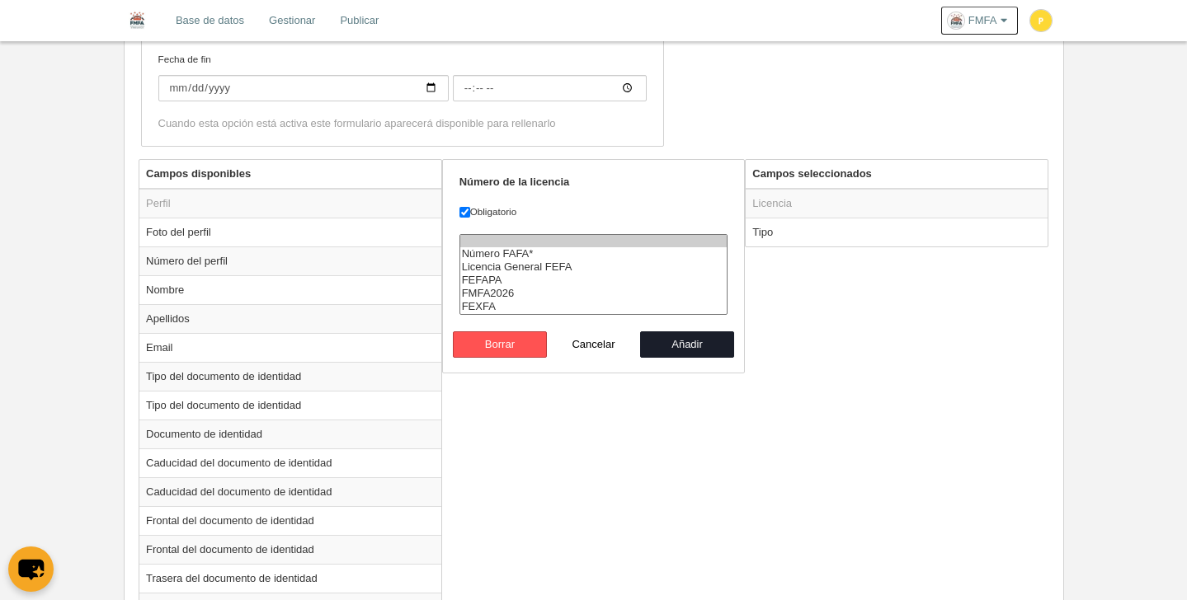
select select "300"
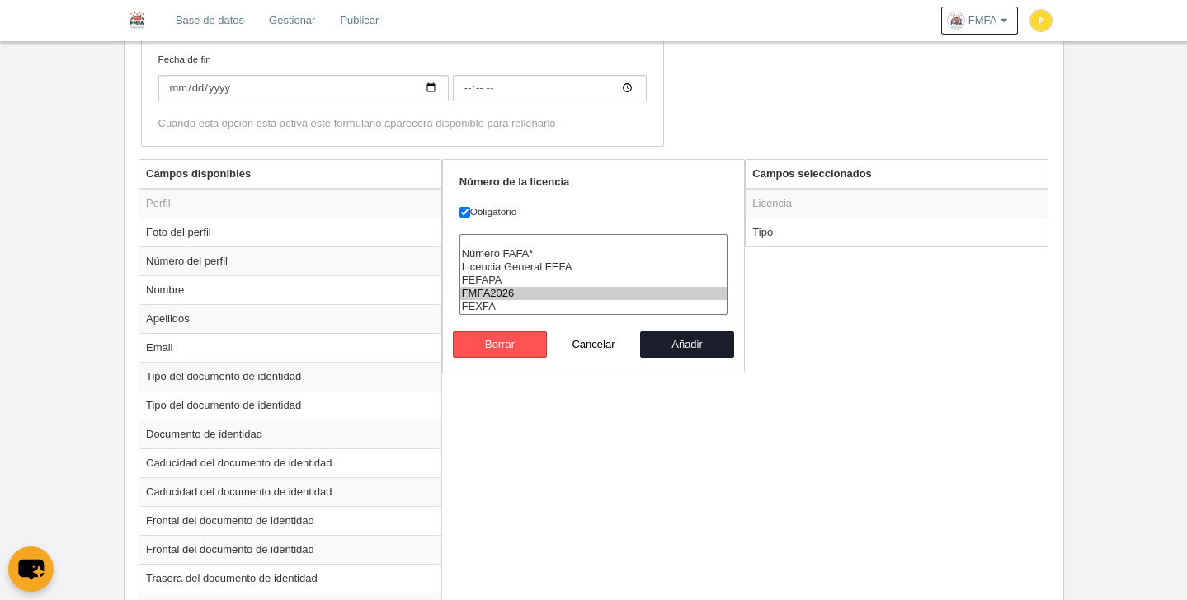
click at [484, 289] on option "FMFA2026" at bounding box center [593, 293] width 267 height 13
click at [697, 346] on button "Añadir" at bounding box center [687, 344] width 94 height 26
radio input "false"
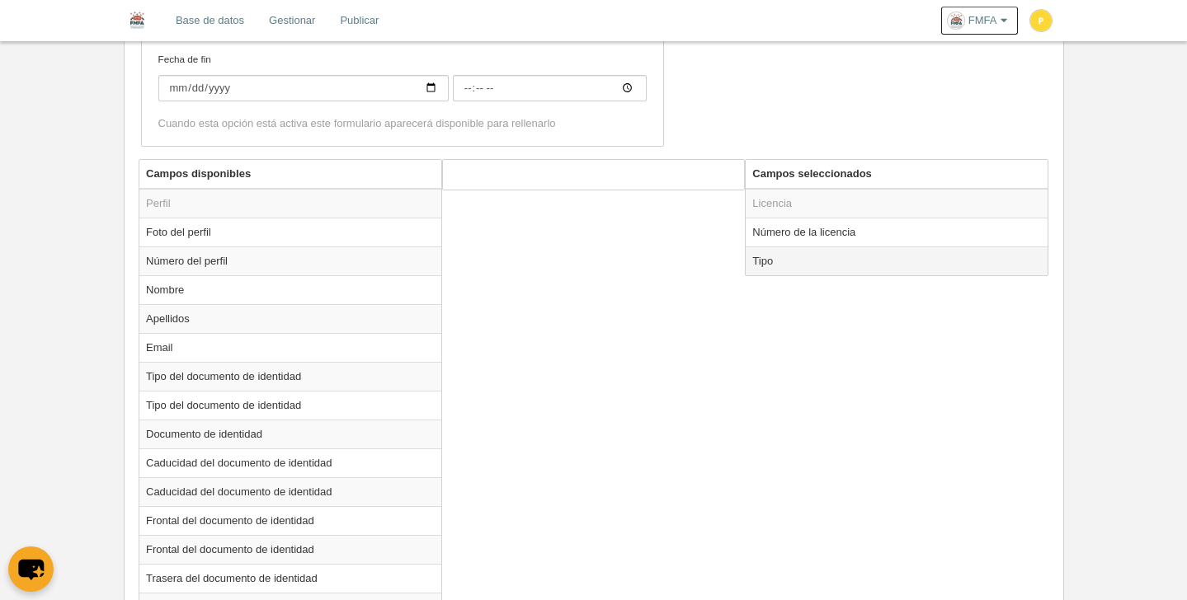
click at [782, 263] on td "Tipo" at bounding box center [896, 261] width 302 height 29
radio input "true"
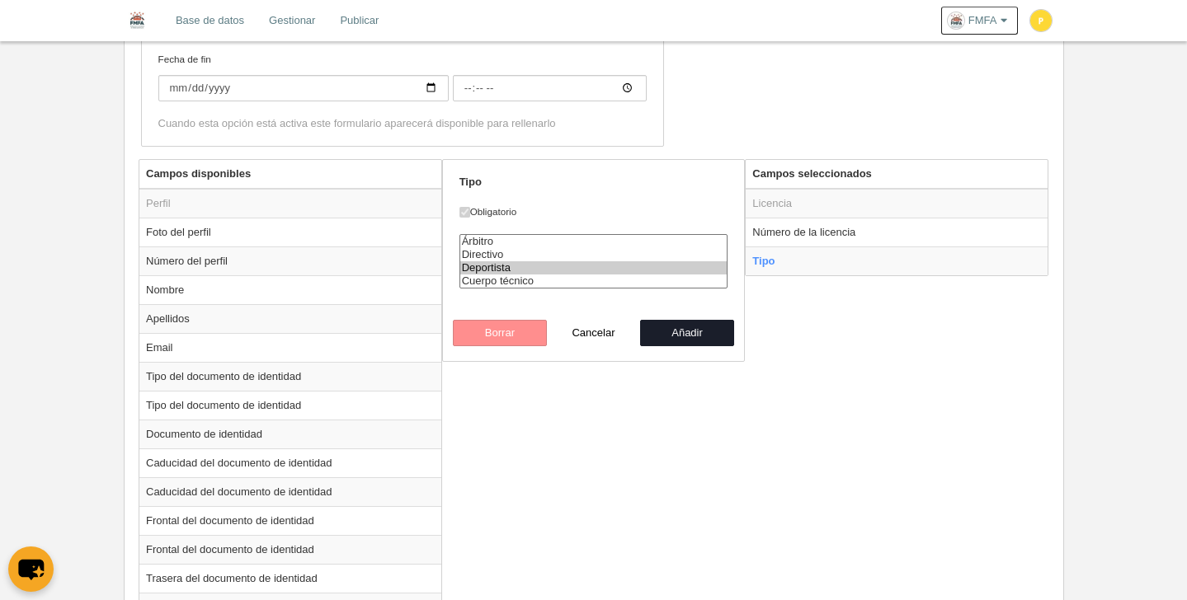
click at [491, 263] on option "Deportista" at bounding box center [593, 267] width 267 height 13
click at [517, 256] on option "Directivo" at bounding box center [593, 254] width 267 height 13
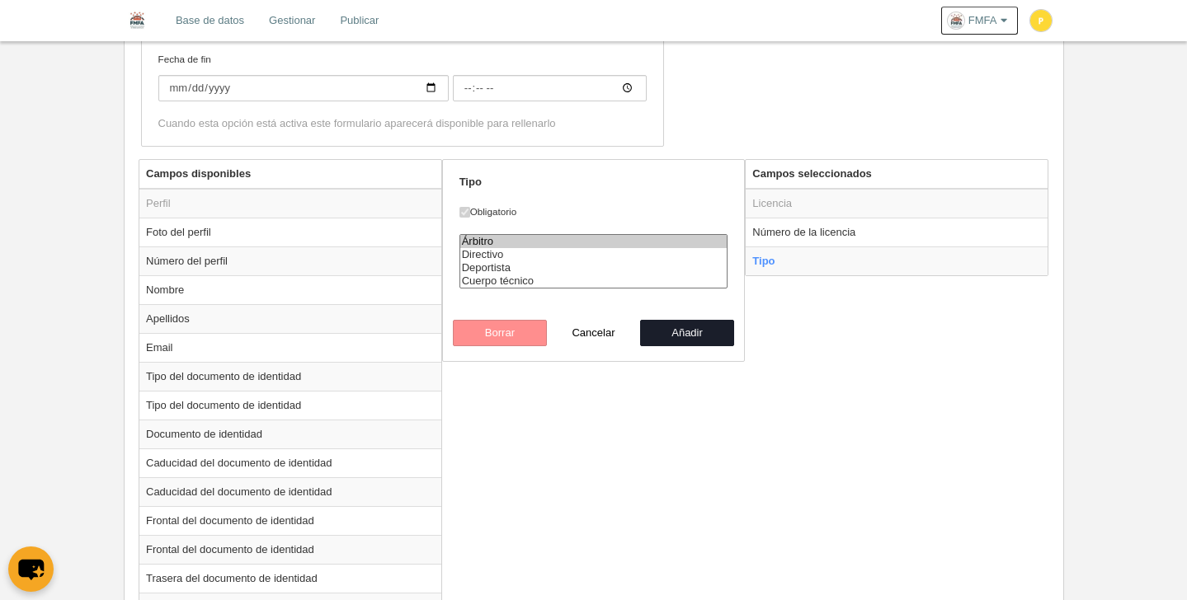
click at [554, 240] on option "Árbitro" at bounding box center [593, 241] width 267 height 13
select select "referee"
click at [696, 334] on button "Añadir" at bounding box center [687, 333] width 94 height 26
radio input "false"
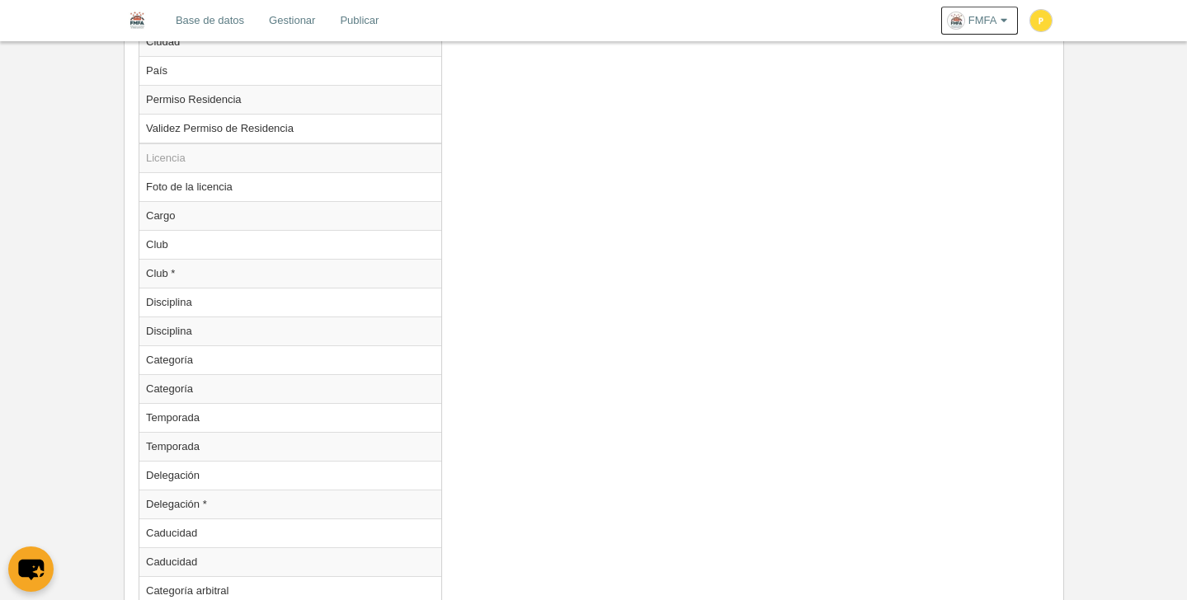
scroll to position [1552, 0]
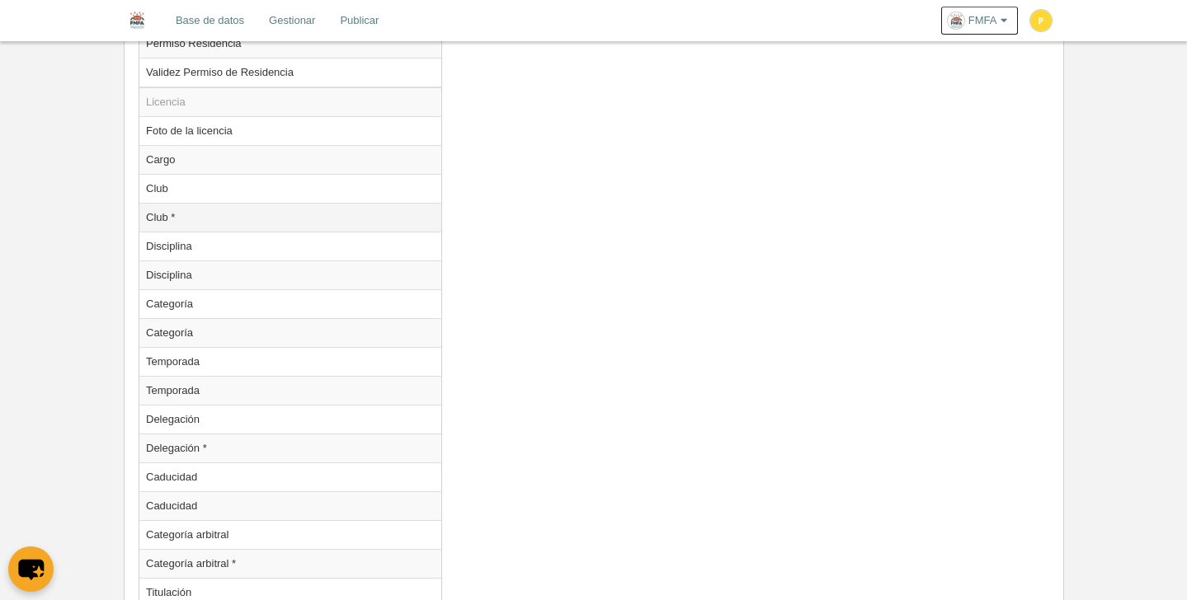
click at [210, 218] on td "Club *" at bounding box center [290, 217] width 302 height 29
radio input "true"
select select
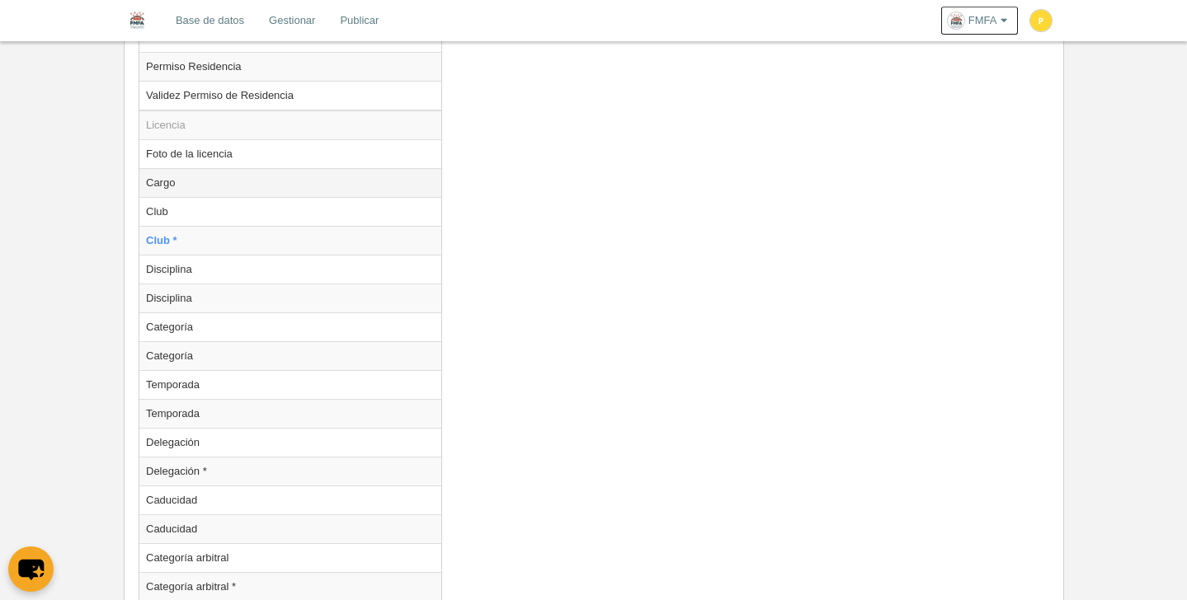
scroll to position [1506, 0]
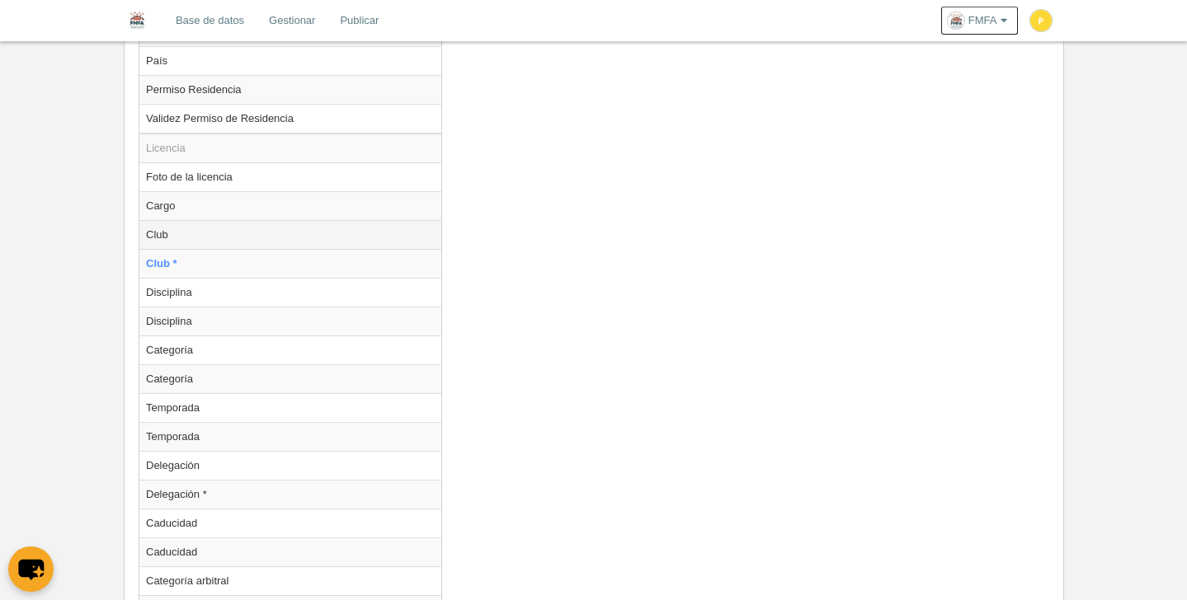
click at [167, 241] on td "Club" at bounding box center [290, 234] width 302 height 29
radio input "true"
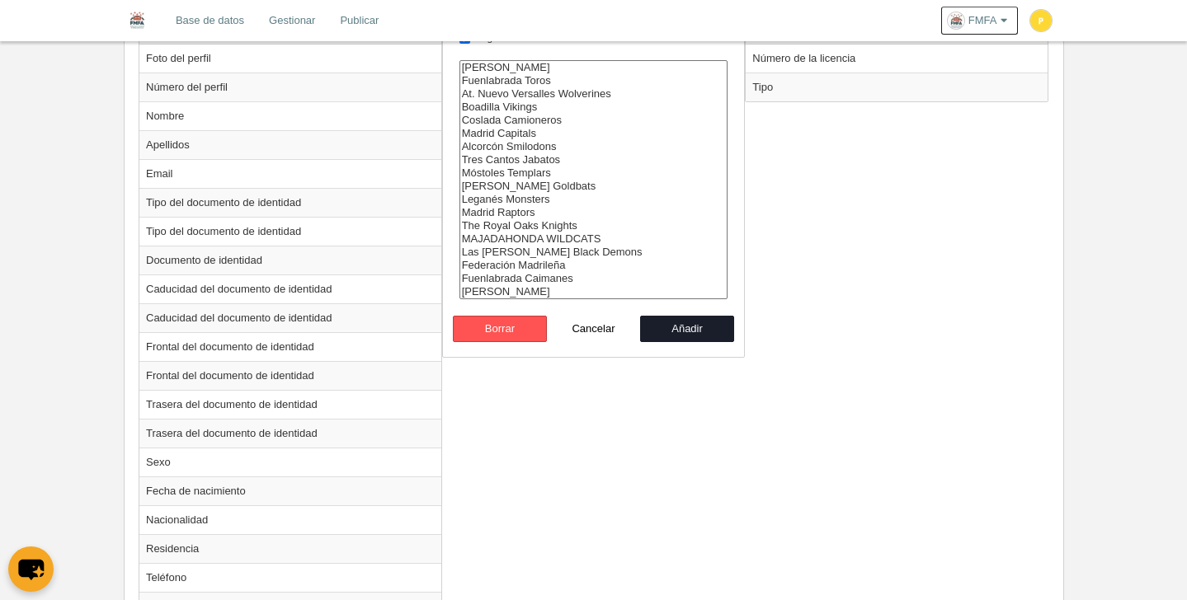
scroll to position [572, 0]
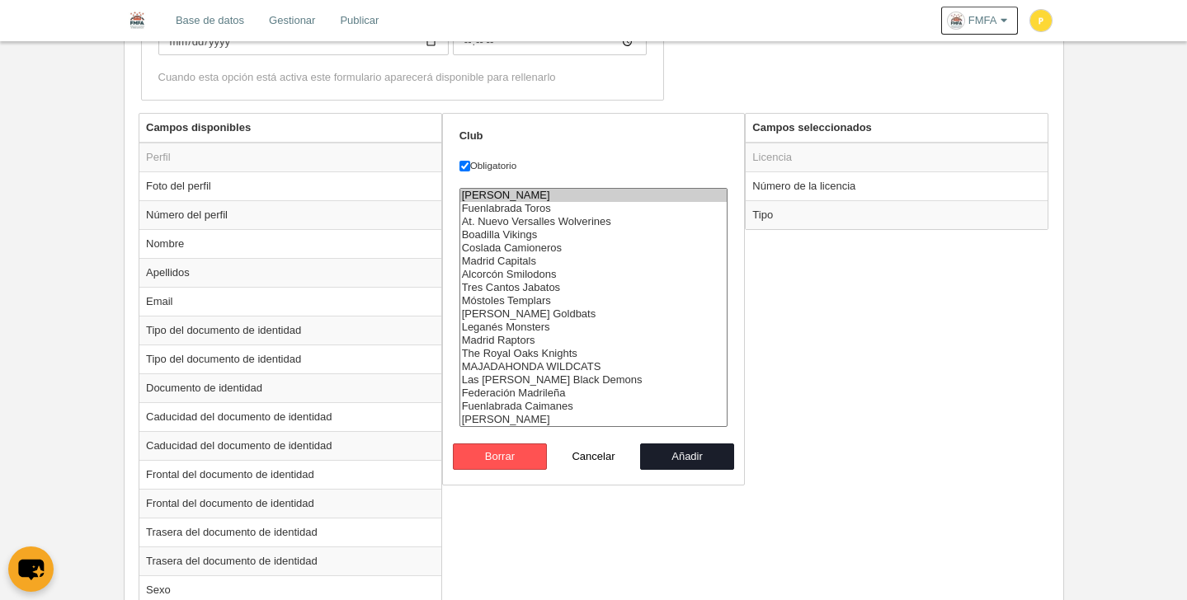
click at [532, 196] on option "[PERSON_NAME]" at bounding box center [593, 195] width 267 height 13
select select "9414974"
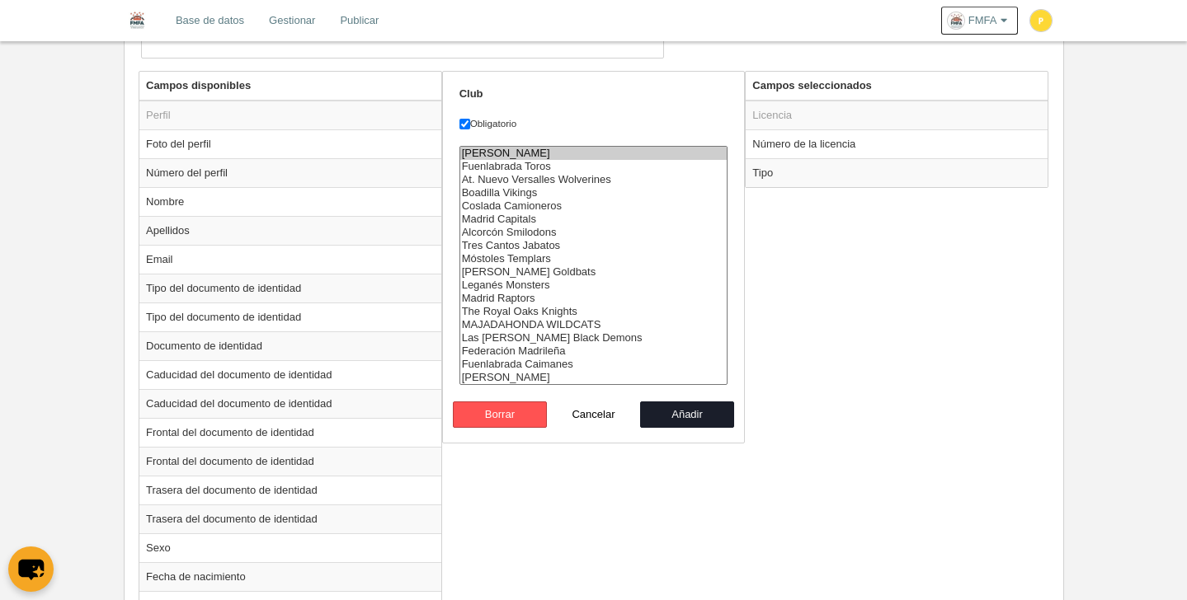
scroll to position [600, 0]
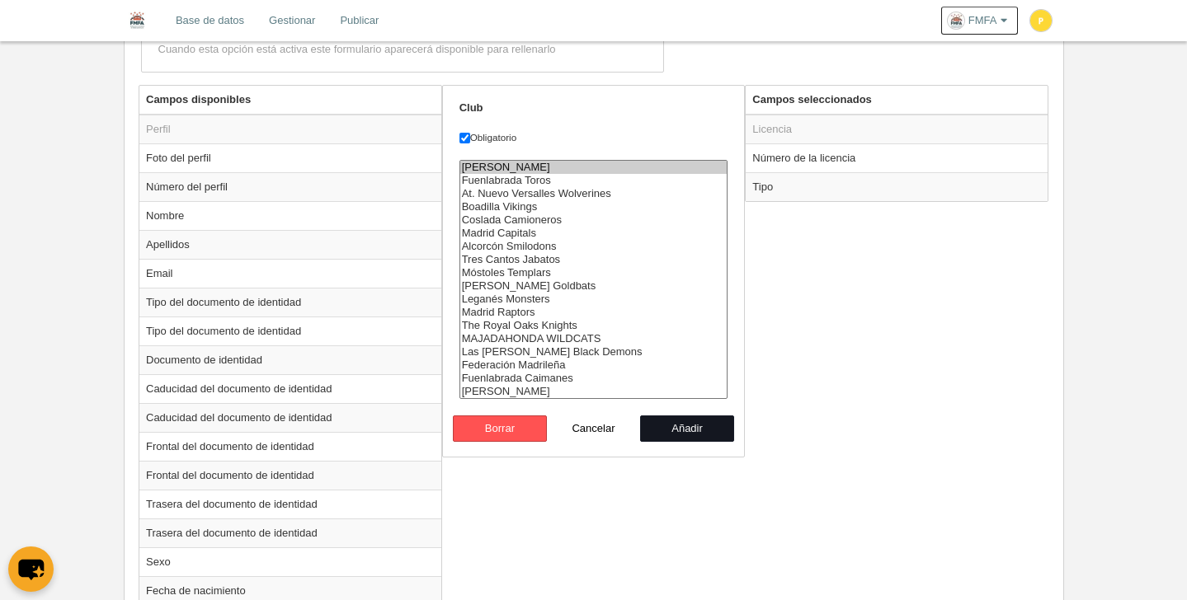
click at [710, 426] on button "Añadir" at bounding box center [687, 429] width 94 height 26
radio input "false"
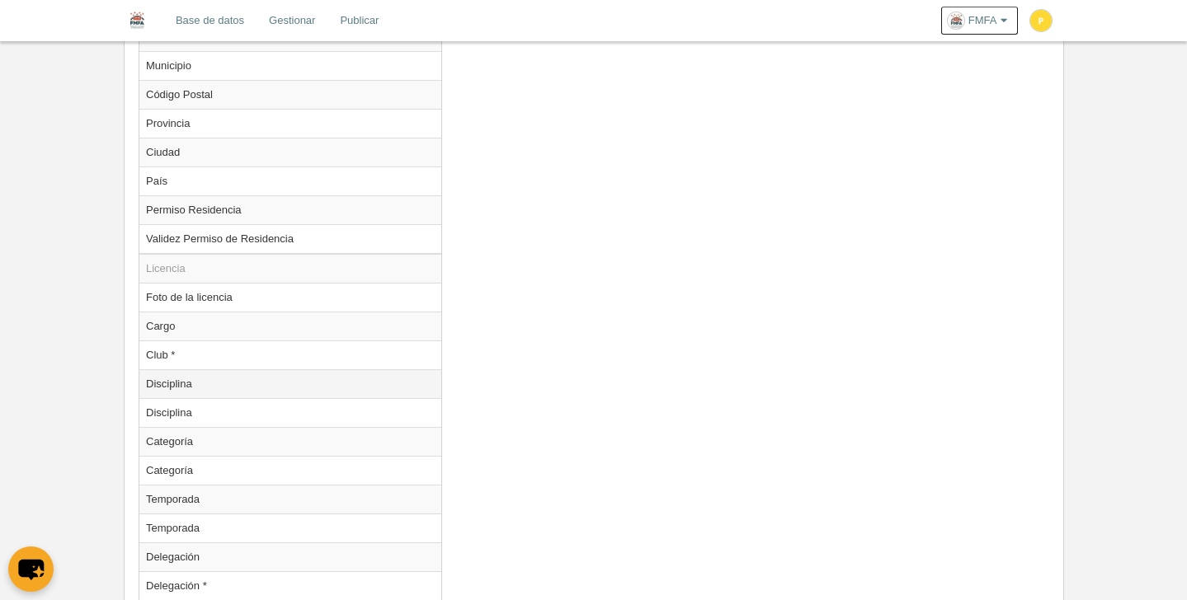
scroll to position [1399, 0]
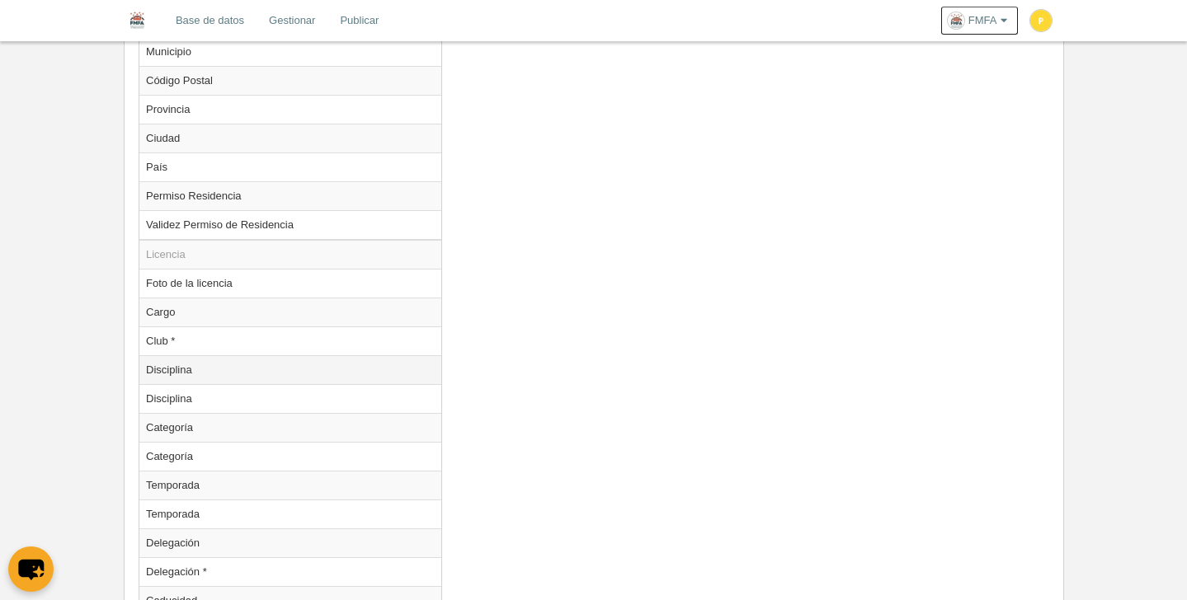
click at [190, 364] on td "Disciplina" at bounding box center [290, 369] width 302 height 29
radio input "true"
click at [193, 367] on td "Disciplina" at bounding box center [290, 369] width 302 height 29
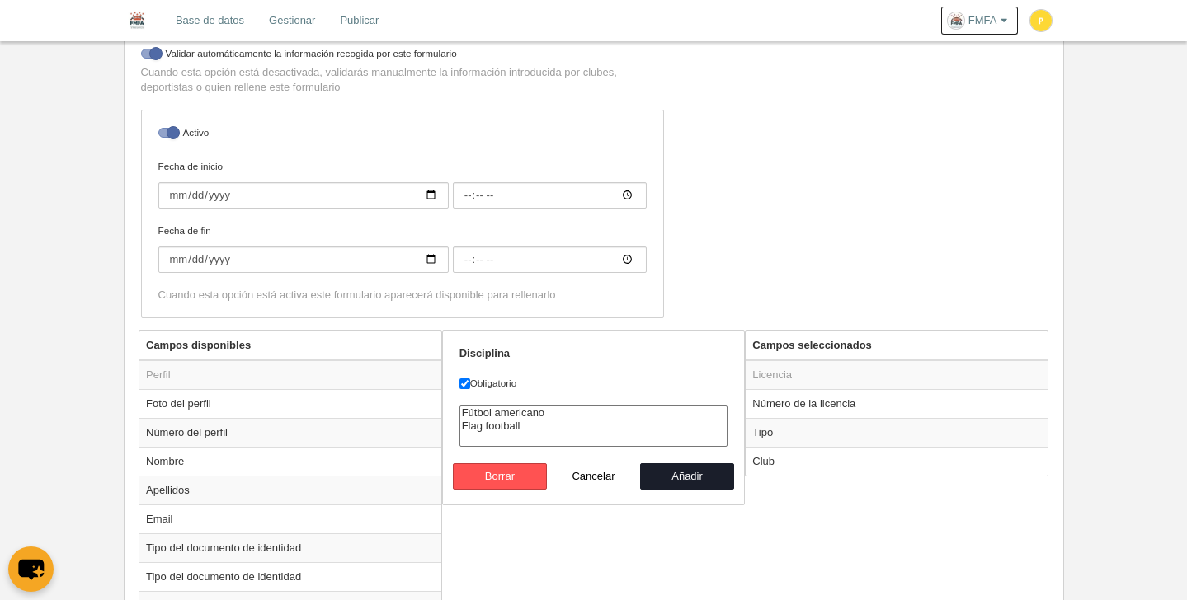
scroll to position [378, 0]
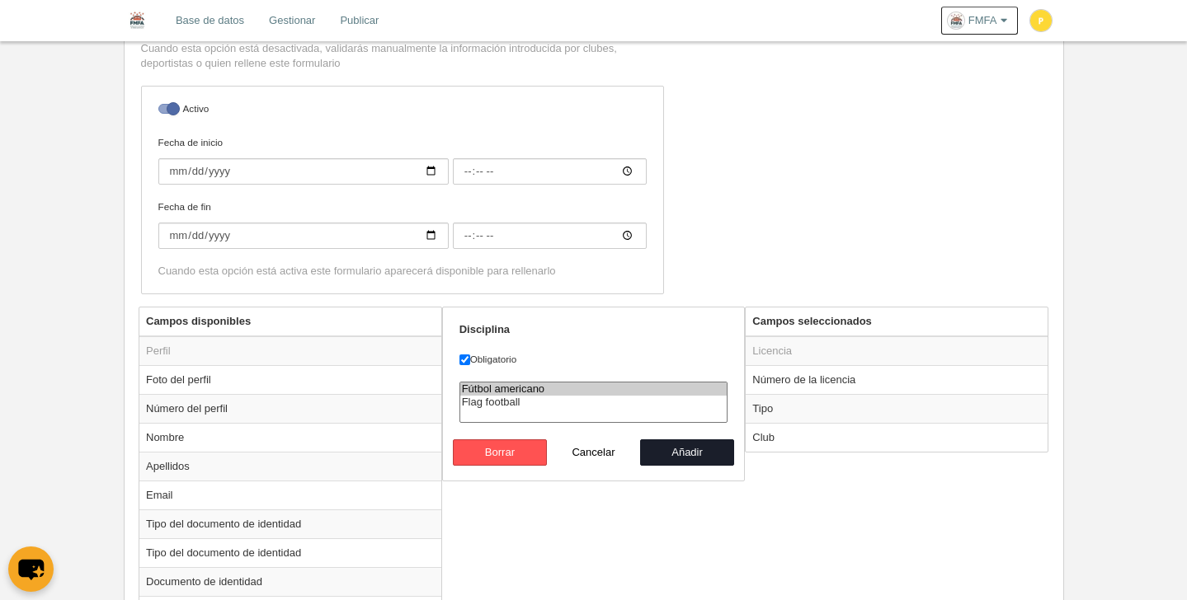
click at [516, 388] on option "Fútbol americano" at bounding box center [593, 389] width 267 height 13
select select "49"
click at [687, 456] on button "Añadir" at bounding box center [687, 452] width 94 height 26
radio input "false"
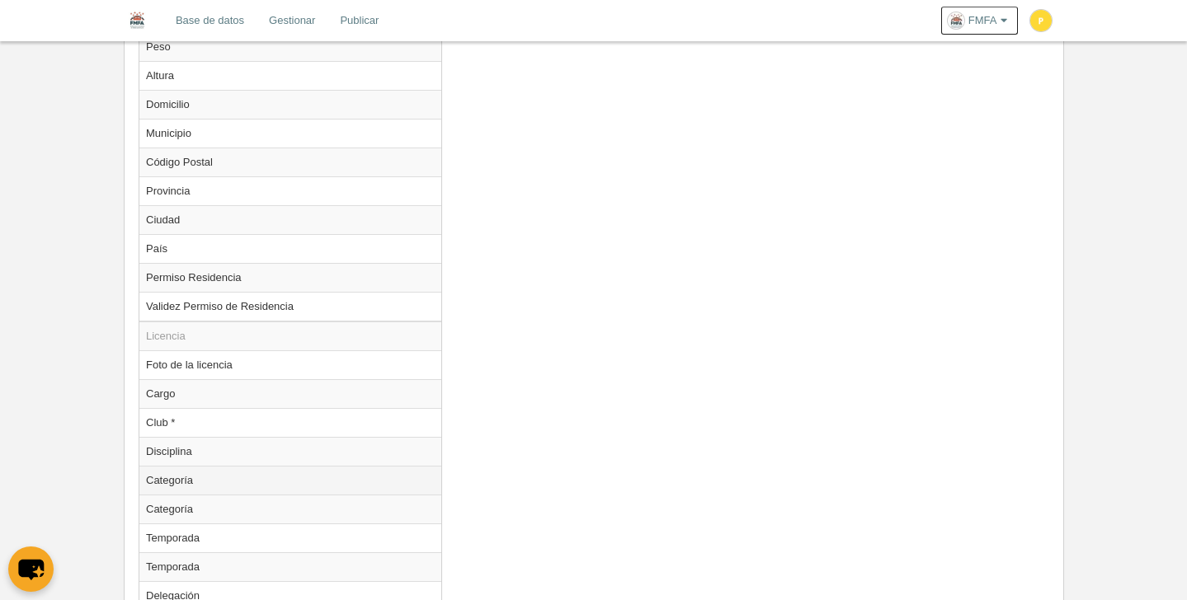
scroll to position [1356, 0]
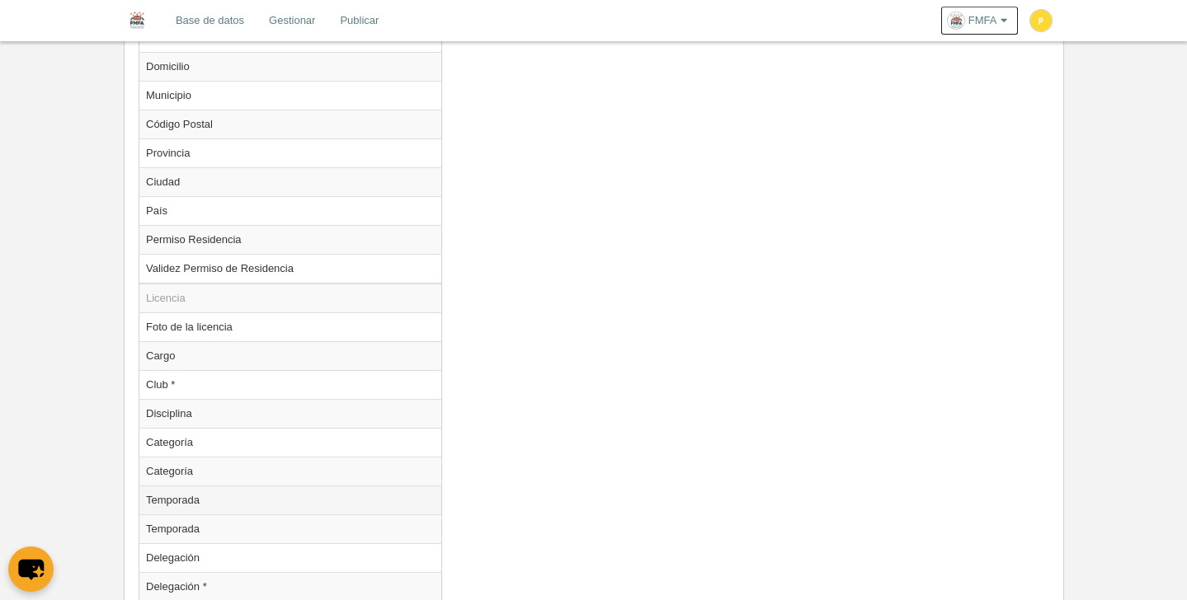
click at [254, 506] on td "Temporada" at bounding box center [290, 500] width 302 height 29
radio input "true"
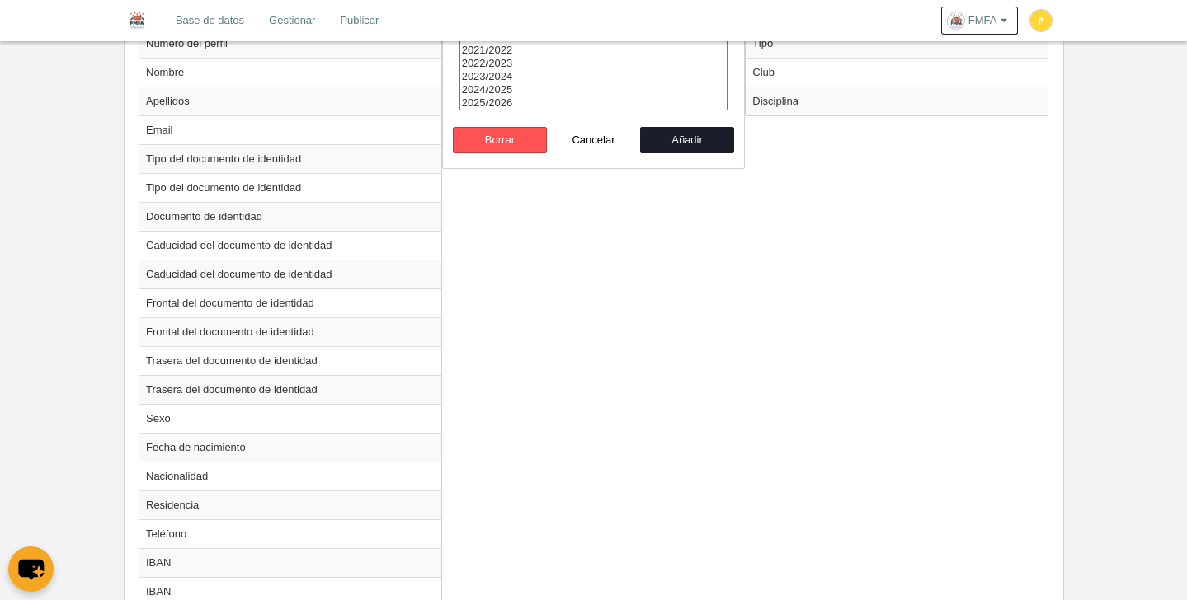
scroll to position [649, 0]
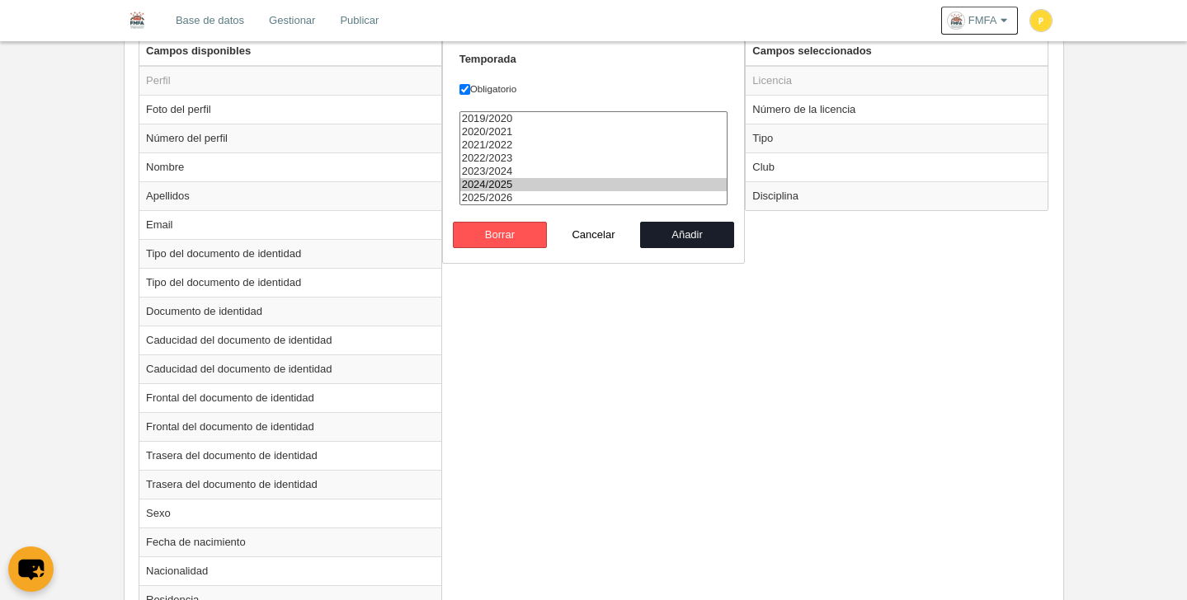
click at [498, 190] on option "2024/2025" at bounding box center [593, 184] width 267 height 13
select select "8371"
click at [519, 200] on option "2025/2026" at bounding box center [593, 197] width 267 height 13
click at [696, 236] on button "Añadir" at bounding box center [687, 235] width 94 height 26
radio input "false"
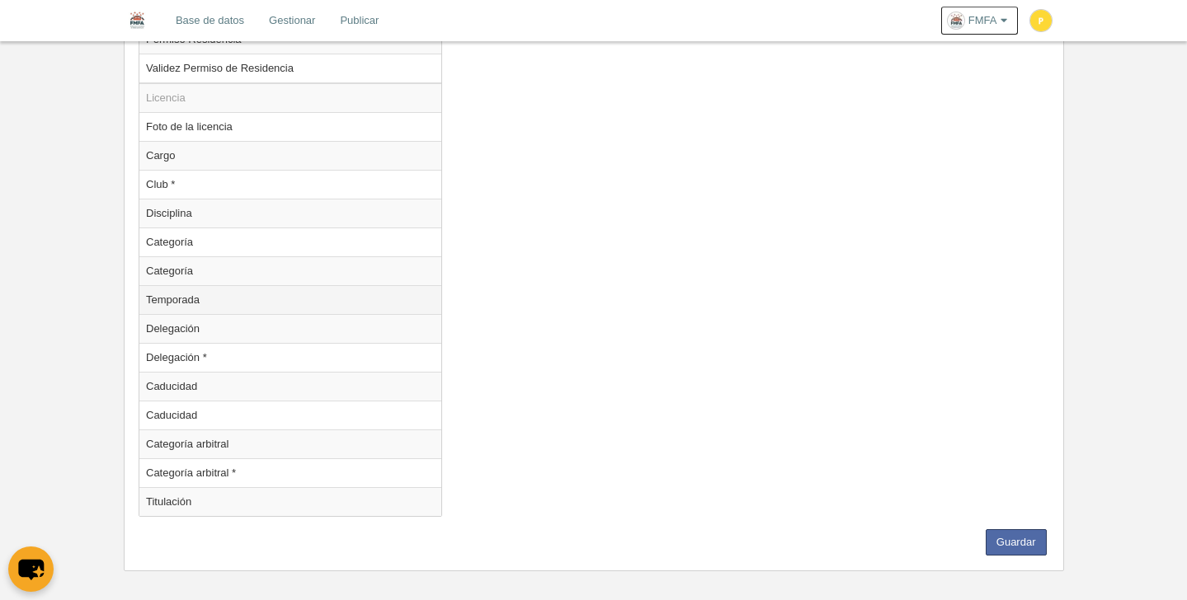
scroll to position [1568, 0]
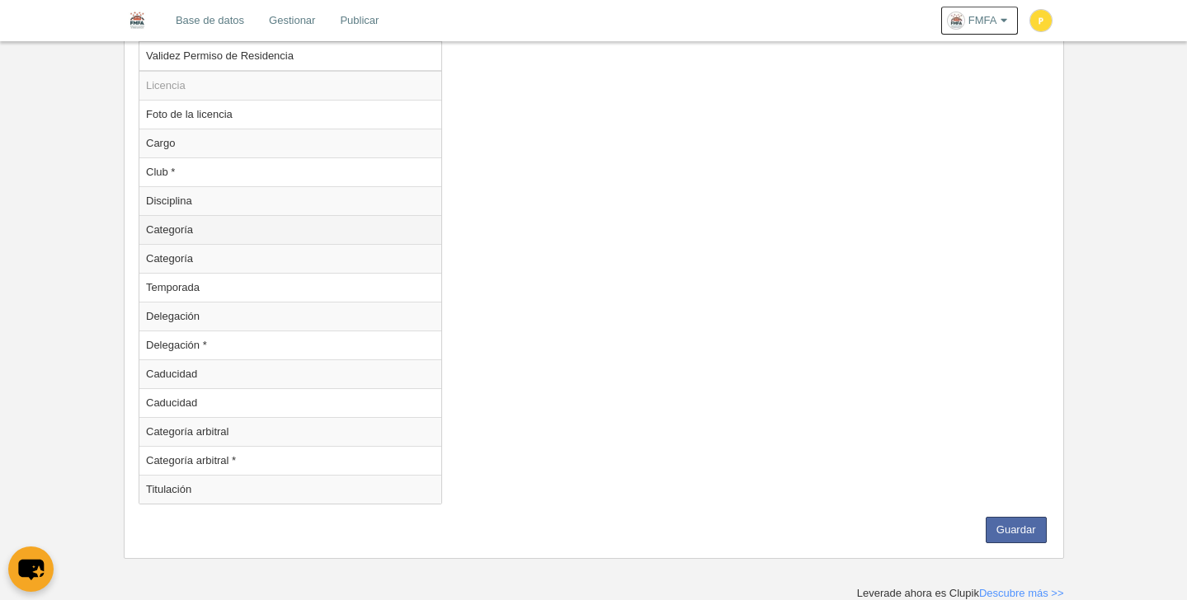
click at [218, 234] on td "Categoría" at bounding box center [290, 229] width 302 height 29
radio input "true"
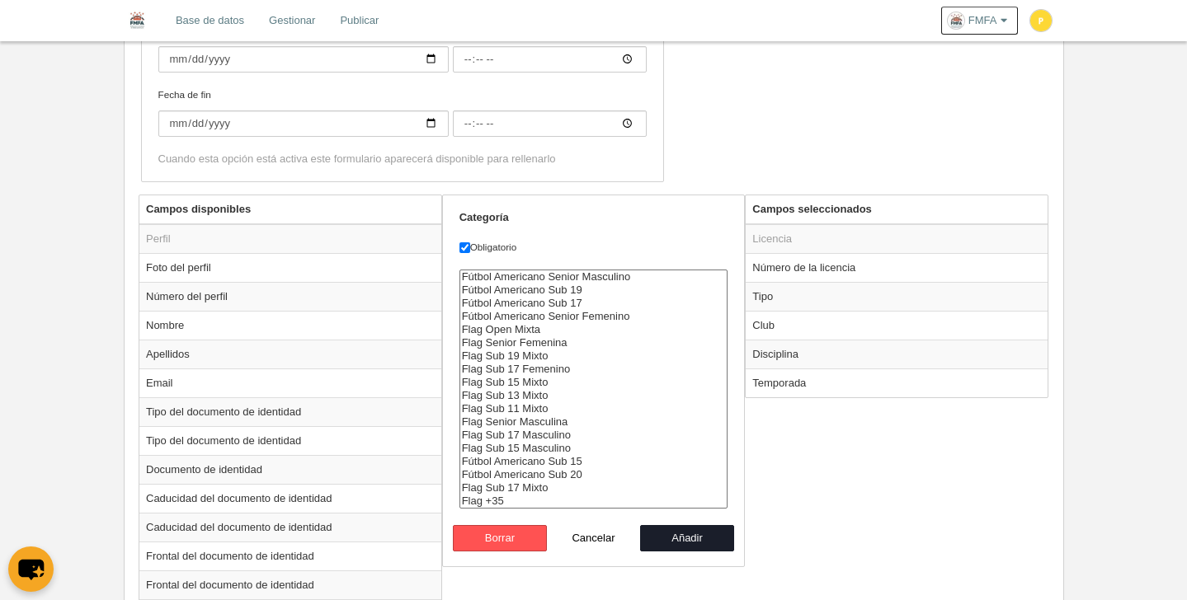
scroll to position [583, 0]
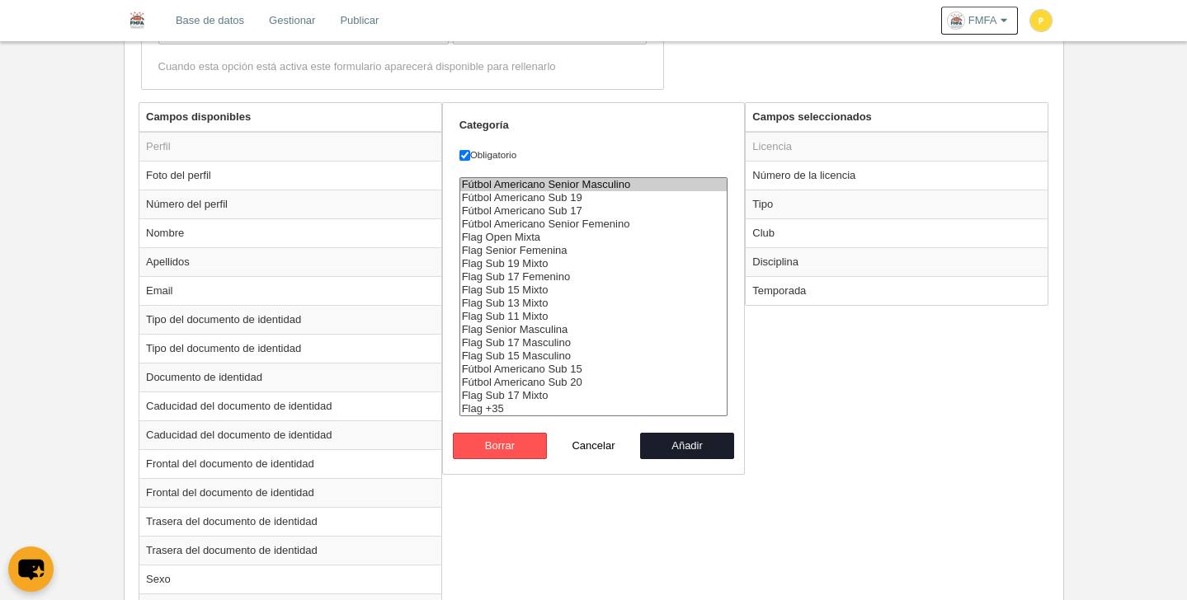
click at [566, 188] on option "Fútbol Americano Senior Masculino" at bounding box center [593, 184] width 267 height 13
select select "6550"
click at [684, 444] on button "Añadir" at bounding box center [687, 446] width 94 height 26
radio input "false"
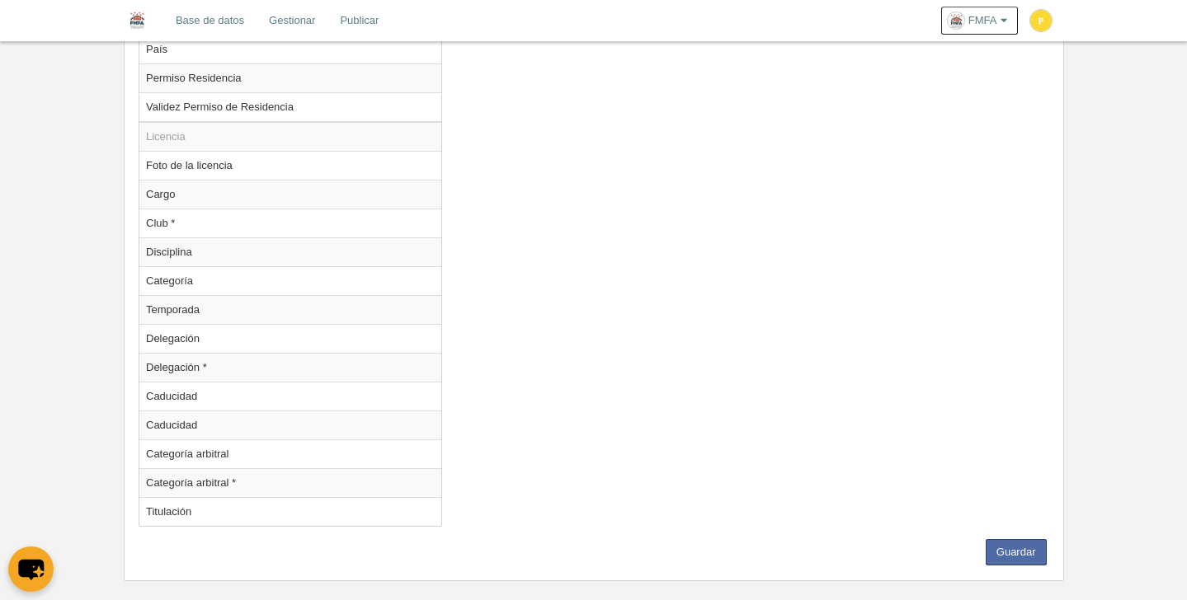
scroll to position [1539, 0]
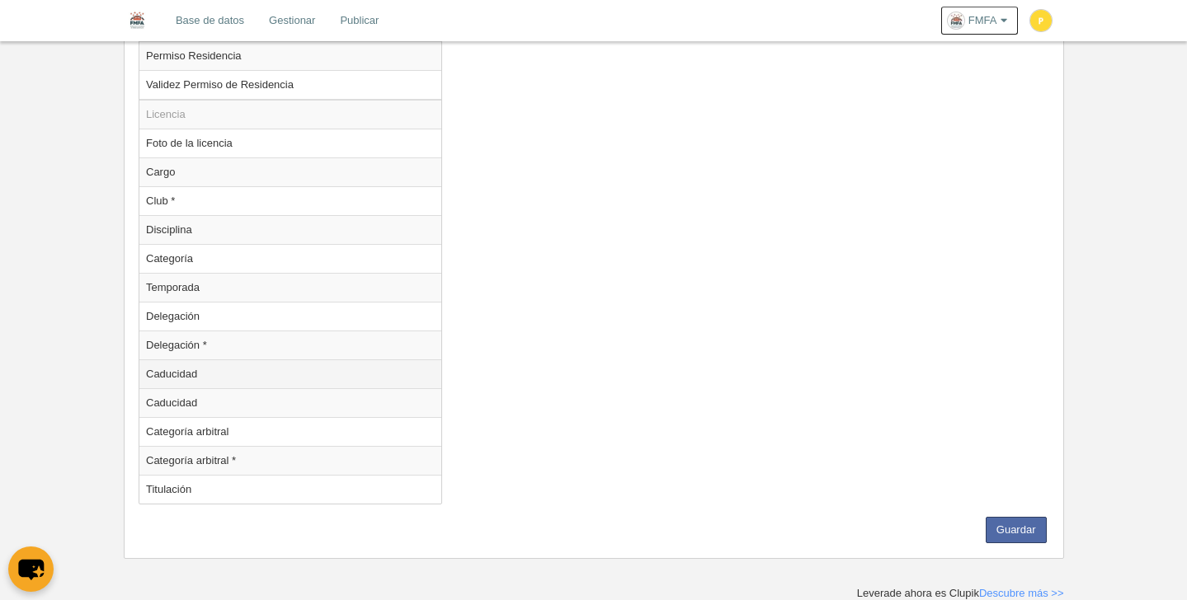
click at [186, 381] on td "Caducidad" at bounding box center [290, 373] width 302 height 29
radio input "true"
click at [1013, 536] on button "Guardar" at bounding box center [1015, 530] width 61 height 26
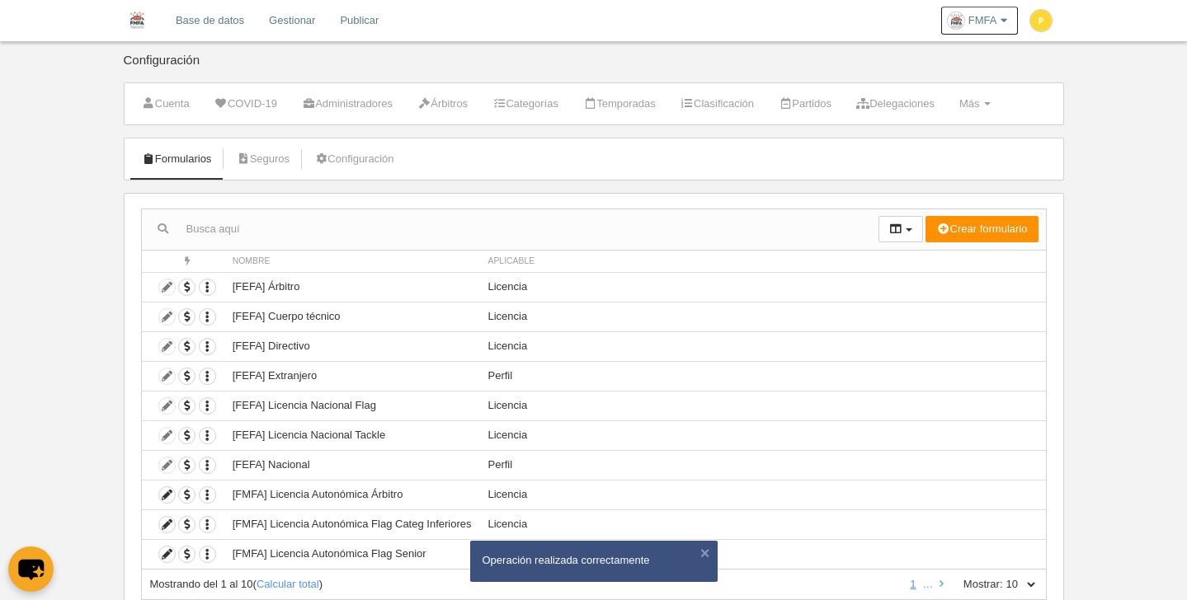
click at [217, 24] on link "Base de datos" at bounding box center [209, 20] width 93 height 41
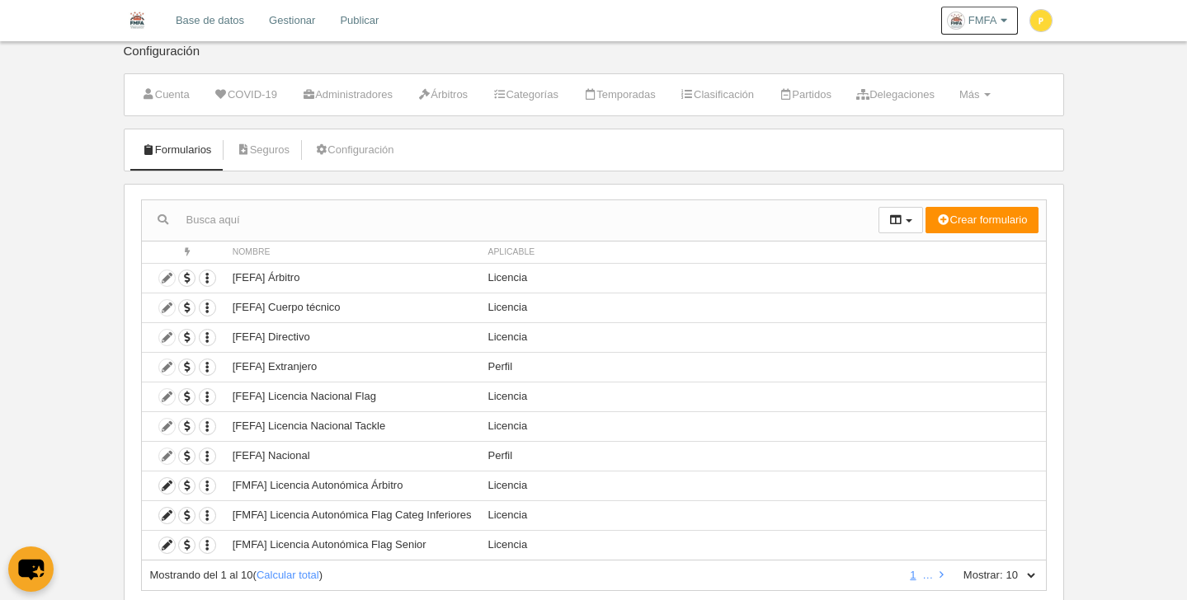
scroll to position [57, 0]
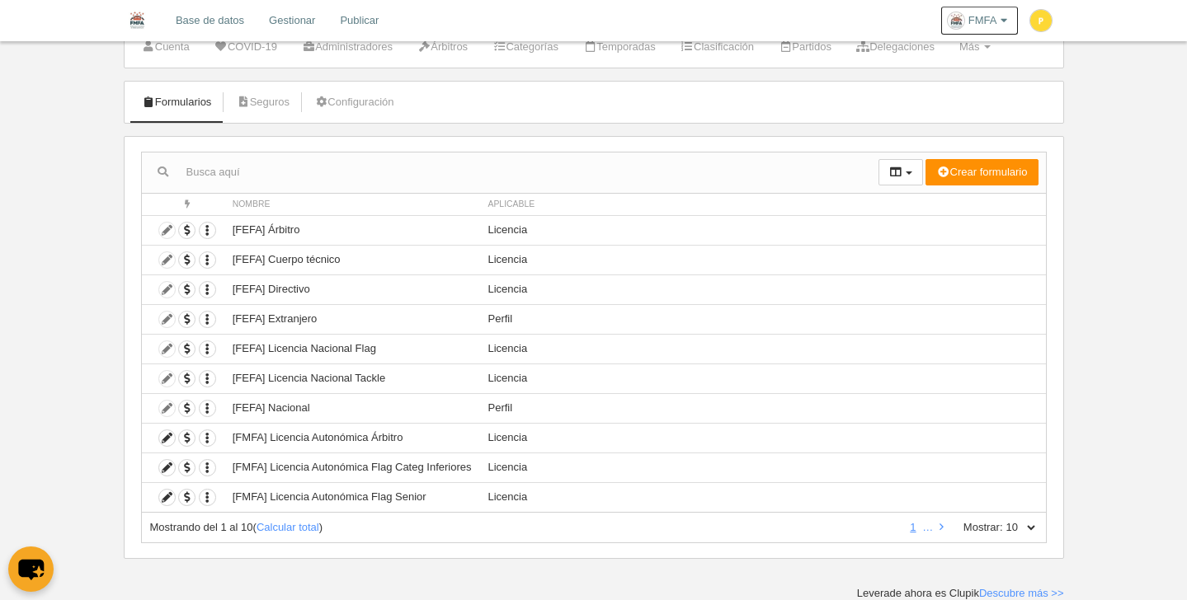
click at [1030, 525] on select "10 25 50 100 500" at bounding box center [1020, 527] width 35 height 15
select select "25"
click at [1003, 520] on select "10 25 50 100 500" at bounding box center [1020, 527] width 35 height 15
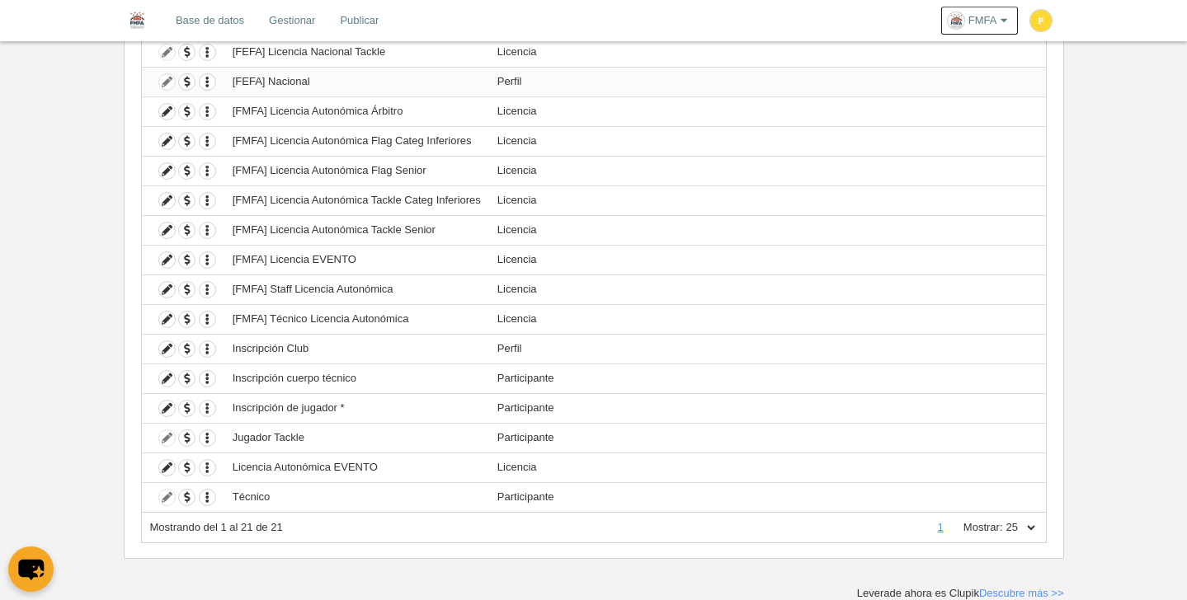
scroll to position [383, 0]
click at [204, 260] on icon "button" at bounding box center [208, 260] width 16 height 16
click at [286, 317] on button "Borrar formulario" at bounding box center [267, 315] width 103 height 15
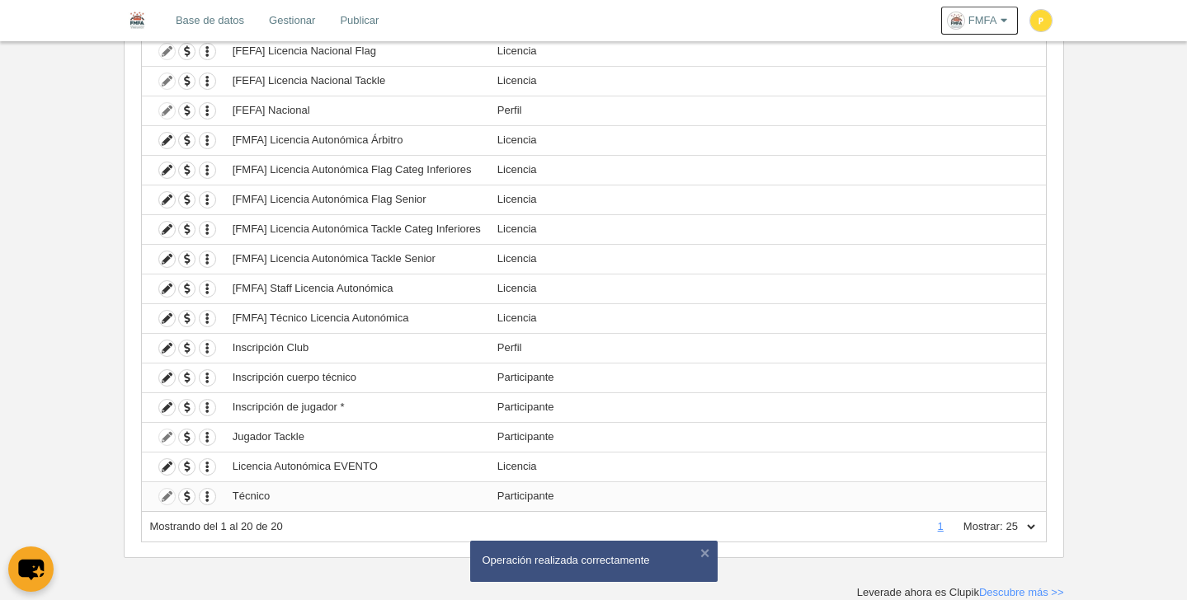
scroll to position [354, 0]
click at [170, 469] on icon at bounding box center [167, 468] width 16 height 16
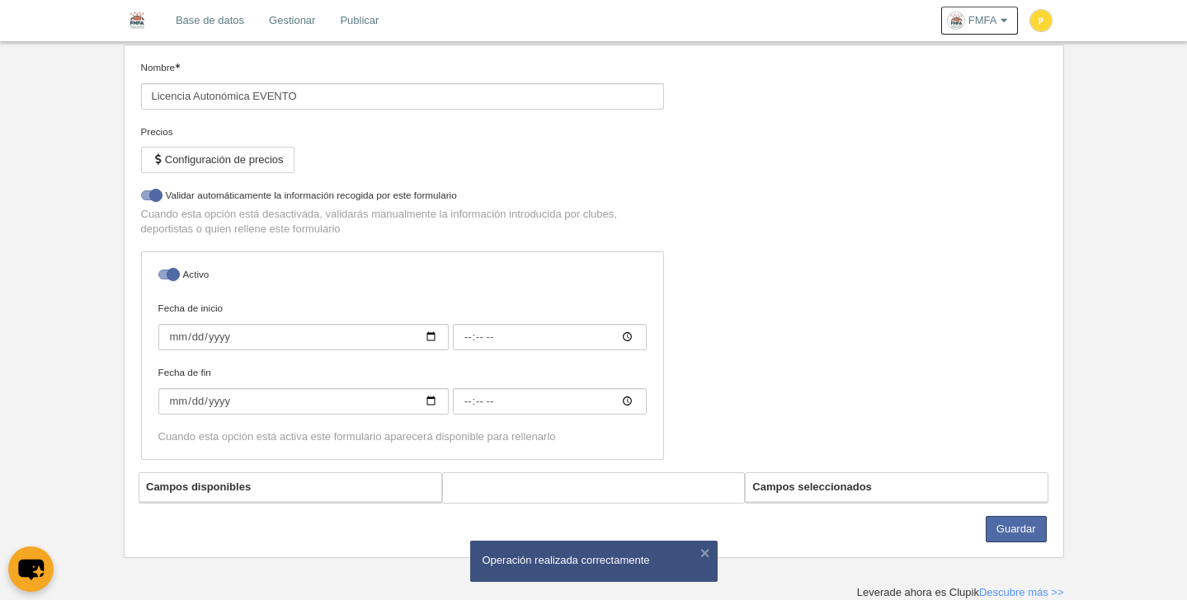
select select "selected"
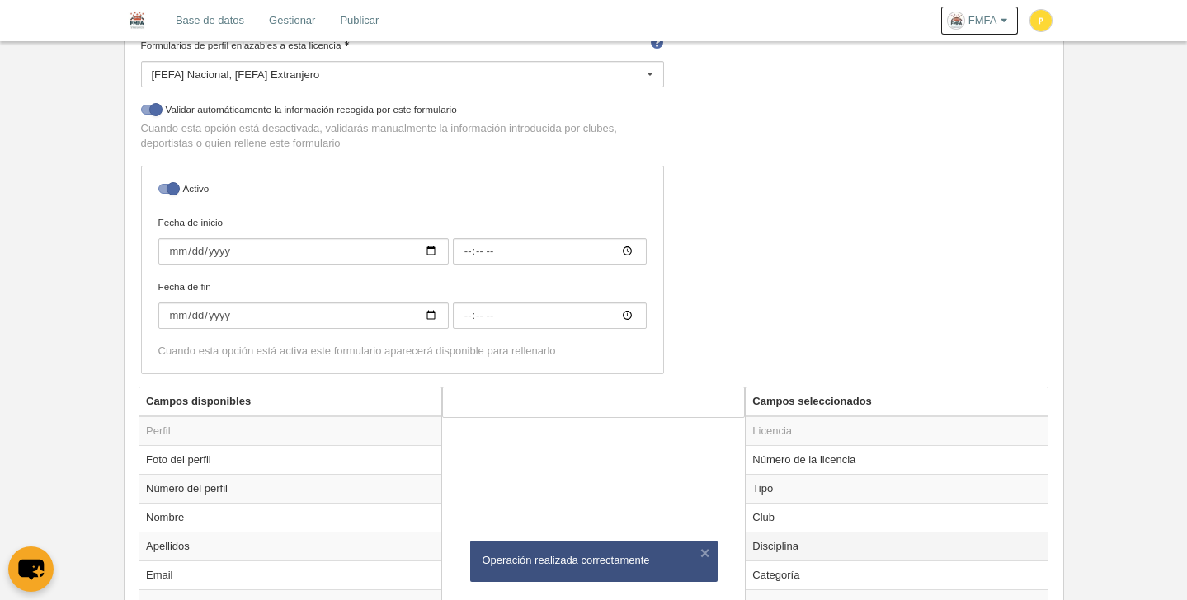
scroll to position [533, 0]
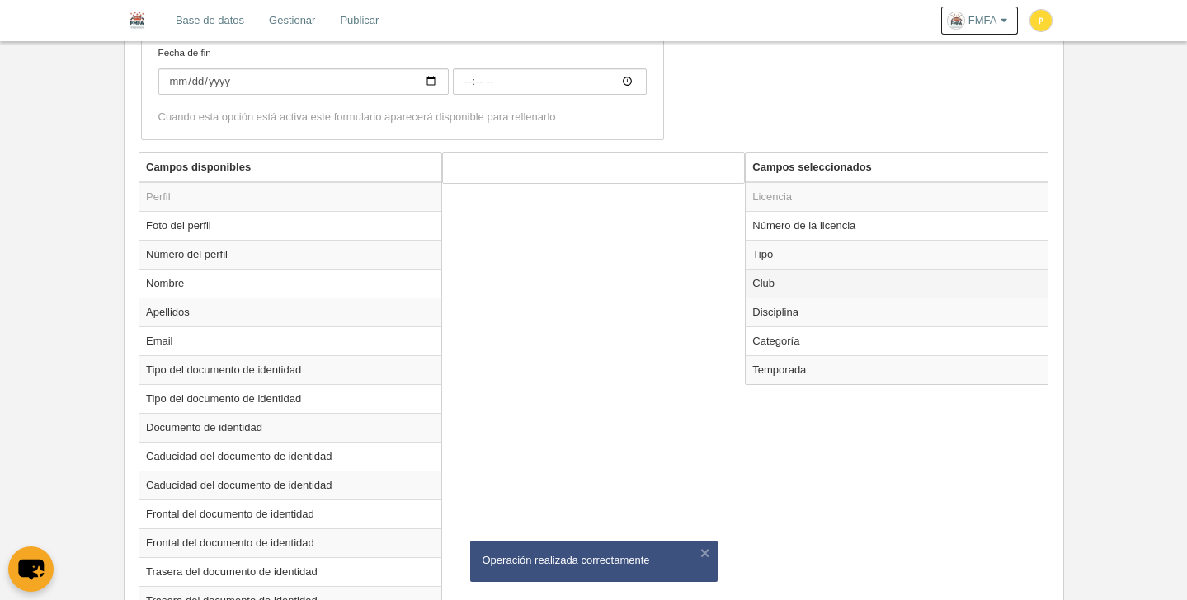
click at [791, 287] on td "Club" at bounding box center [896, 283] width 302 height 29
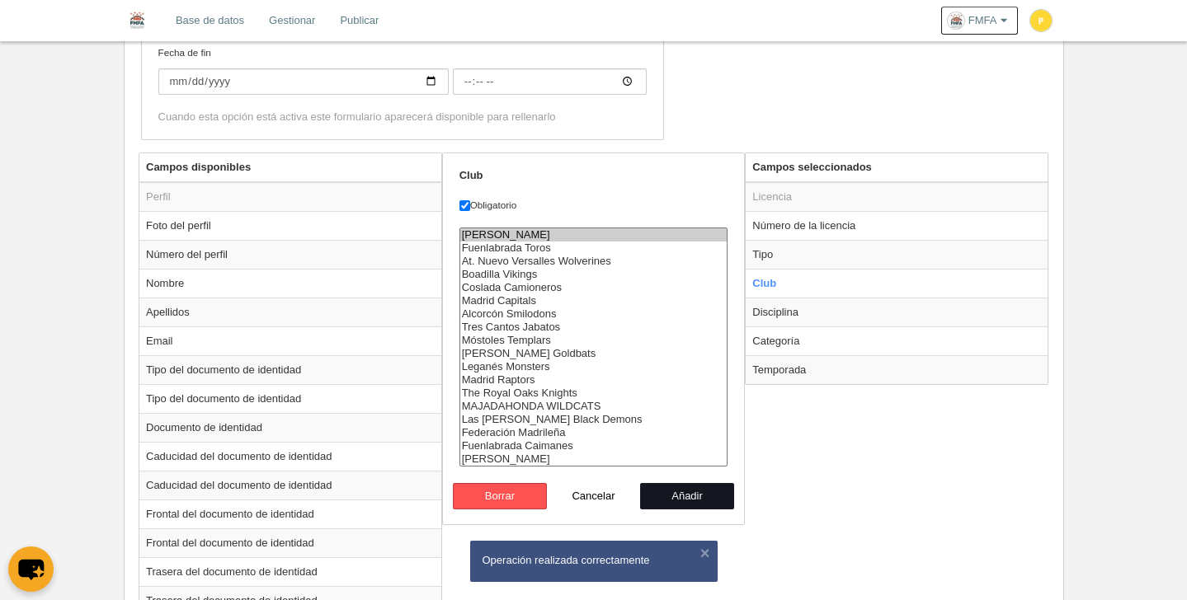
click at [696, 495] on button "Añadir" at bounding box center [687, 496] width 94 height 26
radio input "false"
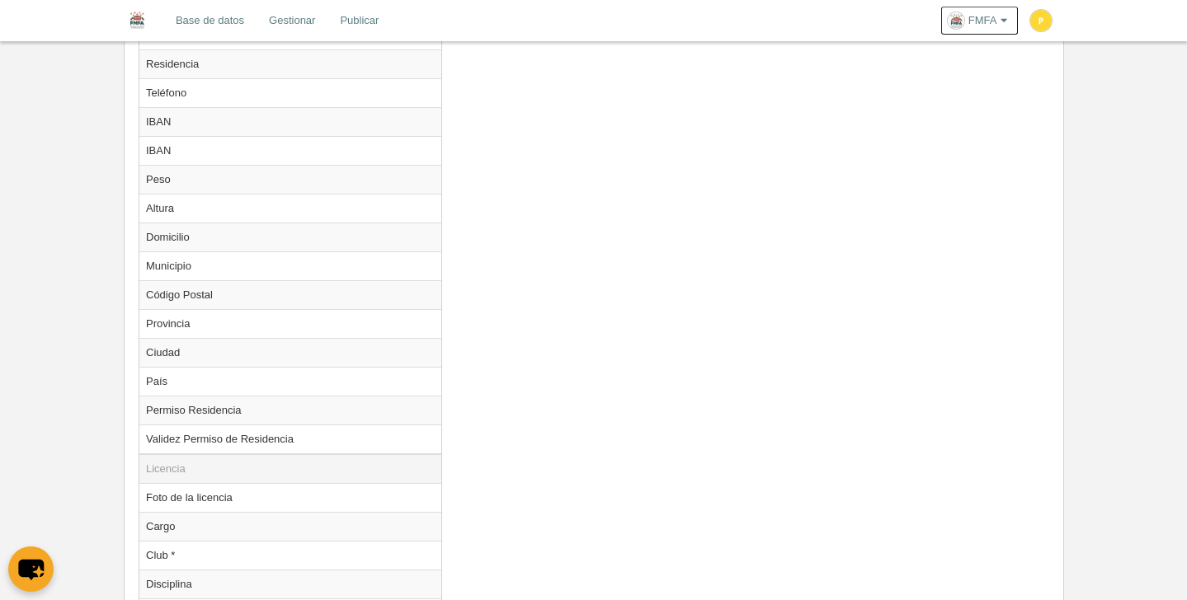
scroll to position [1227, 0]
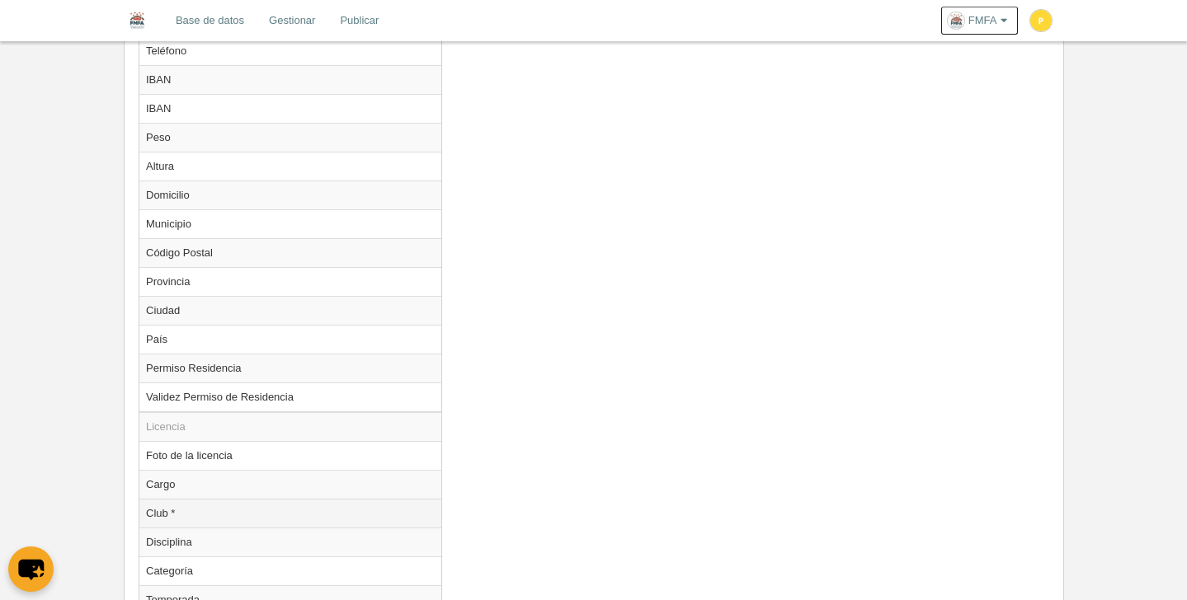
click at [206, 516] on td "Club *" at bounding box center [290, 513] width 302 height 29
radio input "true"
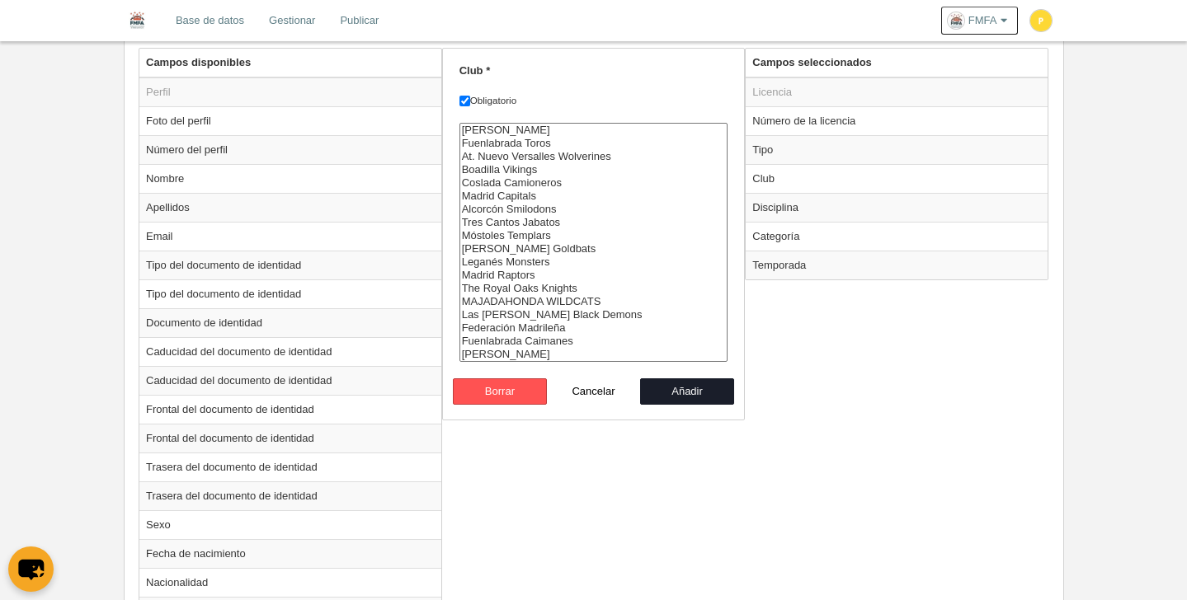
scroll to position [625, 0]
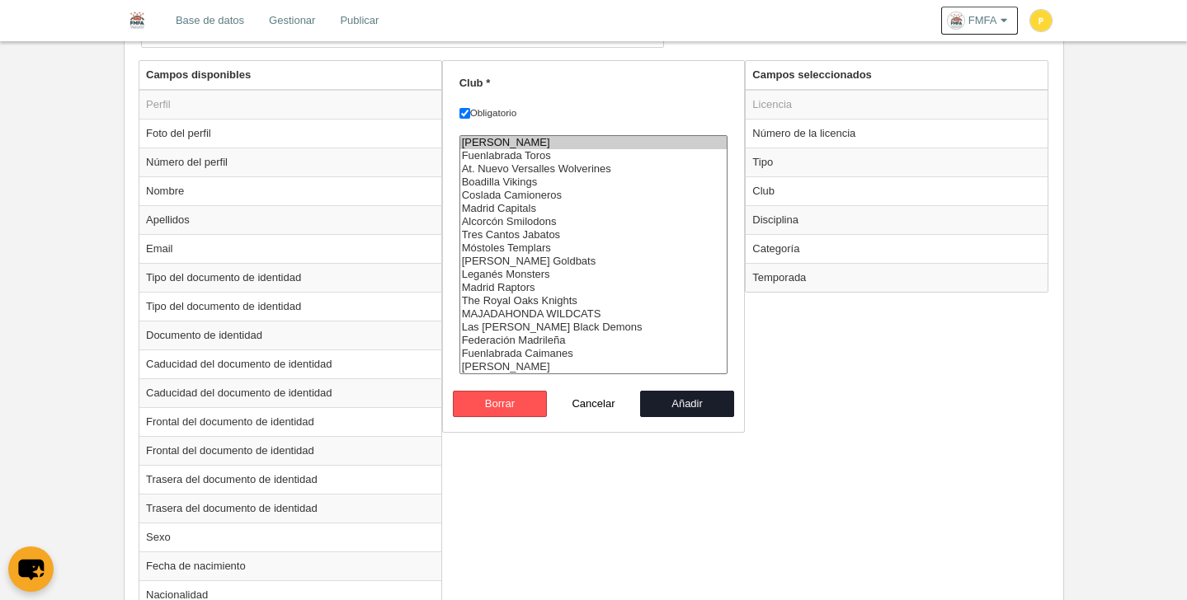
click at [522, 147] on option "[PERSON_NAME]" at bounding box center [593, 142] width 267 height 13
select select "9414974"
click at [684, 402] on button "Añadir" at bounding box center [687, 404] width 94 height 26
radio input "false"
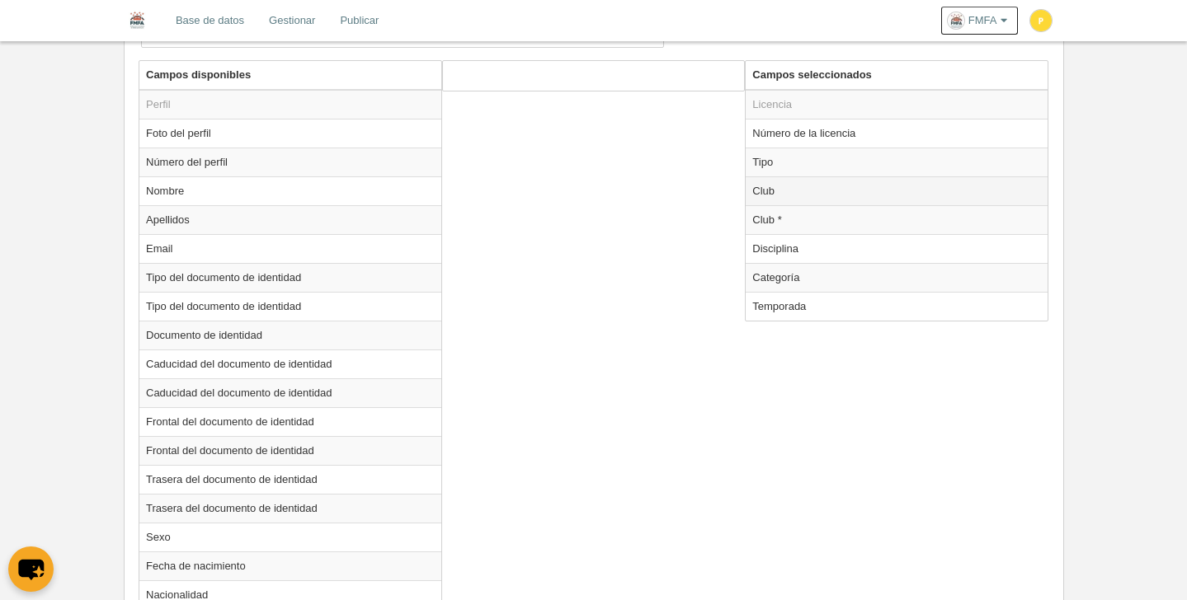
click at [762, 192] on td "Club" at bounding box center [896, 190] width 302 height 29
radio input "true"
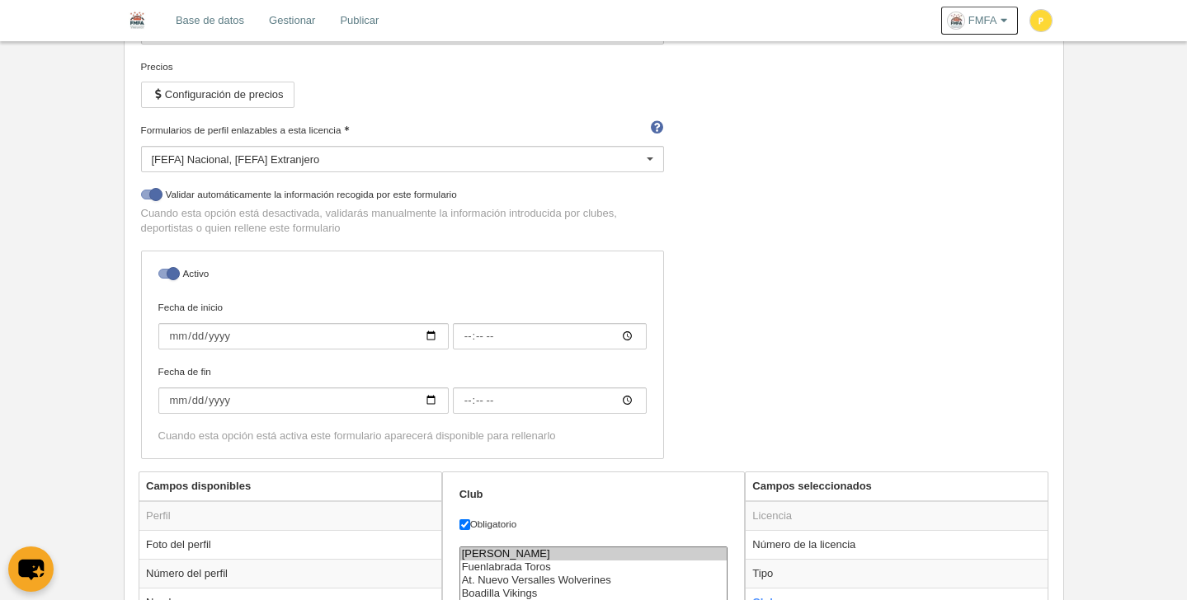
scroll to position [57, 0]
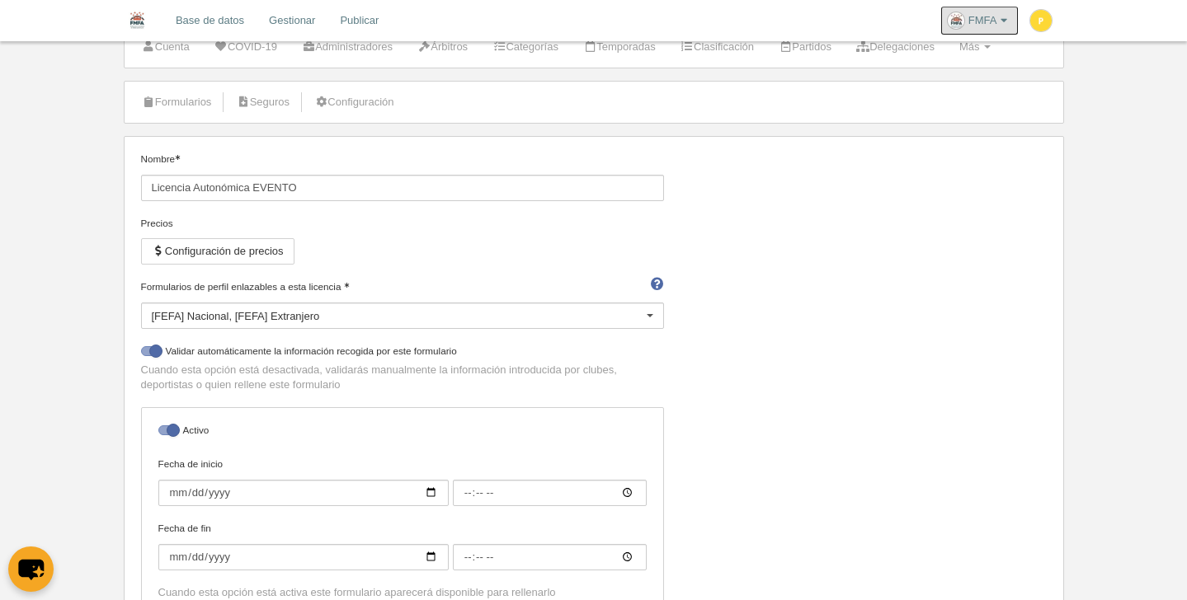
click at [975, 18] on span "FMFA" at bounding box center [982, 20] width 29 height 16
click at [235, 21] on link "Base de datos" at bounding box center [209, 20] width 93 height 41
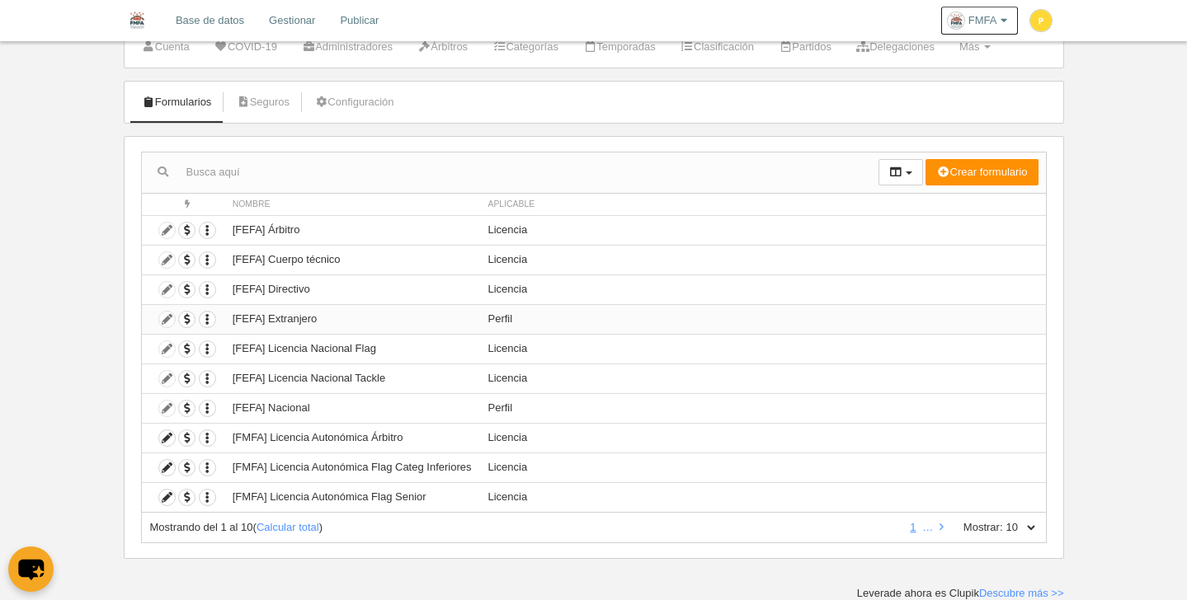
scroll to position [57, 0]
click at [941, 527] on icon at bounding box center [941, 527] width 4 height 11
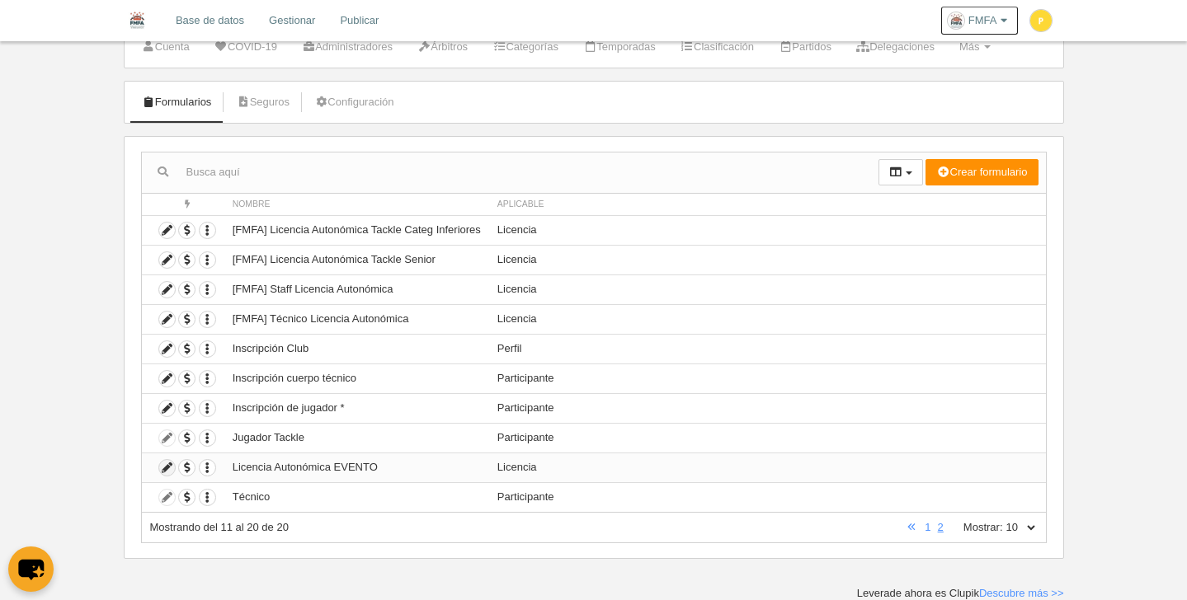
click at [169, 469] on icon at bounding box center [167, 468] width 16 height 16
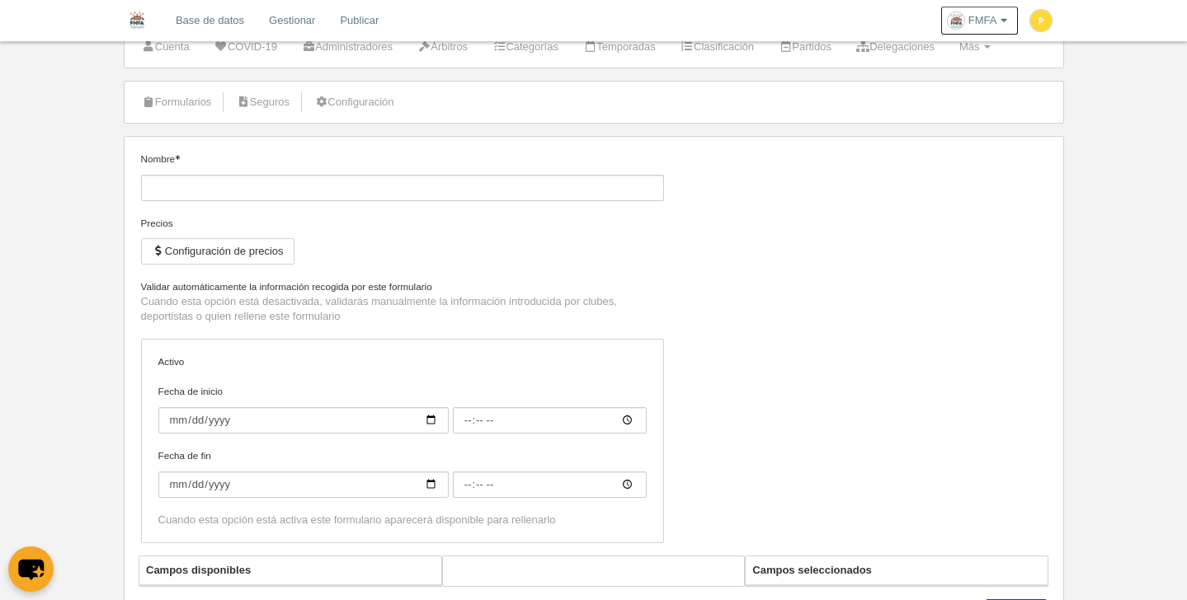
type input "Licencia Autonómica EVENTO"
checkbox input "true"
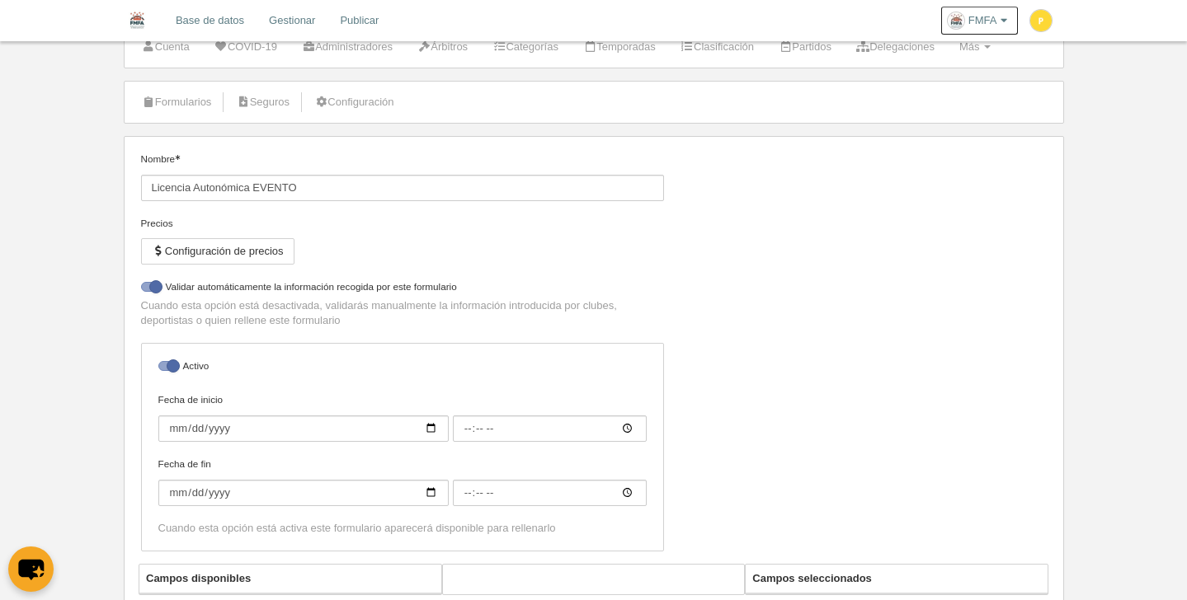
select select "selected"
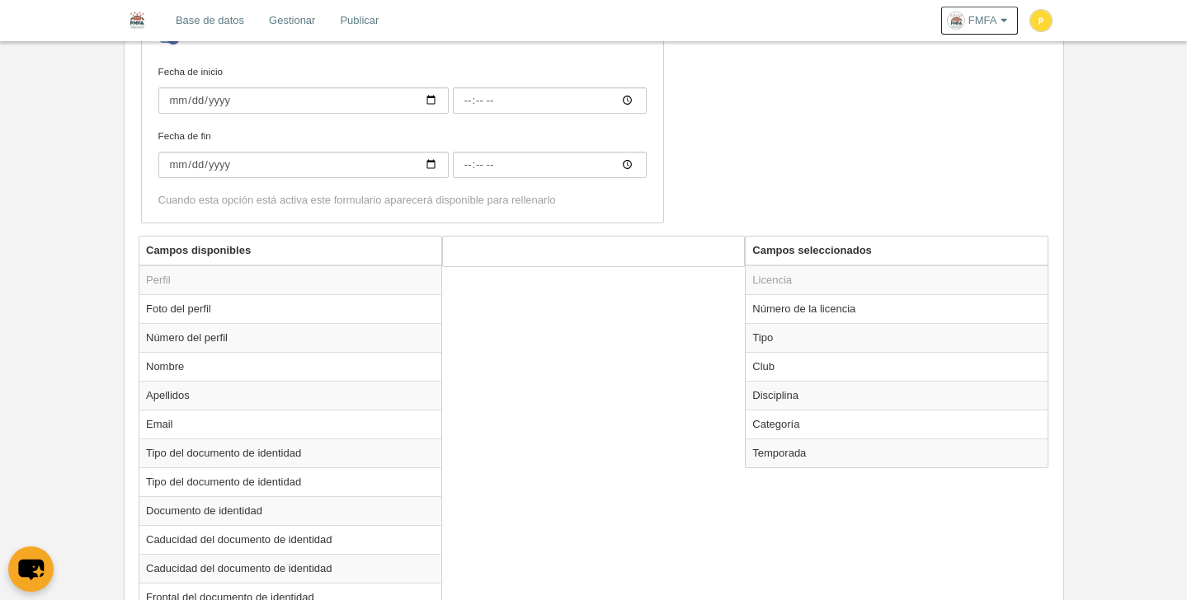
scroll to position [453, 0]
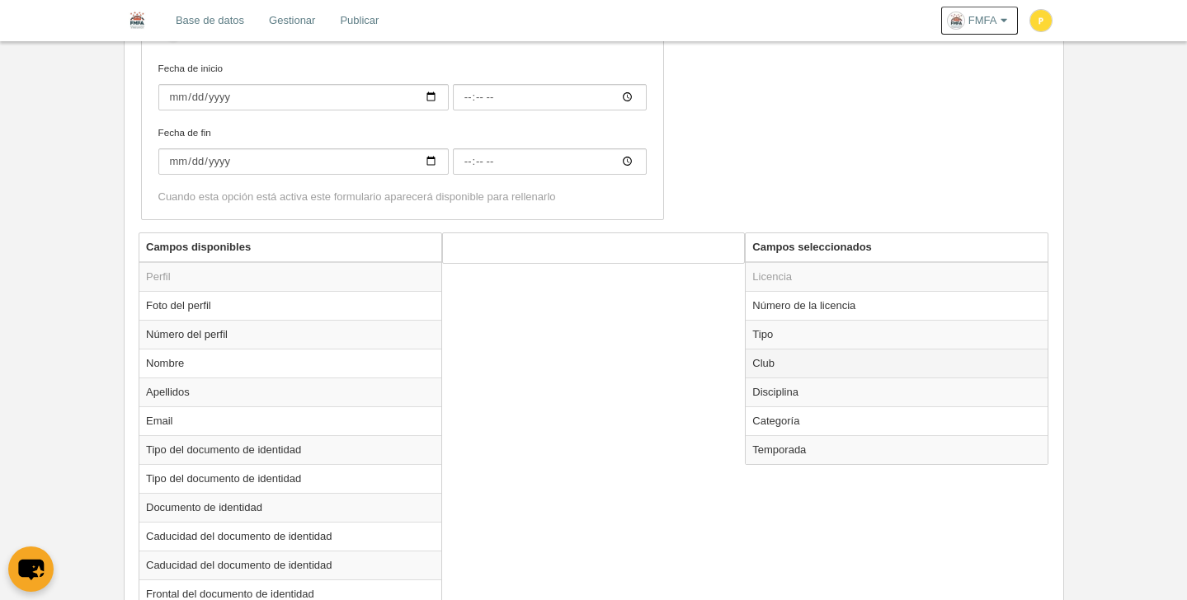
click at [820, 369] on td "Club" at bounding box center [896, 363] width 302 height 29
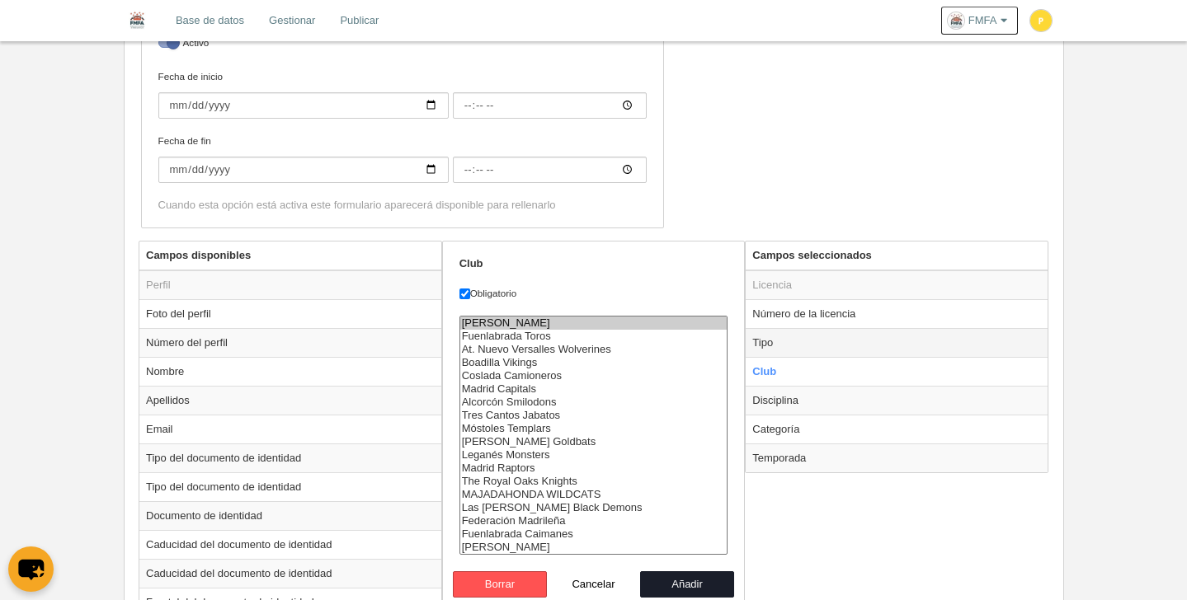
scroll to position [530, 0]
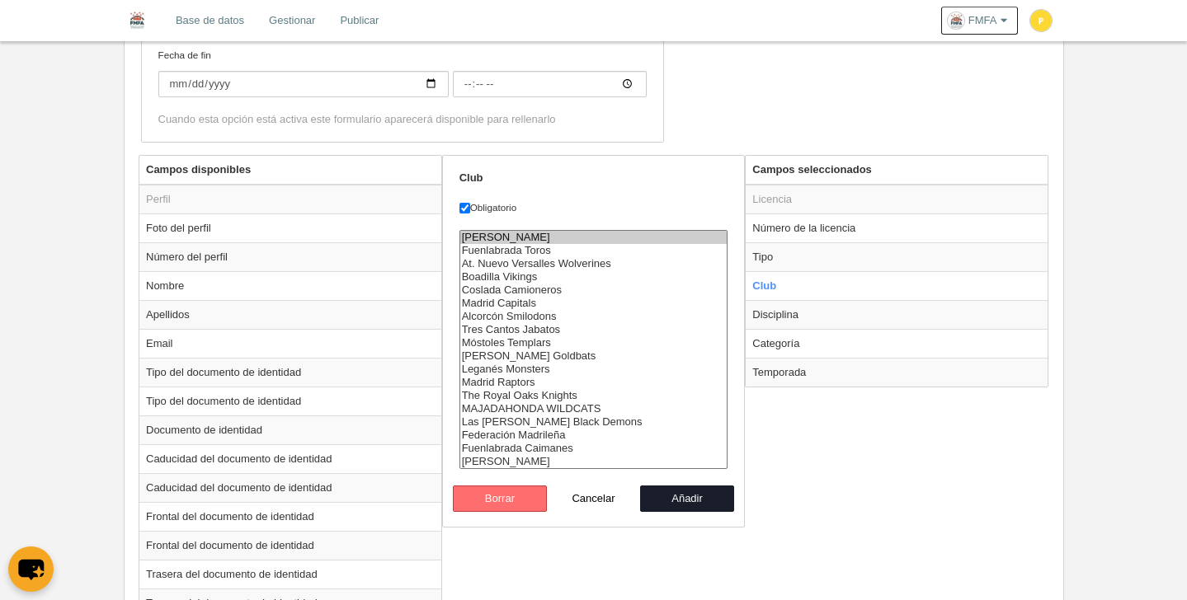
click at [532, 494] on button "Borrar" at bounding box center [500, 499] width 94 height 26
radio input "false"
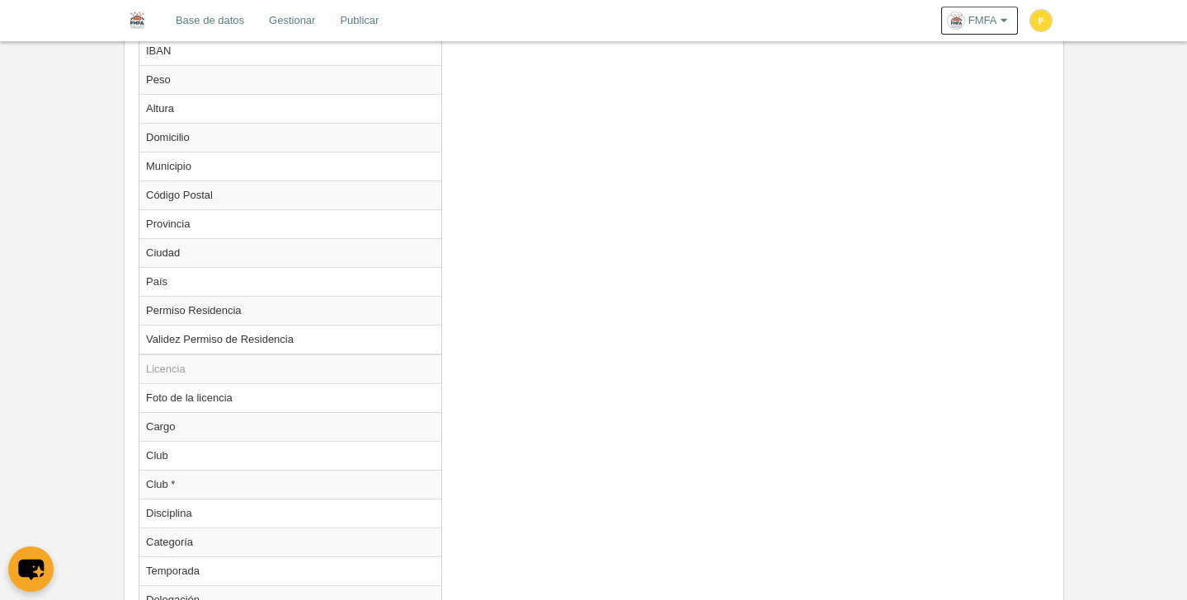
scroll to position [1313, 0]
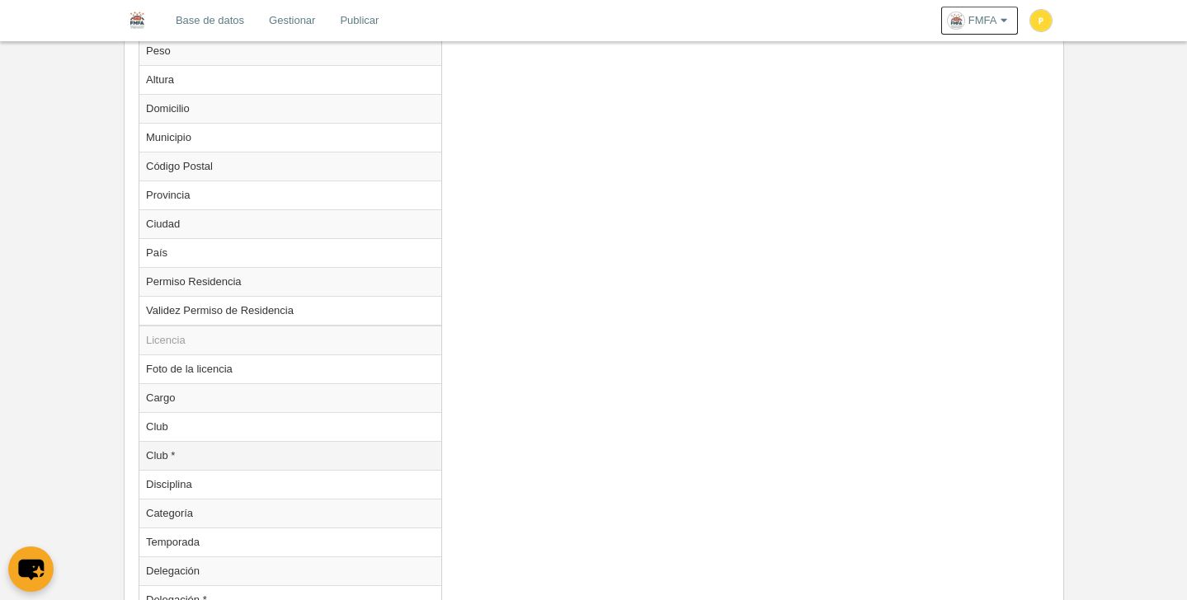
click at [340, 451] on td "Club *" at bounding box center [290, 455] width 302 height 29
radio input "true"
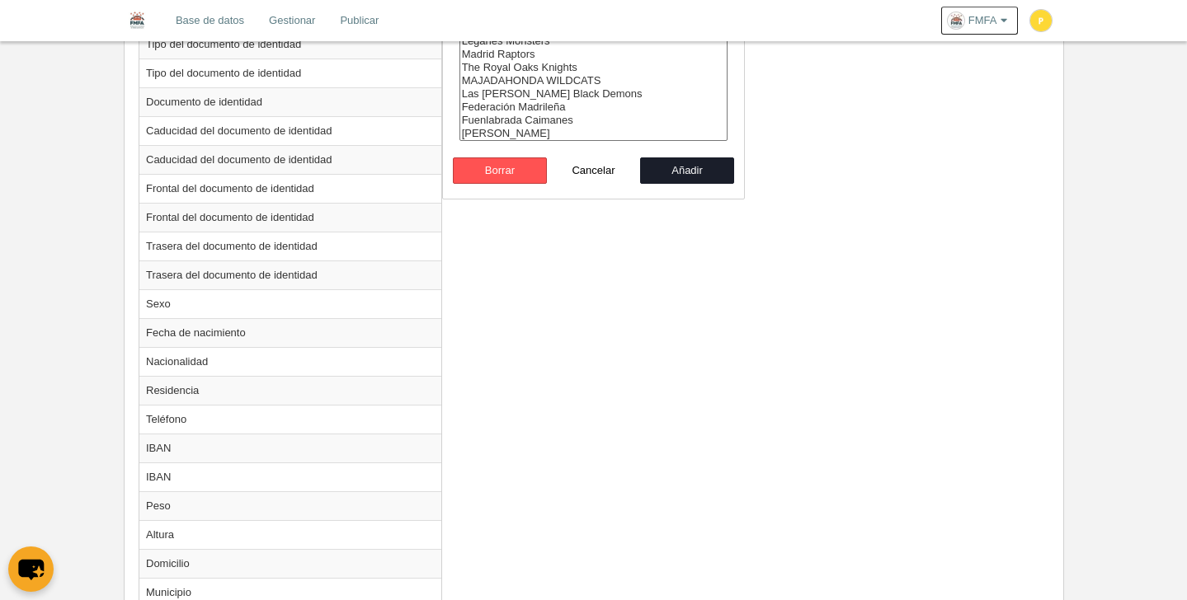
scroll to position [673, 0]
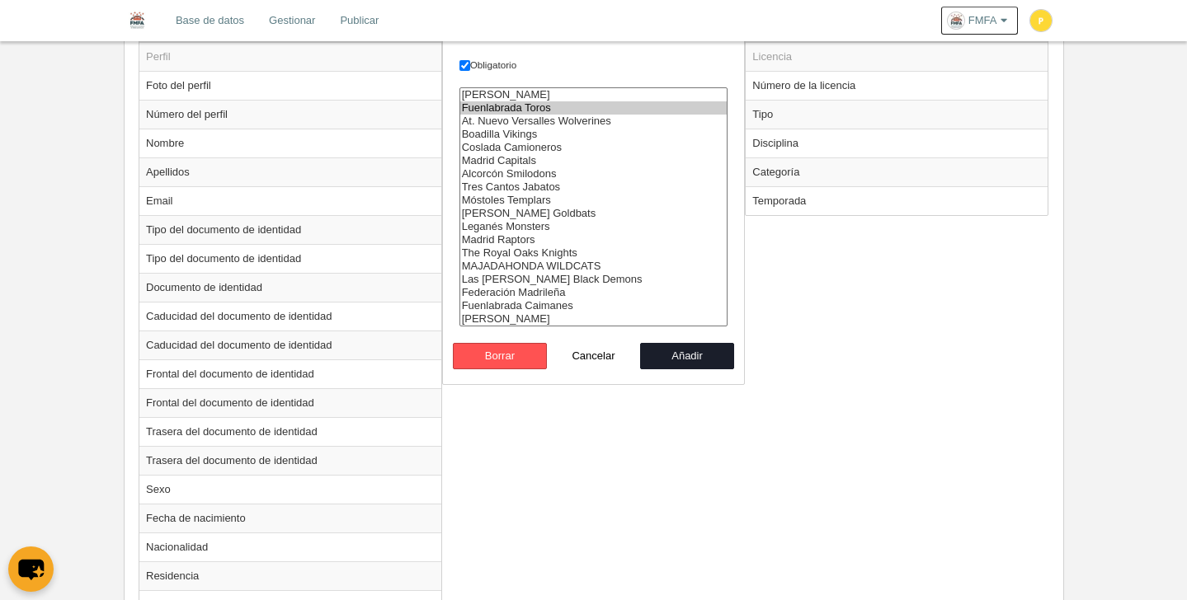
click at [591, 106] on option "Fuenlabrada Toros" at bounding box center [593, 107] width 267 height 13
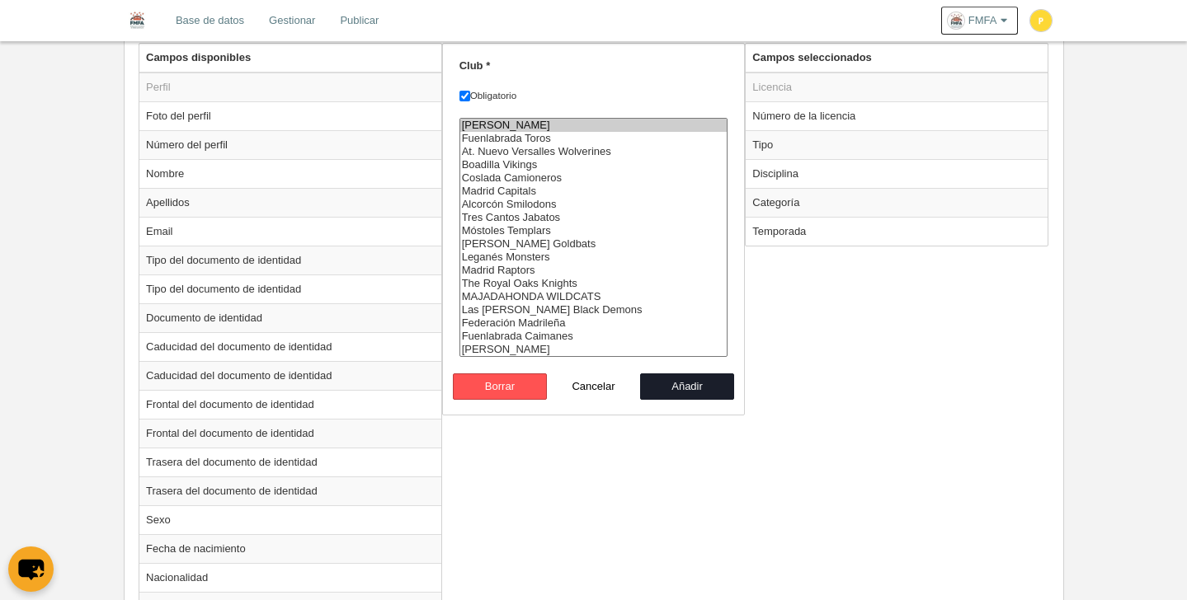
scroll to position [640, 0]
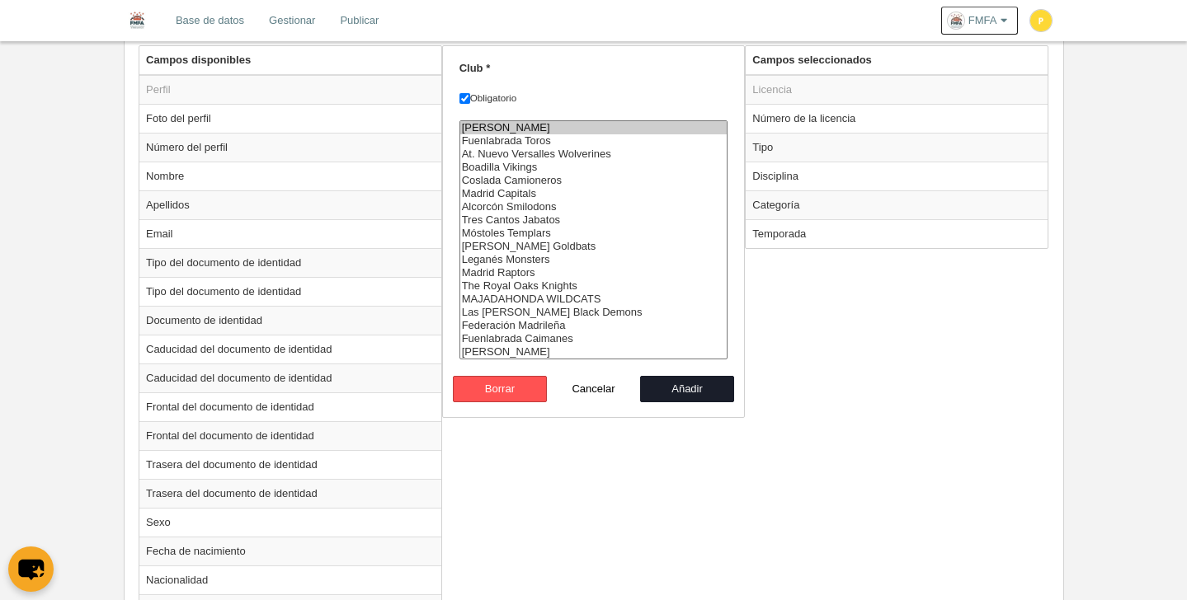
select select "9414974"
click at [715, 390] on button "Añadir" at bounding box center [687, 389] width 94 height 26
radio input "false"
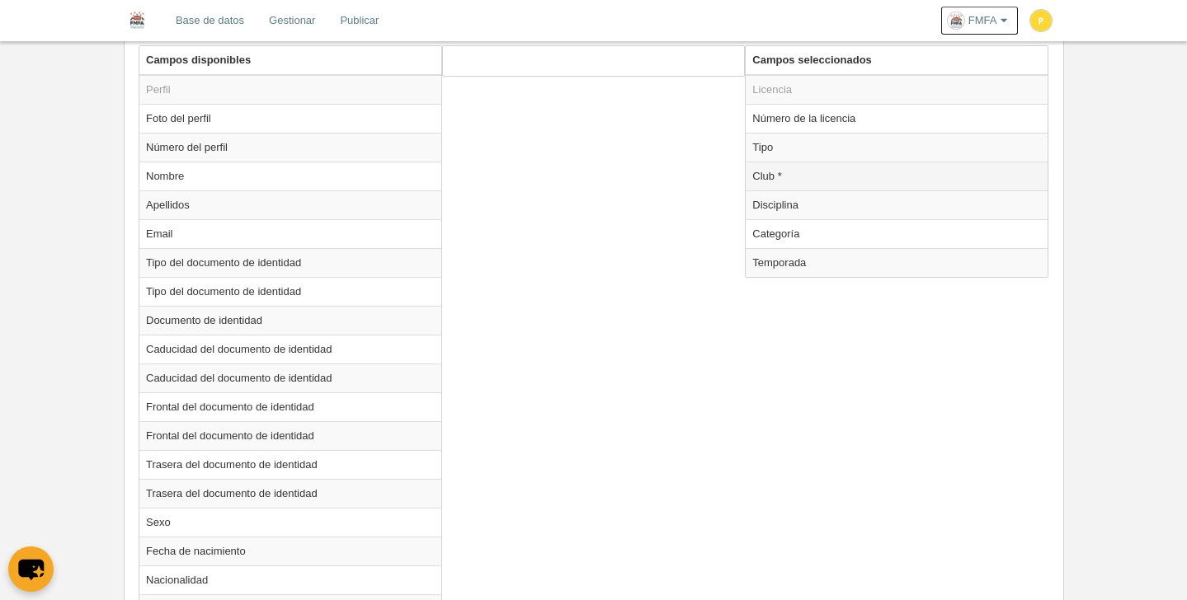
click at [797, 186] on td "Club *" at bounding box center [896, 176] width 302 height 29
radio input "true"
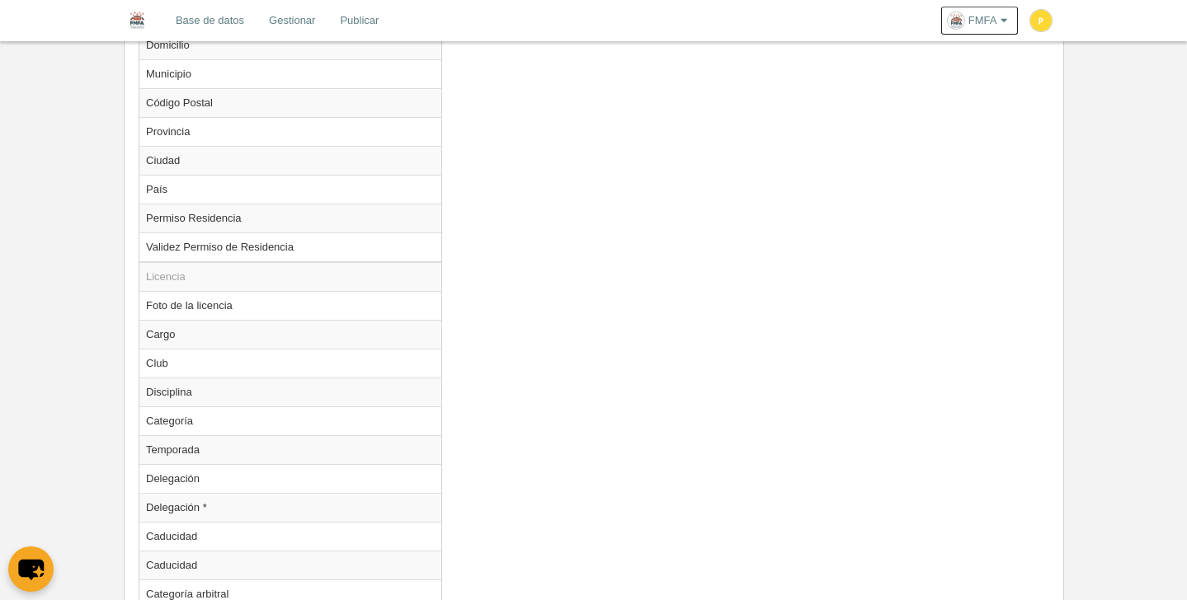
scroll to position [1539, 0]
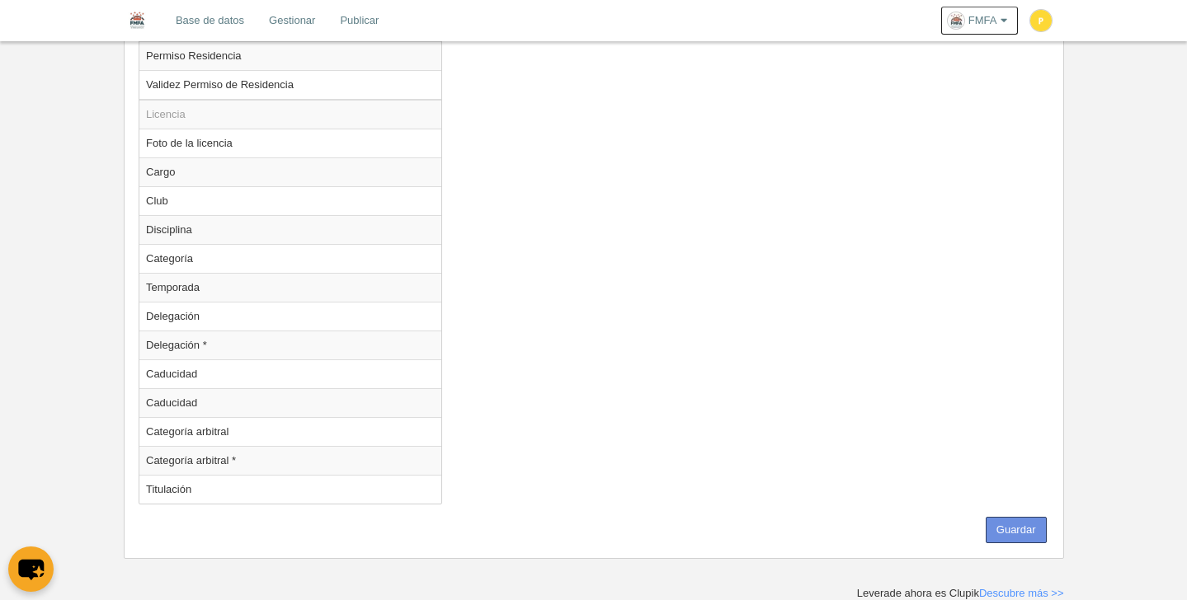
click at [1016, 534] on button "Guardar" at bounding box center [1015, 530] width 61 height 26
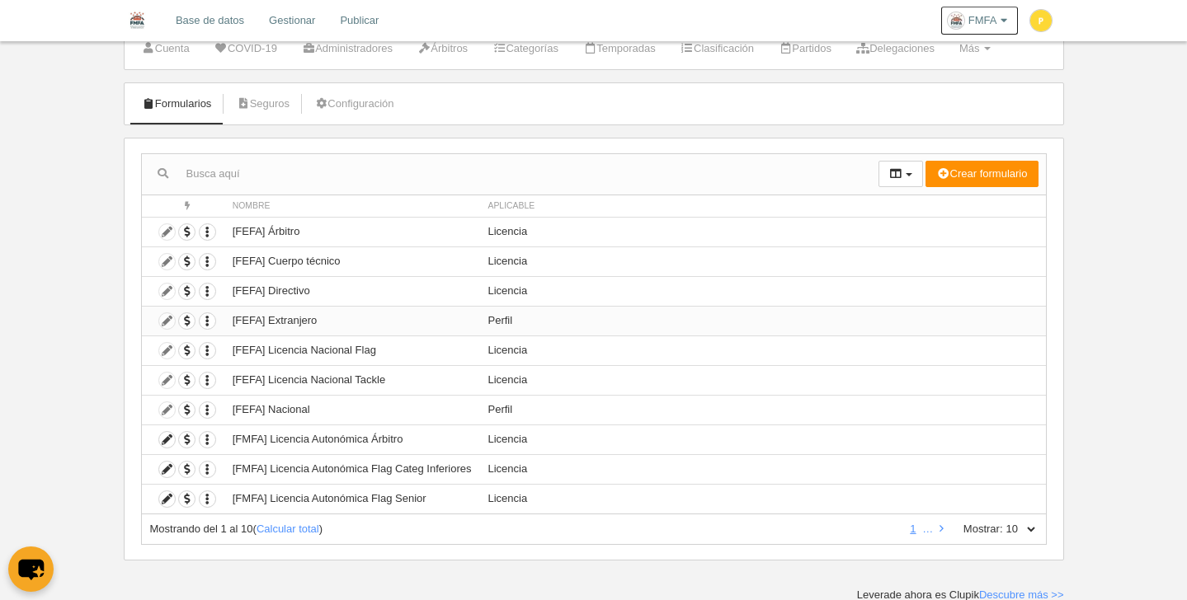
scroll to position [57, 0]
click at [939, 530] on icon at bounding box center [941, 527] width 4 height 11
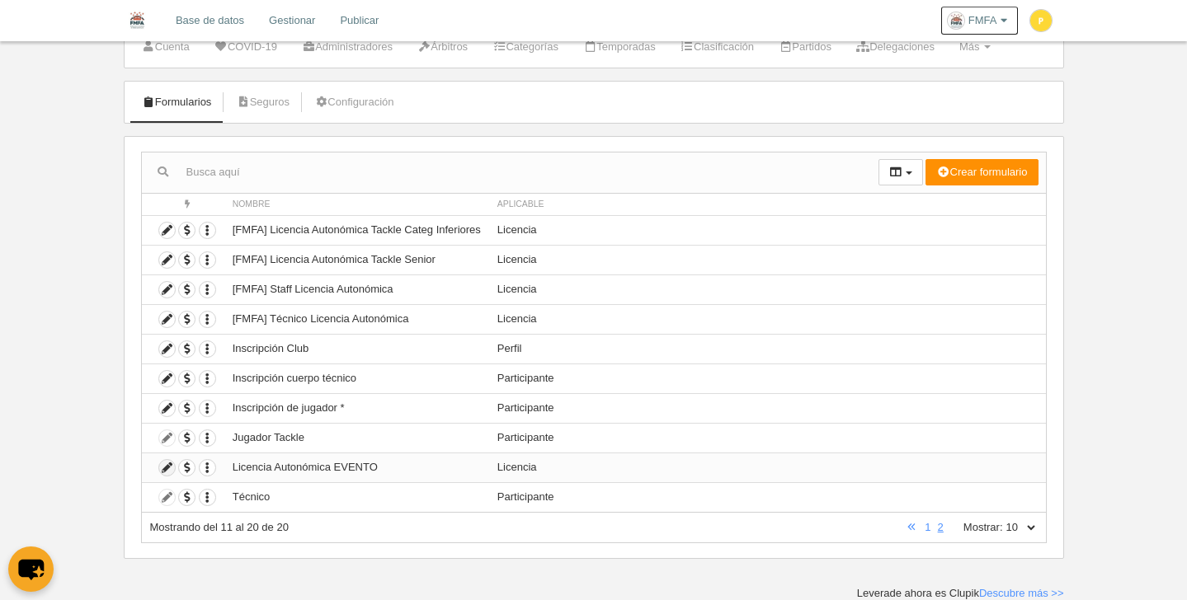
click at [166, 469] on icon at bounding box center [167, 468] width 16 height 16
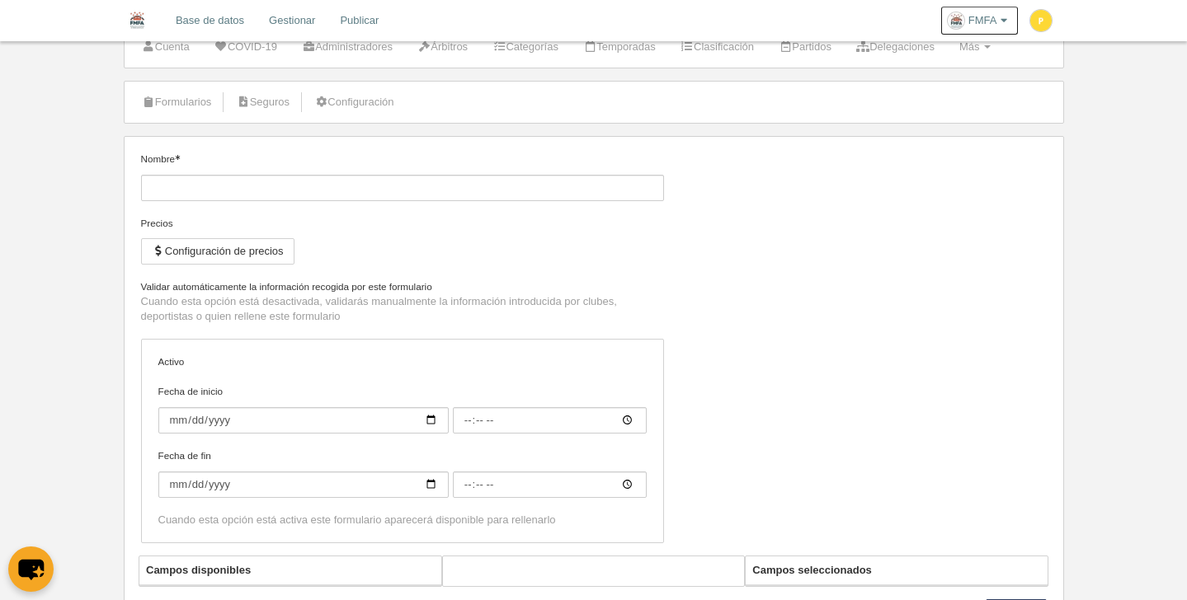
type input "Licencia Autonómica EVENTO"
checkbox input "true"
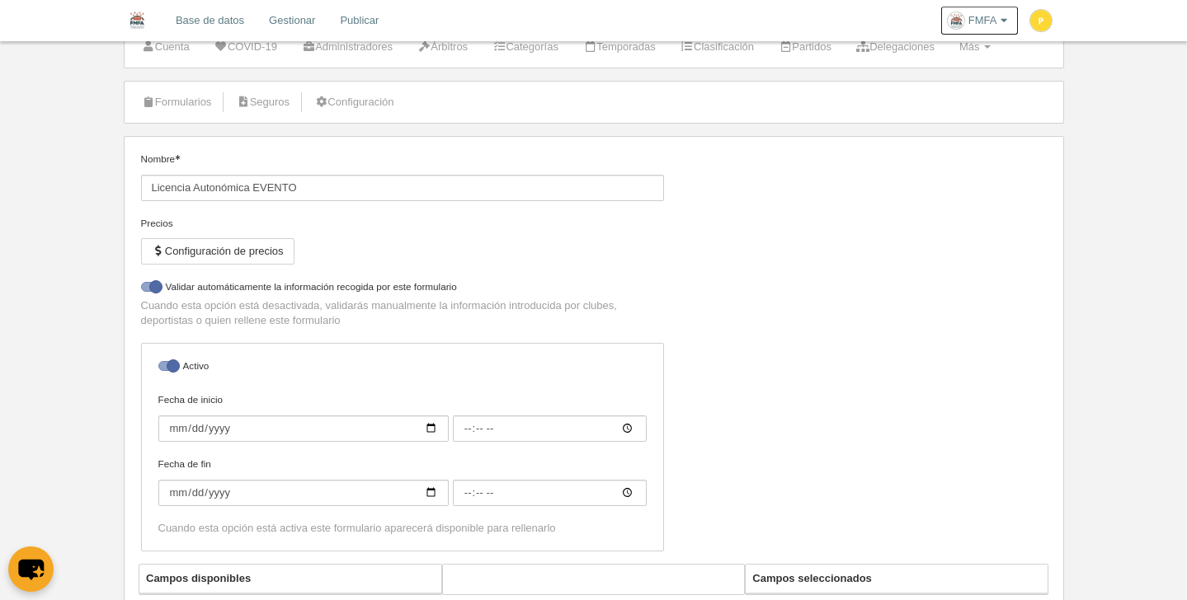
select select "selected"
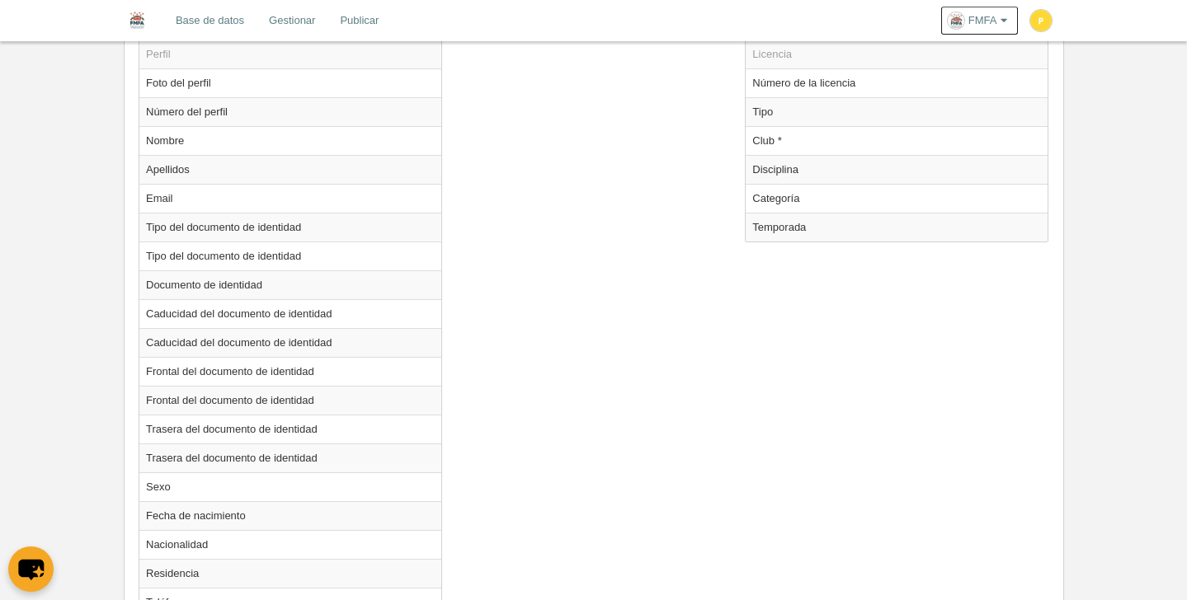
scroll to position [584, 0]
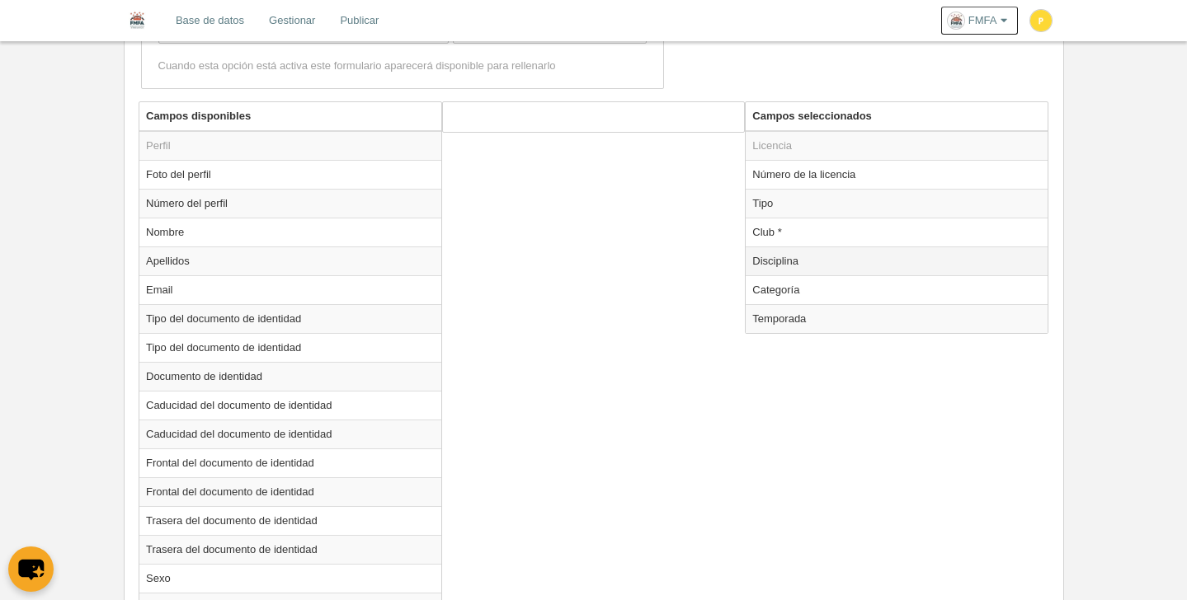
click at [784, 266] on td "Disciplina" at bounding box center [896, 261] width 302 height 29
radio input "true"
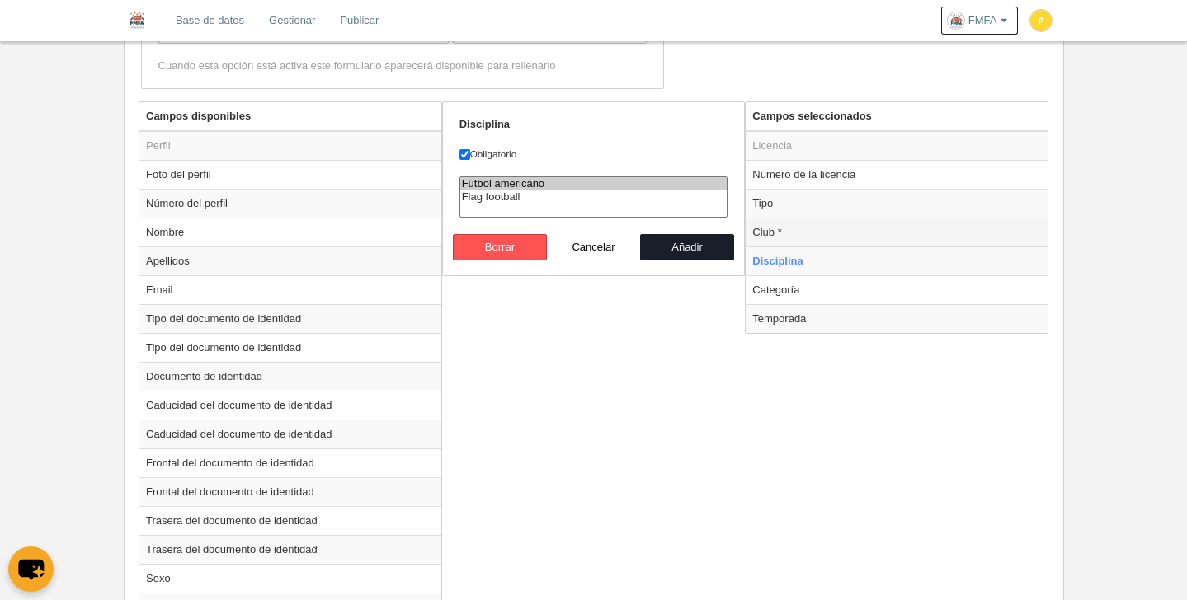
click at [789, 234] on td "Club *" at bounding box center [896, 232] width 302 height 29
radio input "true"
select select "9414974"
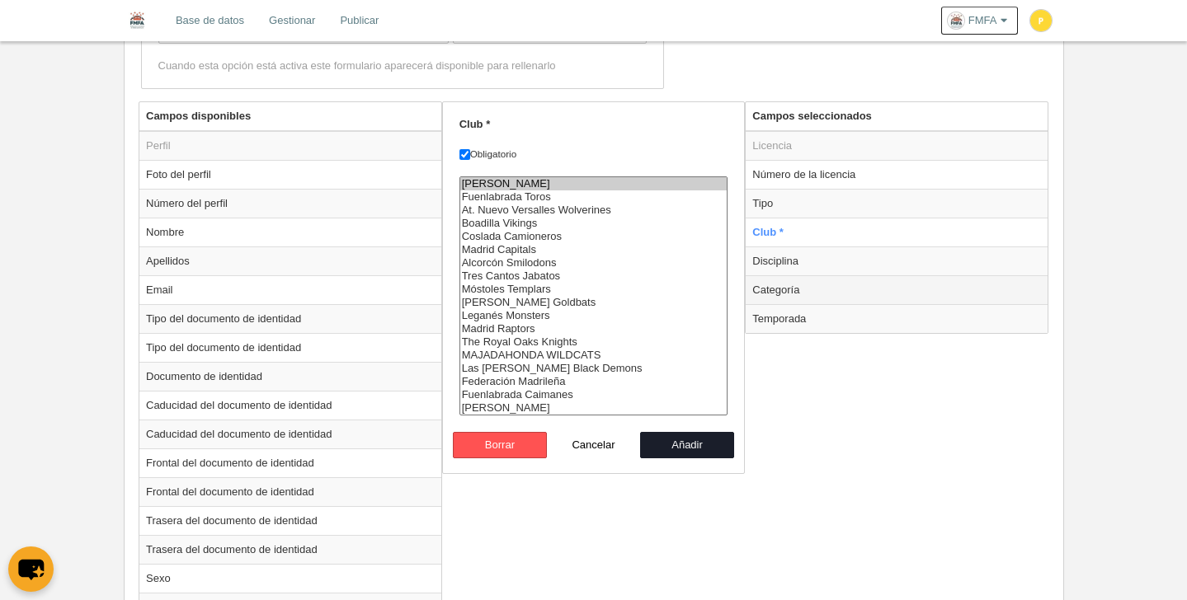
click at [796, 287] on td "Categoría" at bounding box center [896, 289] width 302 height 29
radio input "false"
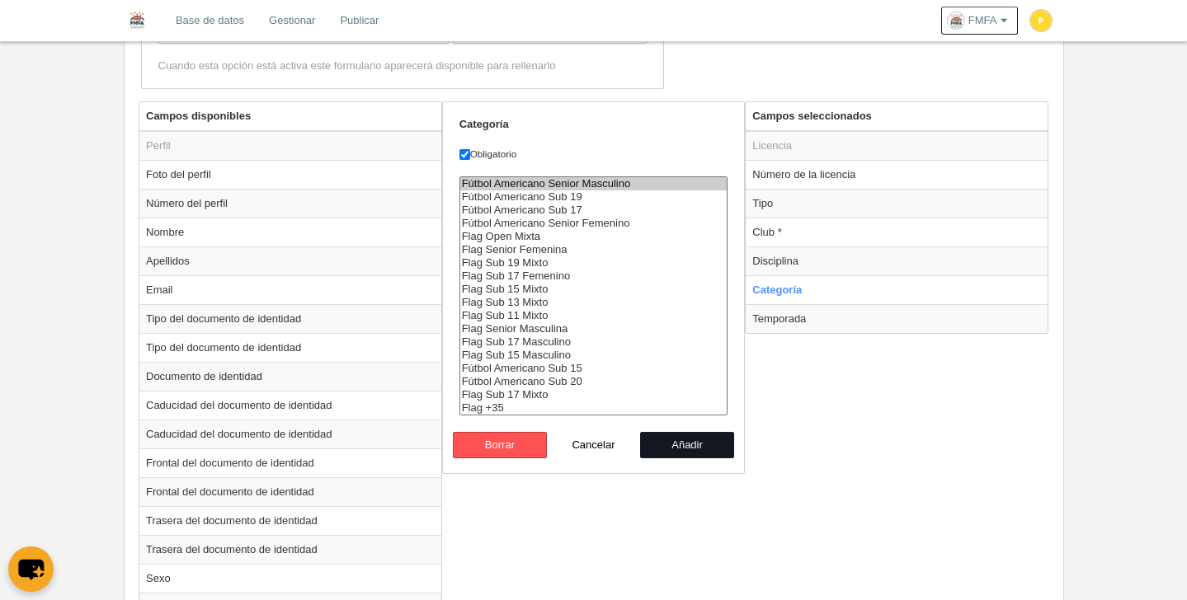
click at [700, 448] on button "Añadir" at bounding box center [687, 445] width 94 height 26
radio input "false"
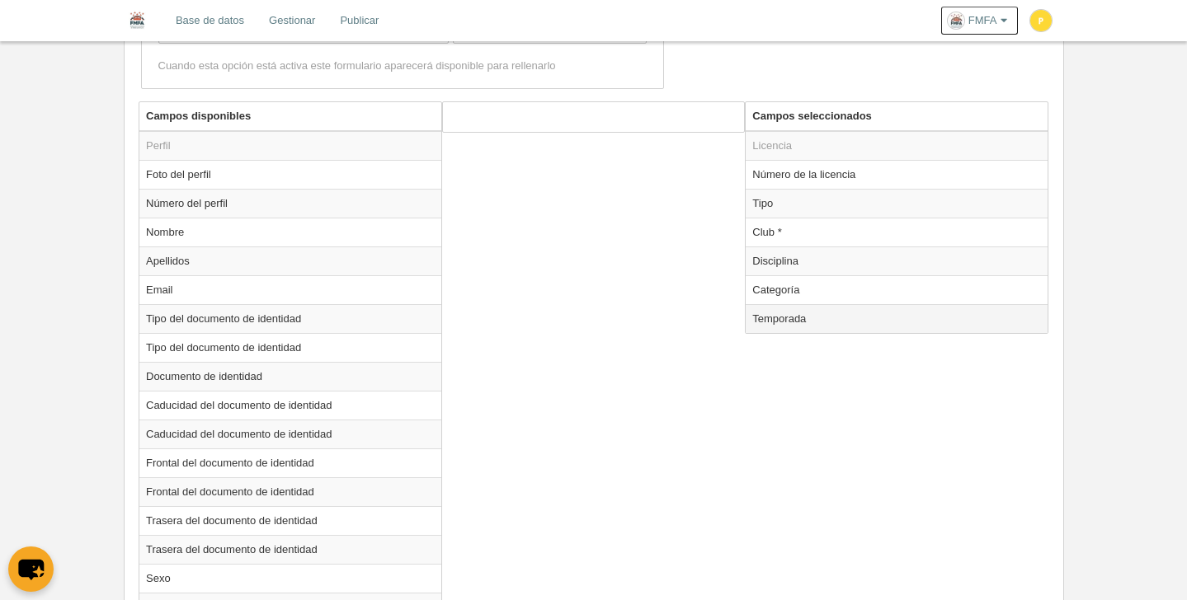
click at [792, 320] on td "Temporada" at bounding box center [896, 318] width 302 height 29
radio input "true"
select select "8371"
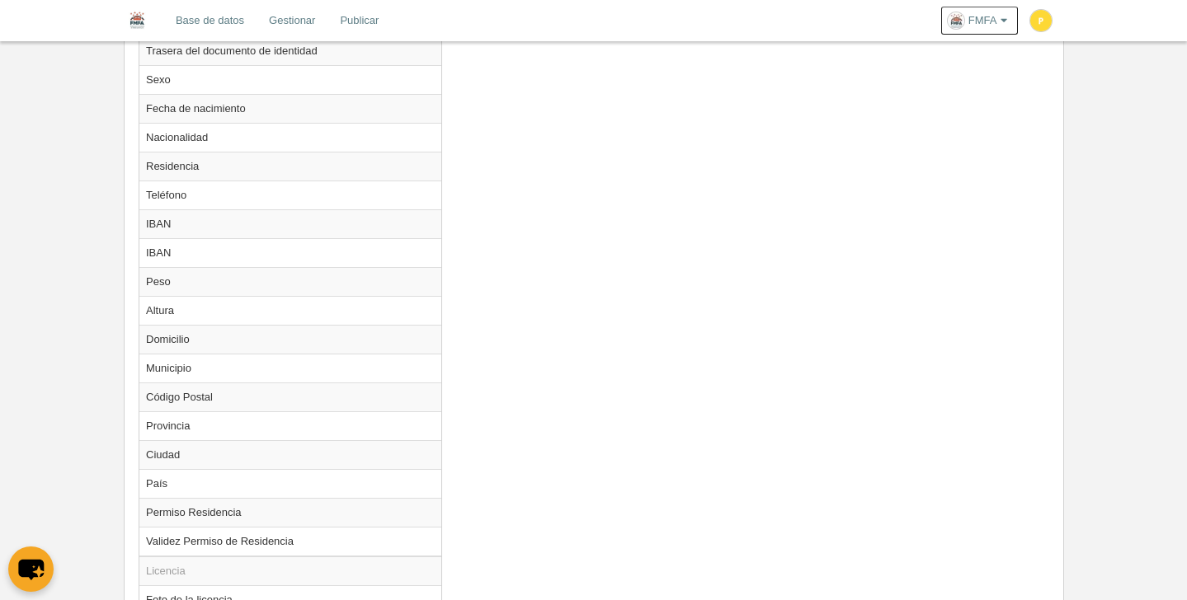
scroll to position [1204, 0]
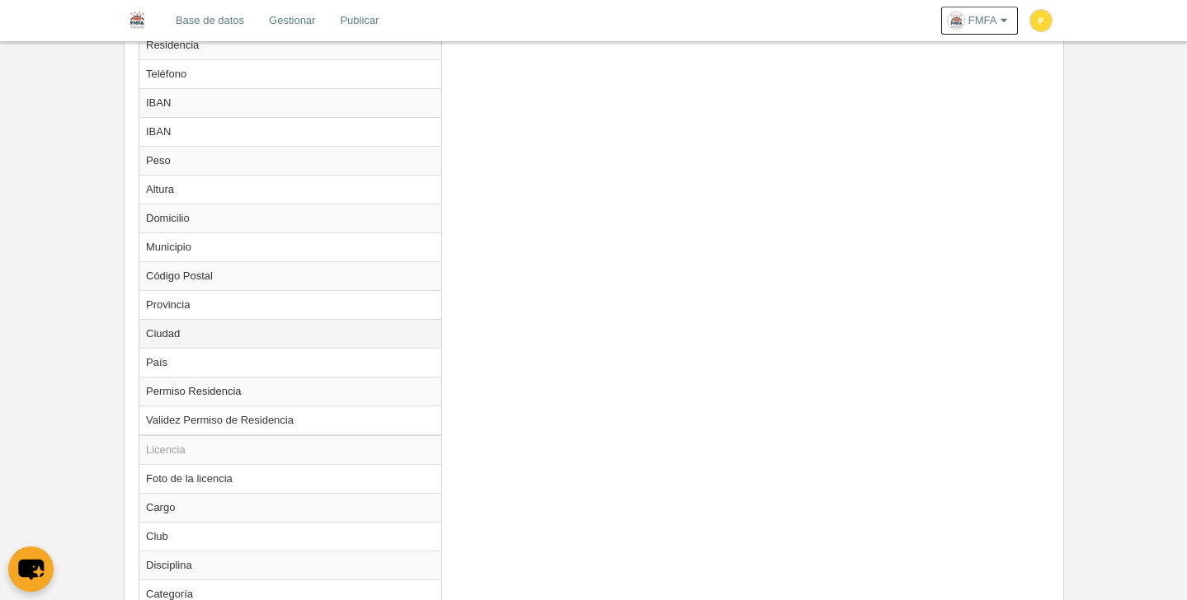
click at [217, 338] on td "Ciudad" at bounding box center [290, 333] width 302 height 29
radio input "true"
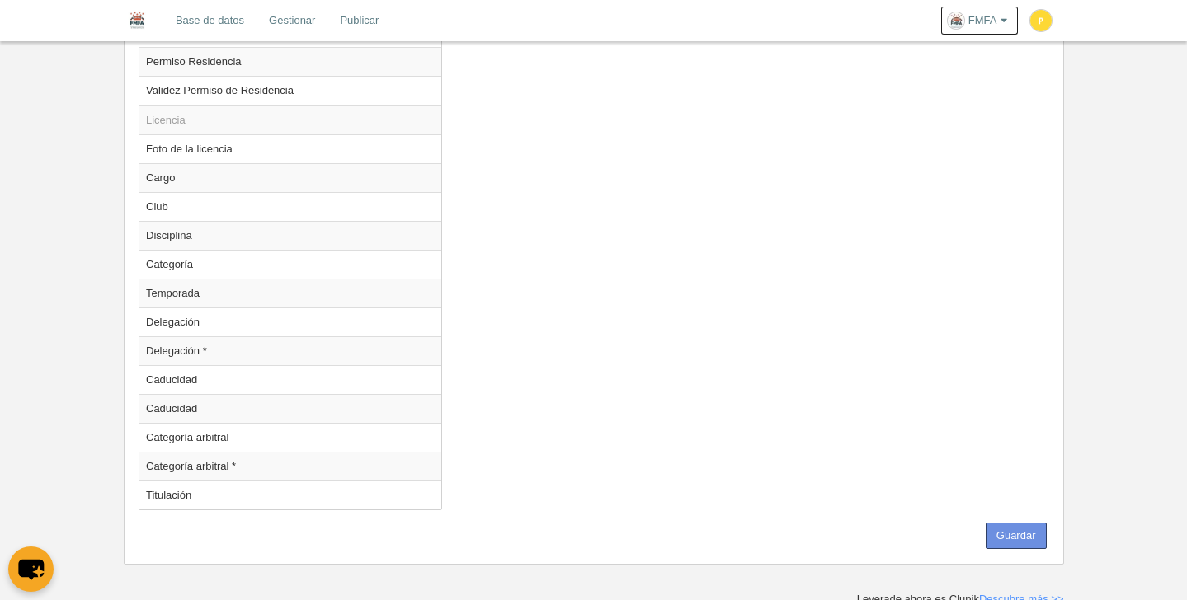
scroll to position [1539, 0]
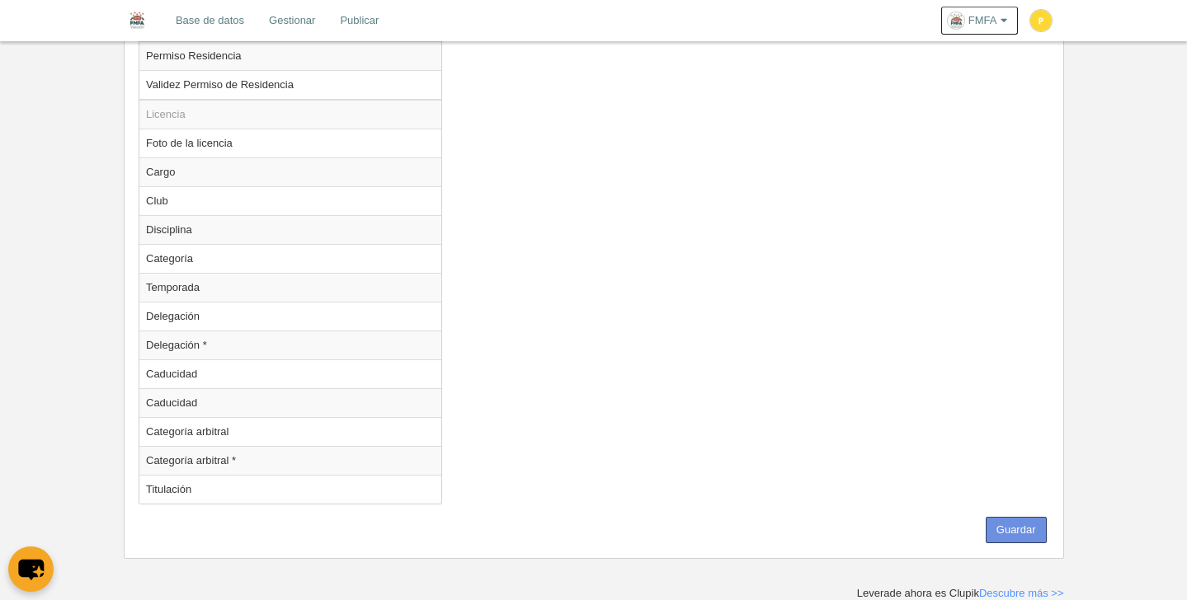
click at [1022, 529] on button "Guardar" at bounding box center [1015, 530] width 61 height 26
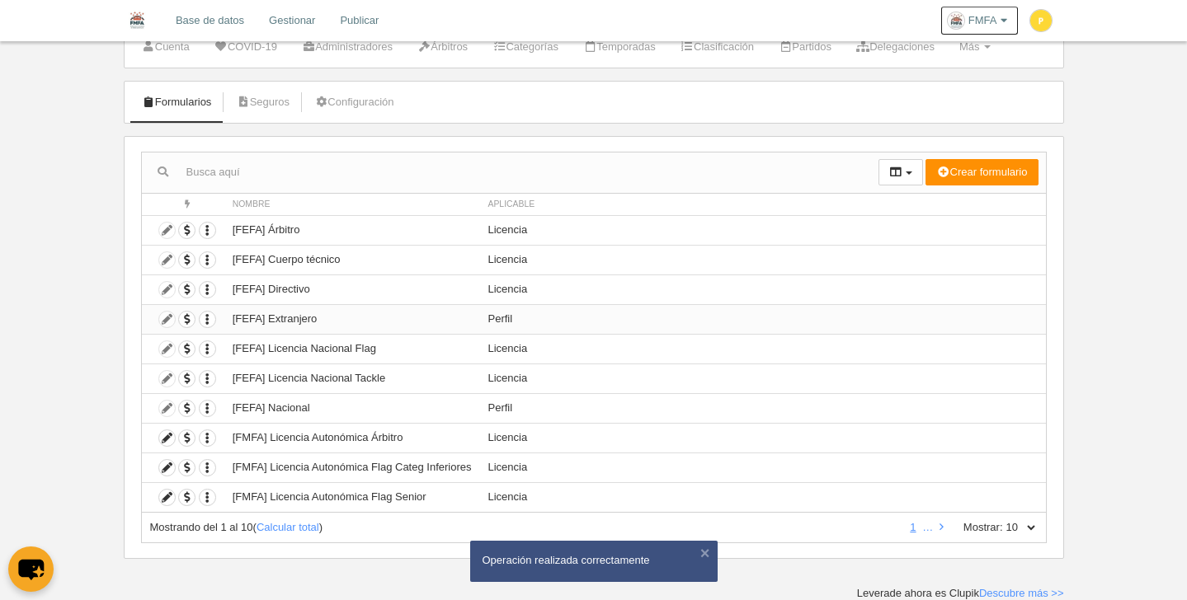
scroll to position [57, 0]
click at [938, 523] on link at bounding box center [941, 527] width 11 height 12
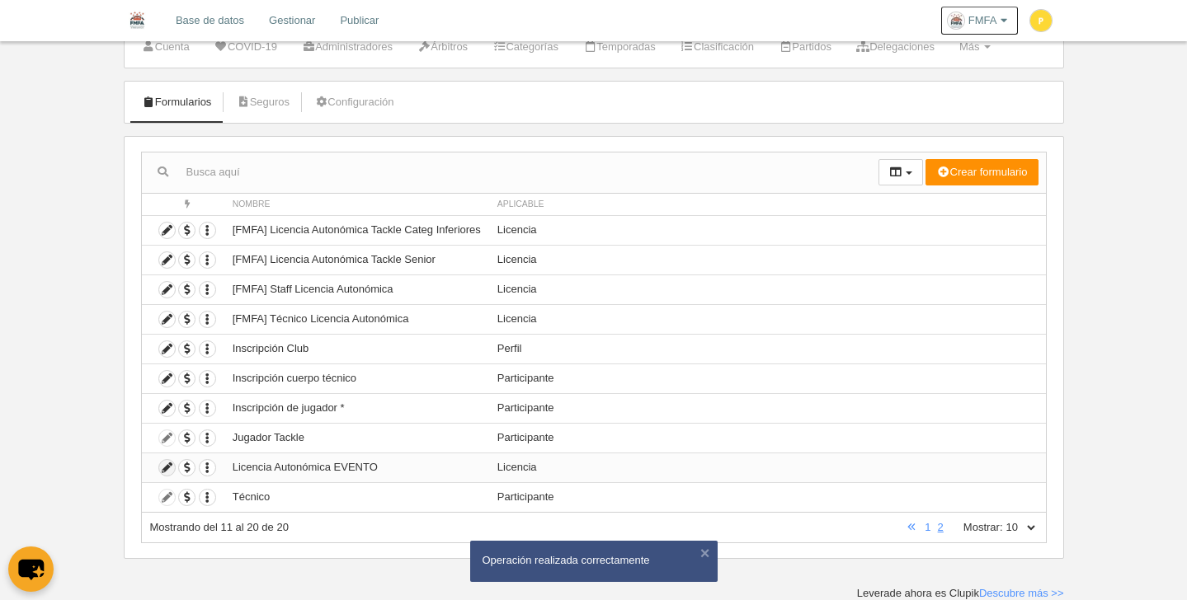
click at [167, 467] on icon at bounding box center [167, 468] width 16 height 16
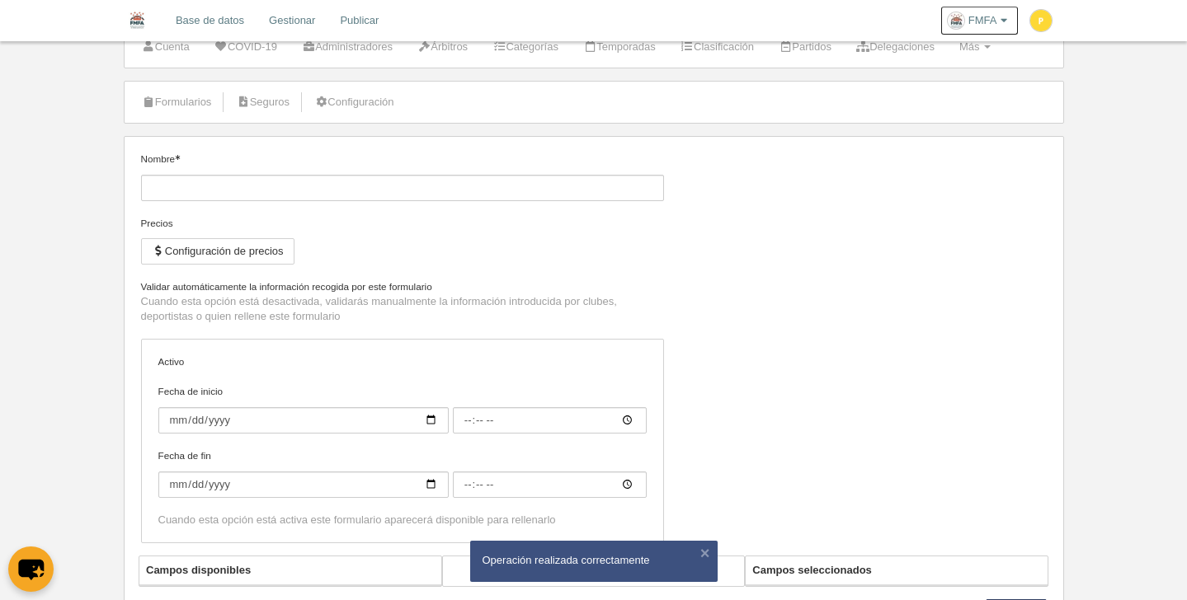
type input "Licencia Autonómica EVENTO"
checkbox input "true"
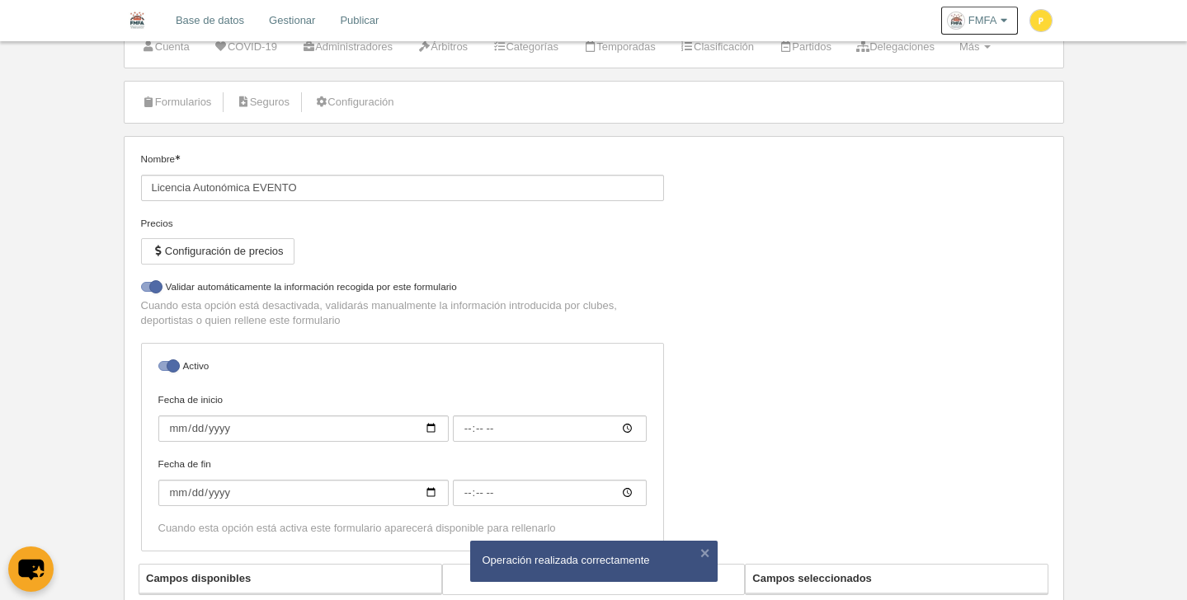
select select "selected"
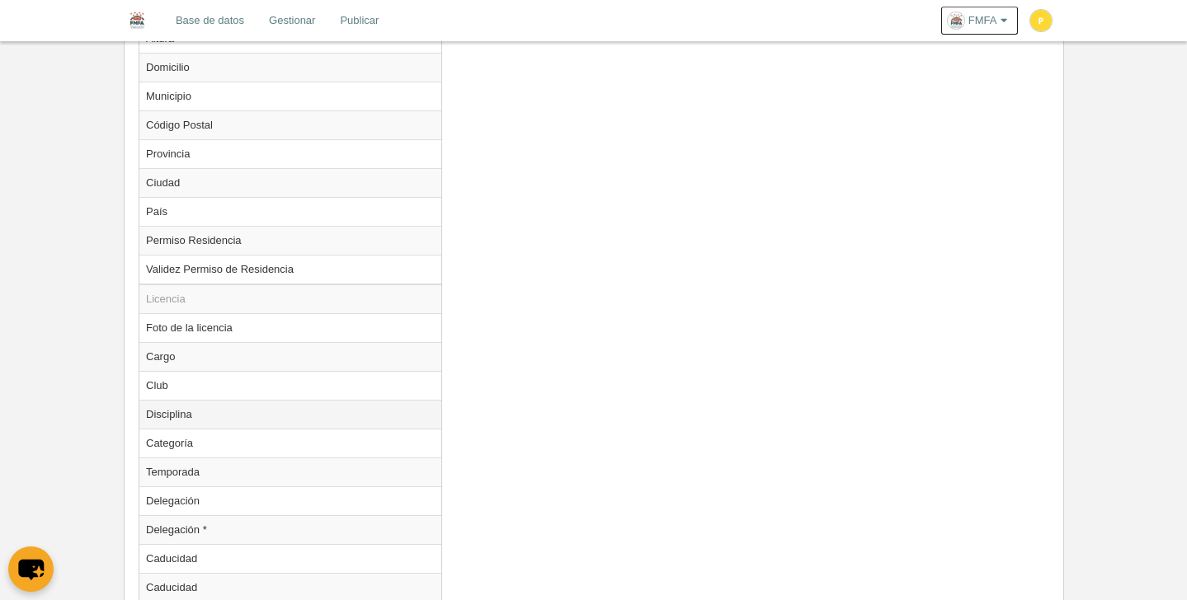
scroll to position [1485, 0]
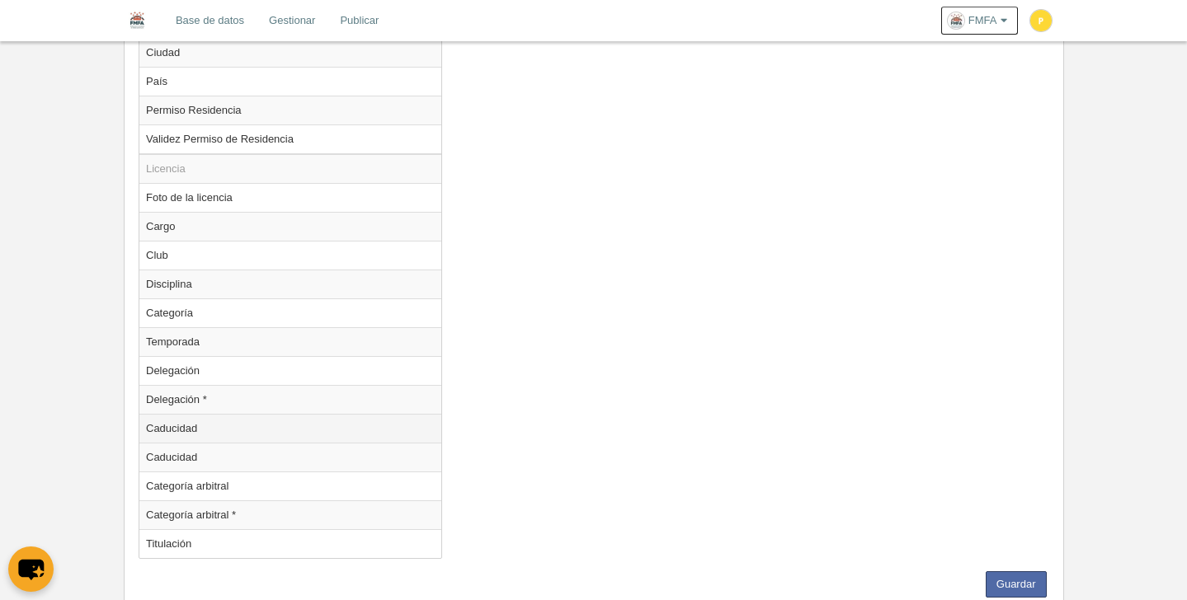
click at [350, 425] on td "Caducidad" at bounding box center [290, 428] width 302 height 29
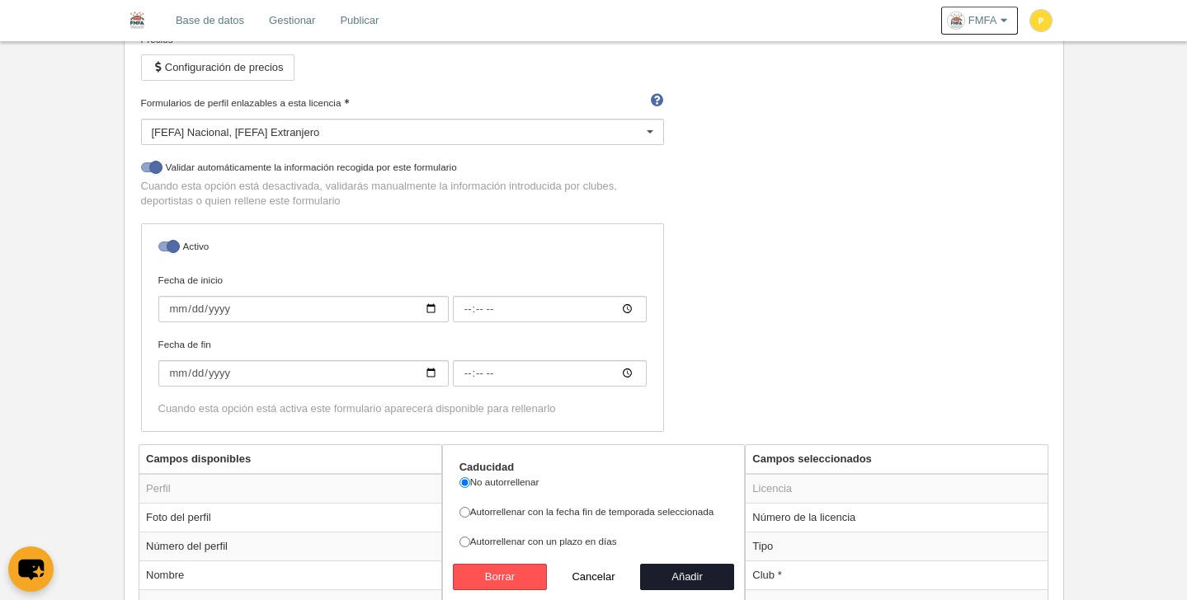
scroll to position [273, 0]
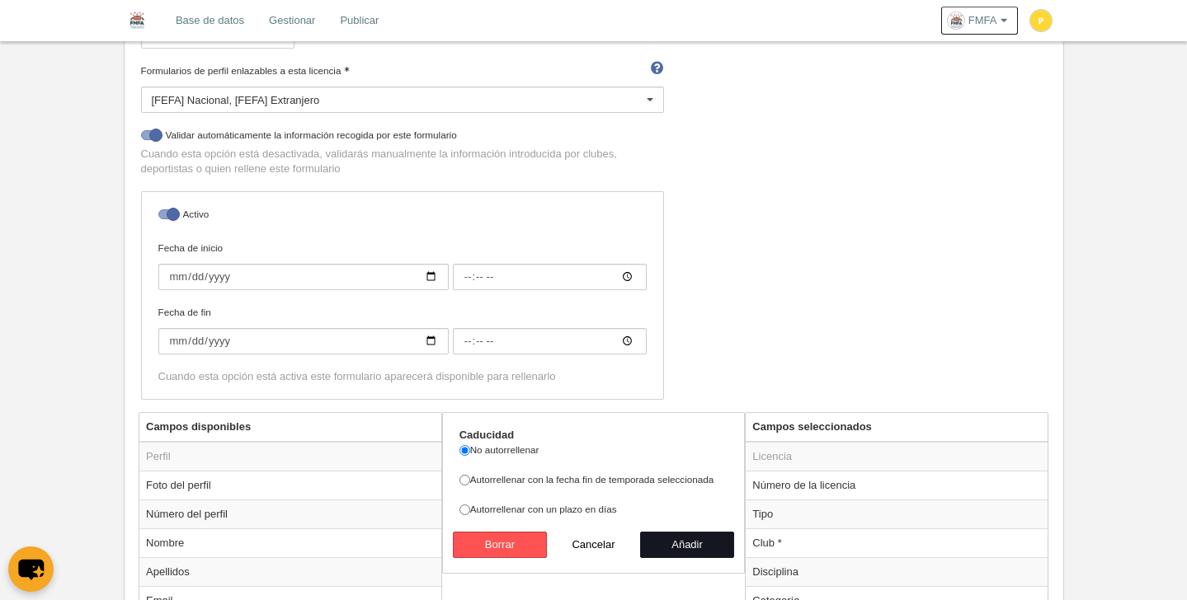
click at [680, 542] on button "Añadir" at bounding box center [687, 545] width 94 height 26
radio input "false"
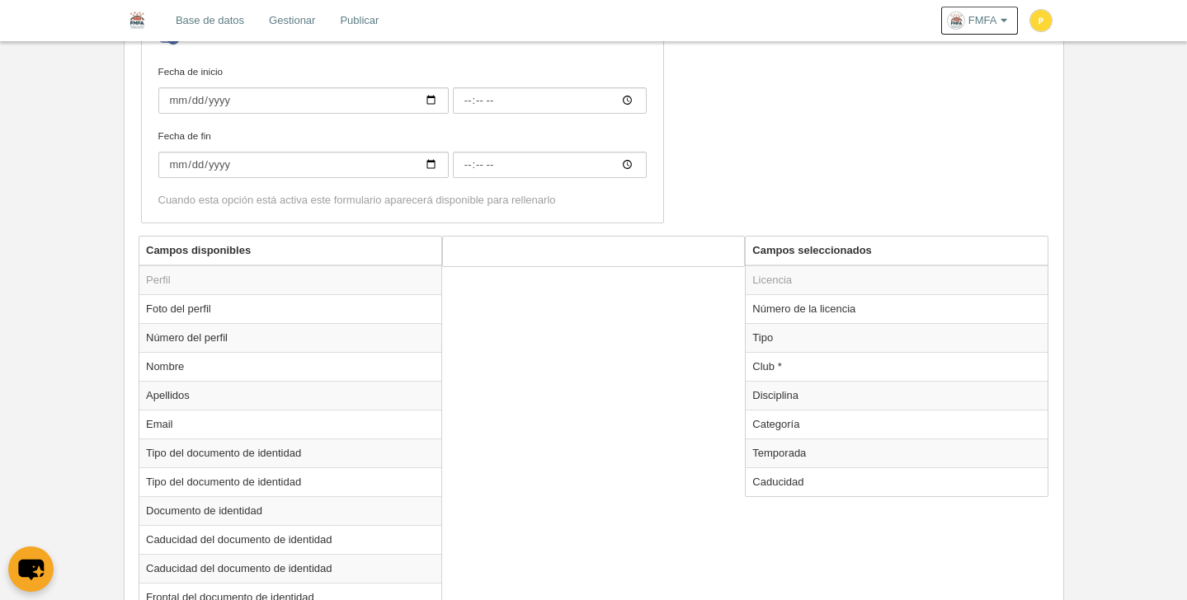
scroll to position [530, 0]
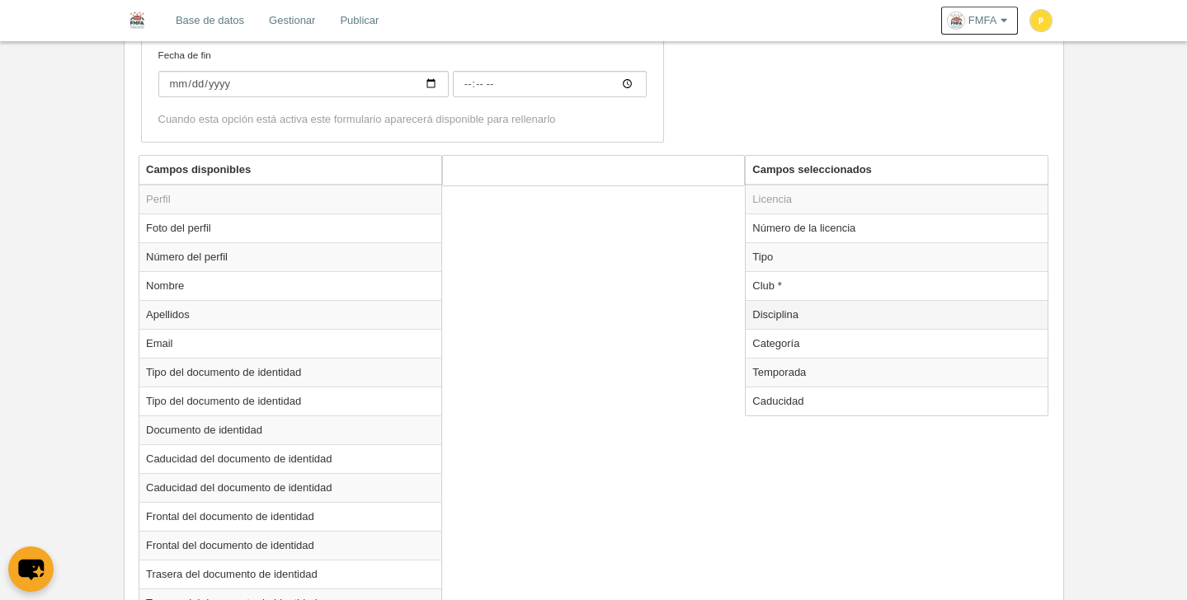
click at [792, 315] on td "Disciplina" at bounding box center [896, 314] width 302 height 29
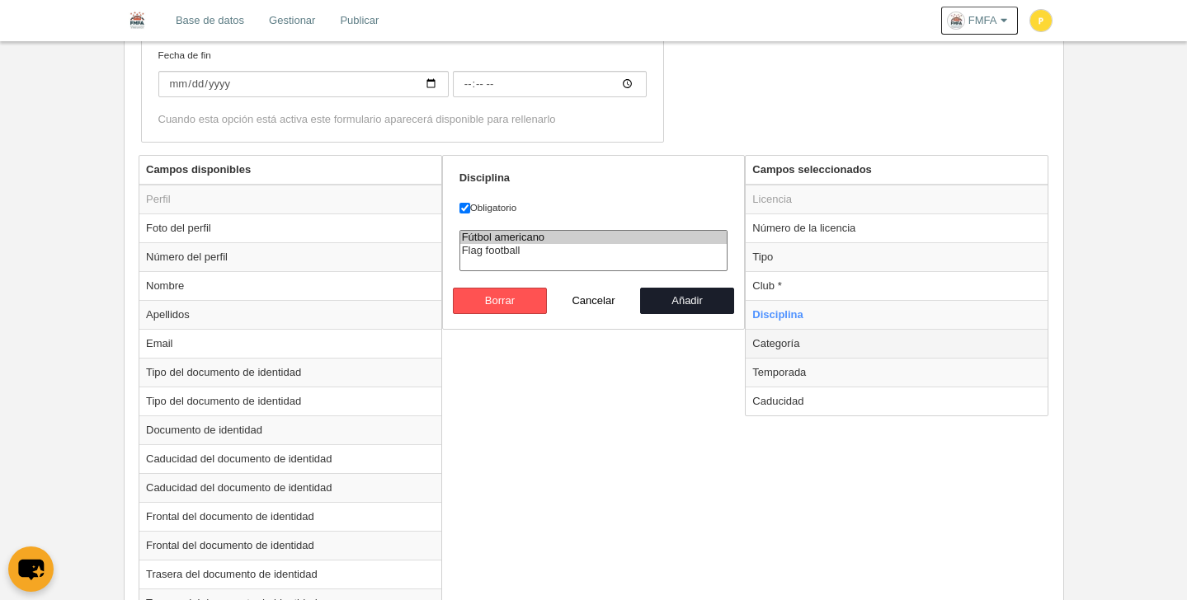
click at [787, 345] on td "Categoría" at bounding box center [896, 343] width 302 height 29
radio input "false"
radio input "true"
select select "6550"
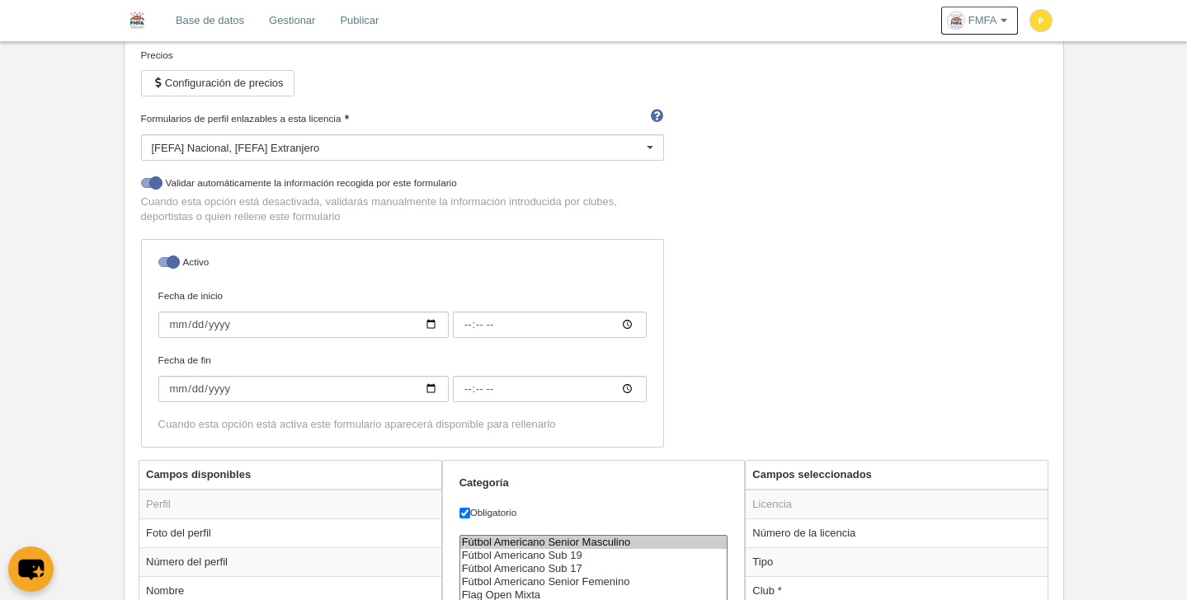
scroll to position [0, 0]
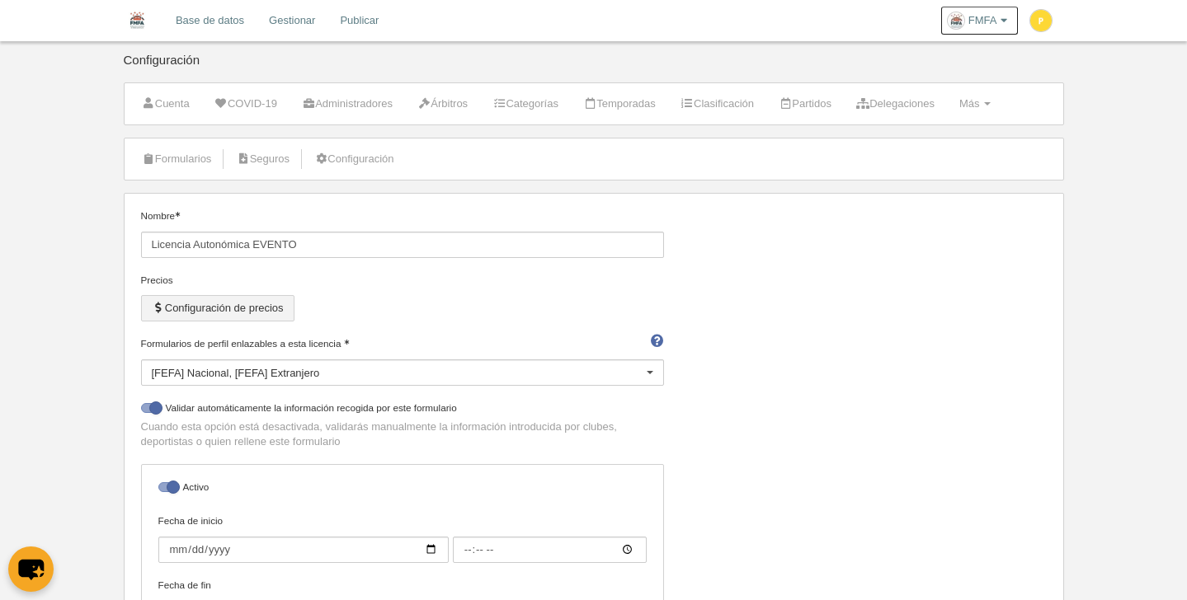
click at [275, 317] on button "Configuración de precios" at bounding box center [217, 308] width 153 height 26
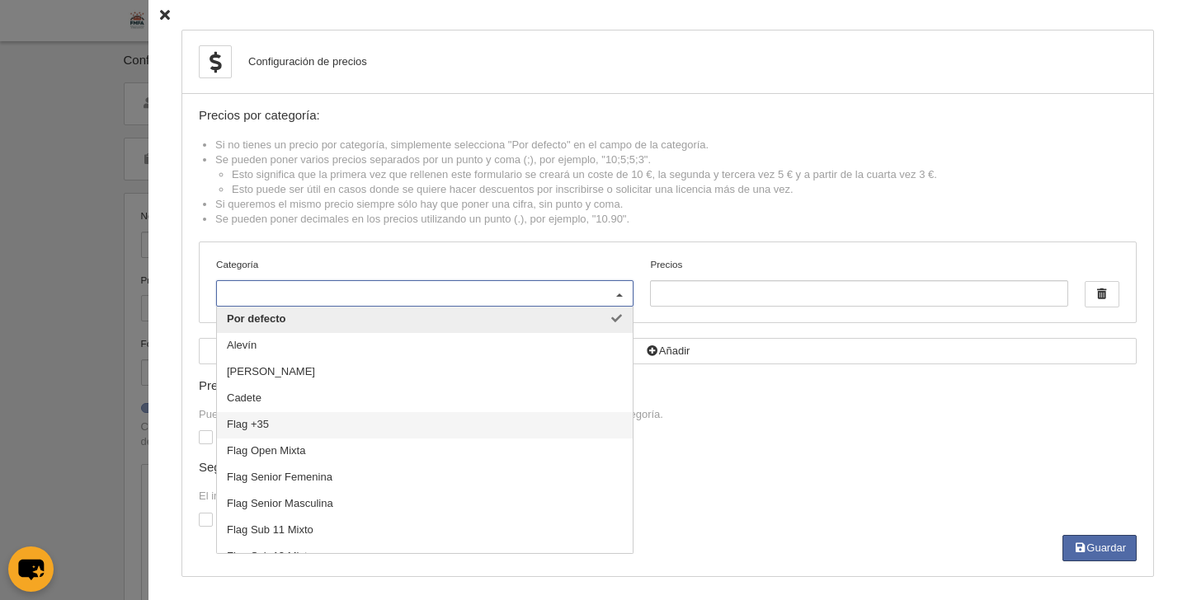
click at [458, 429] on span "Flag +35" at bounding box center [425, 425] width 416 height 26
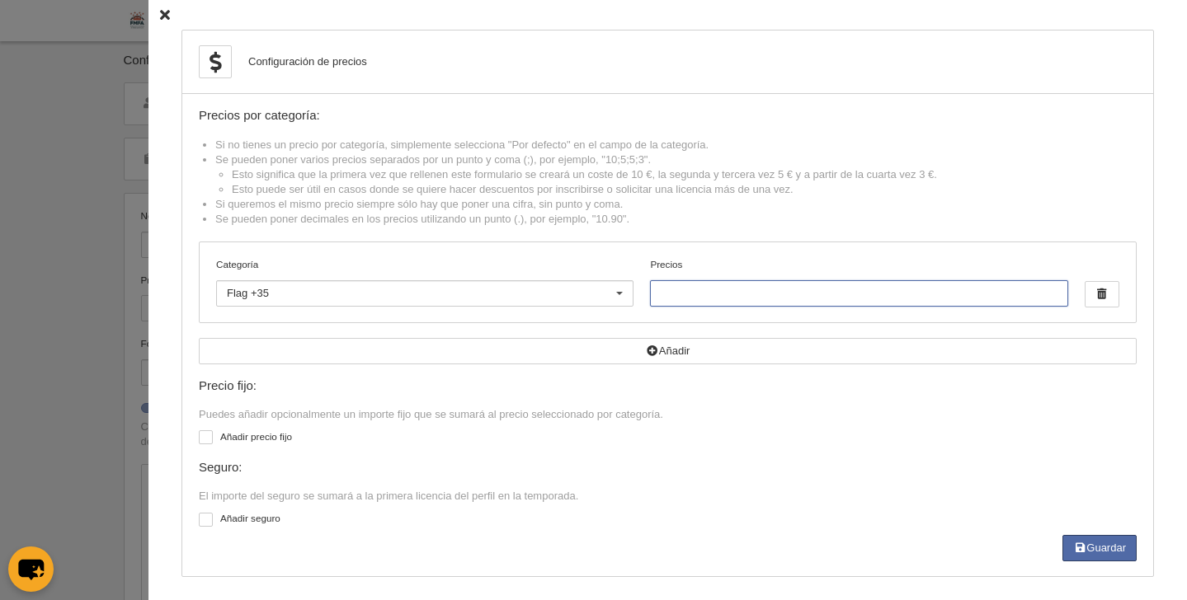
click at [770, 299] on input "Precios" at bounding box center [858, 293] width 417 height 26
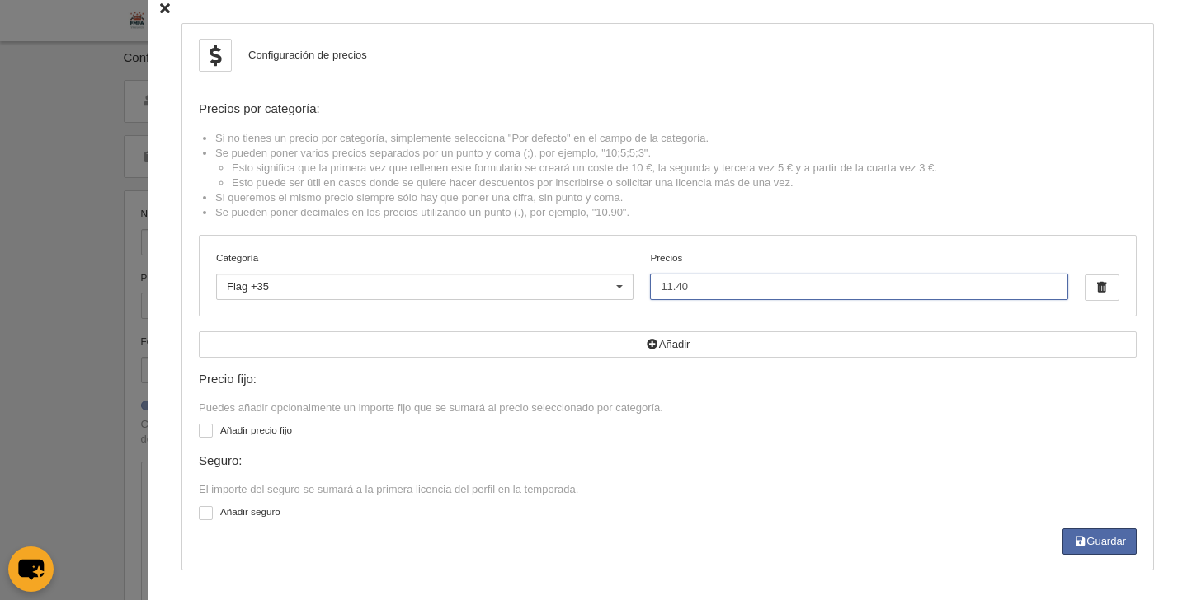
scroll to position [3, 0]
type input "11.40"
click at [199, 430] on div at bounding box center [206, 431] width 14 height 14
click at [200, 430] on input "checkbox" at bounding box center [205, 433] width 11 height 11
checkbox input "true"
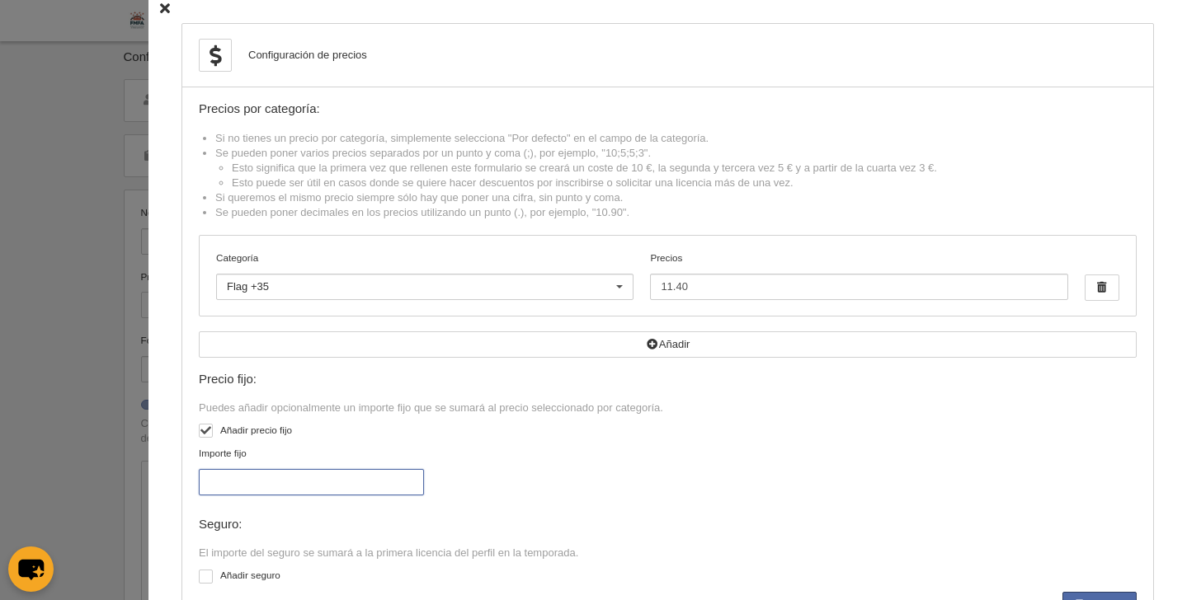
click at [222, 485] on input "Importe fijo" at bounding box center [311, 482] width 225 height 26
type input "22"
click at [819, 503] on div "Importe fijo 22" at bounding box center [668, 478] width 950 height 64
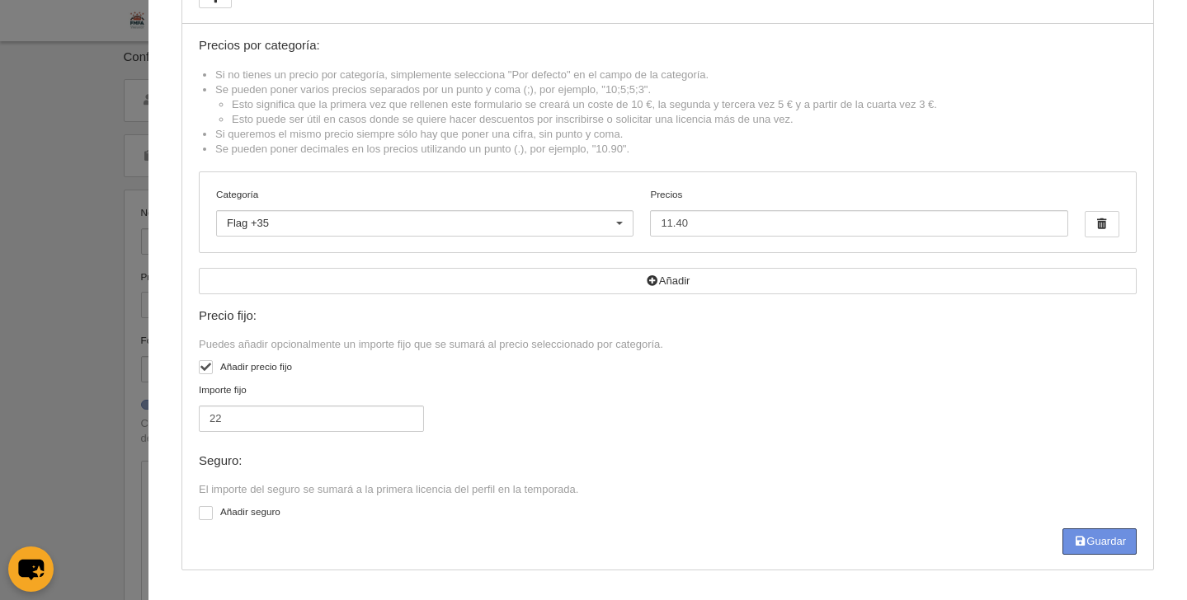
click at [1078, 545] on button "Guardar" at bounding box center [1099, 542] width 74 height 26
type input "11.4"
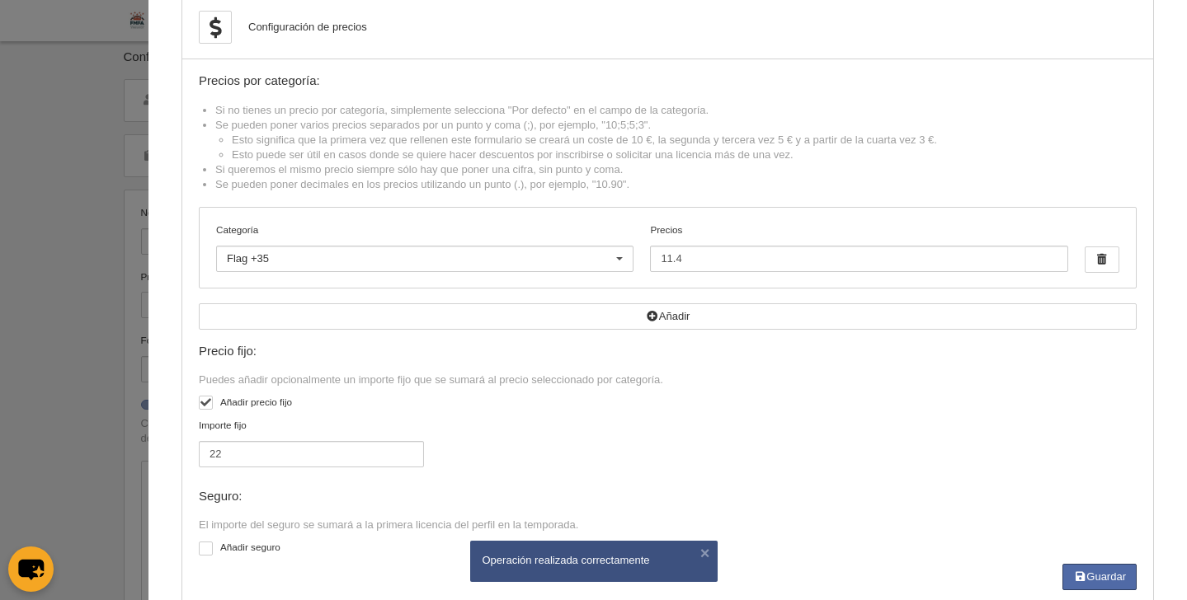
scroll to position [0, 0]
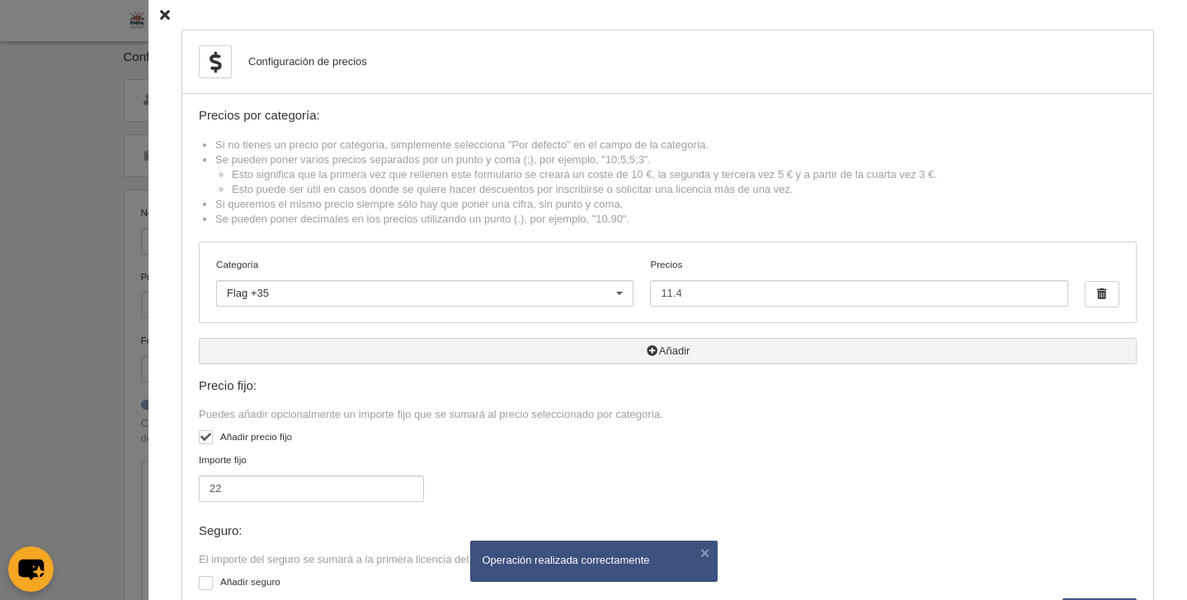
click at [275, 355] on button "Añadir" at bounding box center [668, 351] width 938 height 26
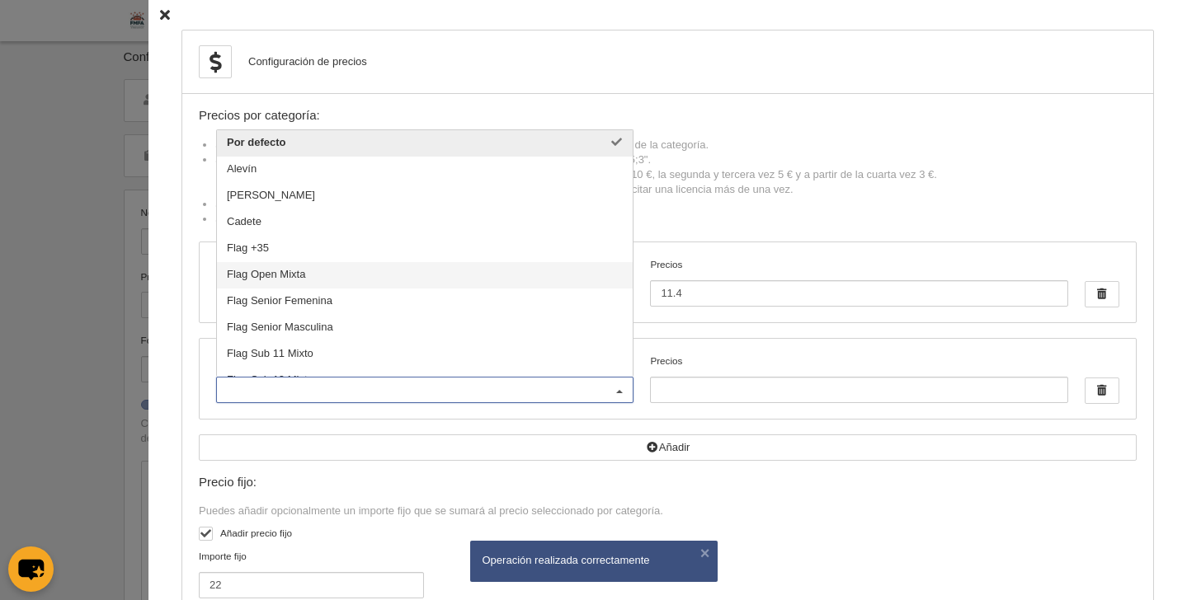
click at [284, 278] on span "Flag Open Mixta" at bounding box center [266, 274] width 78 height 12
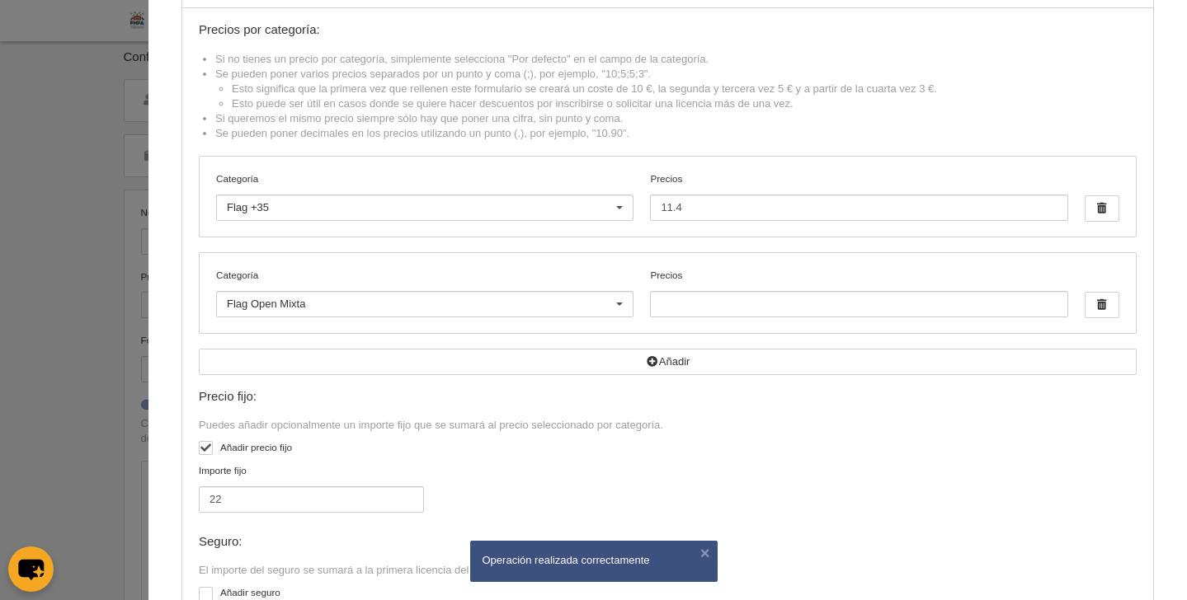
scroll to position [97, 0]
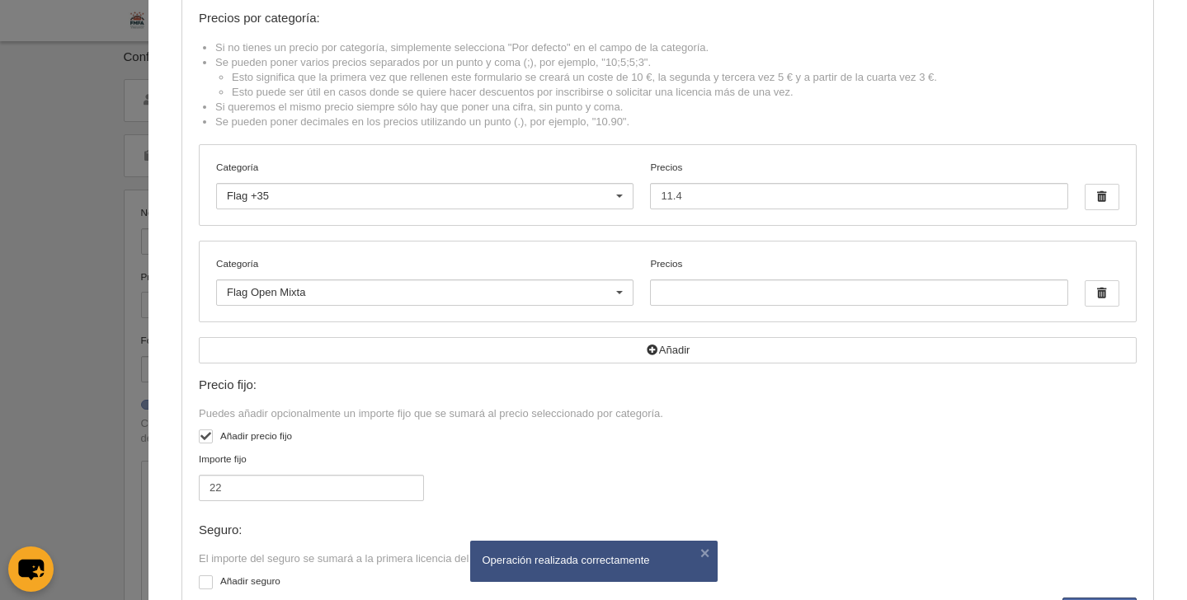
click at [763, 312] on div "Categoría Flag Open Mixta Por defecto [PERSON_NAME] Flag +35 Flag Open Mixta Fl…" at bounding box center [668, 282] width 936 height 80
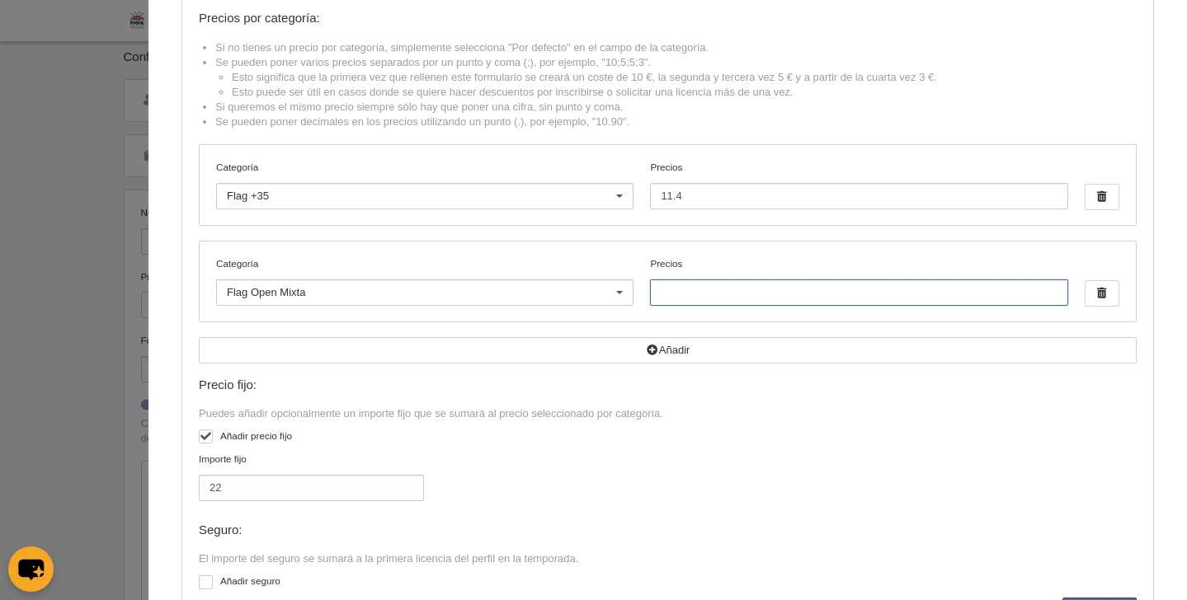
click at [747, 299] on input "Precios" at bounding box center [858, 293] width 417 height 26
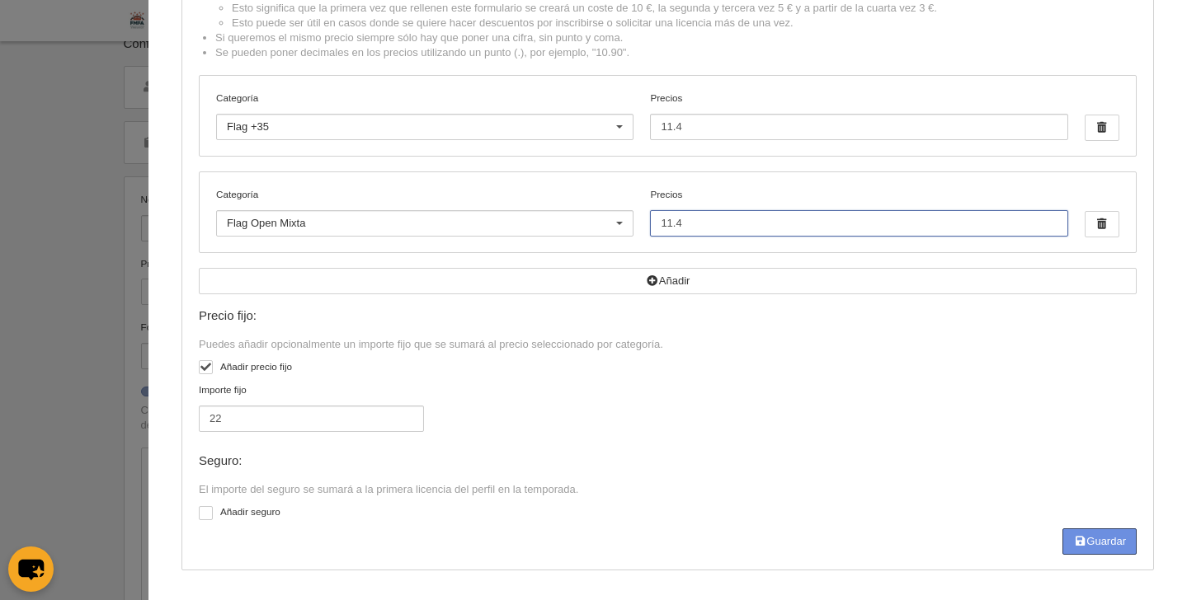
scroll to position [37, 0]
type input "11.4"
click at [1094, 538] on button "Guardar" at bounding box center [1099, 542] width 74 height 26
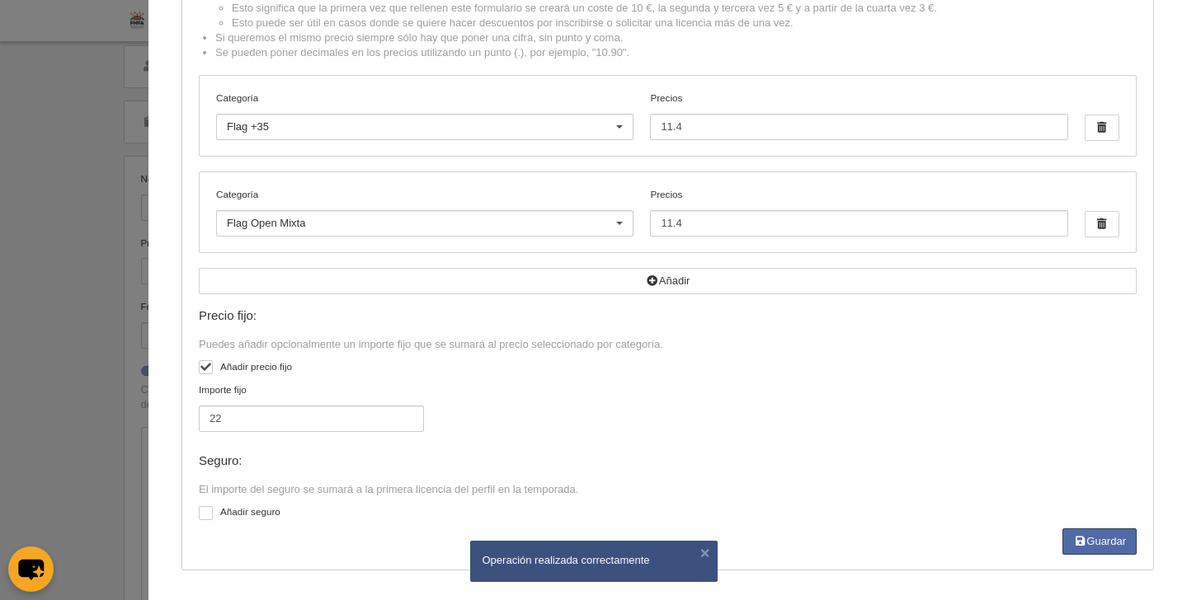
scroll to position [0, 0]
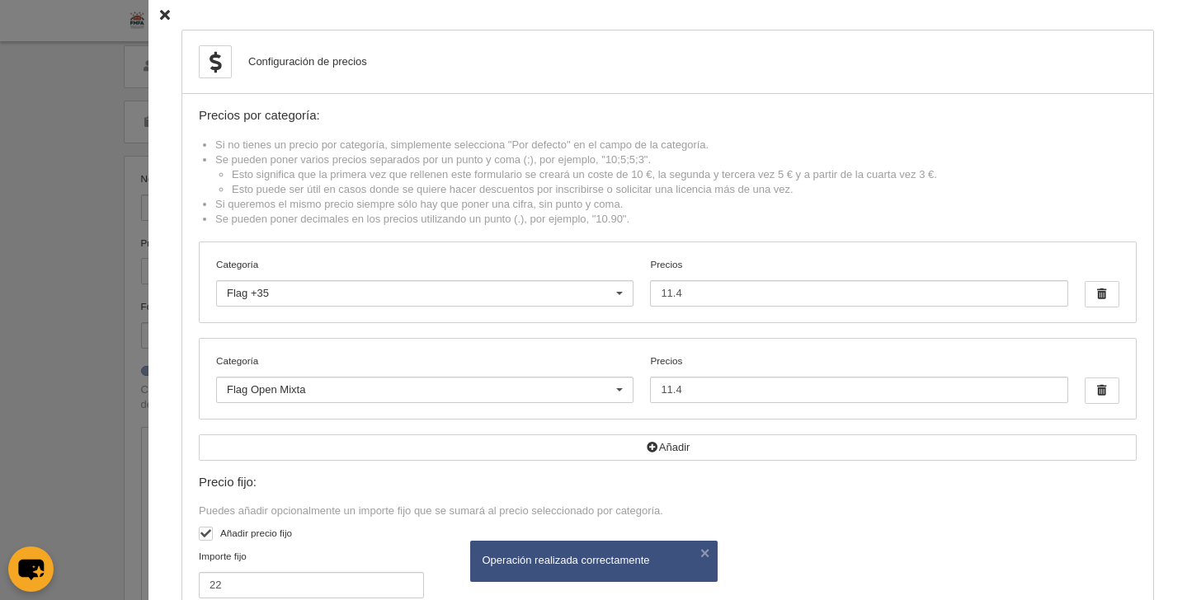
drag, startPoint x: 155, startPoint y: 18, endPoint x: 300, endPoint y: 68, distance: 153.6
click at [160, 17] on icon at bounding box center [165, 15] width 10 height 11
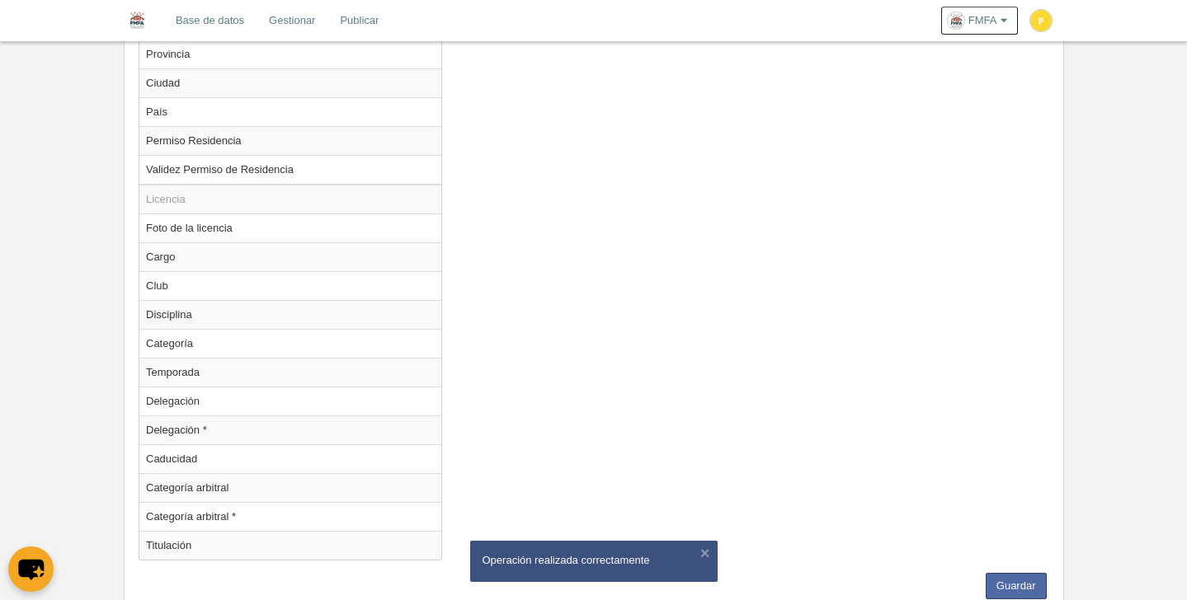
scroll to position [1511, 0]
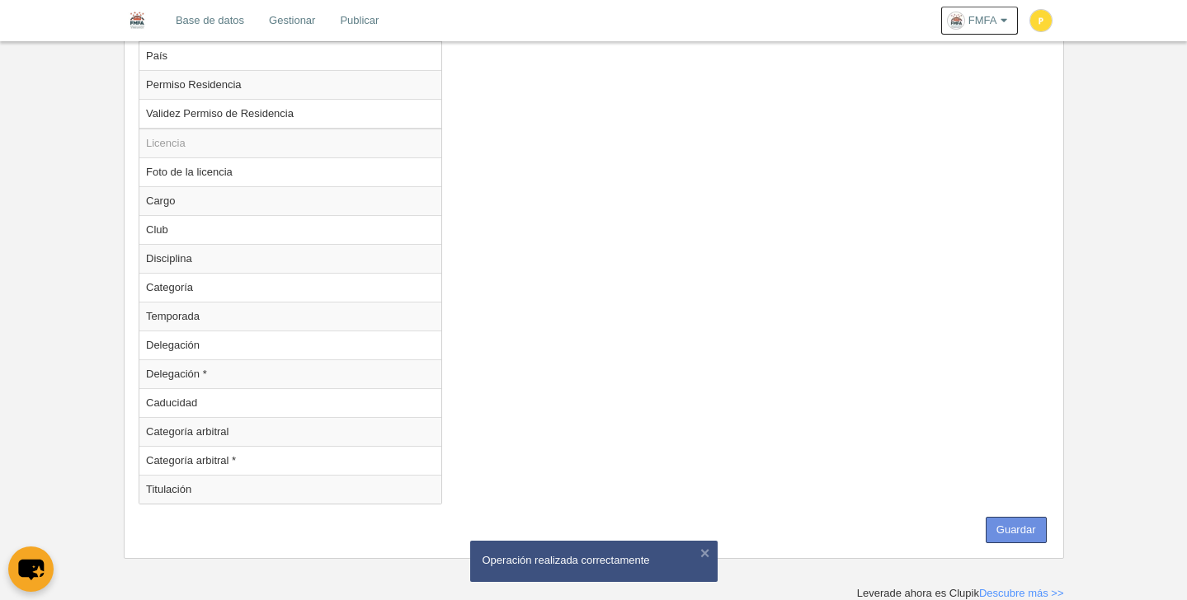
click at [1027, 529] on button "Guardar" at bounding box center [1015, 530] width 61 height 26
